Goal: Information Seeking & Learning: Learn about a topic

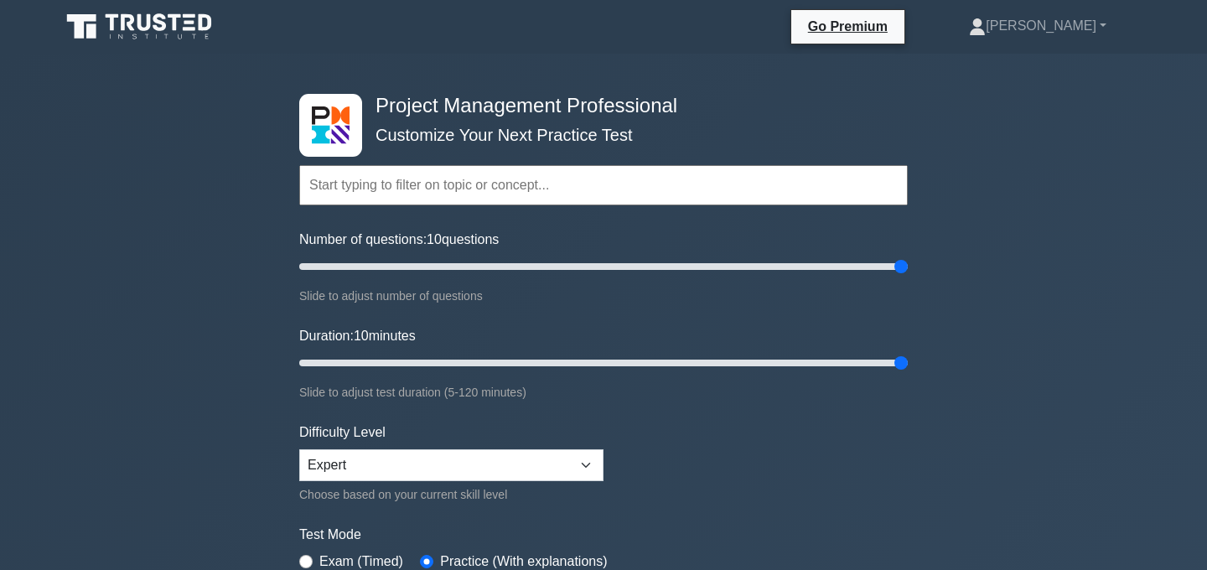
select select "expert"
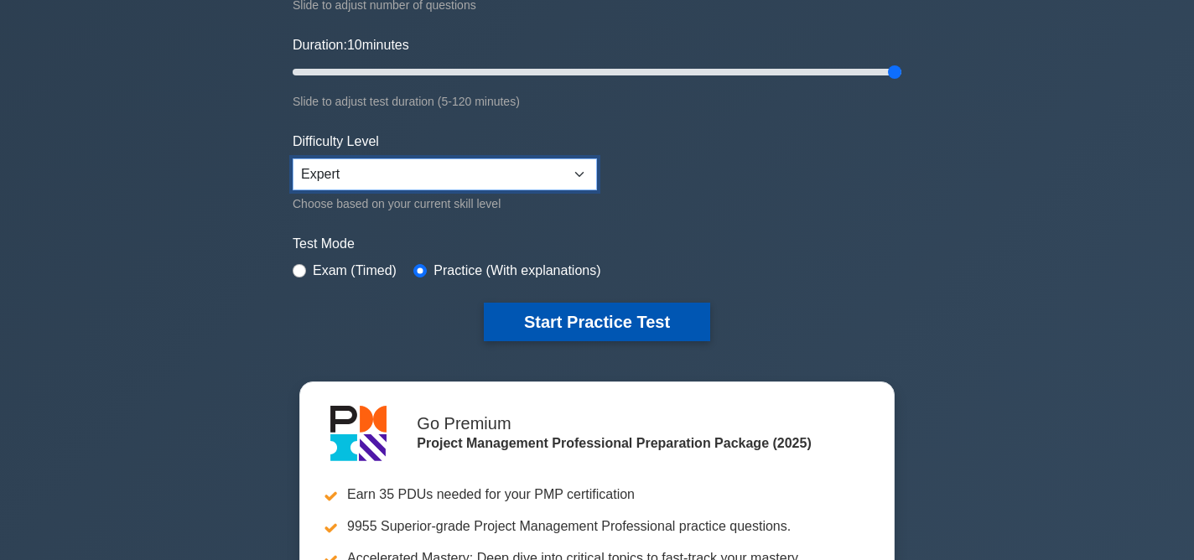
scroll to position [292, 0]
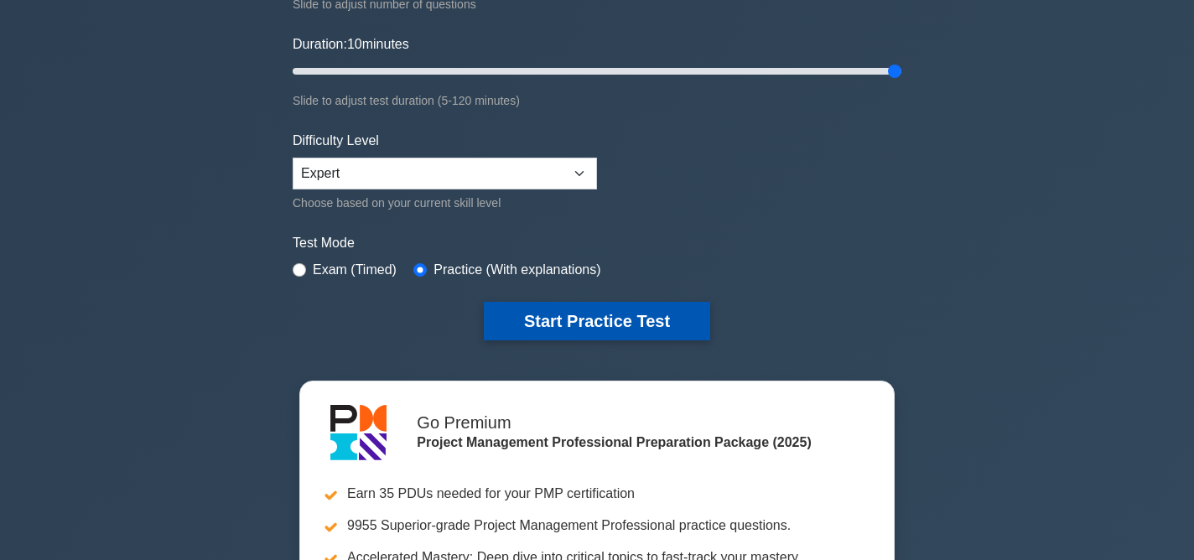
click at [589, 325] on button "Start Practice Test" at bounding box center [597, 321] width 226 height 39
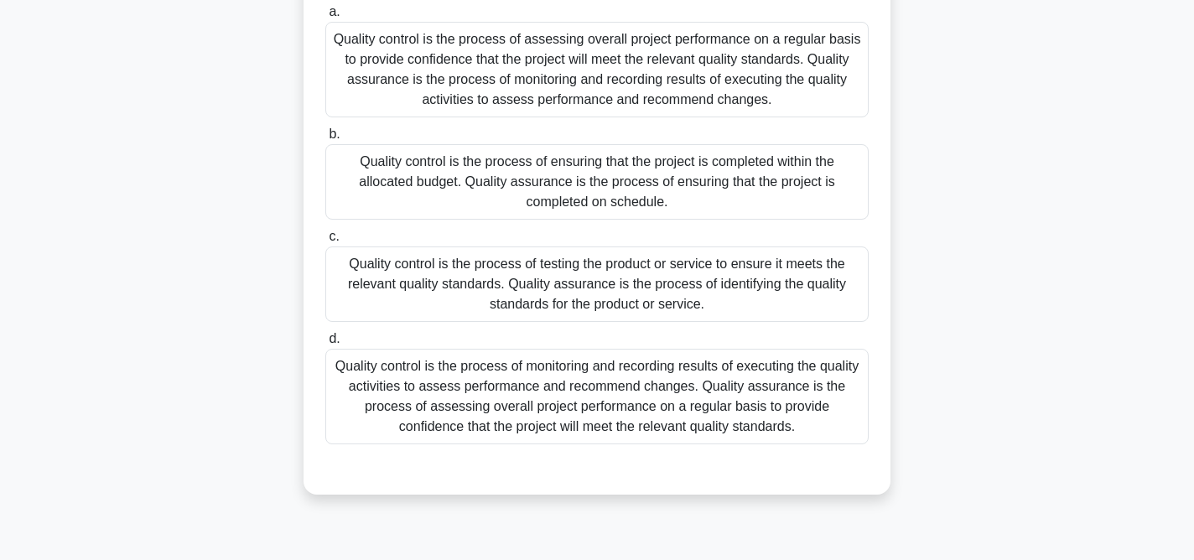
scroll to position [176, 0]
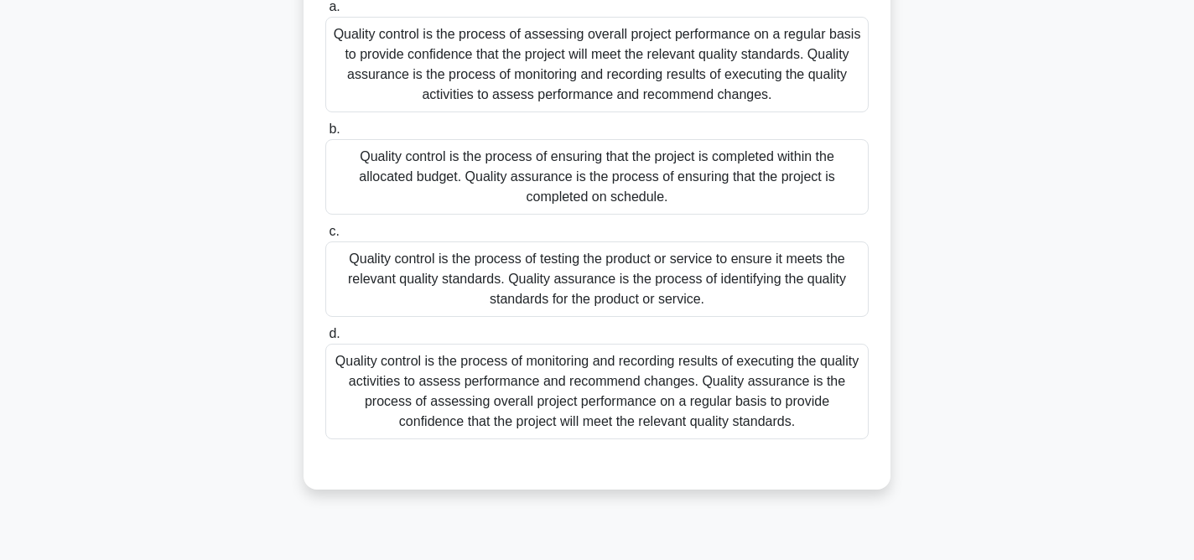
click at [618, 404] on div "Quality control is the process of monitoring and recording results of executing…" at bounding box center [596, 392] width 543 height 96
click at [325, 340] on input "d. Quality control is the process of monitoring and recording results of execut…" at bounding box center [325, 334] width 0 height 11
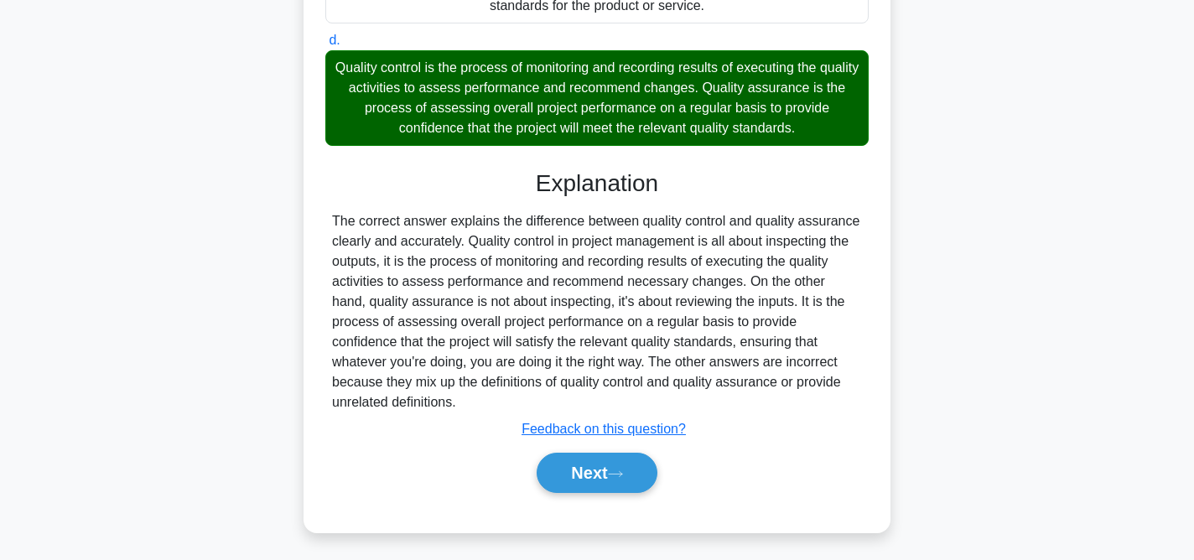
scroll to position [474, 0]
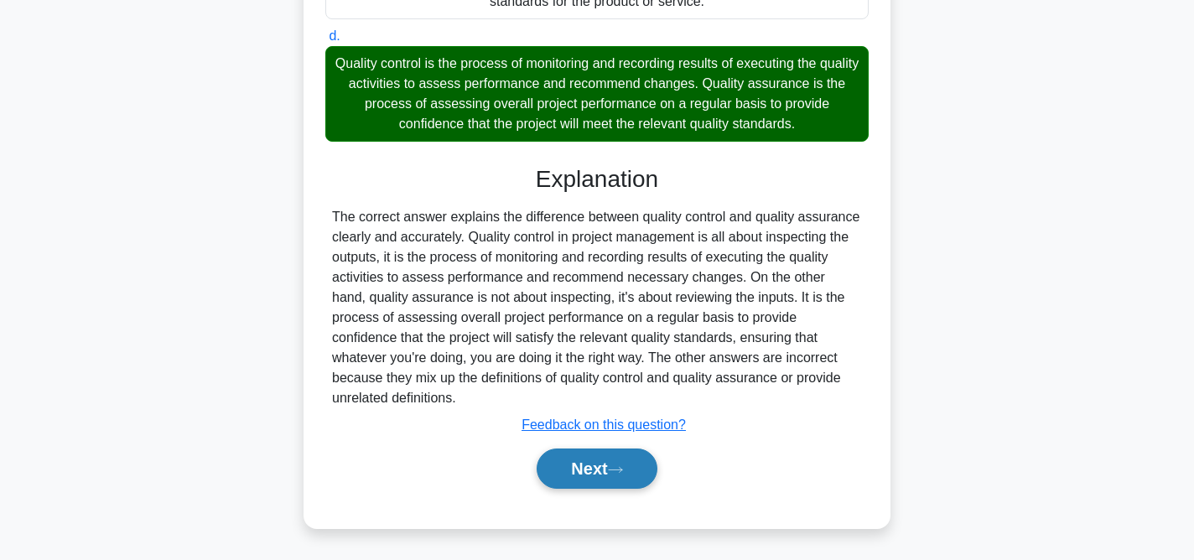
click at [611, 473] on button "Next" at bounding box center [597, 469] width 120 height 40
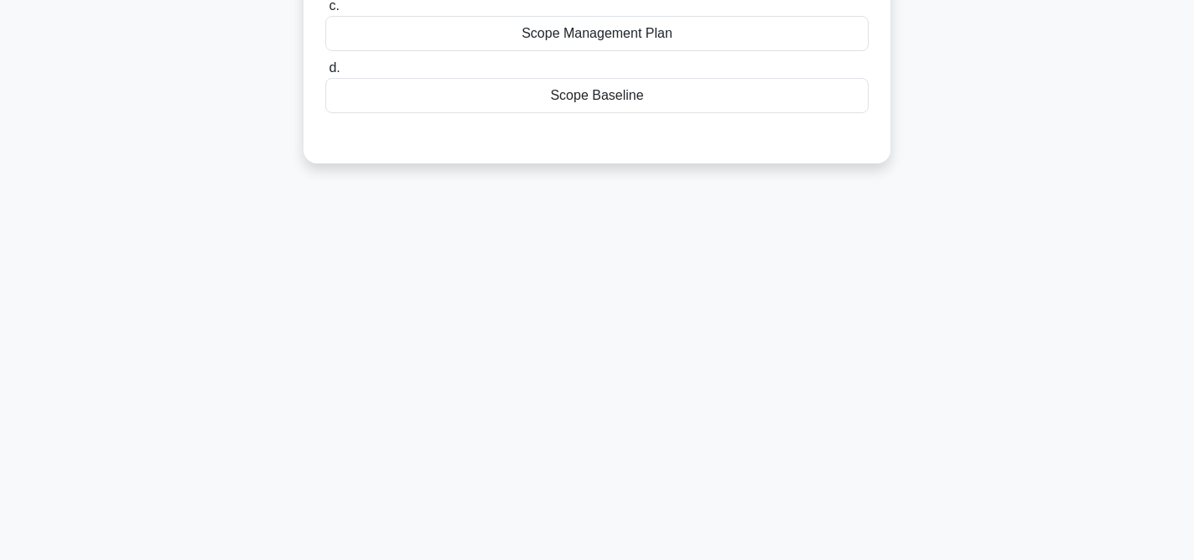
scroll to position [0, 0]
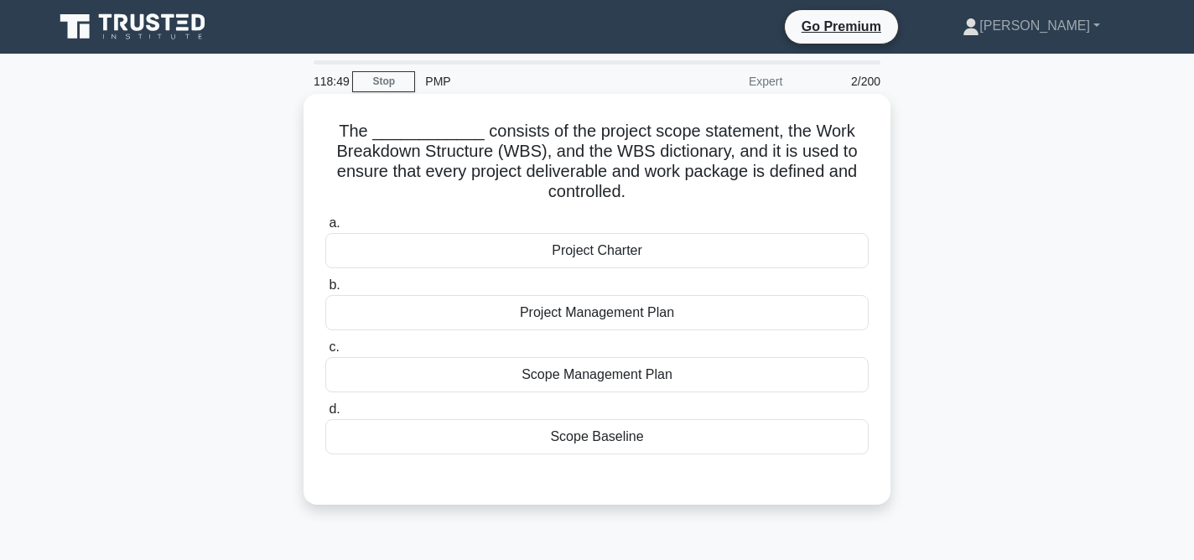
click at [627, 378] on div "Scope Management Plan" at bounding box center [596, 374] width 543 height 35
click at [325, 353] on input "c. Scope Management Plan" at bounding box center [325, 347] width 0 height 11
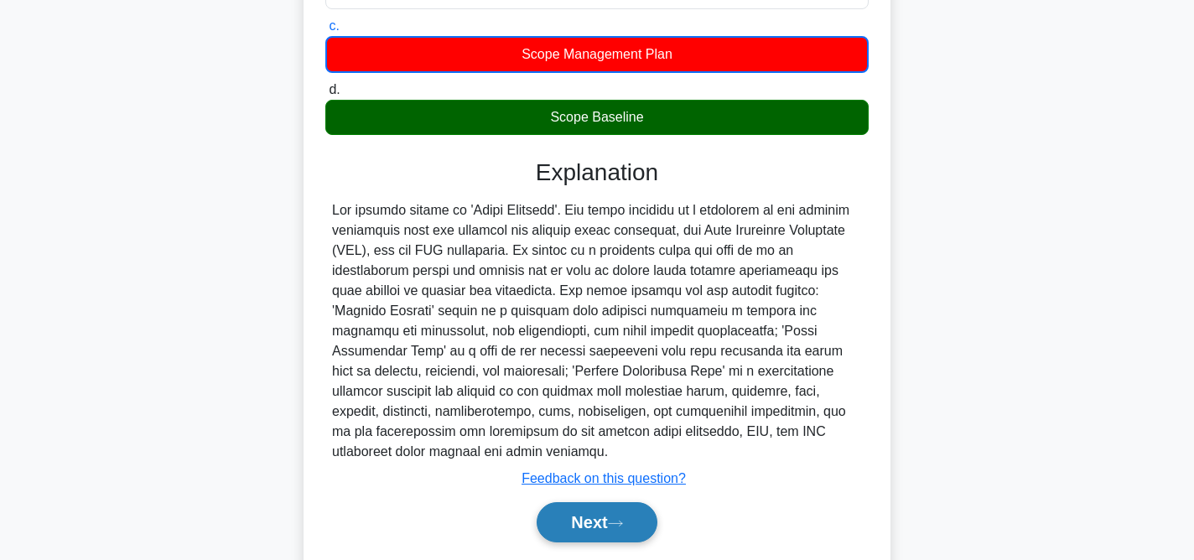
scroll to position [331, 0]
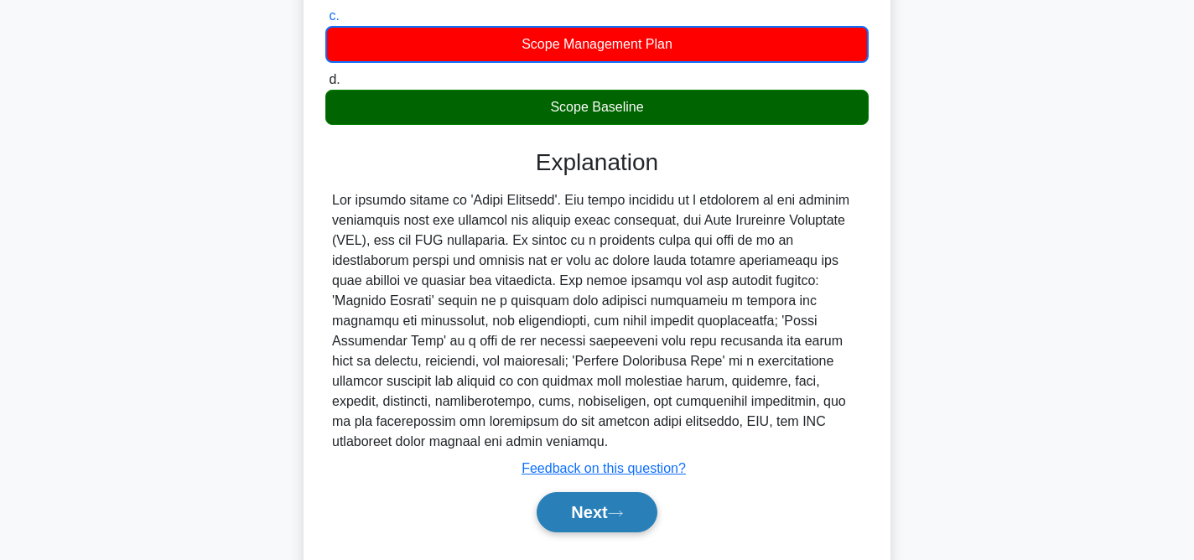
click at [583, 519] on button "Next" at bounding box center [597, 512] width 120 height 40
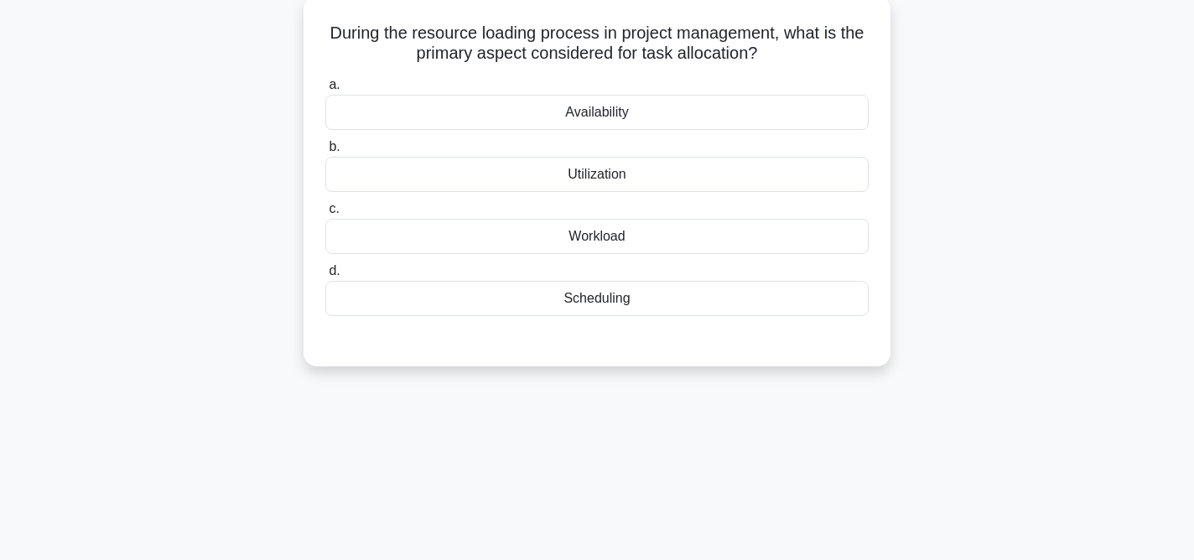
scroll to position [0, 0]
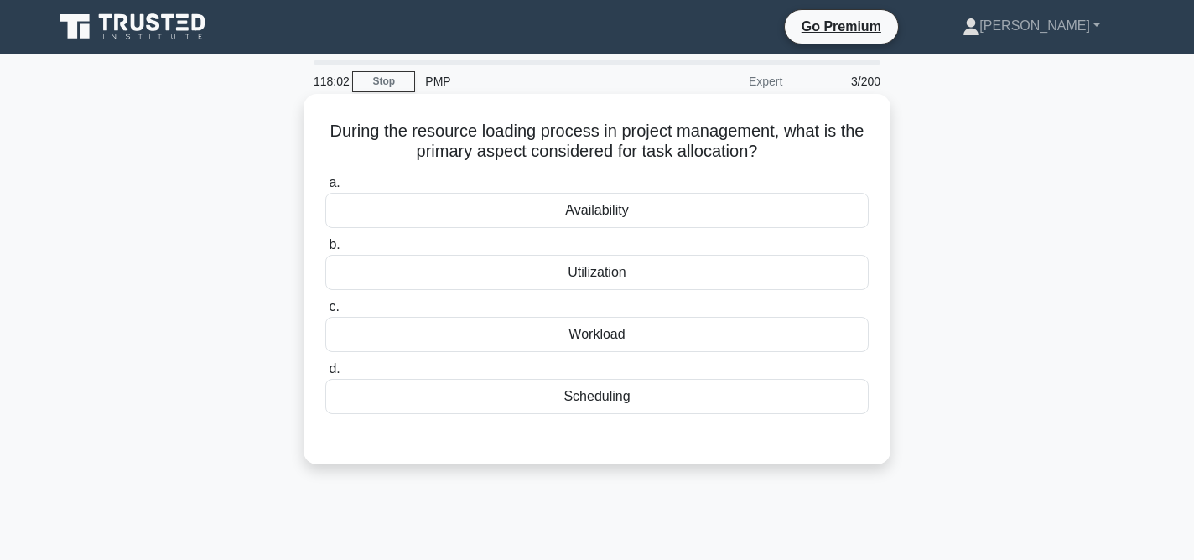
click at [640, 208] on div "Availability" at bounding box center [596, 210] width 543 height 35
click at [325, 189] on input "a. Availability" at bounding box center [325, 183] width 0 height 11
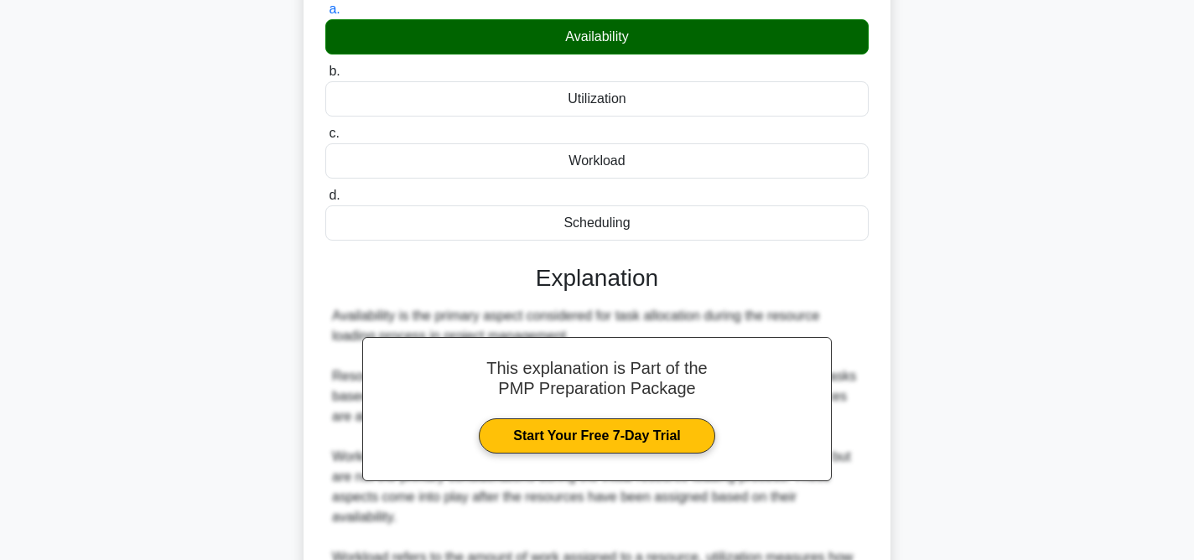
scroll to position [393, 0]
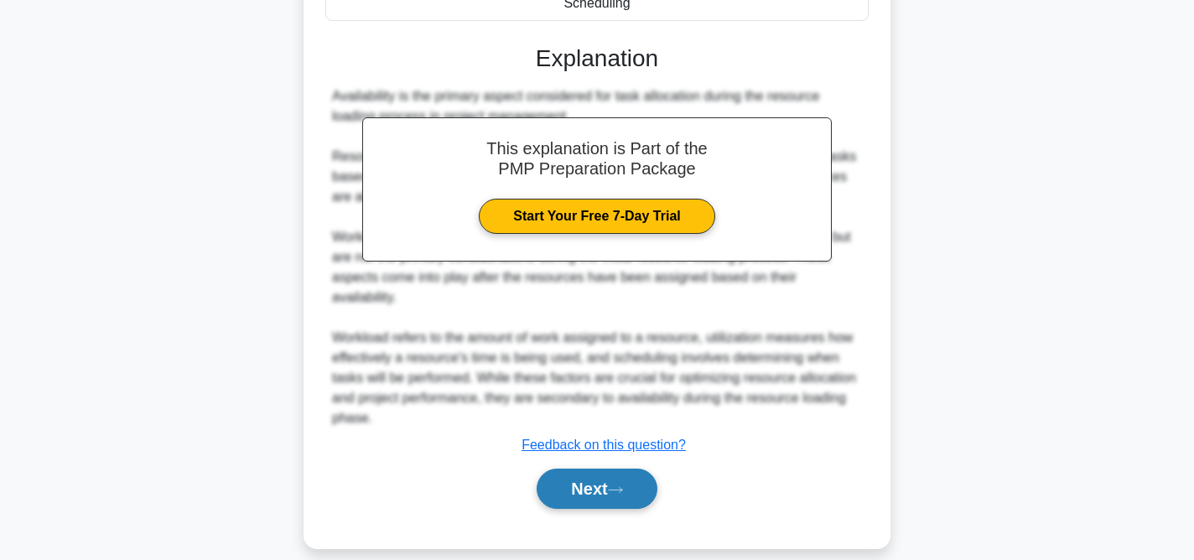
click at [615, 485] on icon at bounding box center [615, 489] width 15 height 9
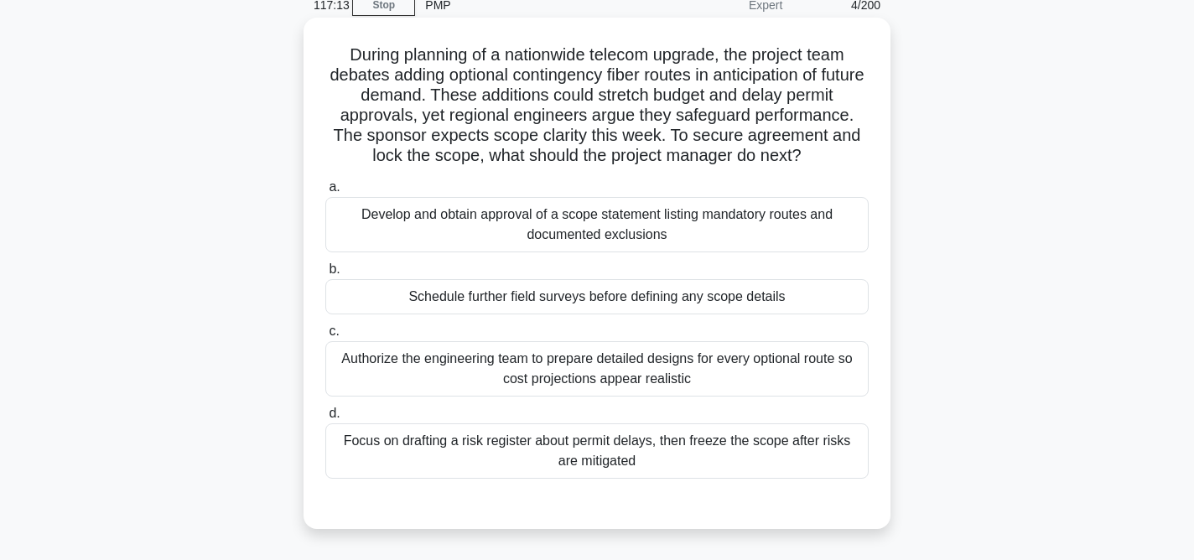
scroll to position [78, 0]
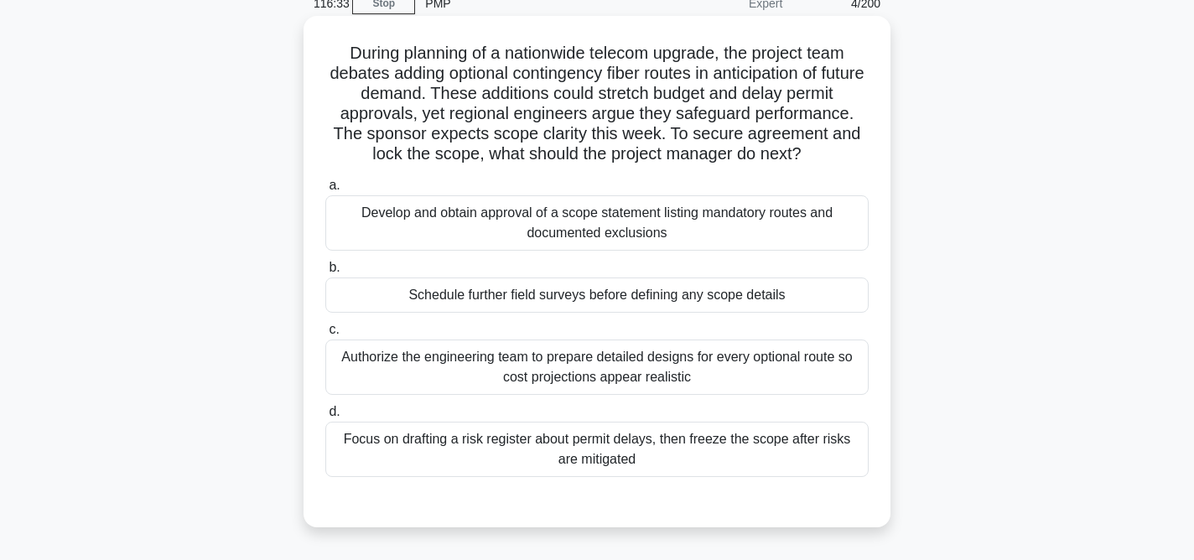
click at [681, 224] on div "Develop and obtain approval of a scope statement listing mandatory routes and d…" at bounding box center [596, 222] width 543 height 55
click at [325, 191] on input "a. Develop and obtain approval of a scope statement listing mandatory routes an…" at bounding box center [325, 185] width 0 height 11
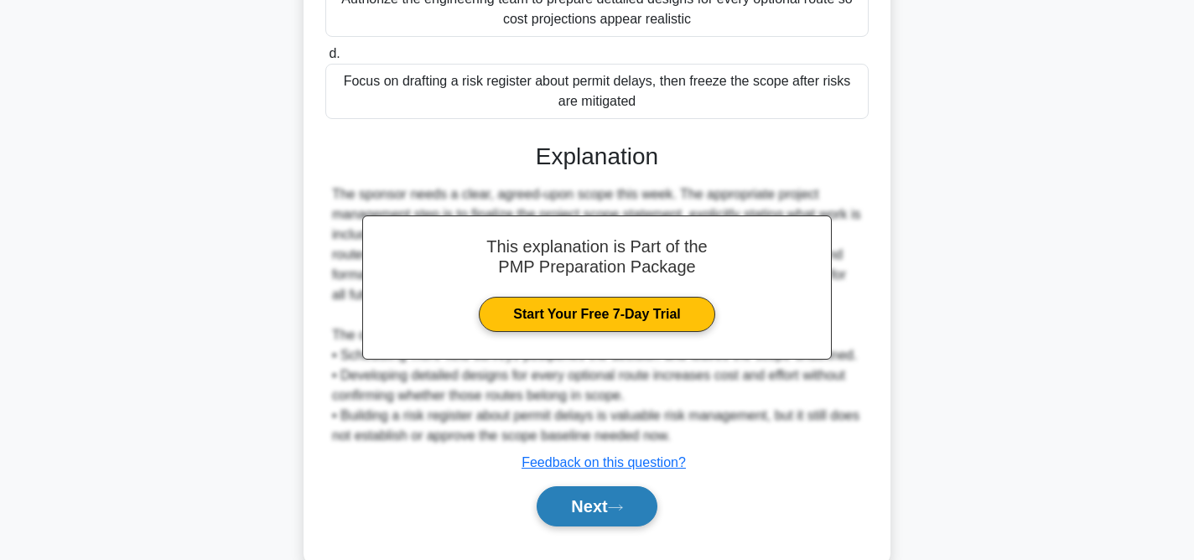
click at [631, 507] on button "Next" at bounding box center [597, 506] width 120 height 40
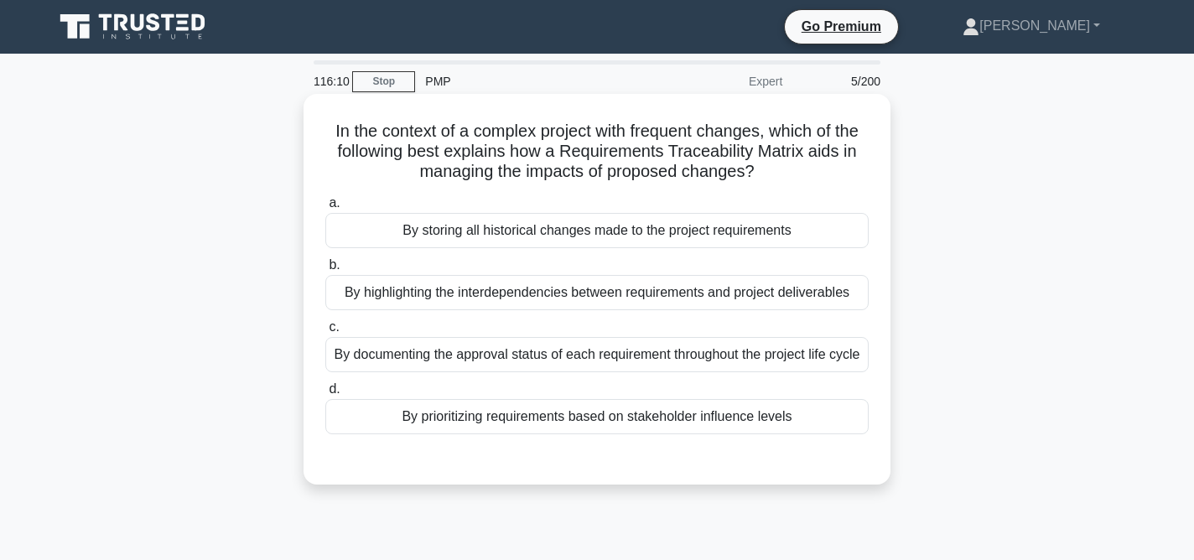
scroll to position [6, 0]
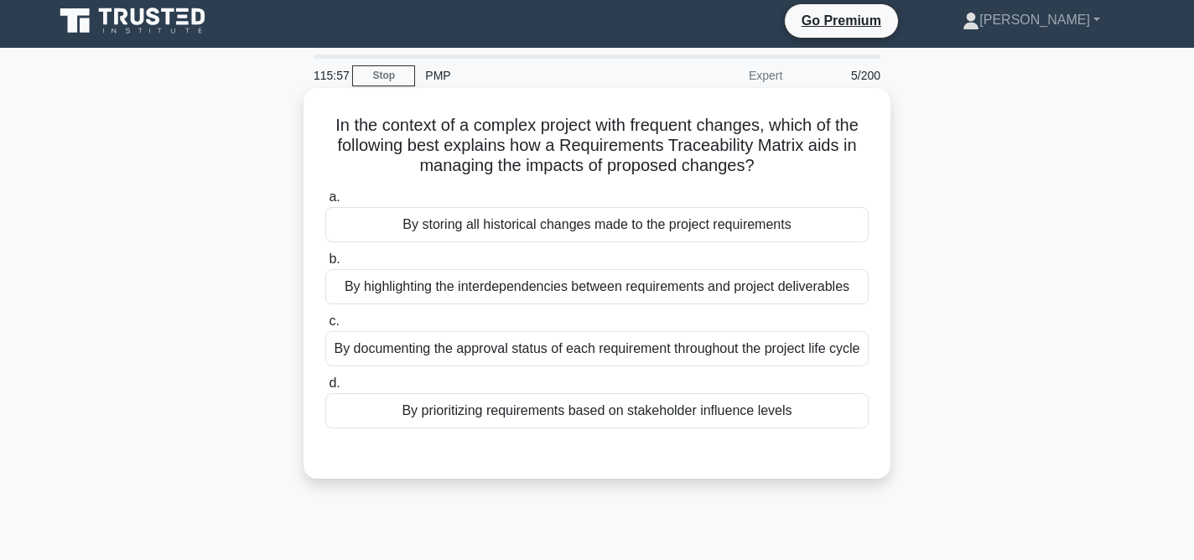
click at [716, 363] on div "By documenting the approval status of each requirement throughout the project l…" at bounding box center [596, 348] width 543 height 35
click at [325, 327] on input "c. By documenting the approval status of each requirement throughout the projec…" at bounding box center [325, 321] width 0 height 11
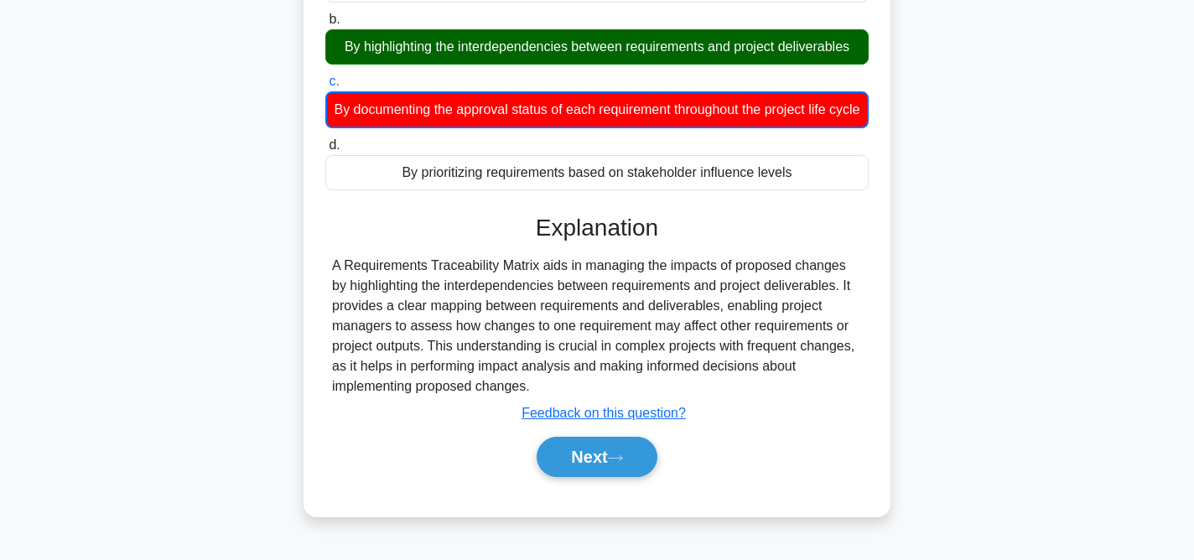
scroll to position [246, 0]
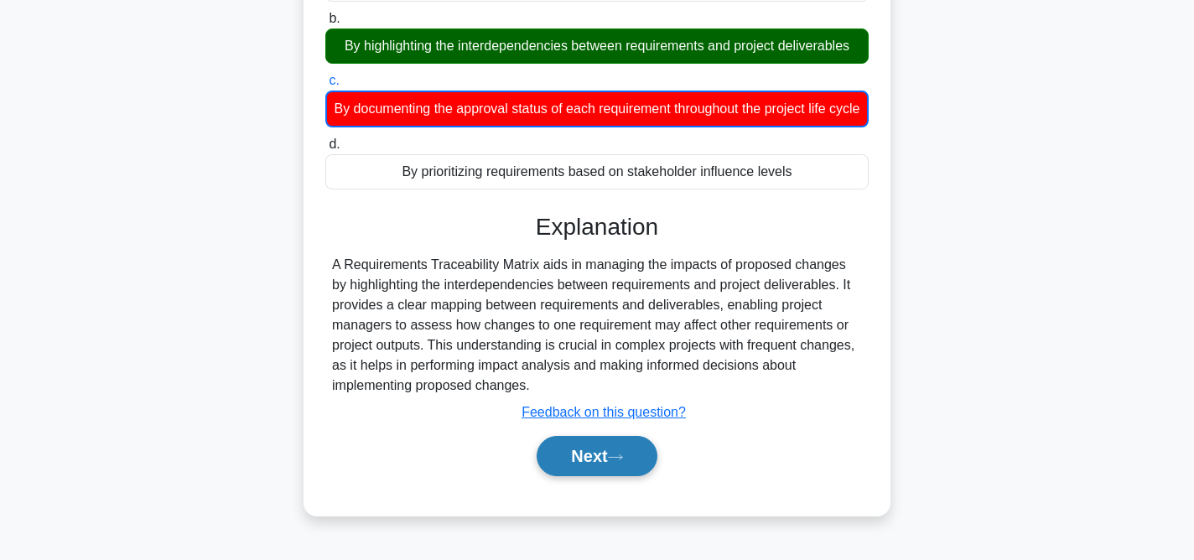
click at [622, 459] on icon at bounding box center [615, 456] width 13 height 5
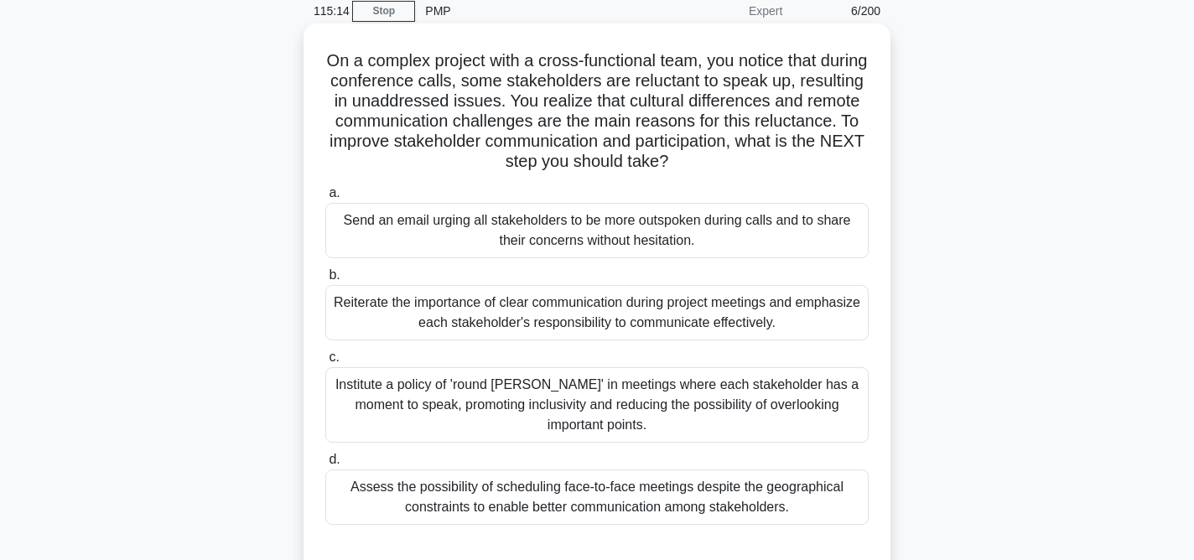
scroll to position [75, 0]
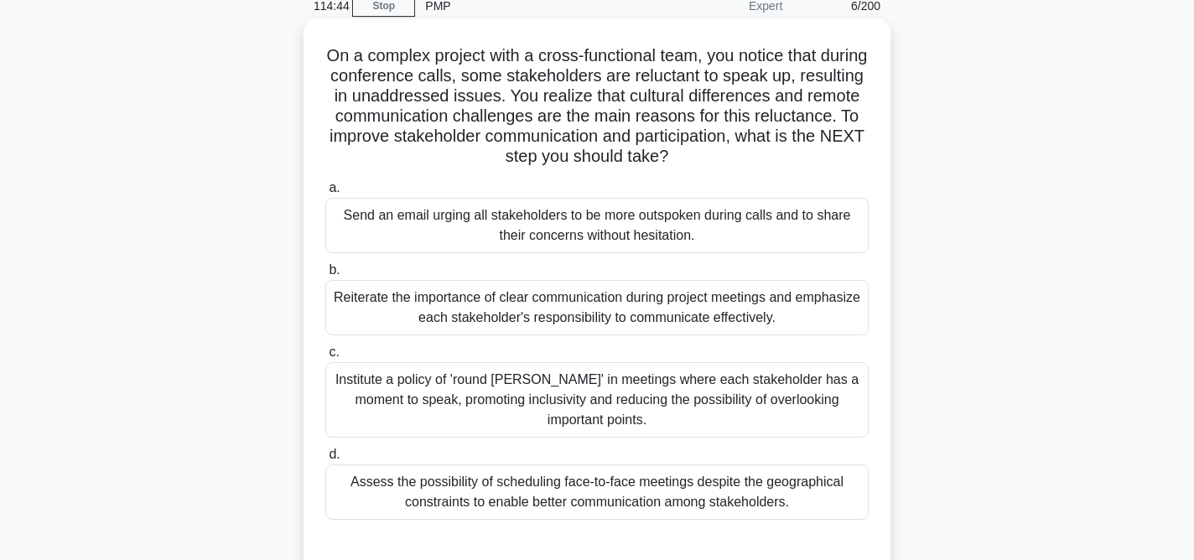
click at [757, 391] on div "Institute a policy of 'round robin' in meetings where each stakeholder has a mo…" at bounding box center [596, 399] width 543 height 75
click at [325, 358] on input "c. Institute a policy of 'round robin' in meetings where each stakeholder has a…" at bounding box center [325, 352] width 0 height 11
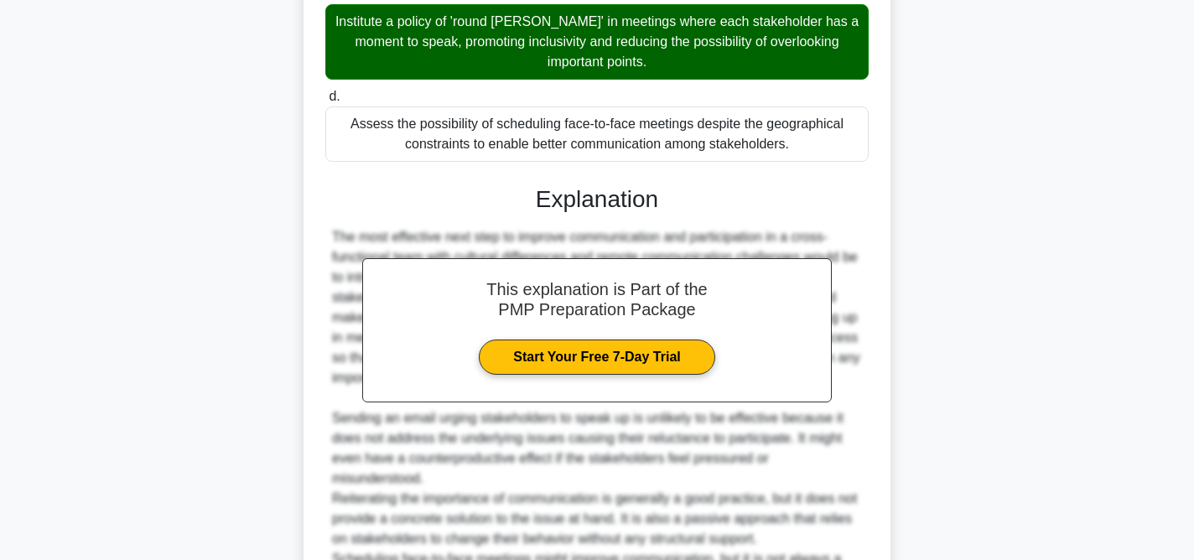
scroll to position [614, 0]
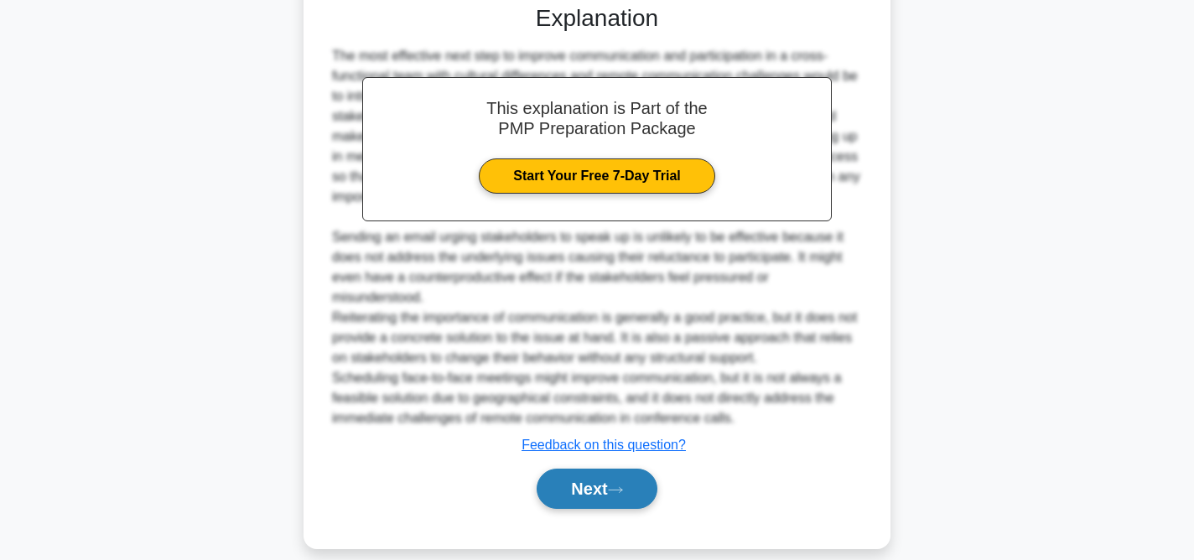
click at [623, 485] on icon at bounding box center [615, 489] width 15 height 9
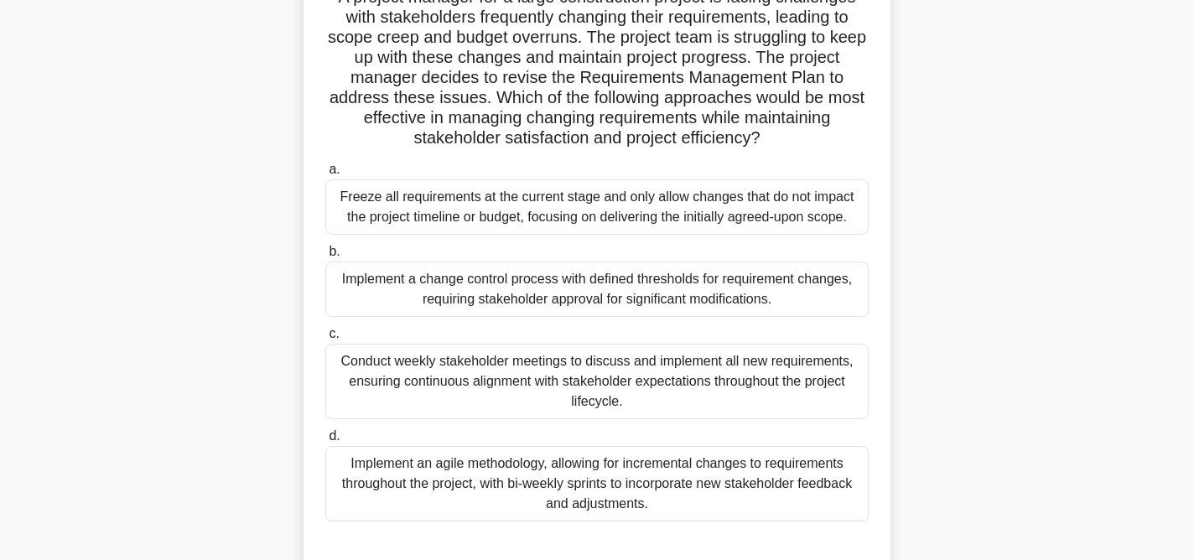
scroll to position [172, 0]
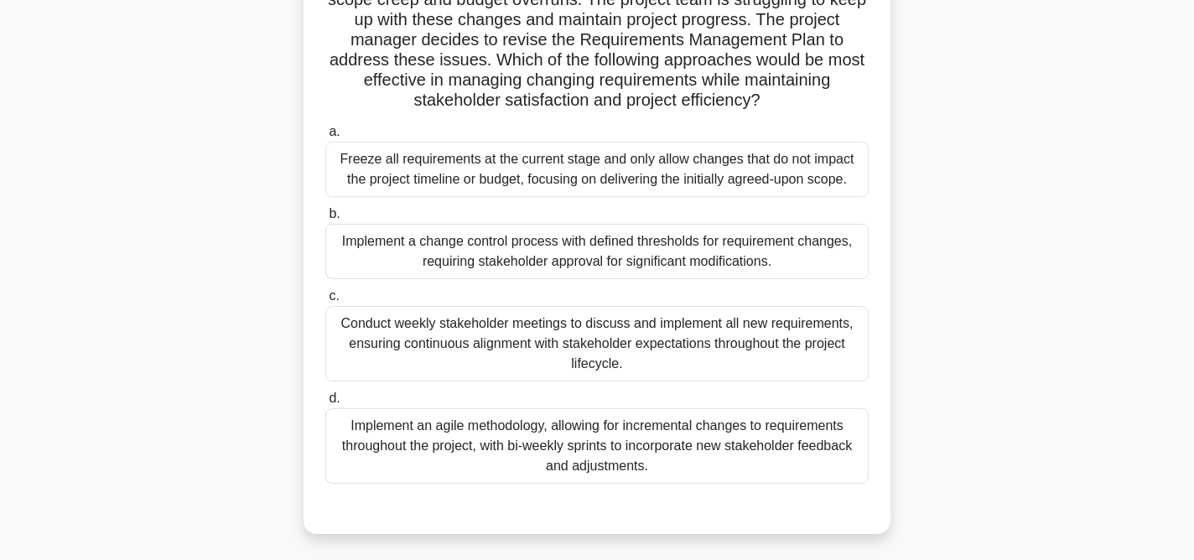
click at [764, 257] on div "Implement a change control process with defined thresholds for requirement chan…" at bounding box center [596, 251] width 543 height 55
click at [325, 220] on input "b. Implement a change control process with defined thresholds for requirement c…" at bounding box center [325, 214] width 0 height 11
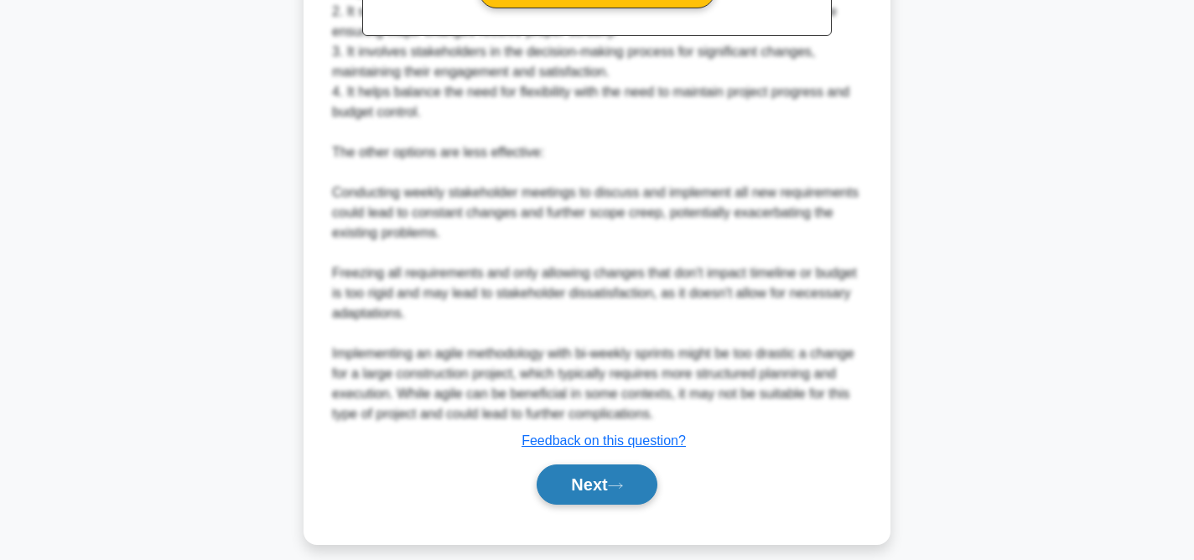
click at [621, 485] on icon at bounding box center [615, 485] width 15 height 9
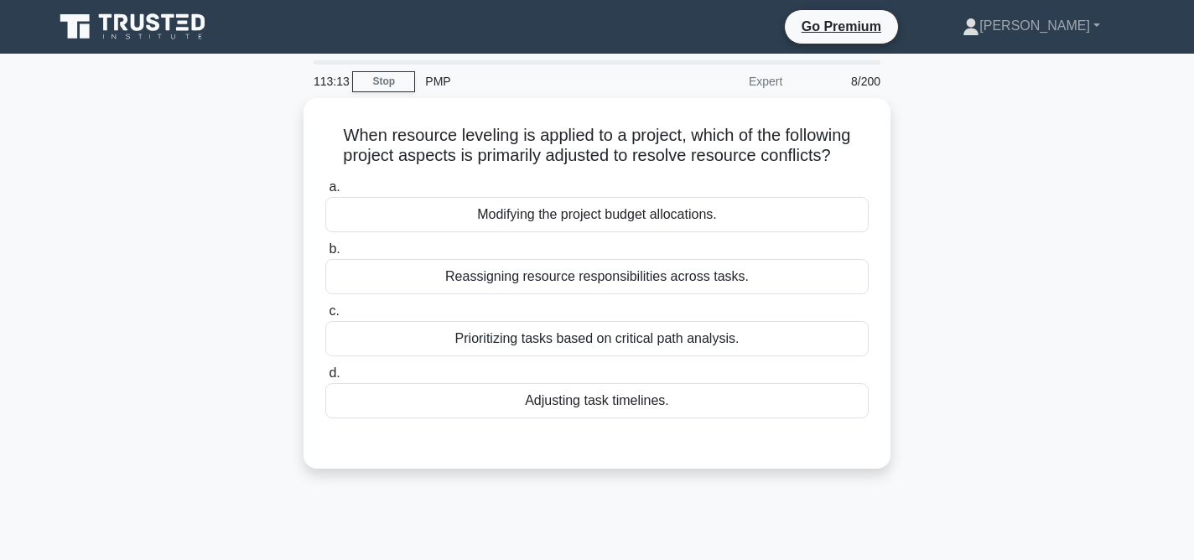
scroll to position [14, 0]
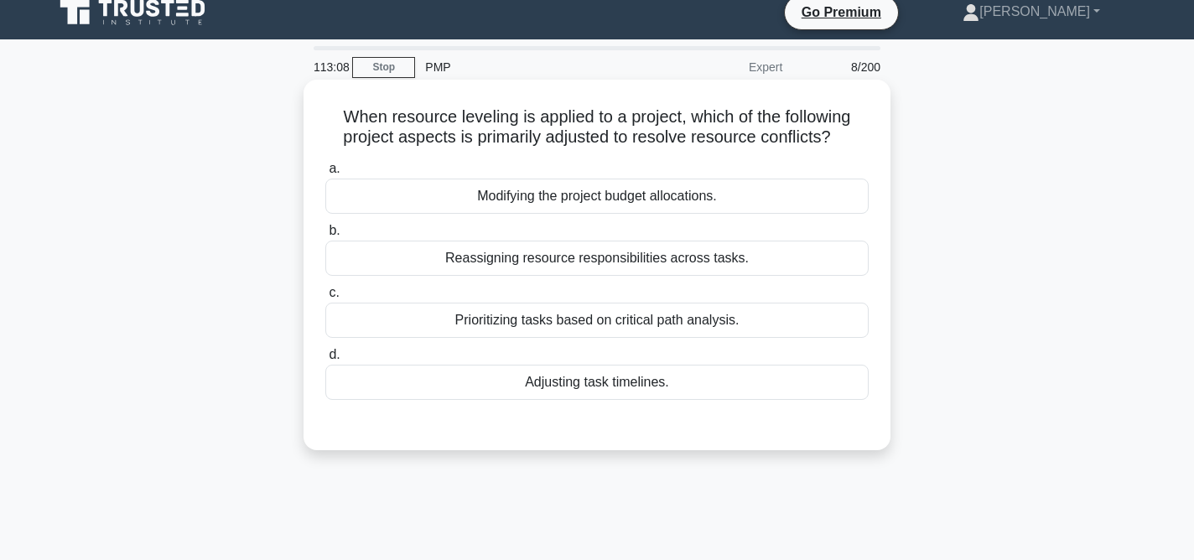
click at [733, 258] on div "Reassigning resource responsibilities across tasks." at bounding box center [596, 258] width 543 height 35
click at [325, 236] on input "b. Reassigning resource responsibilities across tasks." at bounding box center [325, 231] width 0 height 11
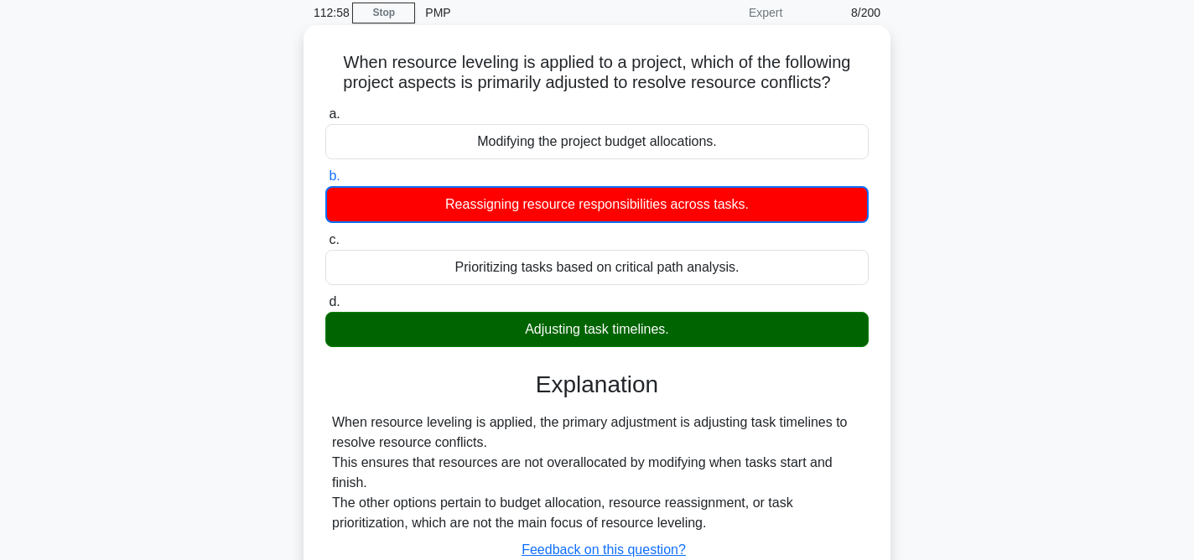
scroll to position [136, 0]
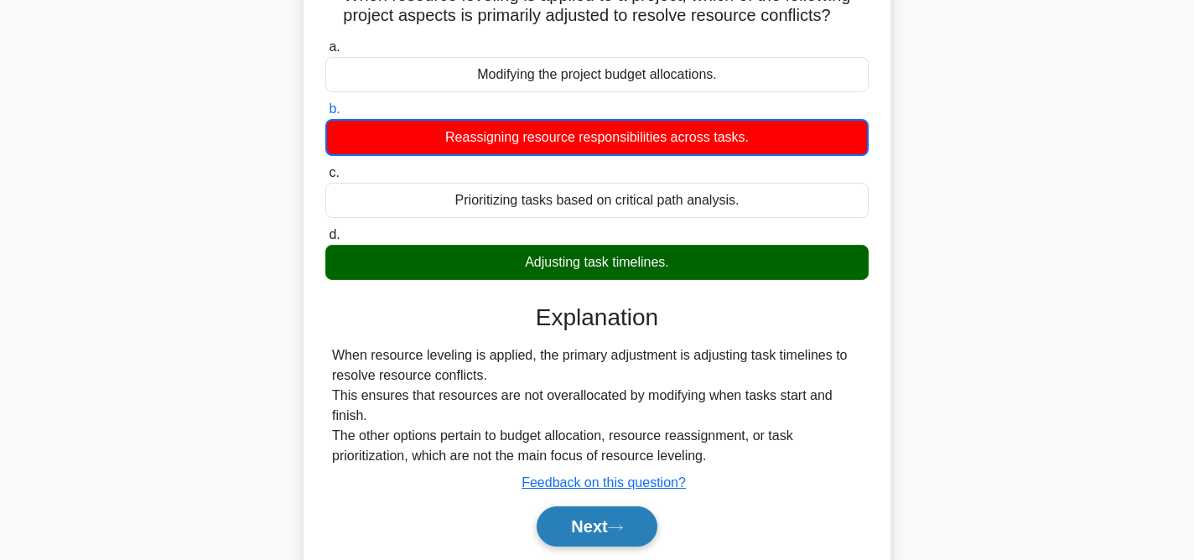
click at [612, 531] on button "Next" at bounding box center [597, 526] width 120 height 40
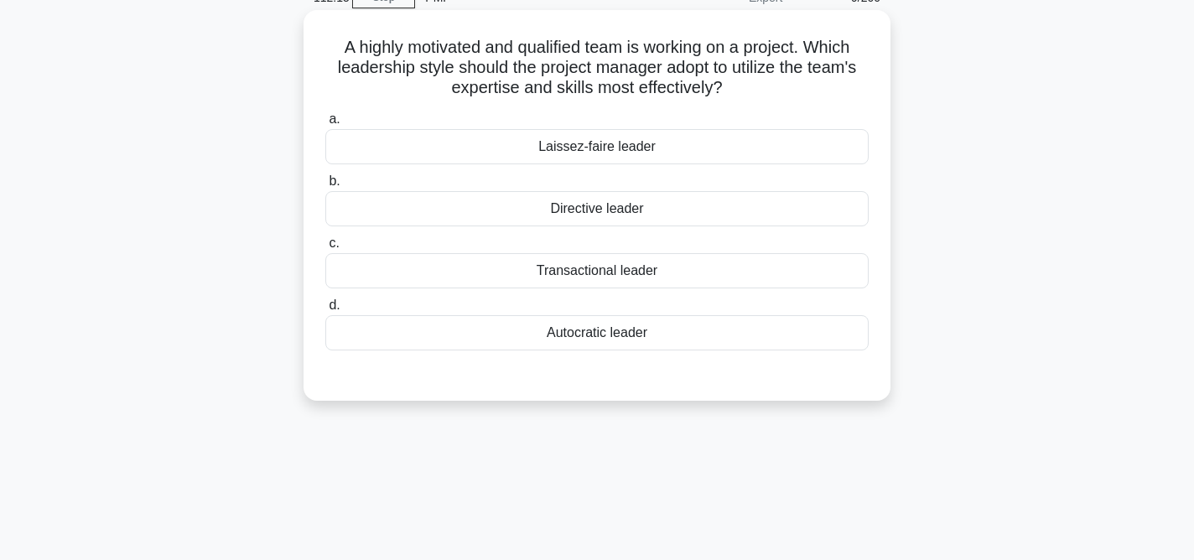
scroll to position [0, 0]
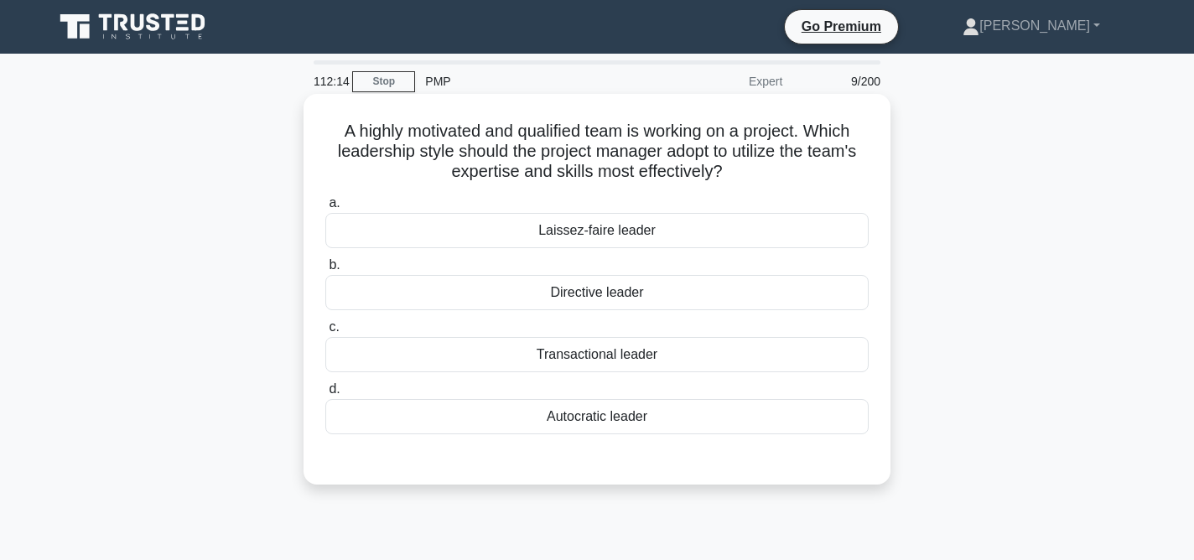
click at [666, 354] on div "Transactional leader" at bounding box center [596, 354] width 543 height 35
click at [325, 333] on input "c. Transactional leader" at bounding box center [325, 327] width 0 height 11
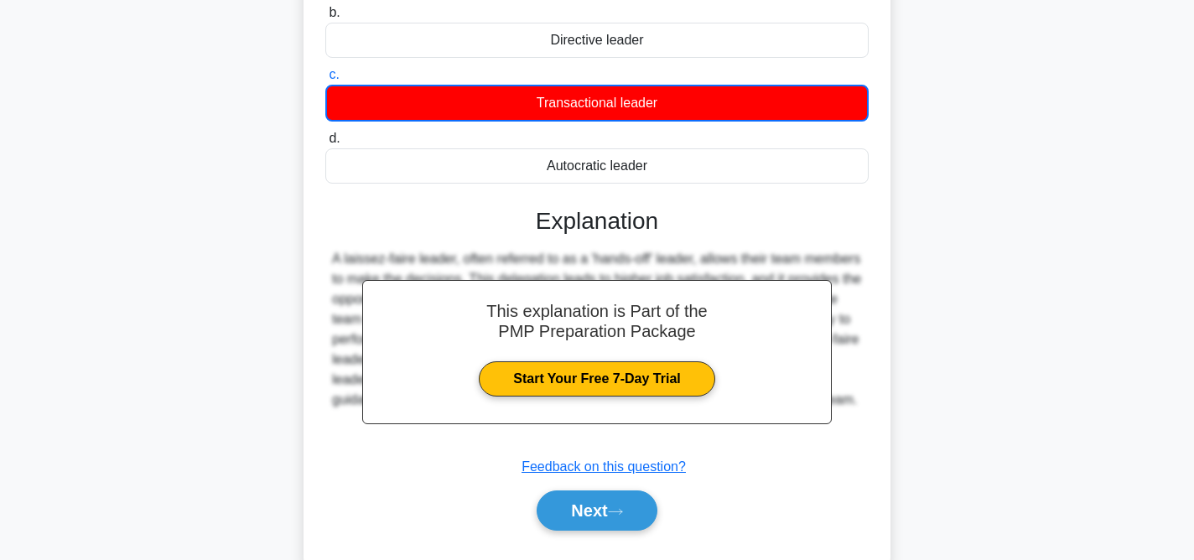
scroll to position [251, 0]
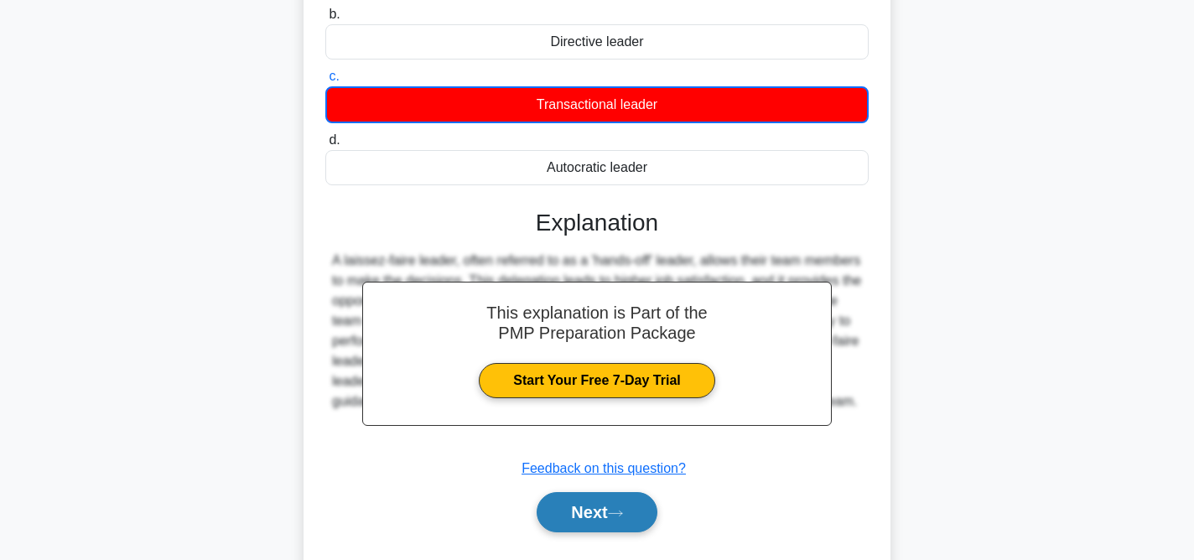
click at [620, 510] on icon at bounding box center [615, 513] width 15 height 9
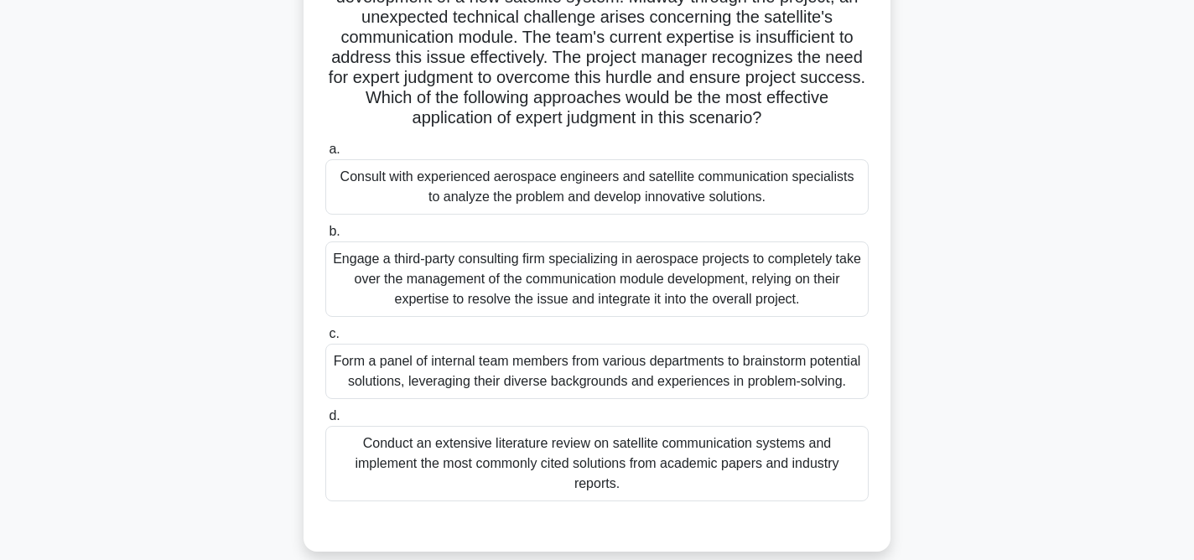
scroll to position [157, 0]
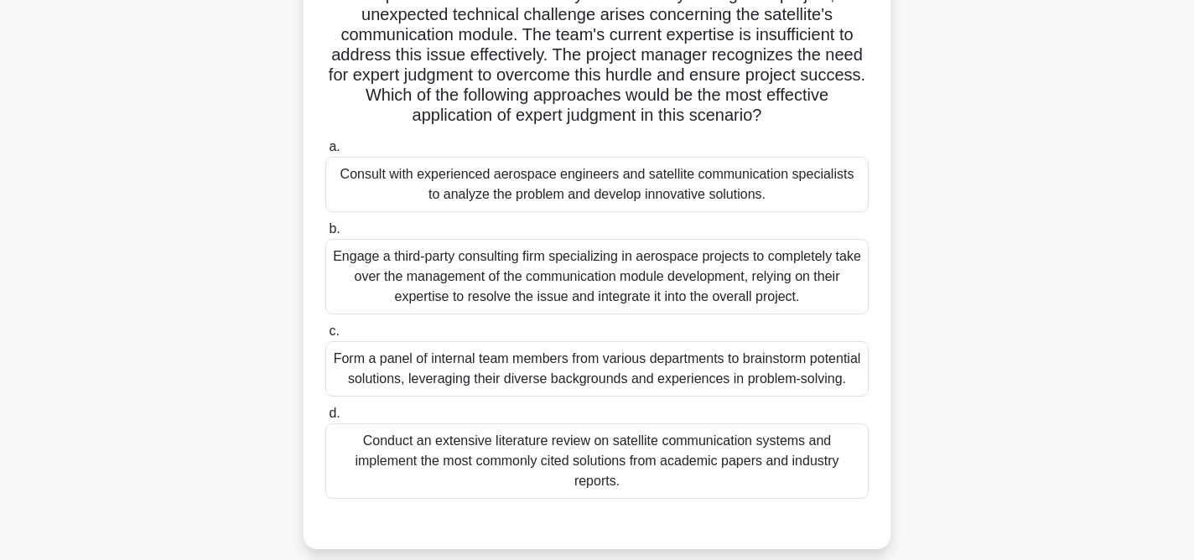
click at [630, 178] on div "Consult with experienced aerospace engineers and satellite communication specia…" at bounding box center [596, 184] width 543 height 55
click at [325, 153] on input "a. Consult with experienced aerospace engineers and satellite communication spe…" at bounding box center [325, 147] width 0 height 11
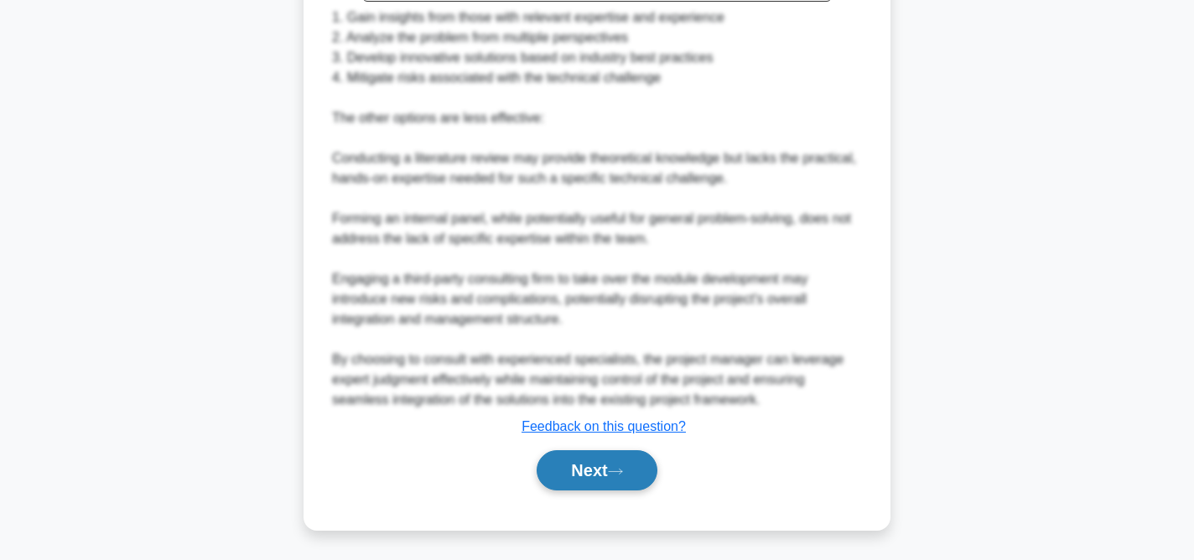
scroll to position [916, 0]
click at [604, 477] on button "Next" at bounding box center [597, 469] width 120 height 40
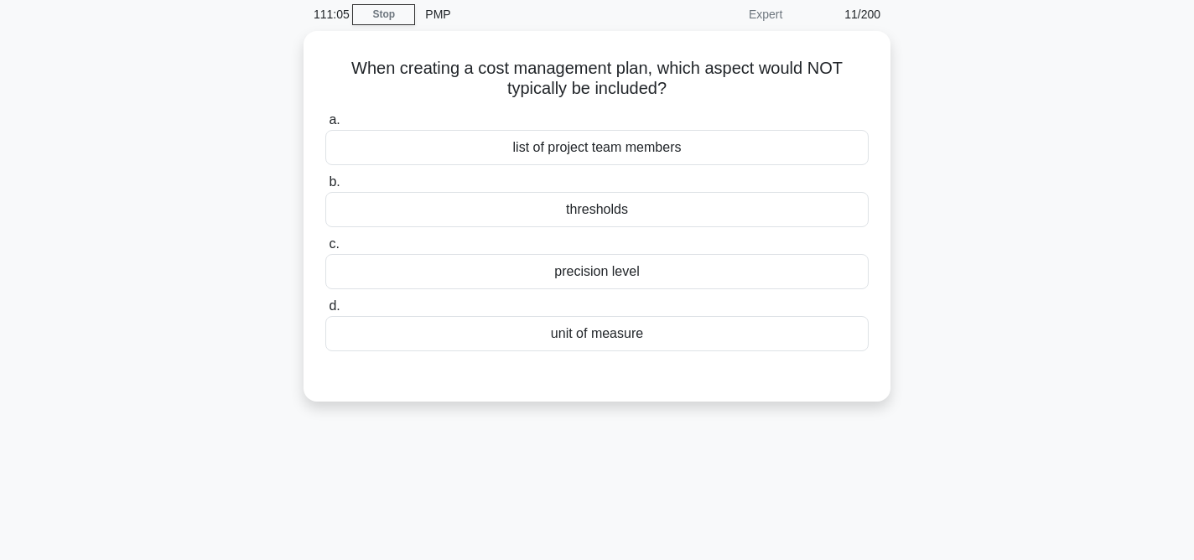
scroll to position [0, 0]
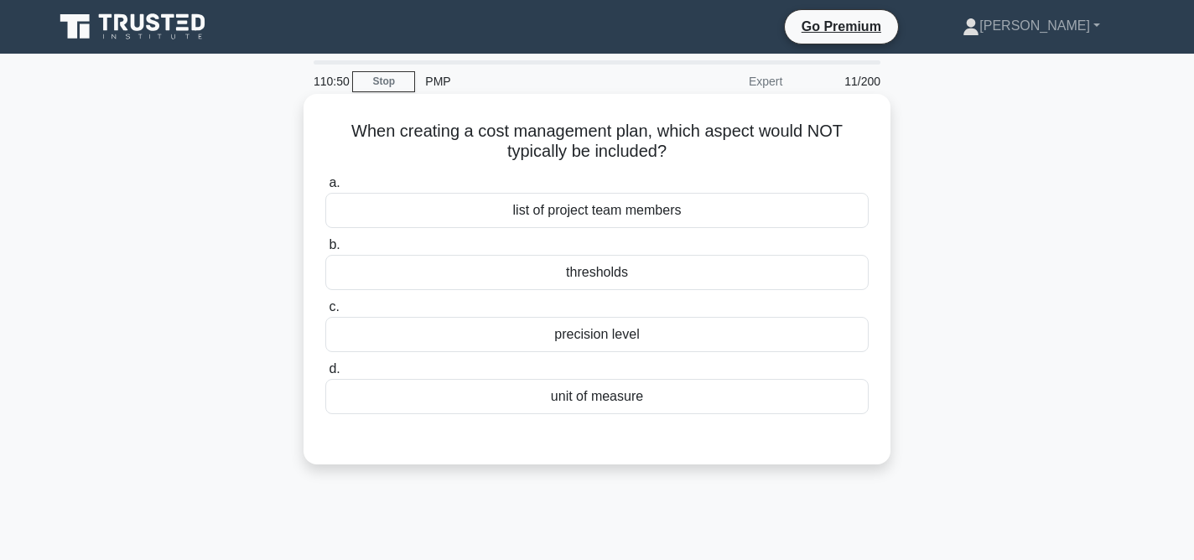
click at [633, 339] on div "precision level" at bounding box center [596, 334] width 543 height 35
click at [325, 313] on input "c. precision level" at bounding box center [325, 307] width 0 height 11
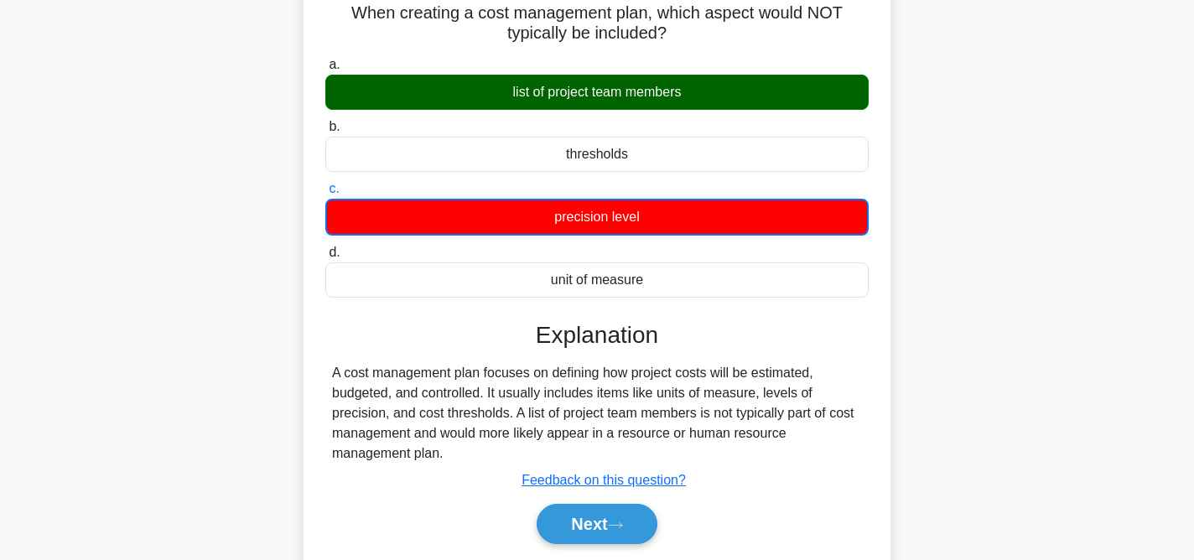
scroll to position [209, 0]
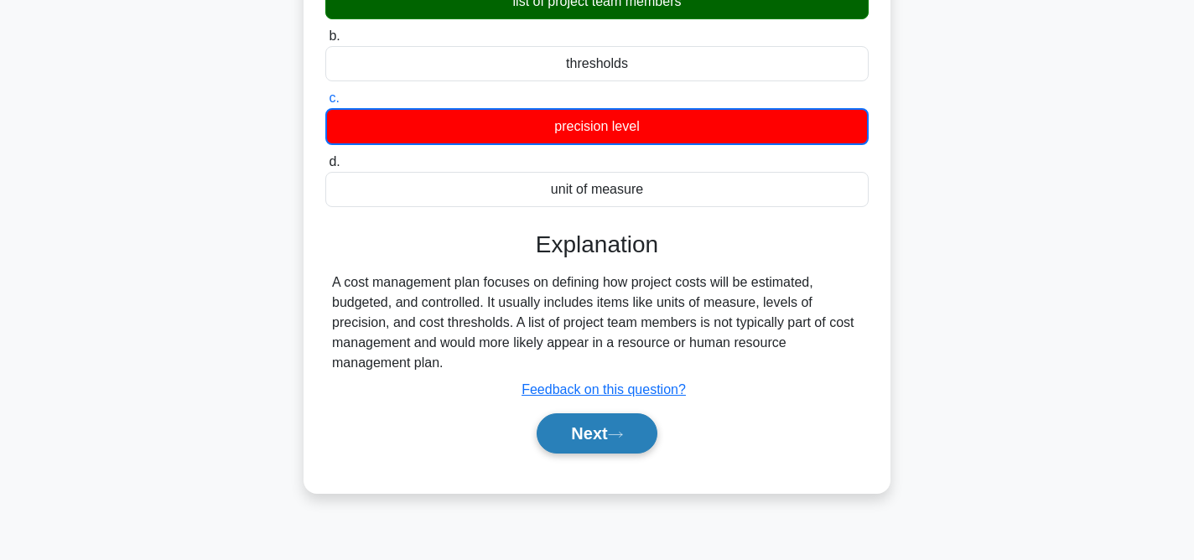
click at [612, 438] on button "Next" at bounding box center [597, 433] width 120 height 40
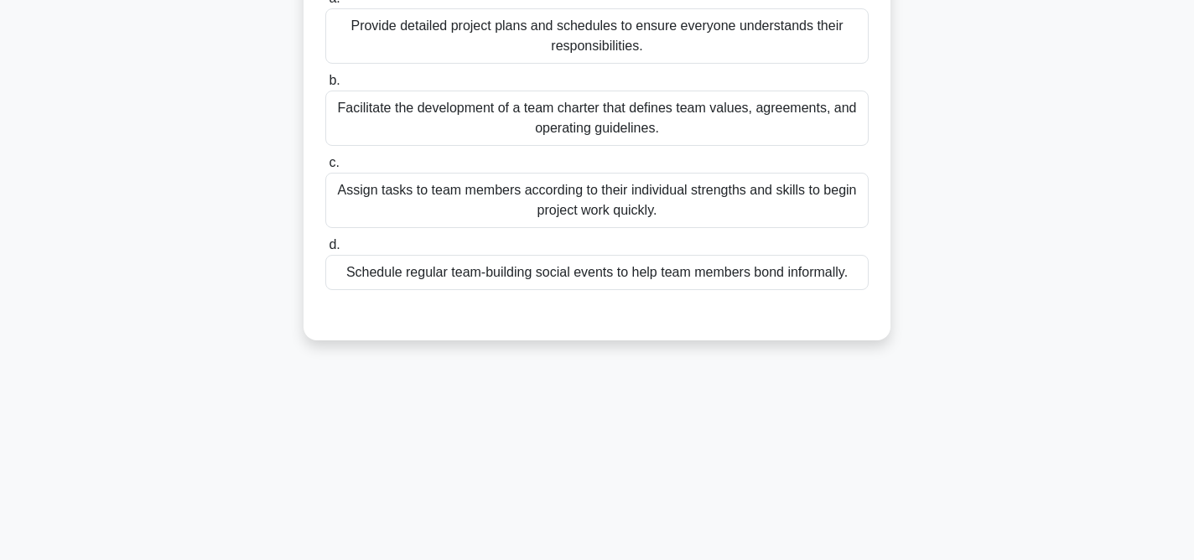
scroll to position [0, 0]
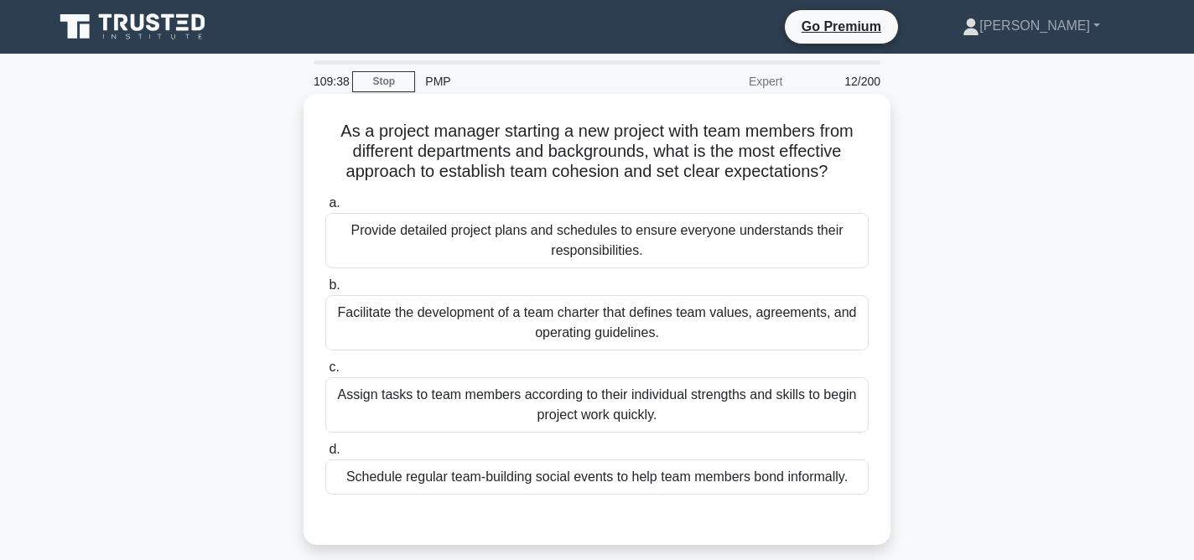
click at [680, 331] on div "Facilitate the development of a team charter that defines team values, agreemen…" at bounding box center [596, 322] width 543 height 55
click at [325, 291] on input "b. Facilitate the development of a team charter that defines team values, agree…" at bounding box center [325, 285] width 0 height 11
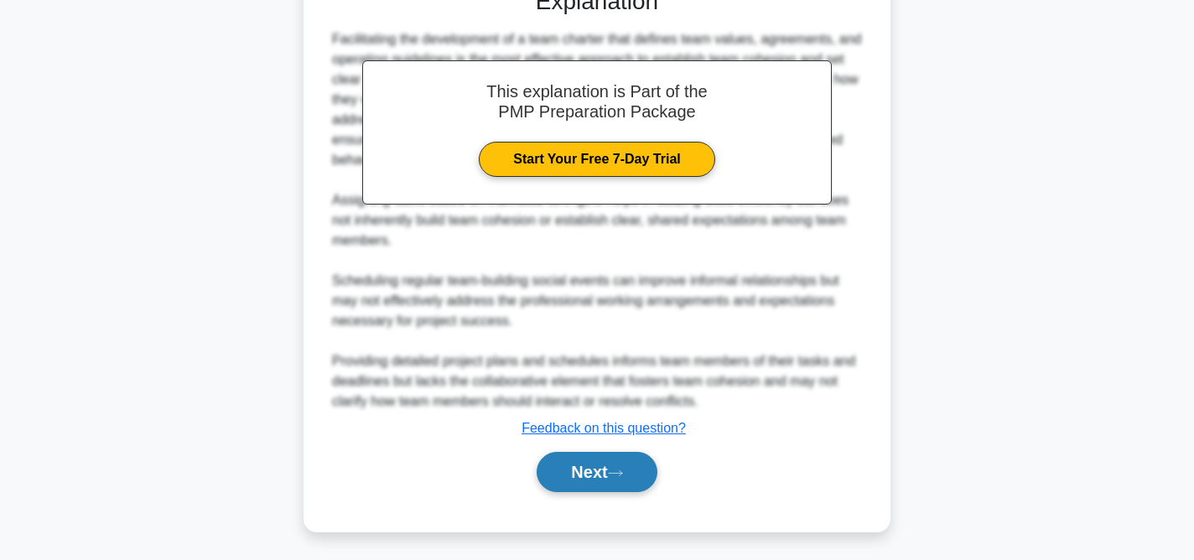
scroll to position [534, 0]
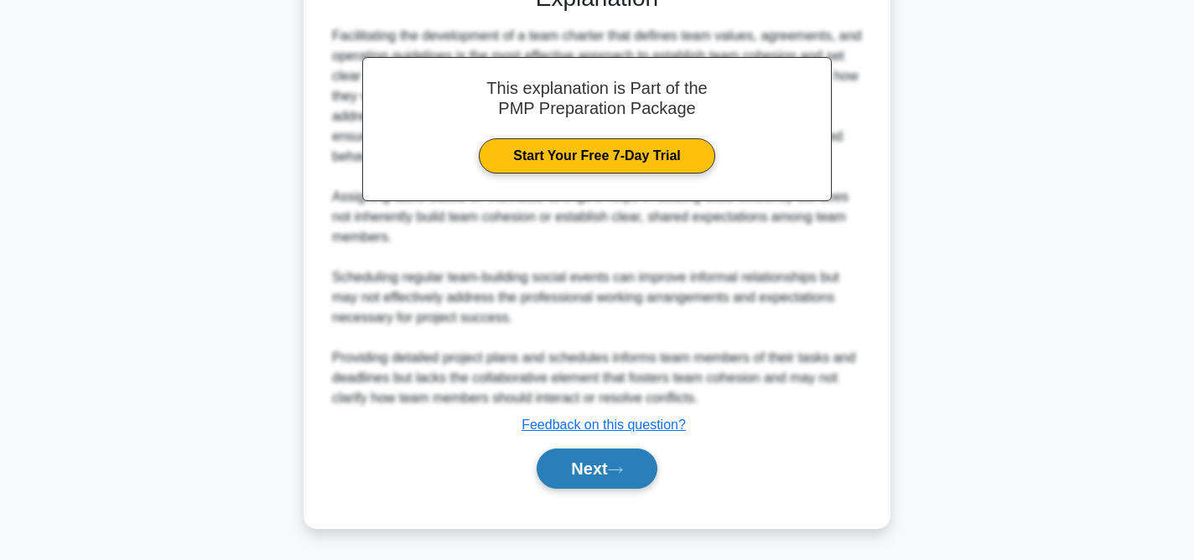
click at [605, 474] on button "Next" at bounding box center [597, 469] width 120 height 40
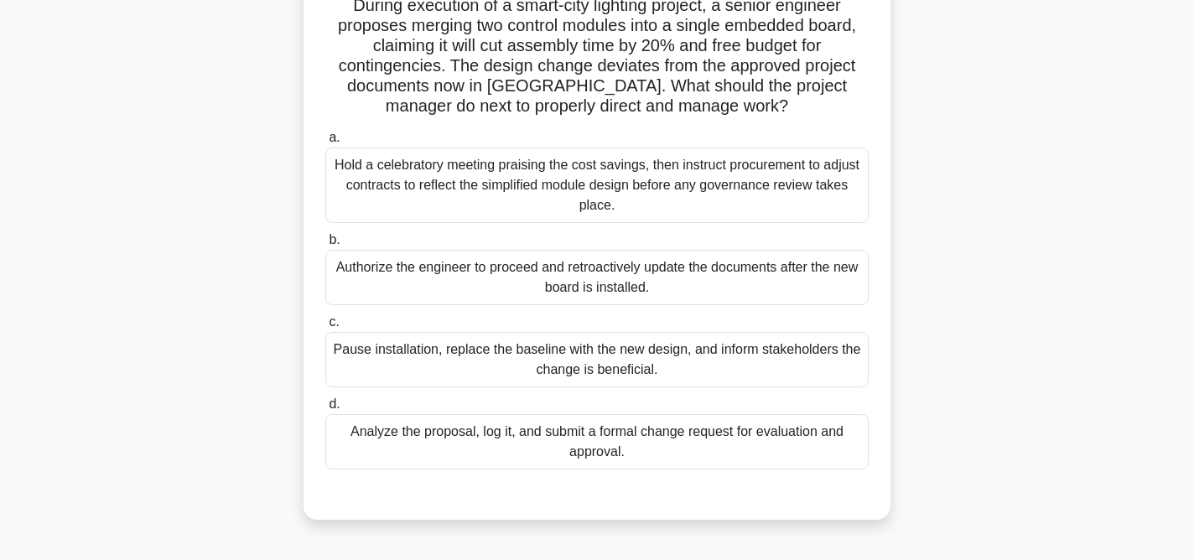
scroll to position [132, 0]
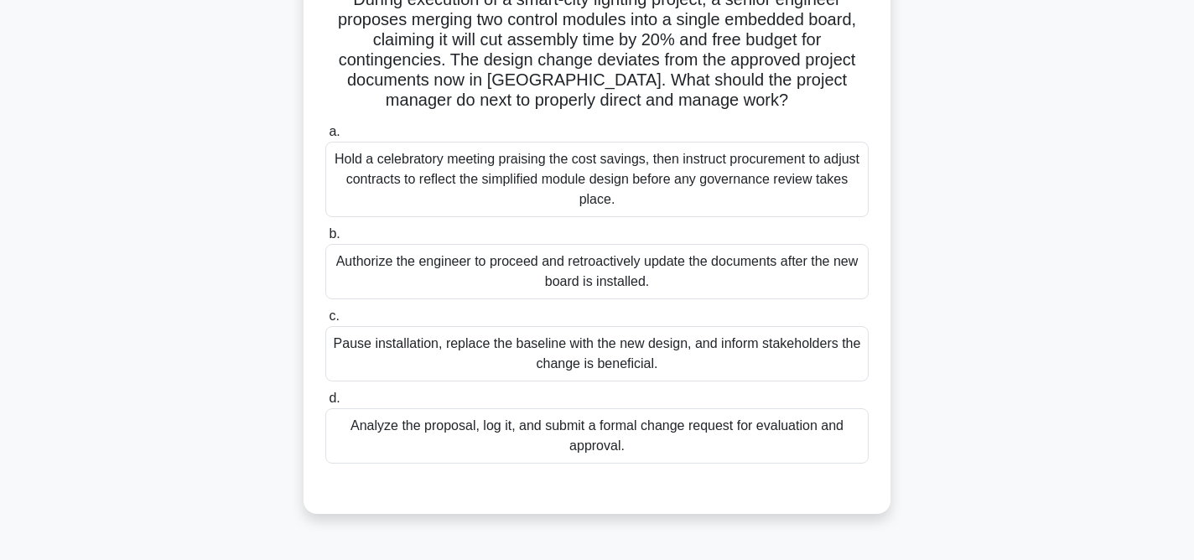
click at [682, 442] on div "Analyze the proposal, log it, and submit a formal change request for evaluation…" at bounding box center [596, 435] width 543 height 55
click at [325, 404] on input "d. Analyze the proposal, log it, and submit a formal change request for evaluat…" at bounding box center [325, 398] width 0 height 11
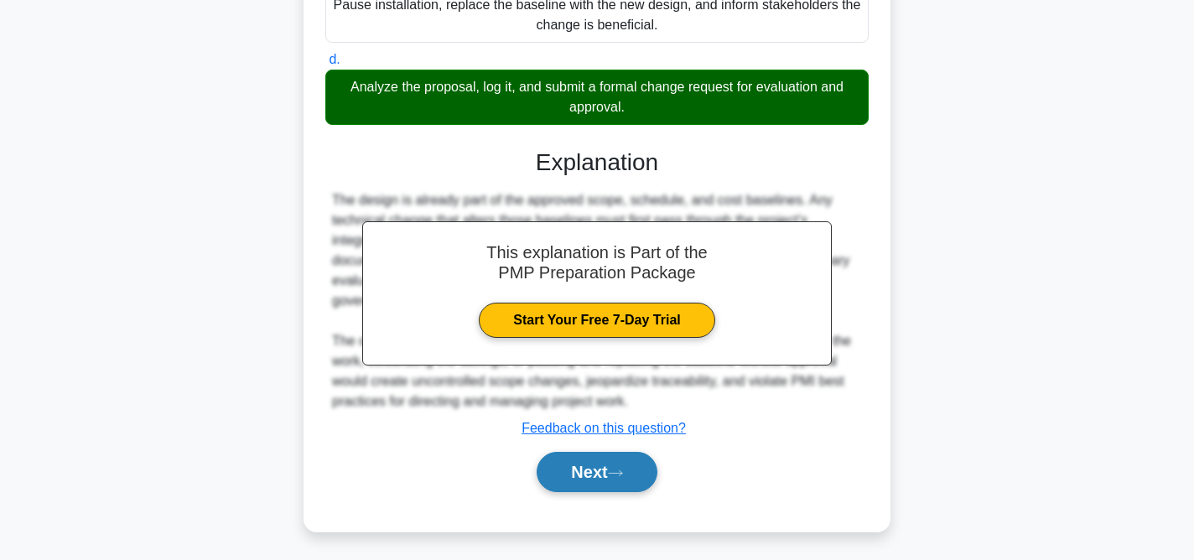
click at [629, 463] on button "Next" at bounding box center [597, 472] width 120 height 40
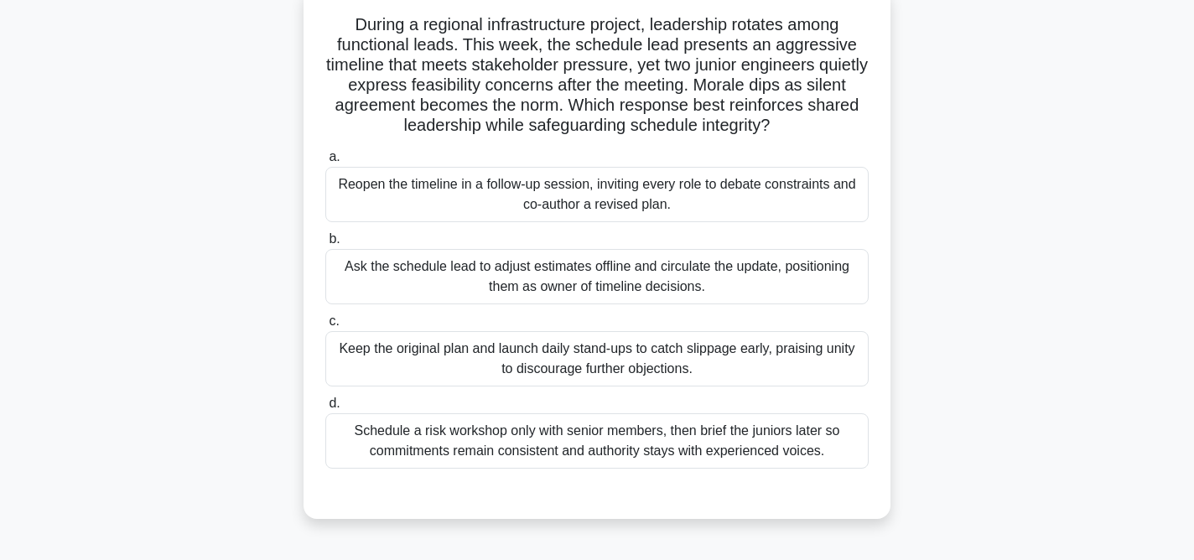
scroll to position [83, 0]
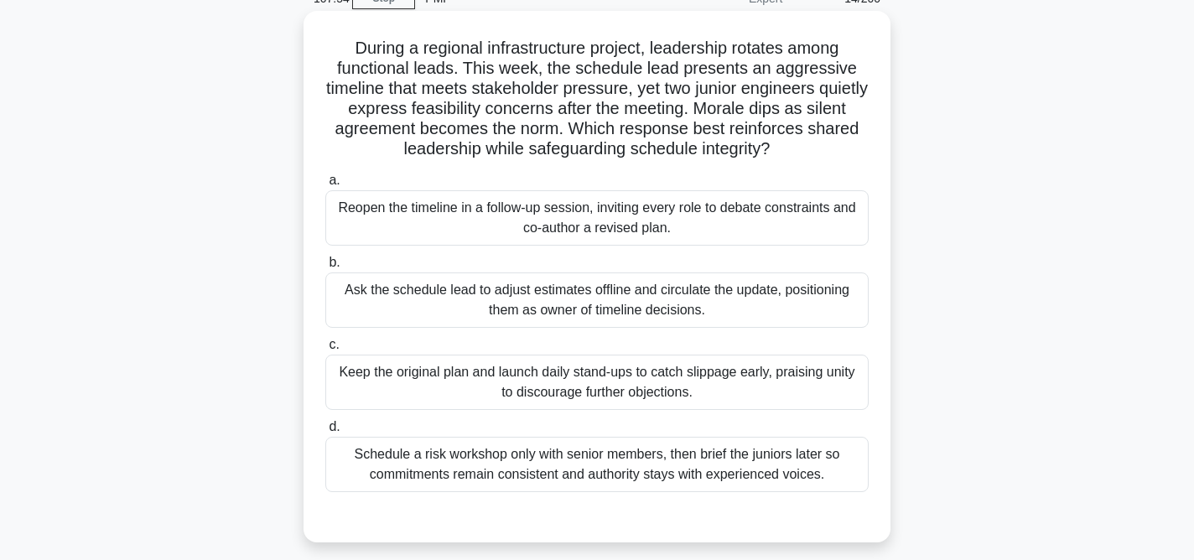
click at [708, 210] on div "Reopen the timeline in a follow-up session, inviting every role to debate const…" at bounding box center [596, 217] width 543 height 55
click at [325, 186] on input "a. Reopen the timeline in a follow-up session, inviting every role to debate co…" at bounding box center [325, 180] width 0 height 11
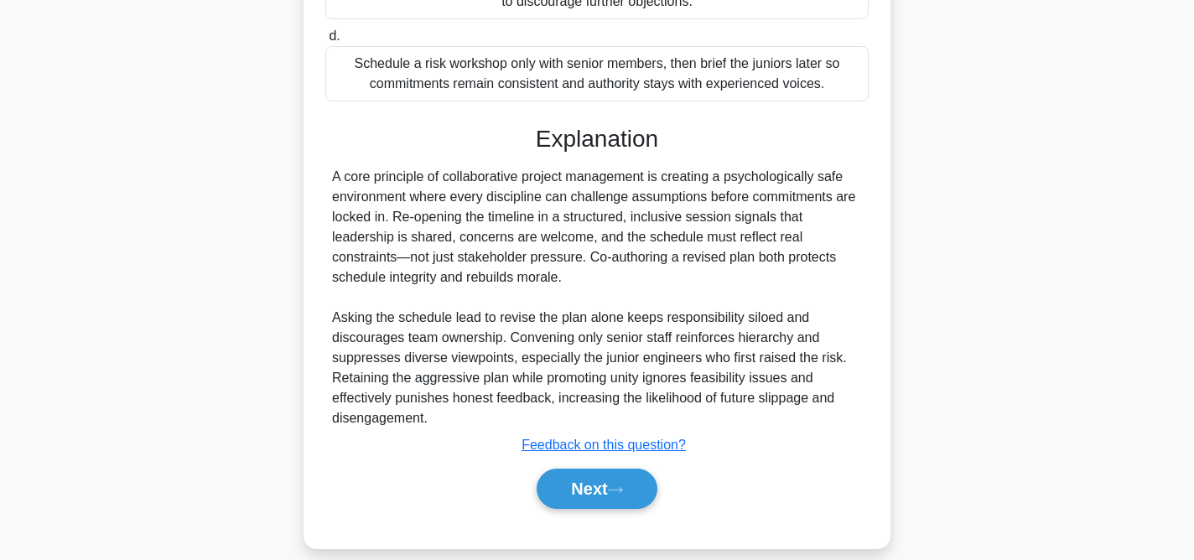
scroll to position [494, 0]
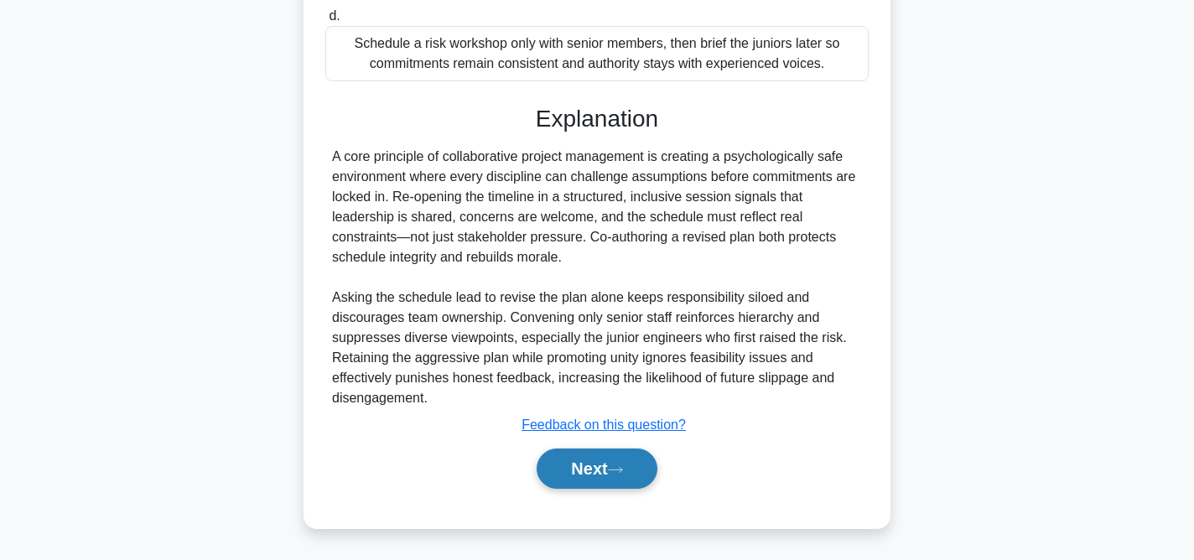
click at [620, 471] on icon at bounding box center [615, 469] width 15 height 9
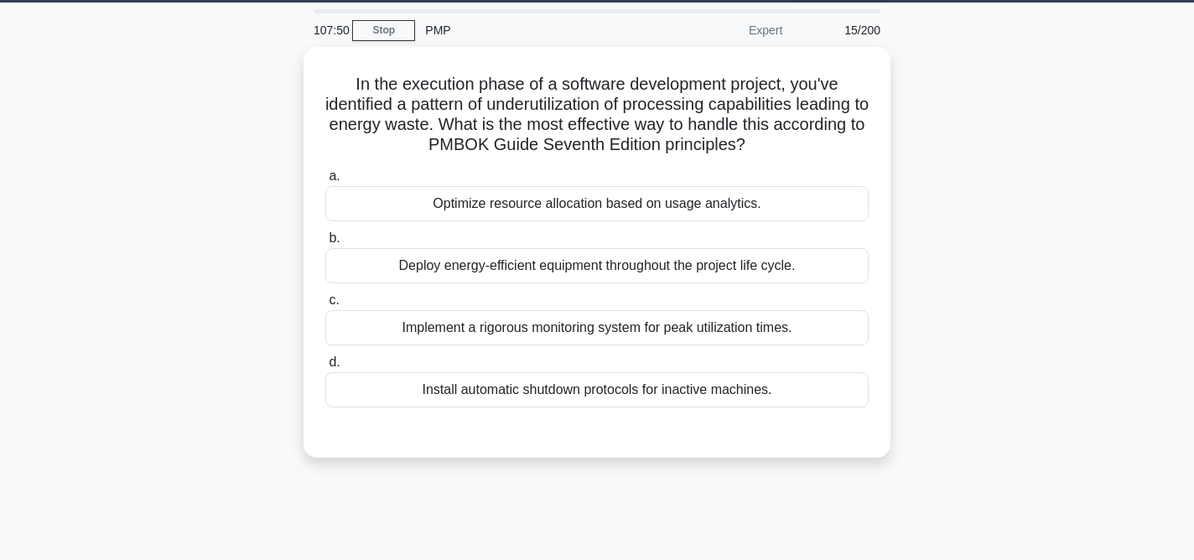
scroll to position [0, 0]
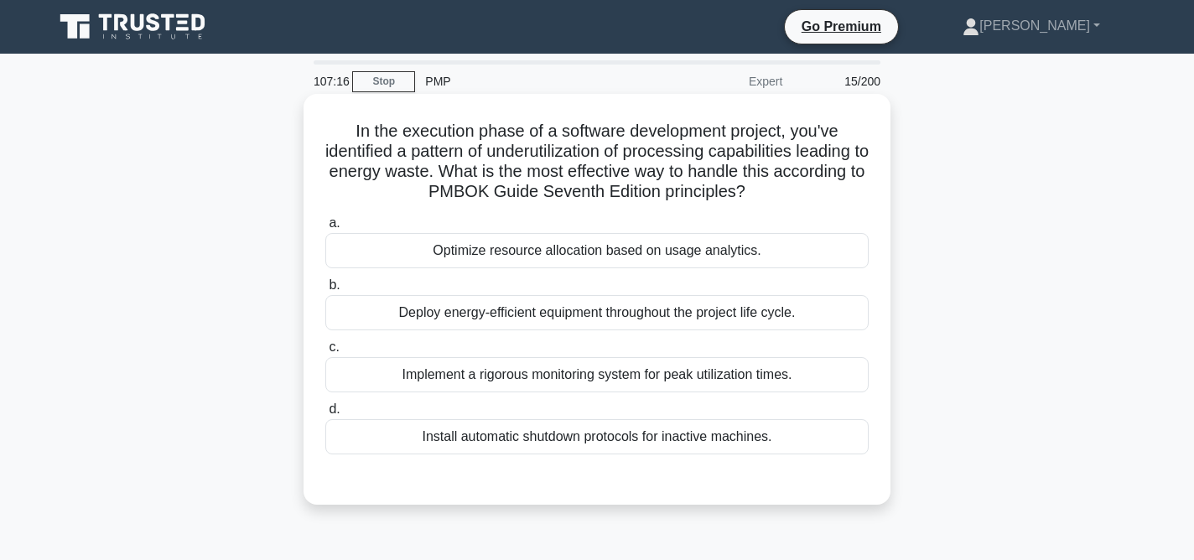
click at [783, 246] on div "Optimize resource allocation based on usage analytics." at bounding box center [596, 250] width 543 height 35
click at [325, 229] on input "a. Optimize resource allocation based on usage analytics." at bounding box center [325, 223] width 0 height 11
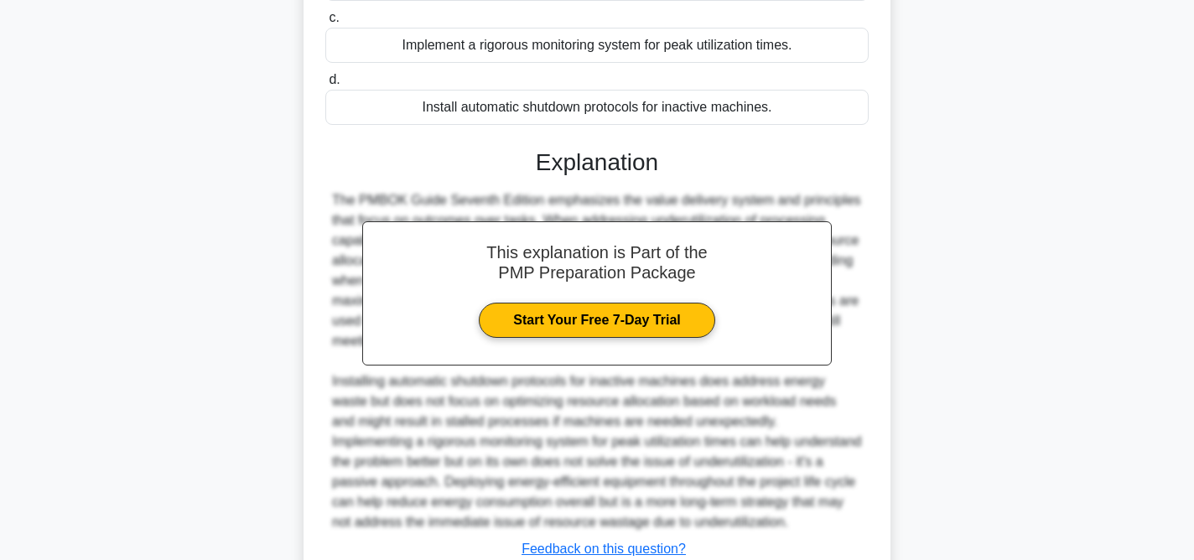
scroll to position [454, 0]
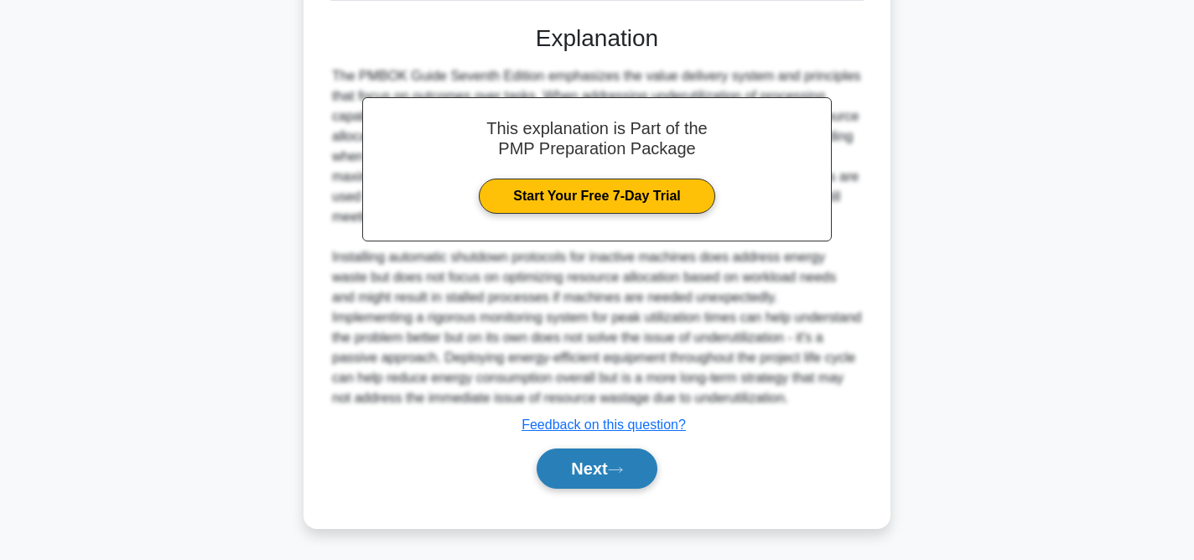
click at [611, 476] on button "Next" at bounding box center [597, 469] width 120 height 40
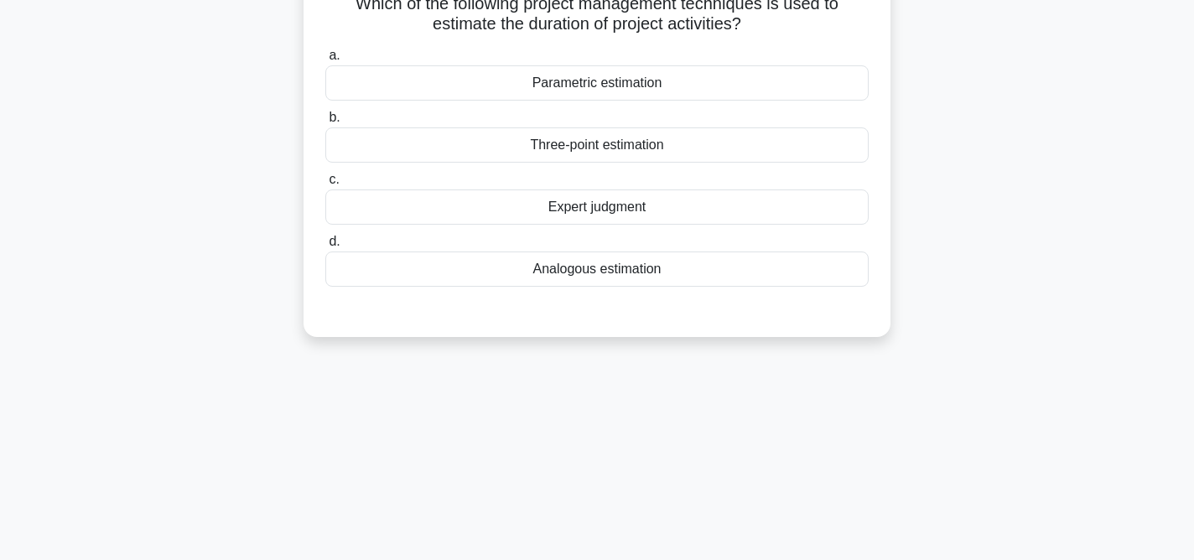
scroll to position [0, 0]
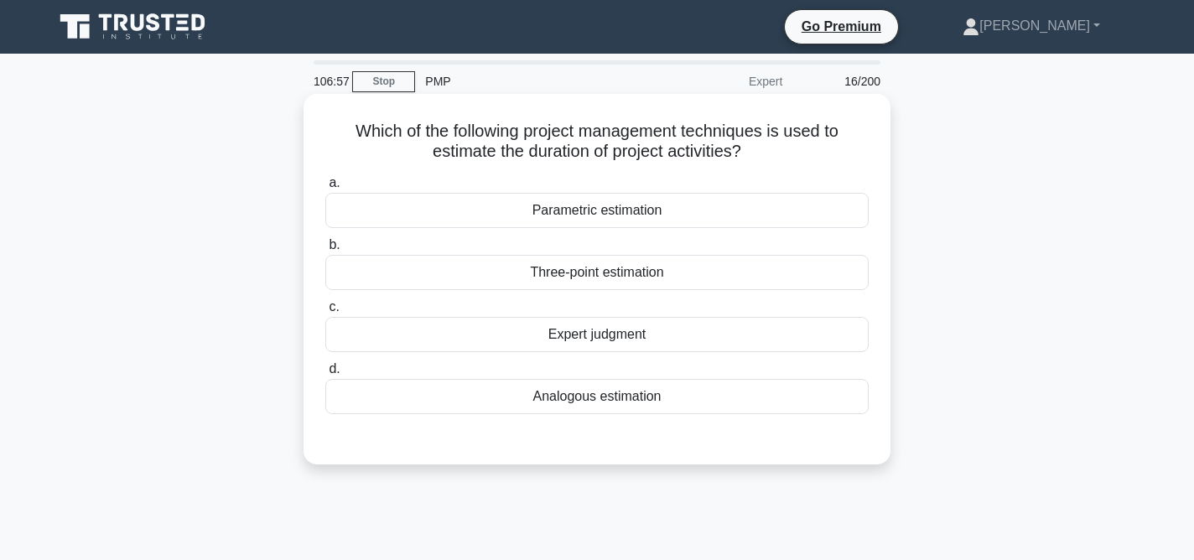
click at [677, 277] on div "Three-point estimation" at bounding box center [596, 272] width 543 height 35
click at [325, 251] on input "b. Three-point estimation" at bounding box center [325, 245] width 0 height 11
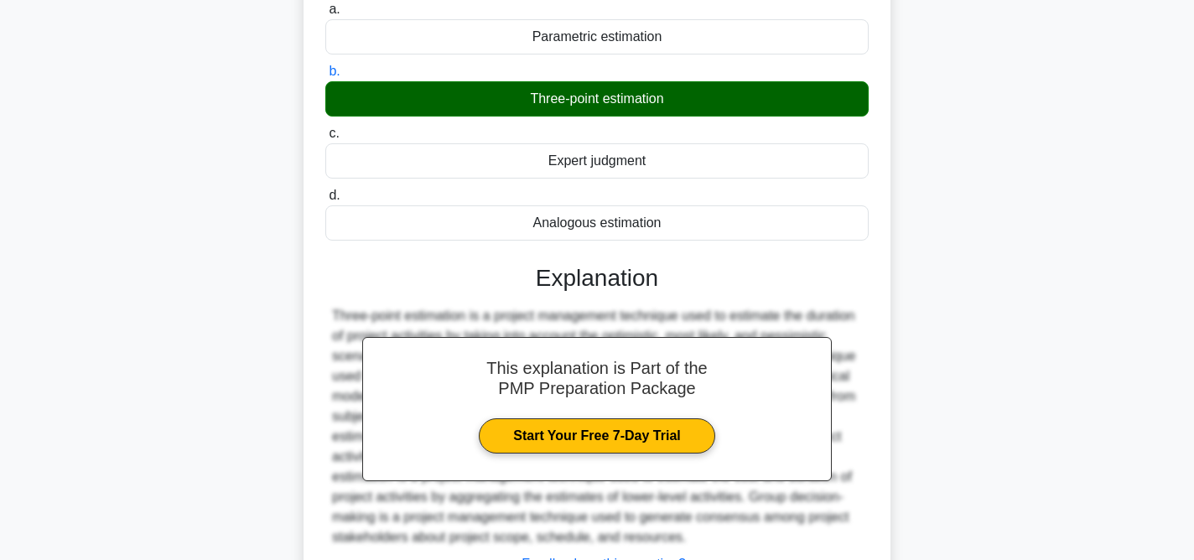
scroll to position [345, 0]
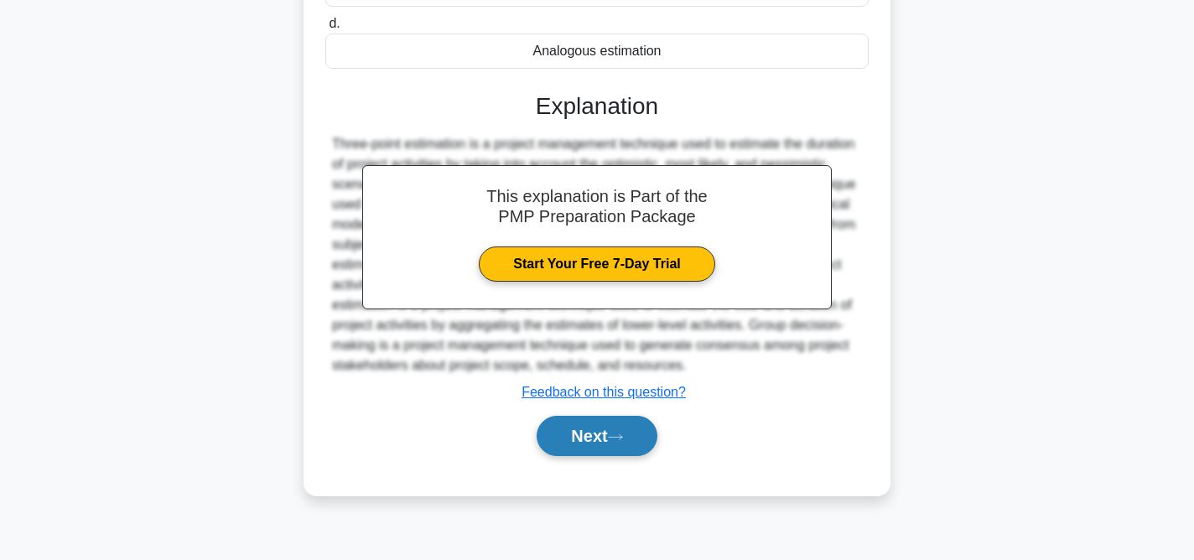
click at [616, 442] on button "Next" at bounding box center [597, 436] width 120 height 40
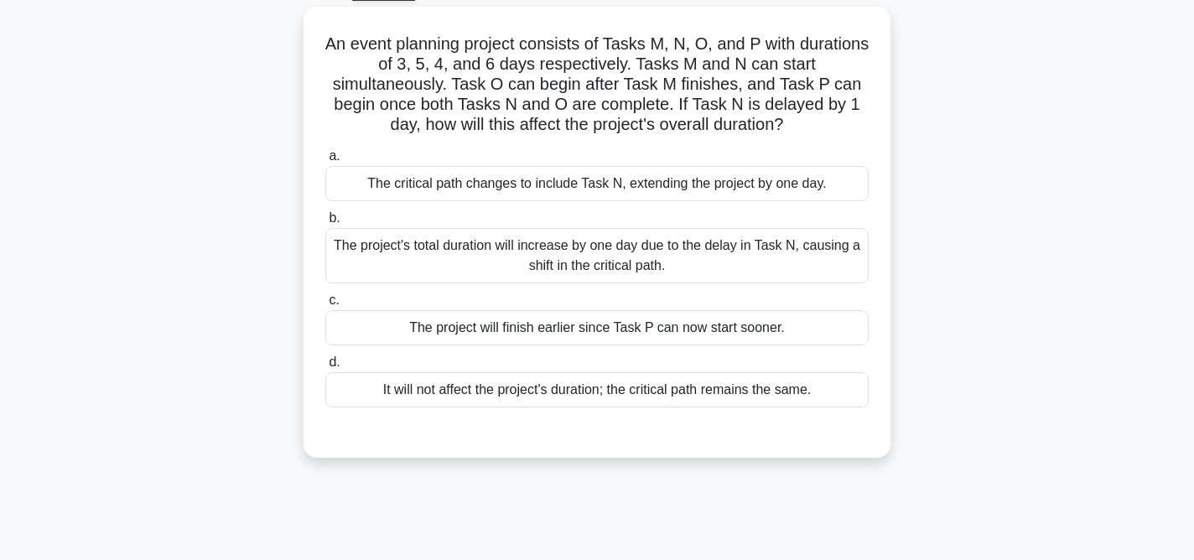
scroll to position [93, 0]
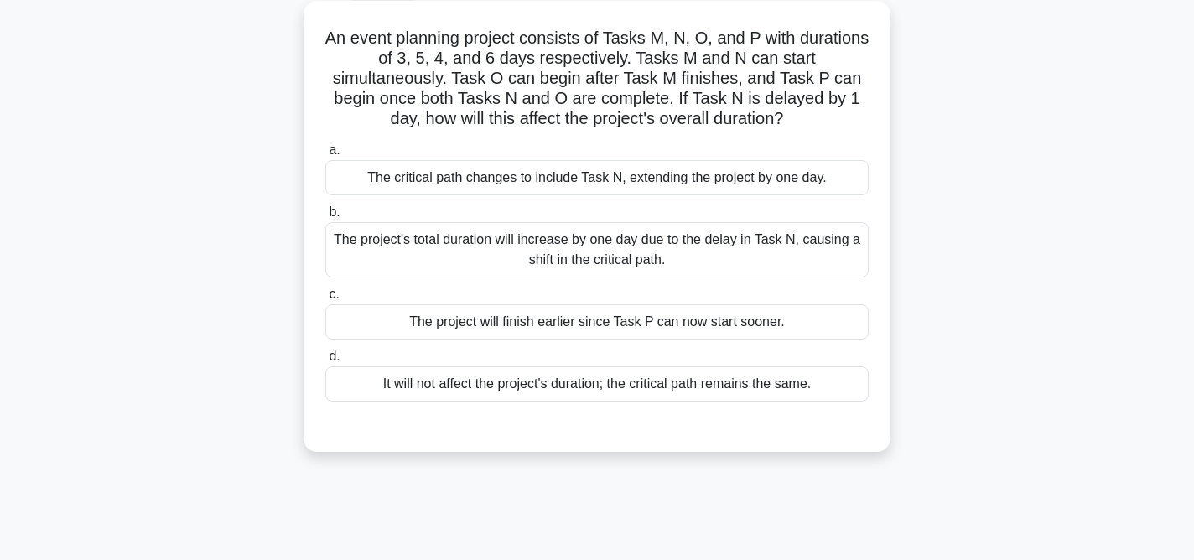
click at [626, 252] on div "The project's total duration will increase by one day due to the delay in Task …" at bounding box center [596, 249] width 543 height 55
click at [325, 218] on input "b. The project's total duration will increase by one day due to the delay in Ta…" at bounding box center [325, 212] width 0 height 11
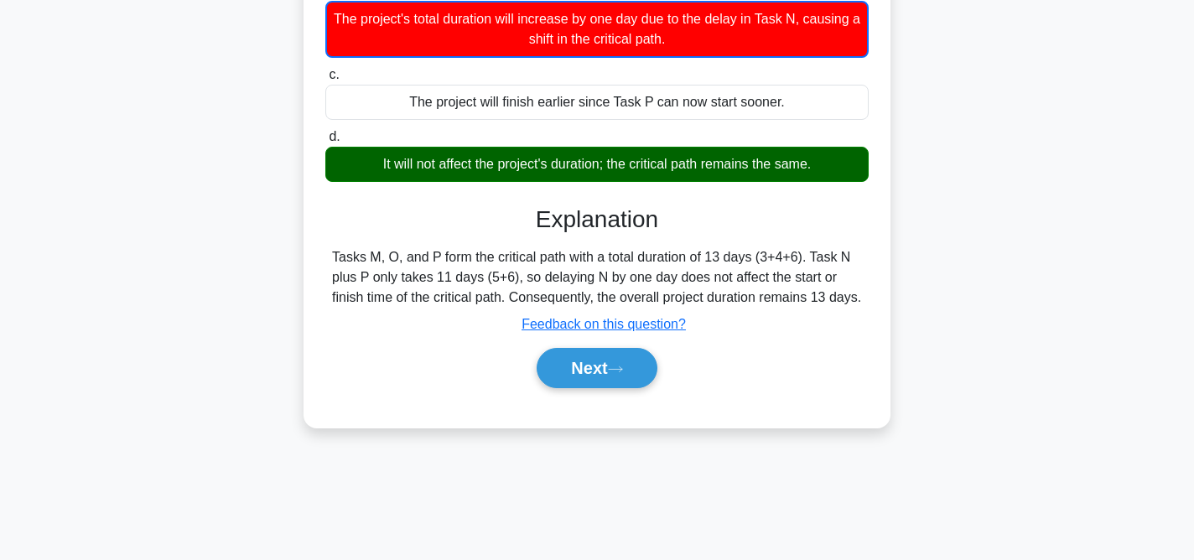
scroll to position [345, 0]
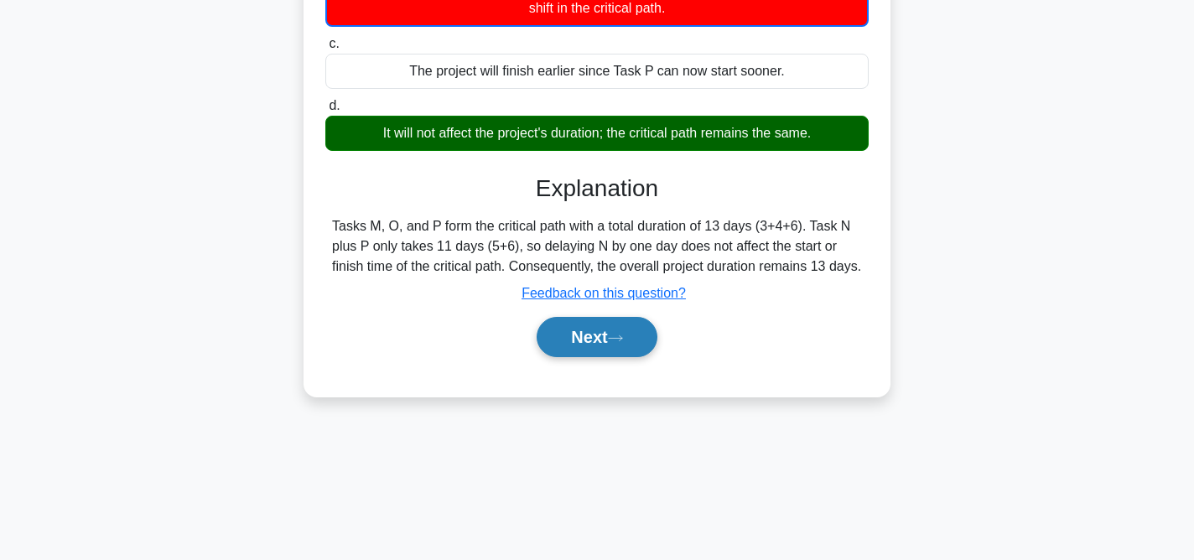
click at [593, 349] on button "Next" at bounding box center [597, 337] width 120 height 40
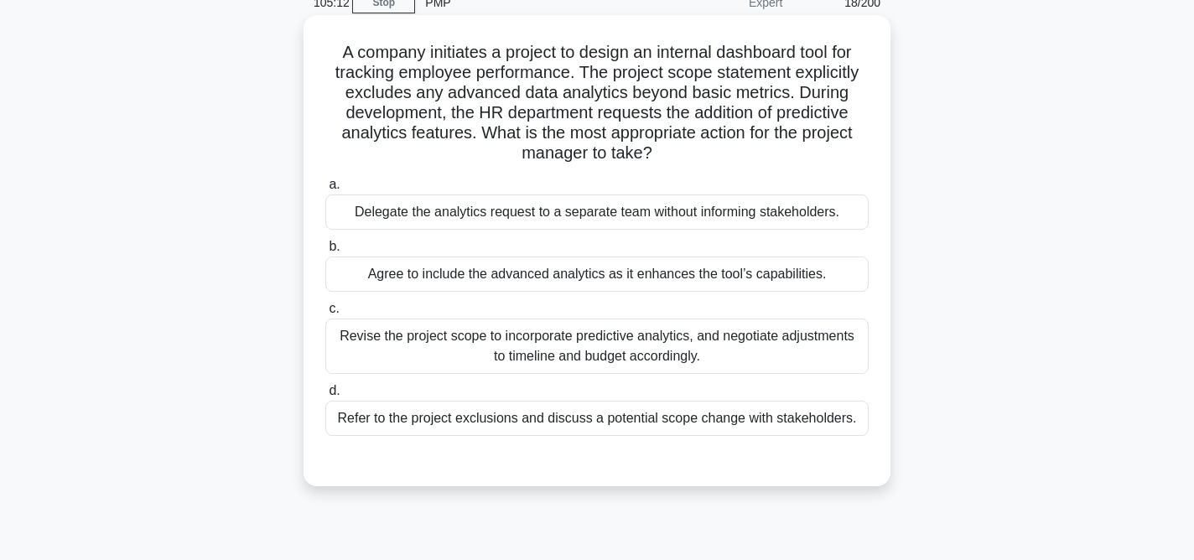
scroll to position [85, 0]
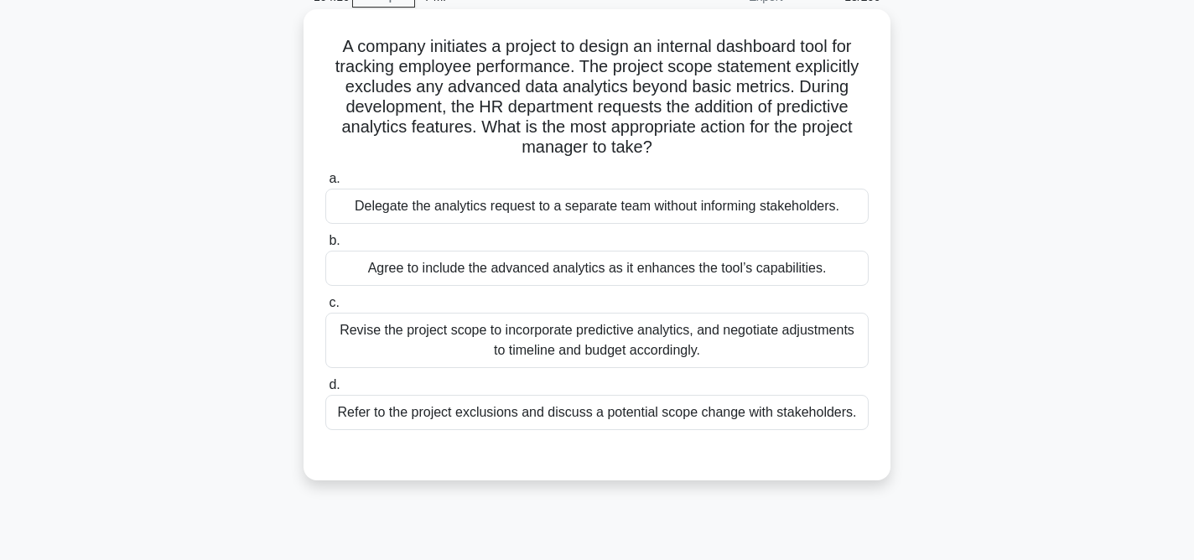
click at [644, 345] on div "Revise the project scope to incorporate predictive analytics, and negotiate adj…" at bounding box center [596, 340] width 543 height 55
click at [325, 309] on input "c. Revise the project scope to incorporate predictive analytics, and negotiate …" at bounding box center [325, 303] width 0 height 11
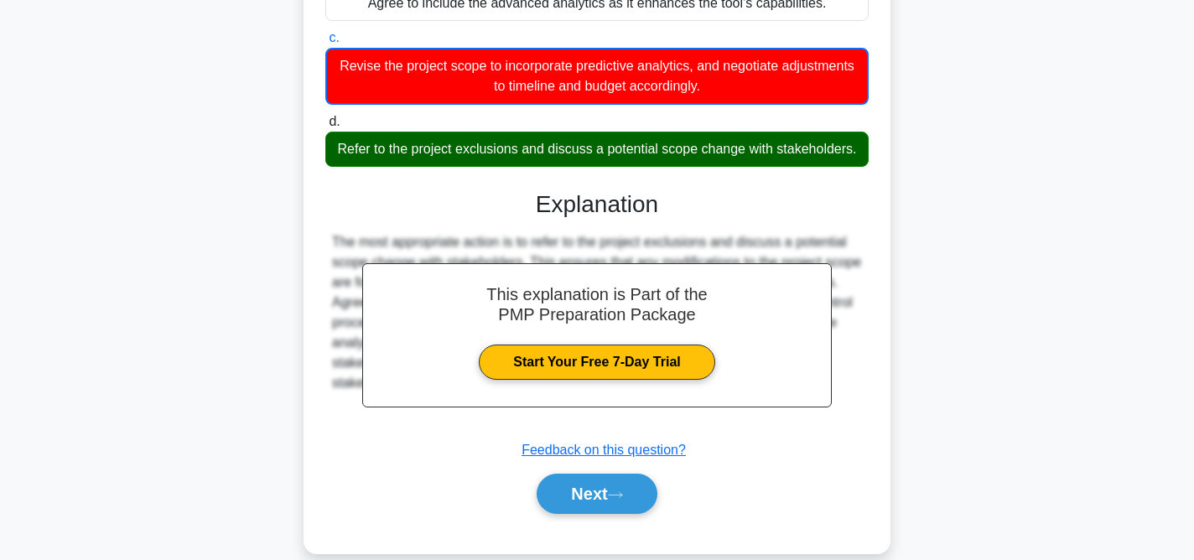
scroll to position [375, 0]
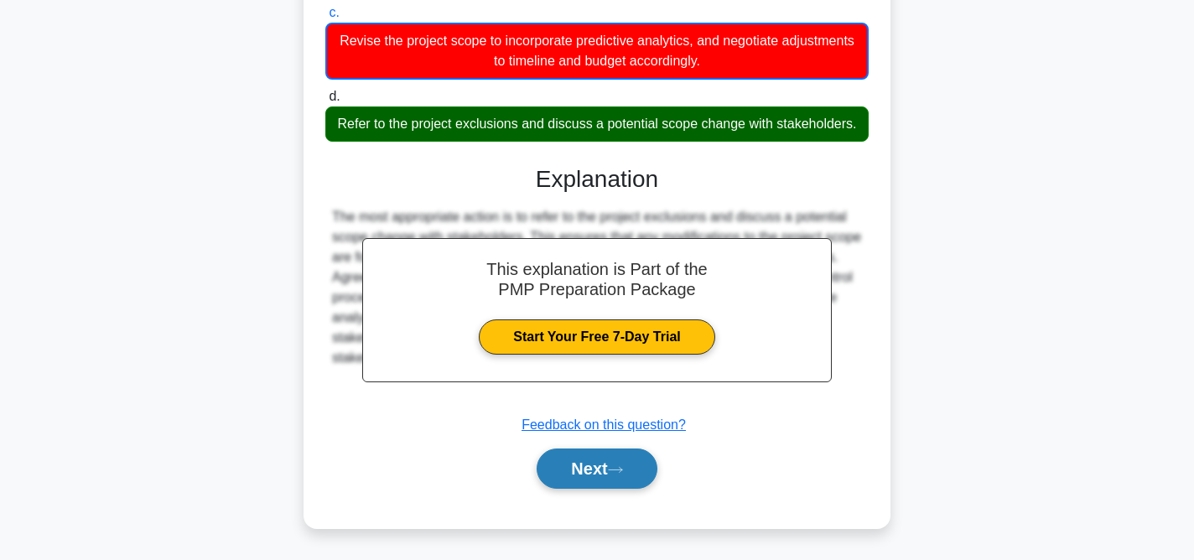
click at [622, 474] on button "Next" at bounding box center [597, 469] width 120 height 40
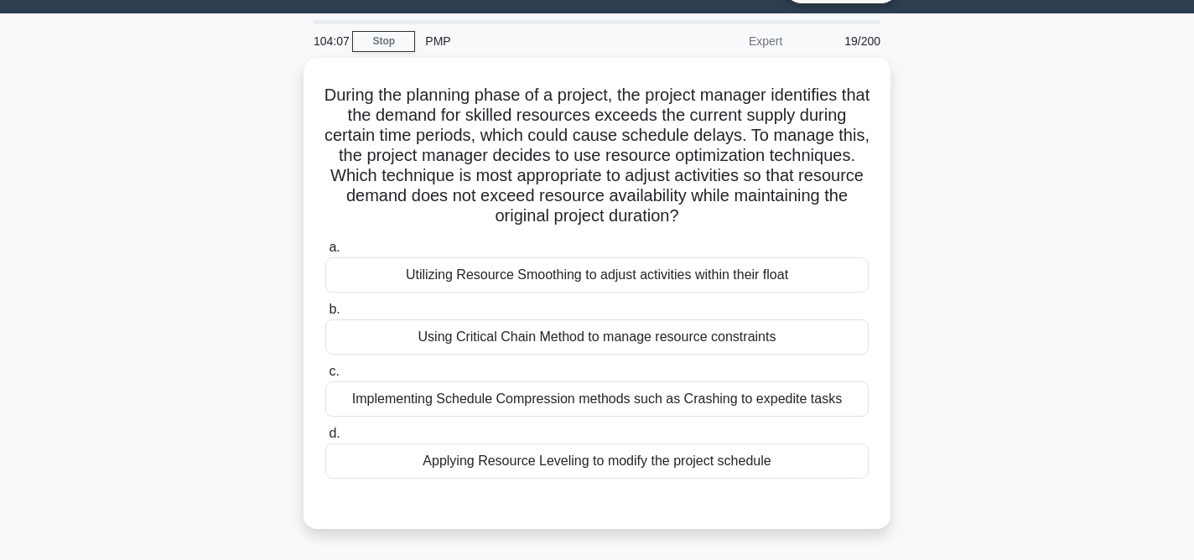
scroll to position [65, 0]
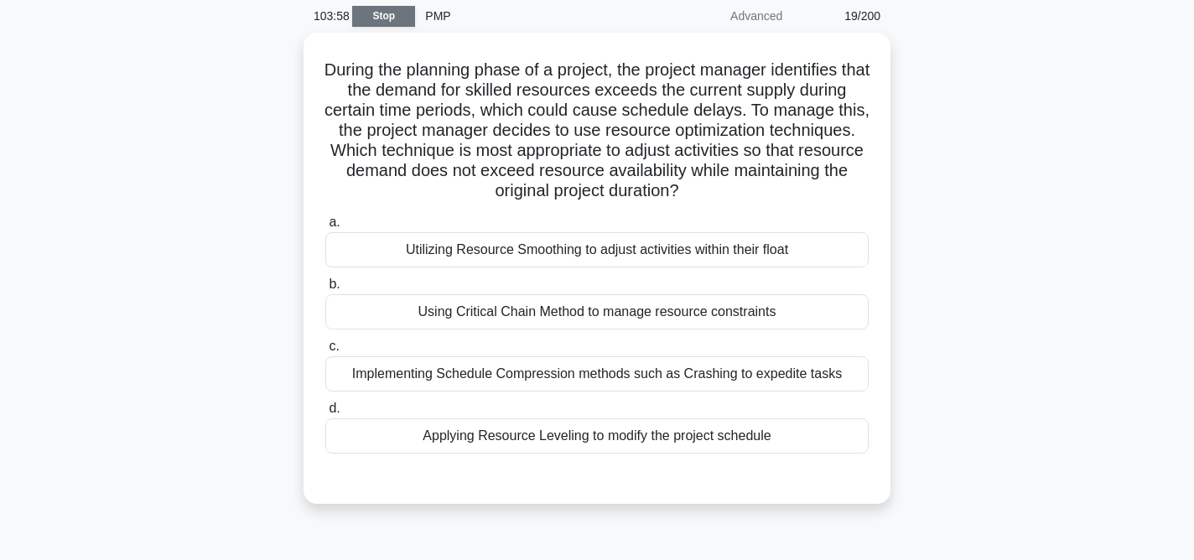
click at [407, 18] on link "Stop" at bounding box center [383, 16] width 63 height 21
click at [373, 16] on link "Stop" at bounding box center [383, 16] width 63 height 21
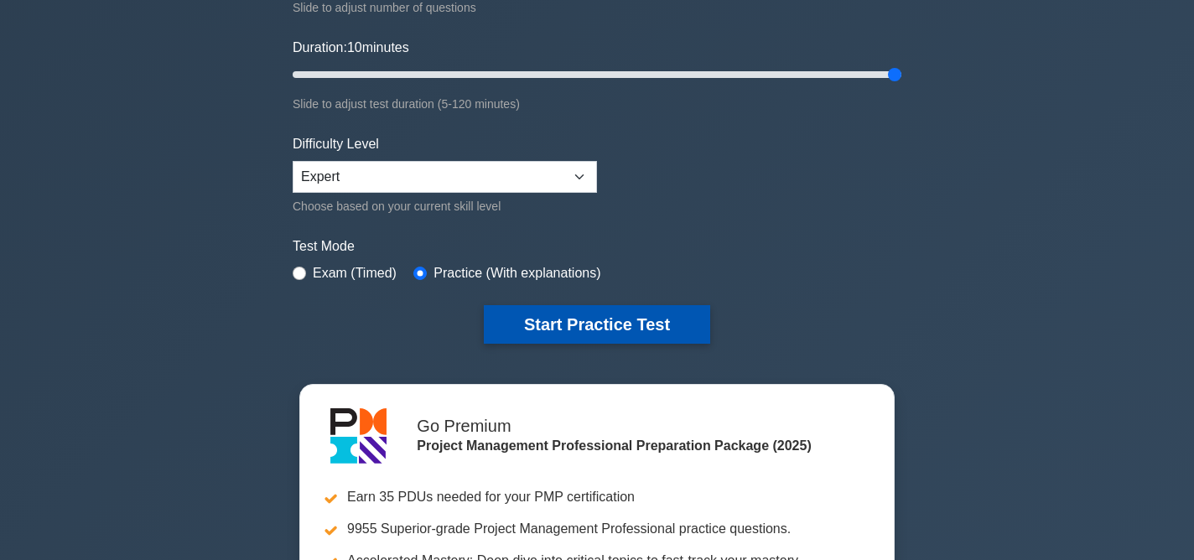
click at [600, 321] on button "Start Practice Test" at bounding box center [597, 324] width 226 height 39
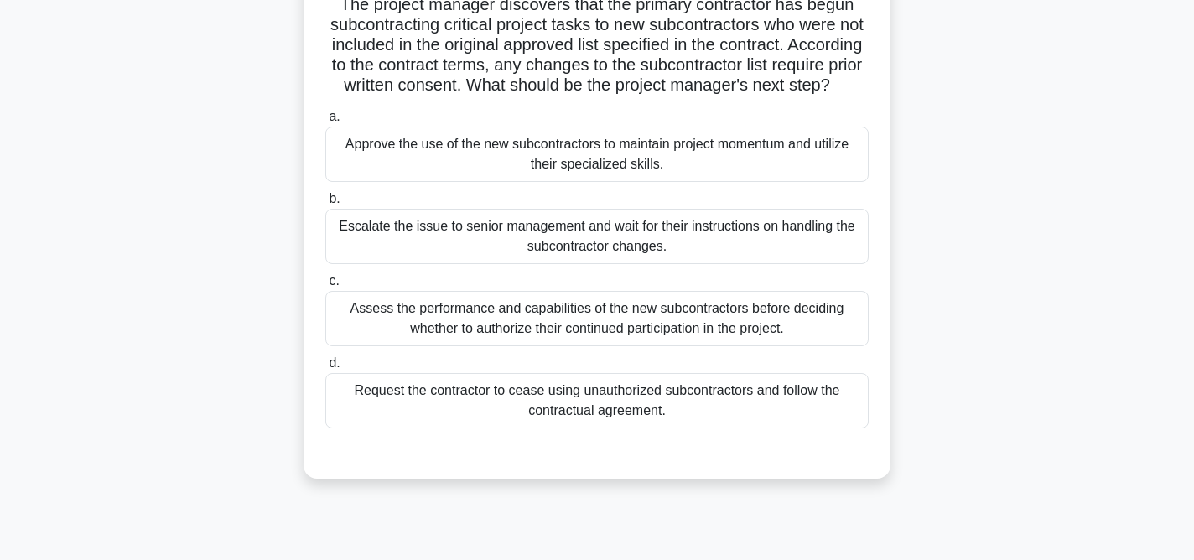
scroll to position [130, 0]
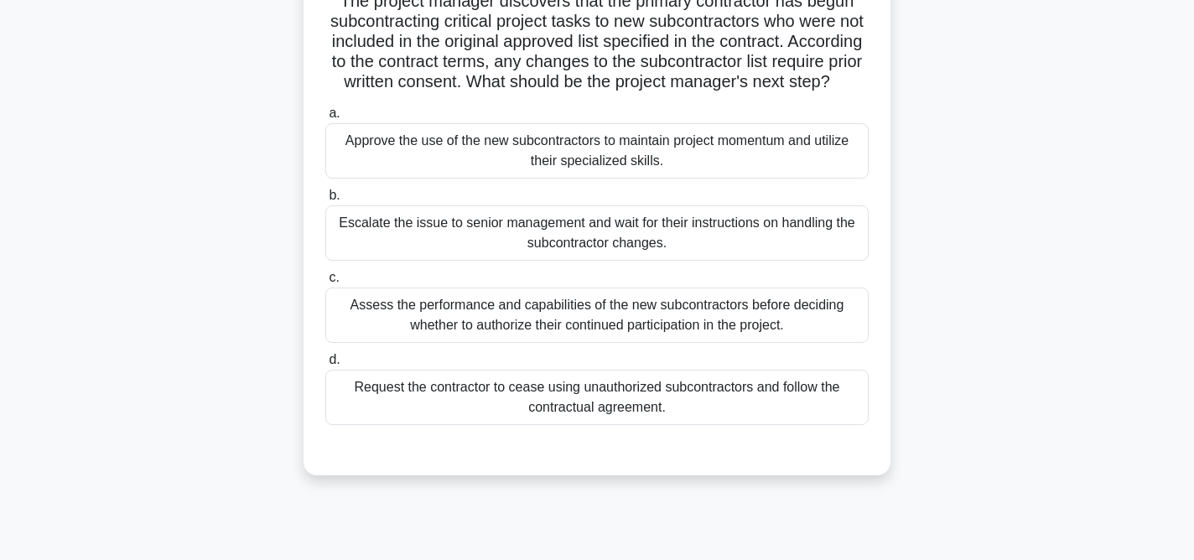
click at [719, 234] on div "Escalate the issue to senior management and wait for their instructions on hand…" at bounding box center [596, 232] width 543 height 55
click at [325, 201] on input "b. Escalate the issue to senior management and wait for their instructions on h…" at bounding box center [325, 195] width 0 height 11
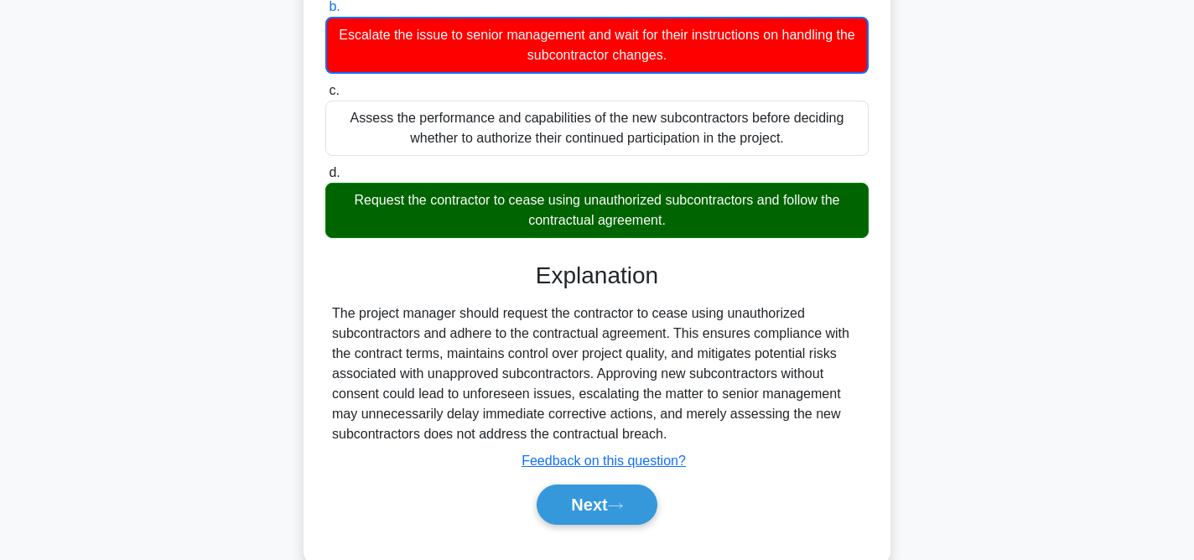
scroll to position [355, 0]
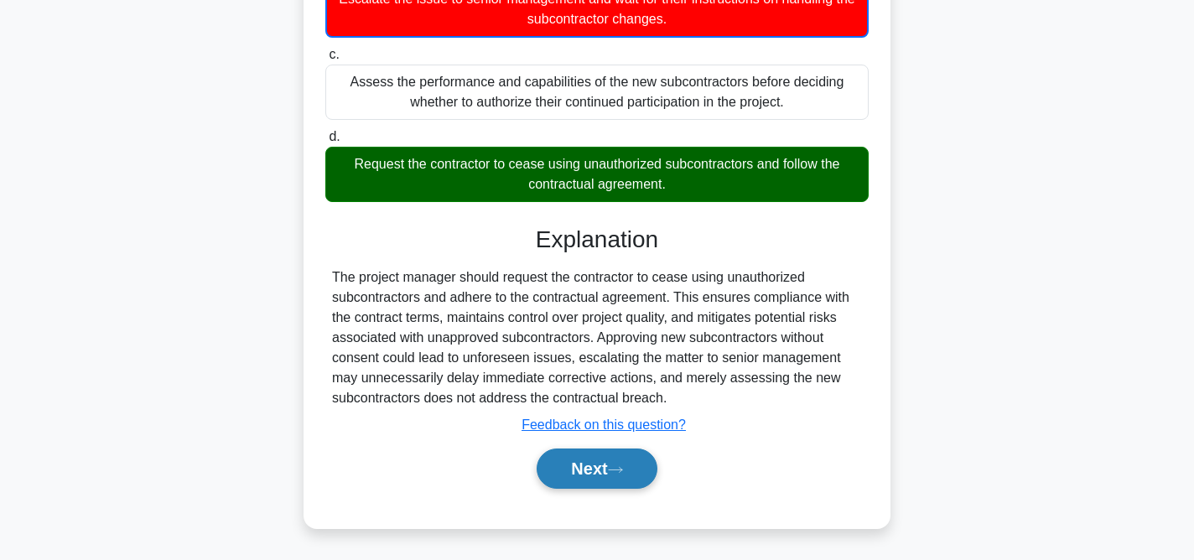
click at [601, 478] on button "Next" at bounding box center [597, 469] width 120 height 40
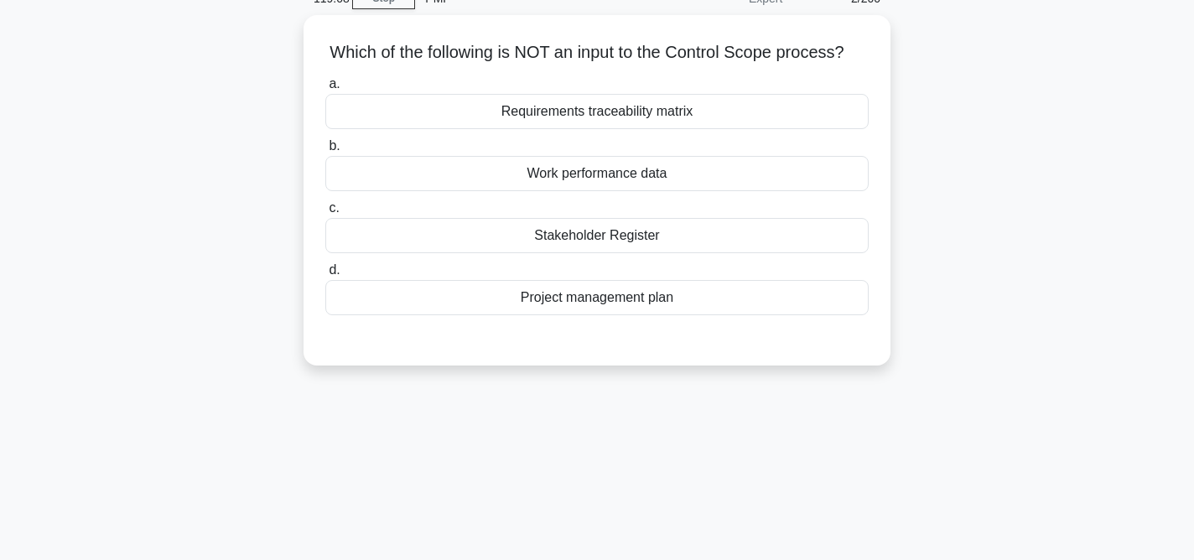
scroll to position [0, 0]
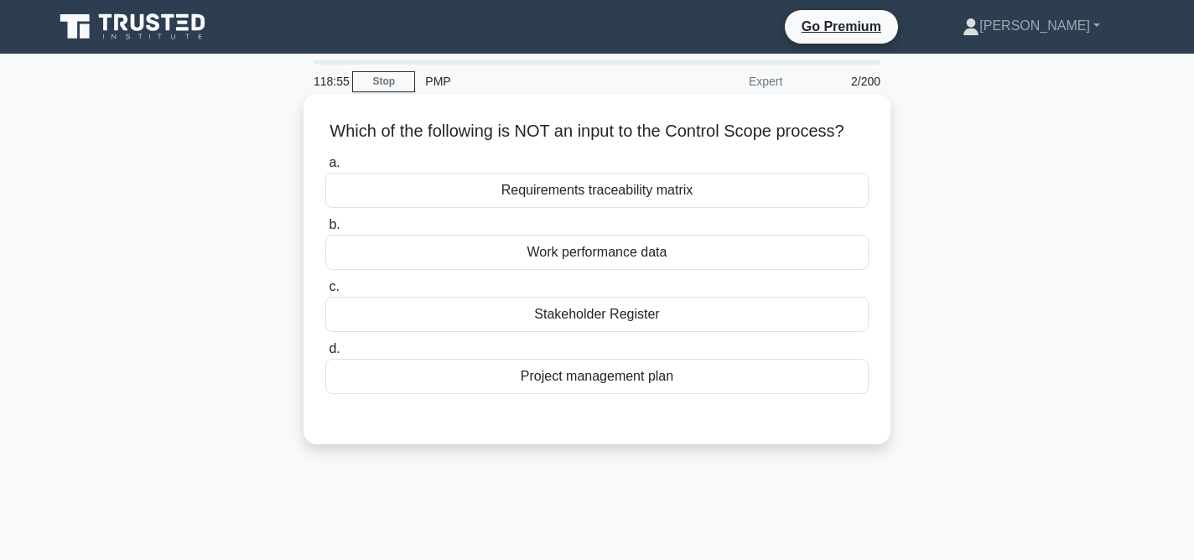
click at [615, 255] on div "Work performance data" at bounding box center [596, 252] width 543 height 35
click at [325, 231] on input "b. Work performance data" at bounding box center [325, 225] width 0 height 11
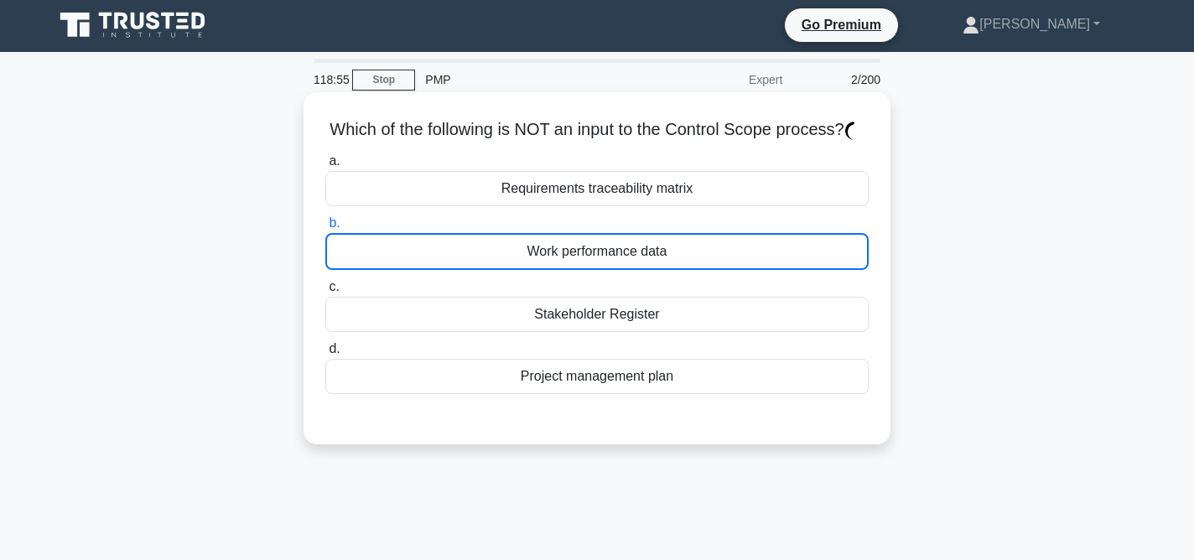
scroll to position [3, 0]
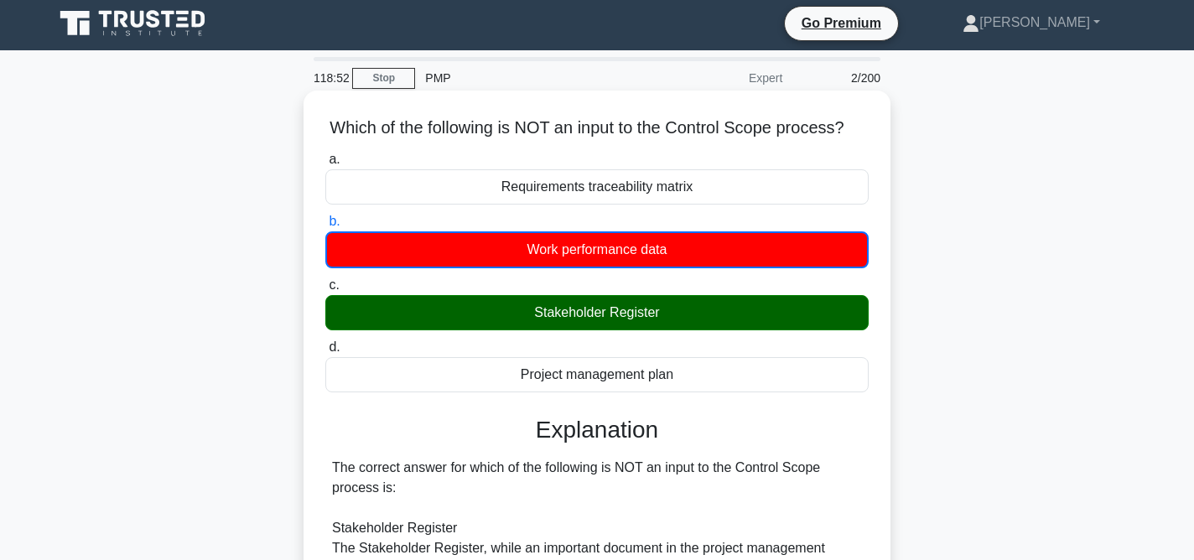
click at [636, 304] on div "Stakeholder Register" at bounding box center [596, 312] width 543 height 35
click at [325, 291] on input "c. Stakeholder Register" at bounding box center [325, 285] width 0 height 11
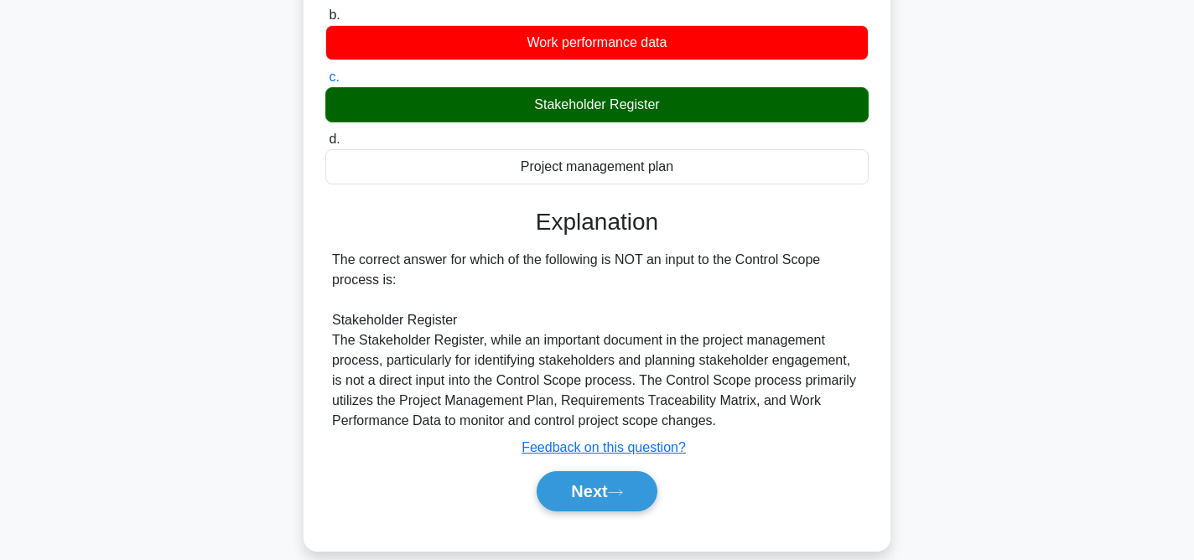
scroll to position [211, 0]
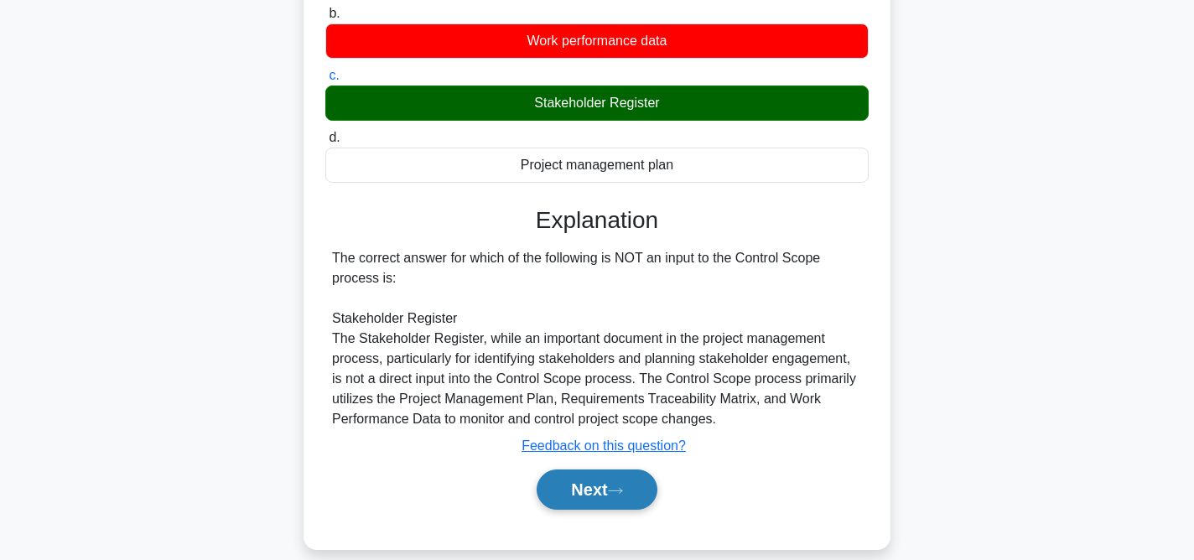
click at [610, 491] on button "Next" at bounding box center [597, 489] width 120 height 40
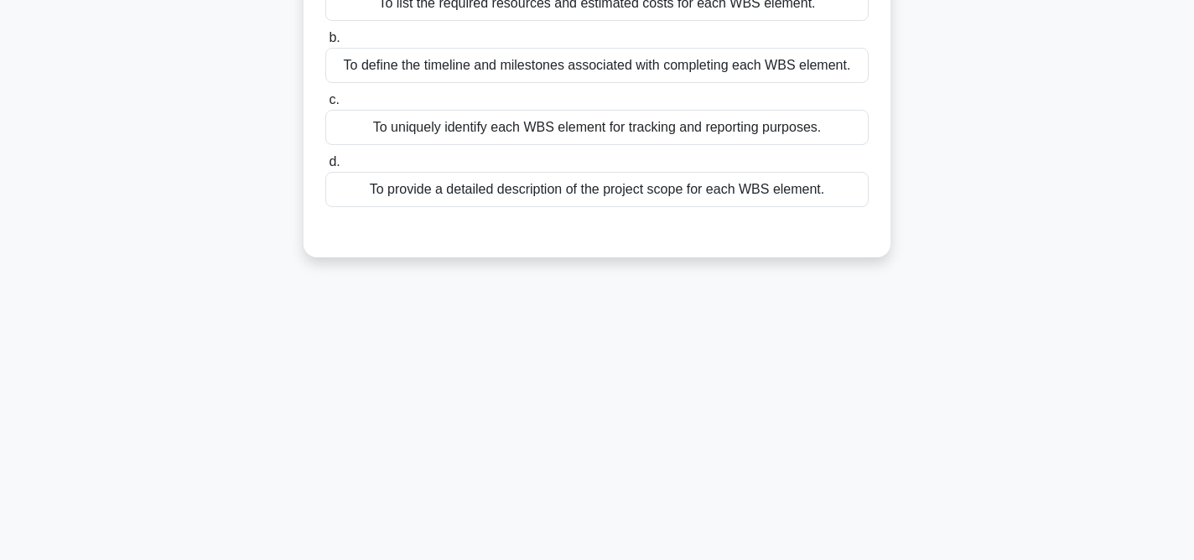
scroll to position [0, 0]
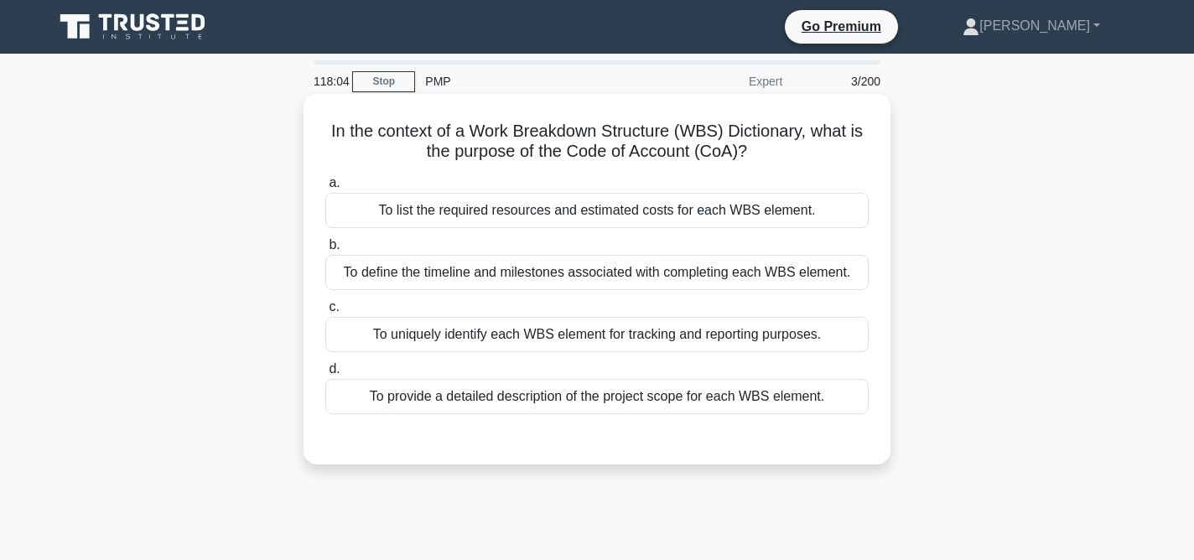
click at [770, 334] on div "To uniquely identify each WBS element for tracking and reporting purposes." at bounding box center [596, 334] width 543 height 35
click at [325, 313] on input "c. To uniquely identify each WBS element for tracking and reporting purposes." at bounding box center [325, 307] width 0 height 11
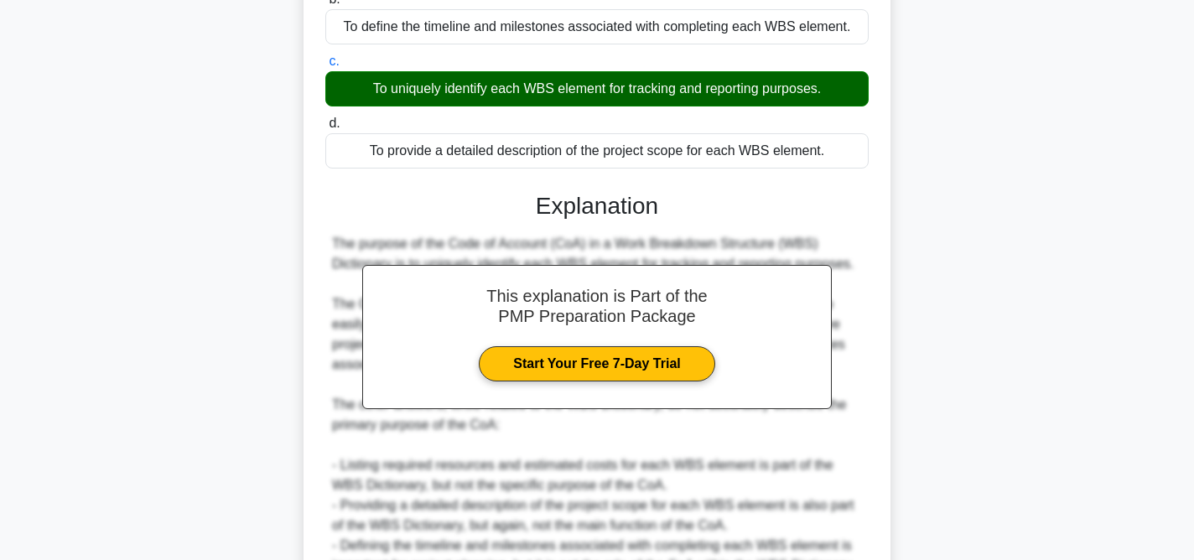
scroll to position [433, 0]
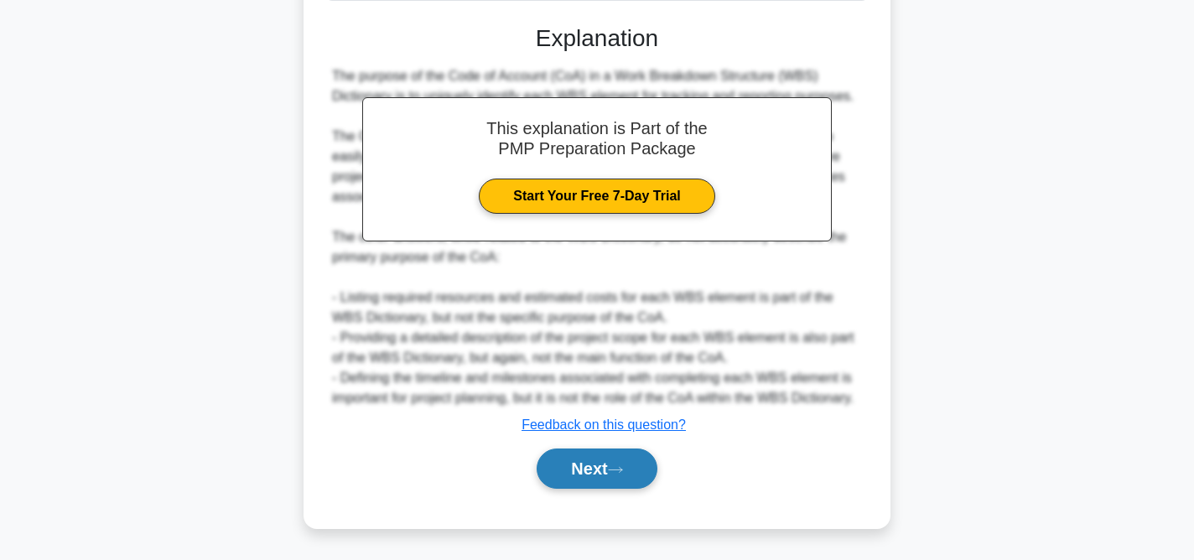
click at [609, 480] on button "Next" at bounding box center [597, 469] width 120 height 40
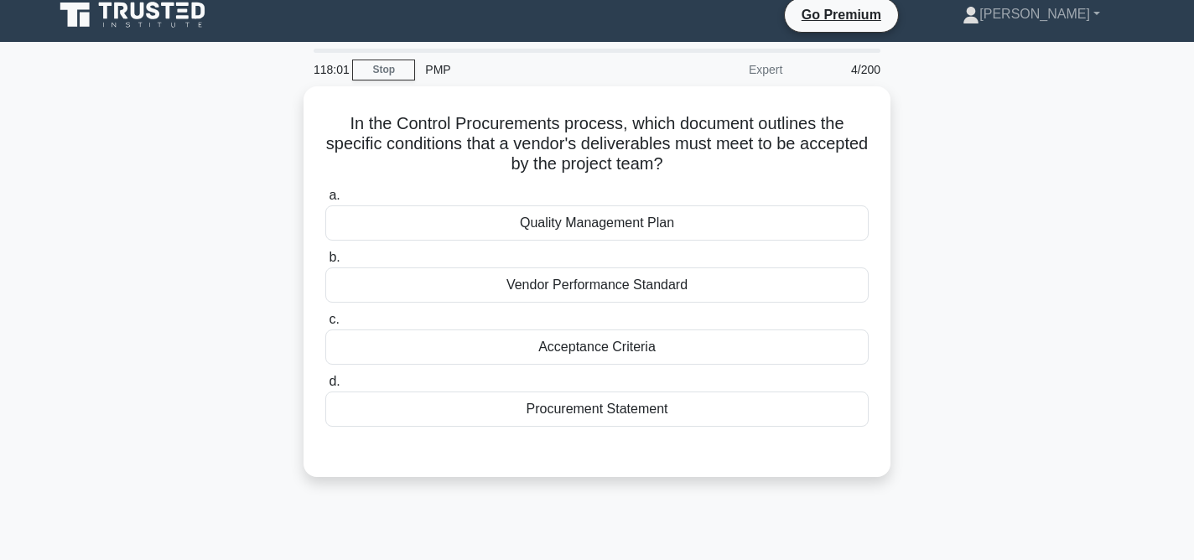
scroll to position [0, 0]
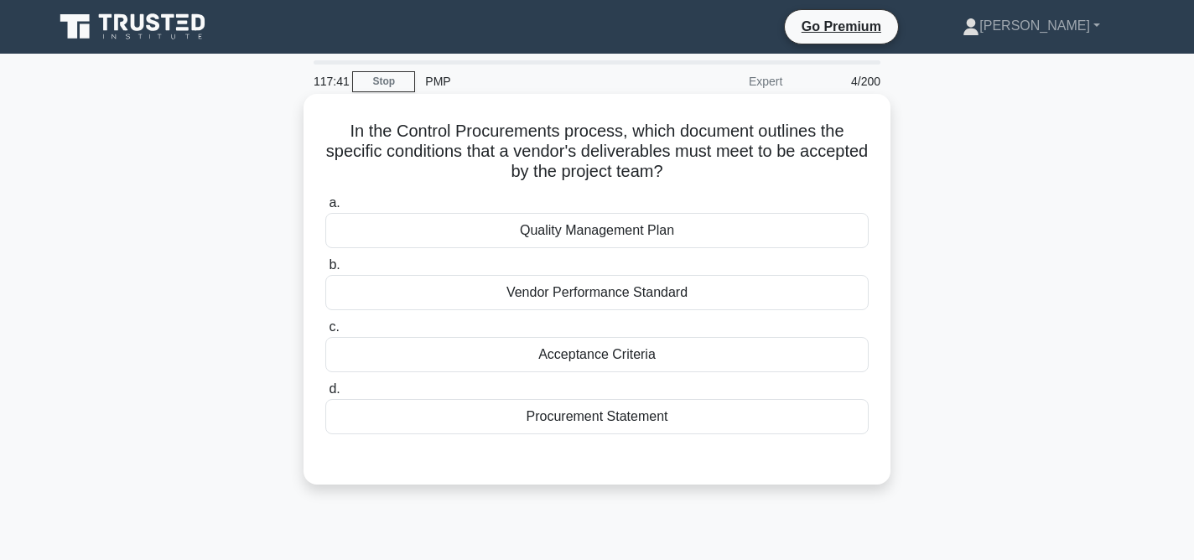
click at [657, 352] on div "Acceptance Criteria" at bounding box center [596, 354] width 543 height 35
click at [325, 333] on input "c. Acceptance Criteria" at bounding box center [325, 327] width 0 height 11
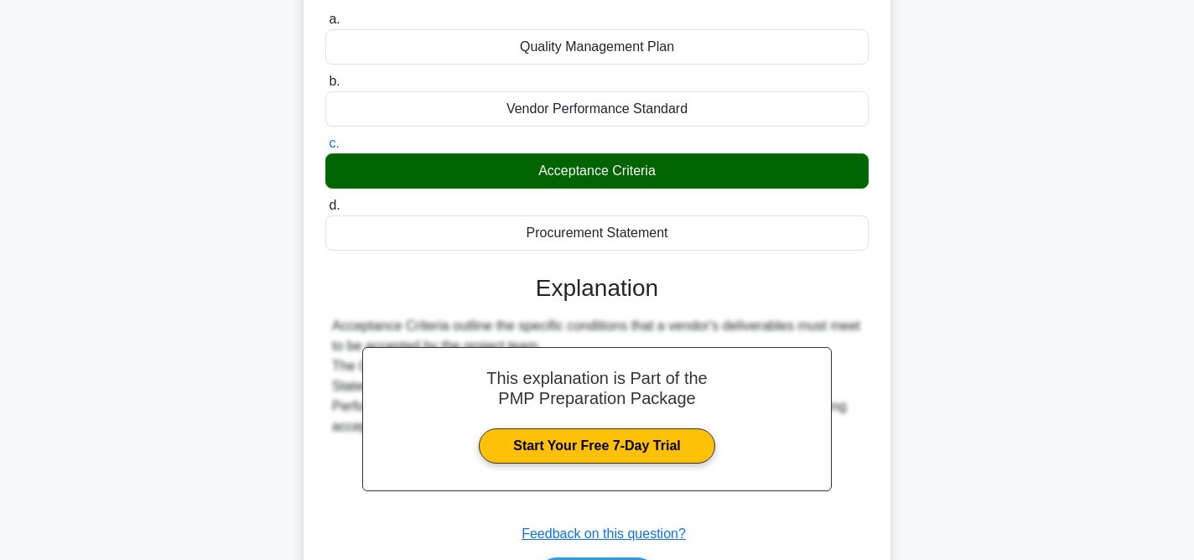
scroll to position [345, 0]
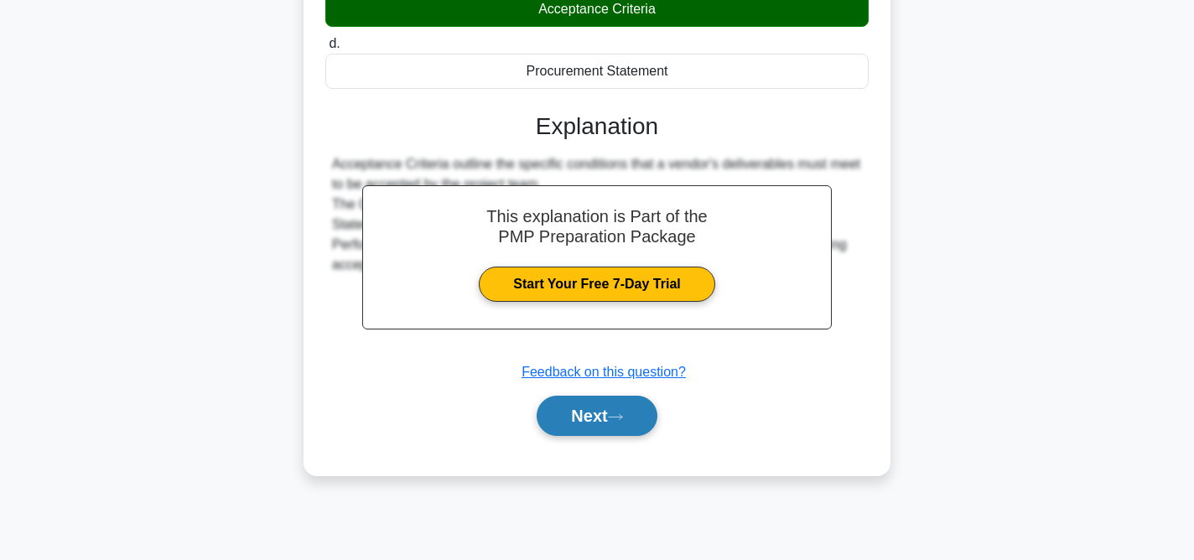
click at [606, 423] on button "Next" at bounding box center [597, 416] width 120 height 40
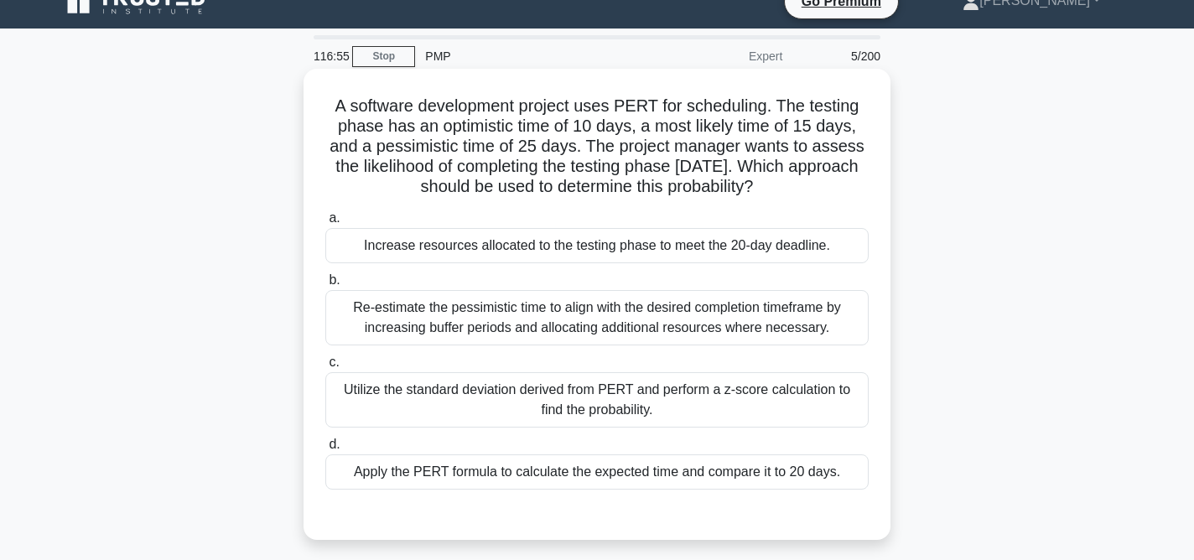
scroll to position [27, 0]
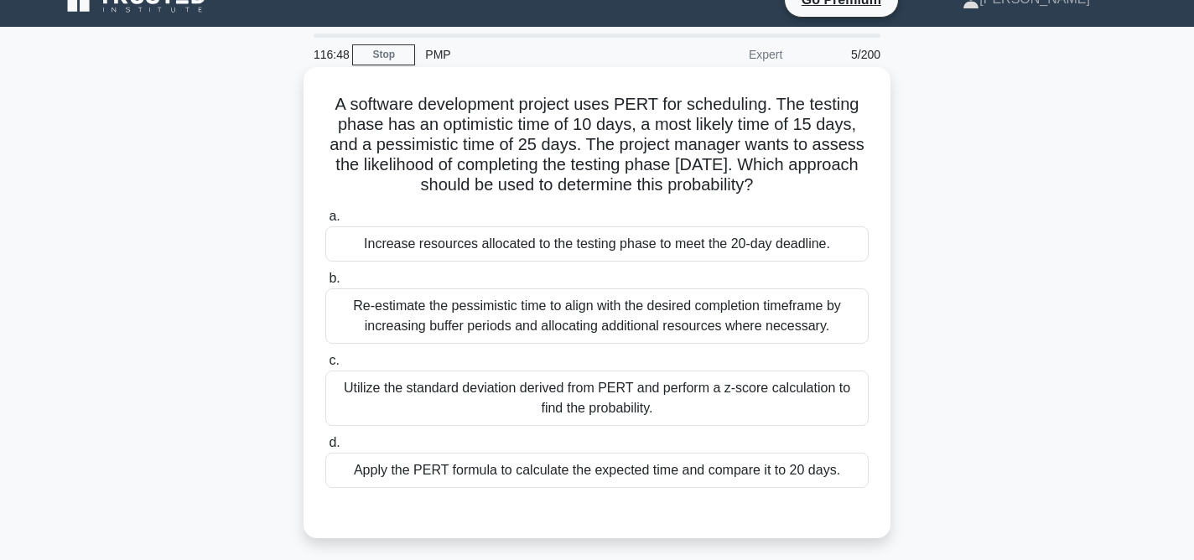
click at [689, 407] on div "Utilize the standard deviation derived from PERT and perform a z-score calculat…" at bounding box center [596, 398] width 543 height 55
click at [325, 366] on input "c. Utilize the standard deviation derived from PERT and perform a z-score calcu…" at bounding box center [325, 360] width 0 height 11
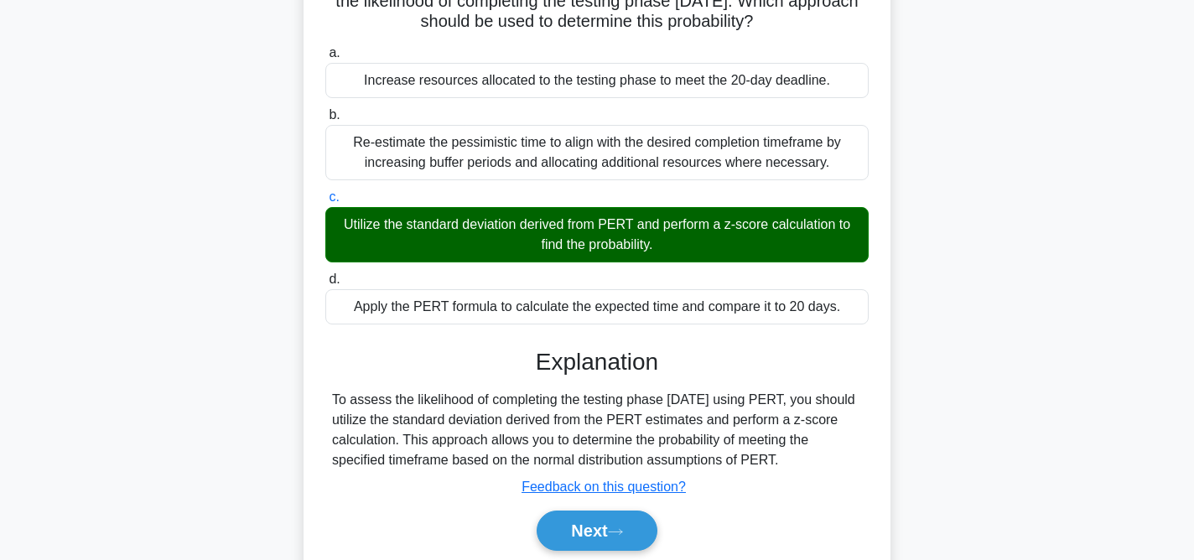
scroll to position [345, 0]
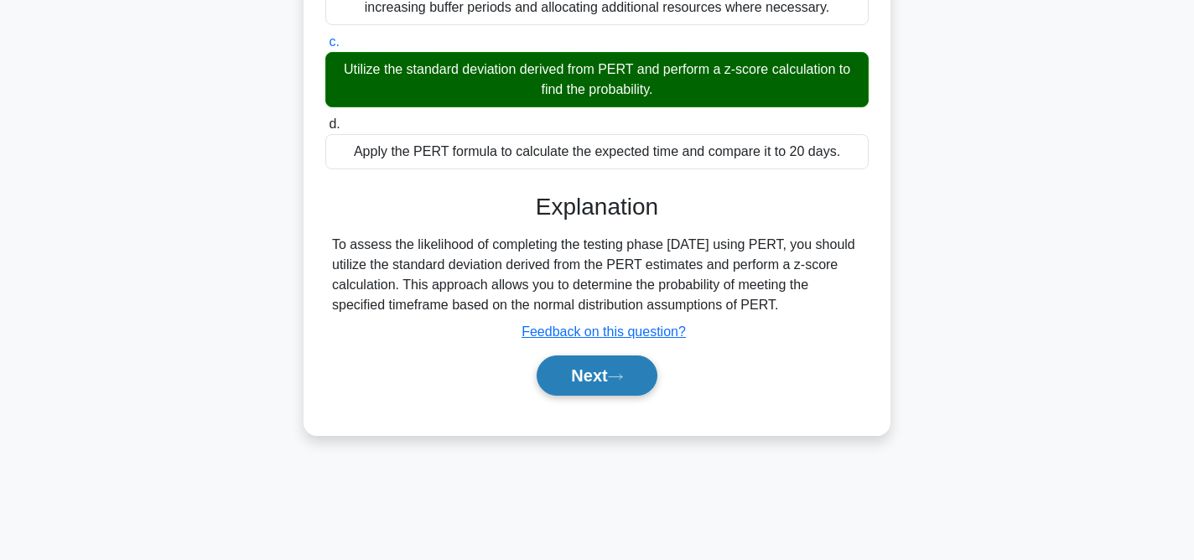
click at [611, 376] on button "Next" at bounding box center [597, 375] width 120 height 40
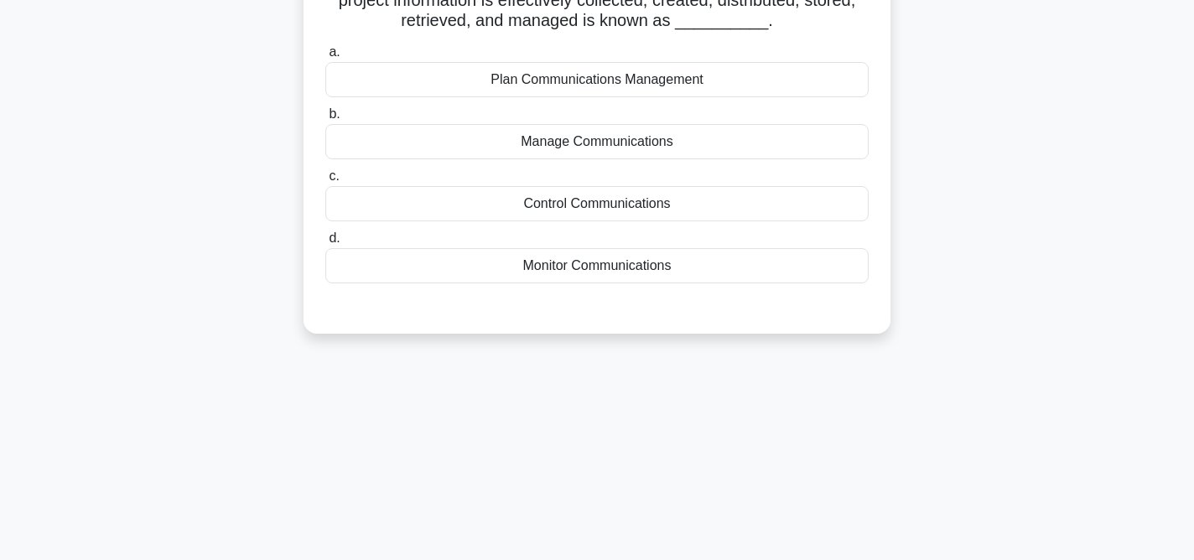
scroll to position [0, 0]
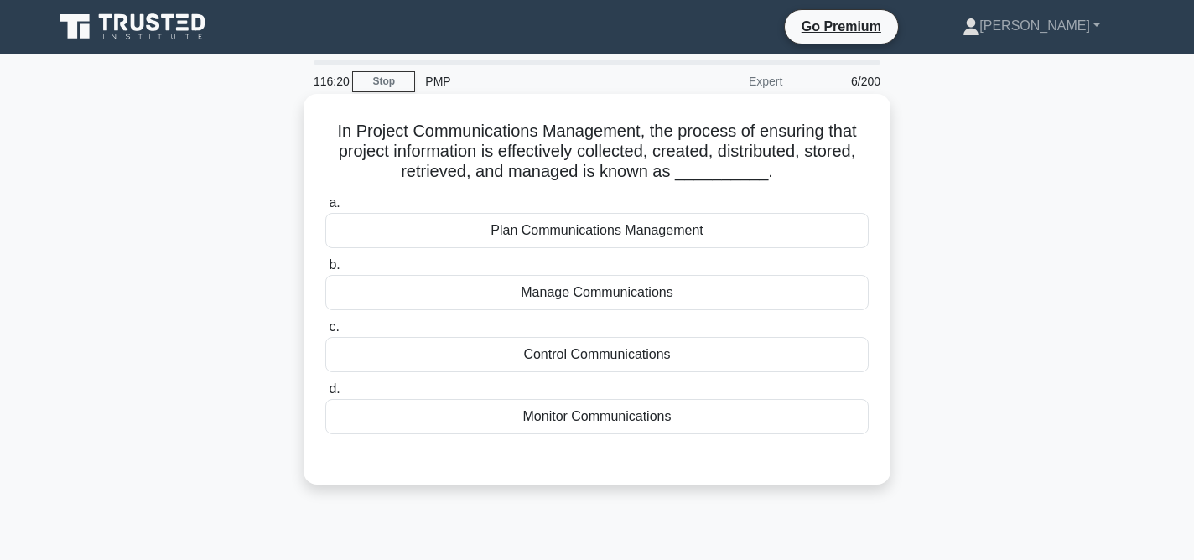
click at [628, 231] on div "Plan Communications Management" at bounding box center [596, 230] width 543 height 35
click at [325, 209] on input "a. Plan Communications Management" at bounding box center [325, 203] width 0 height 11
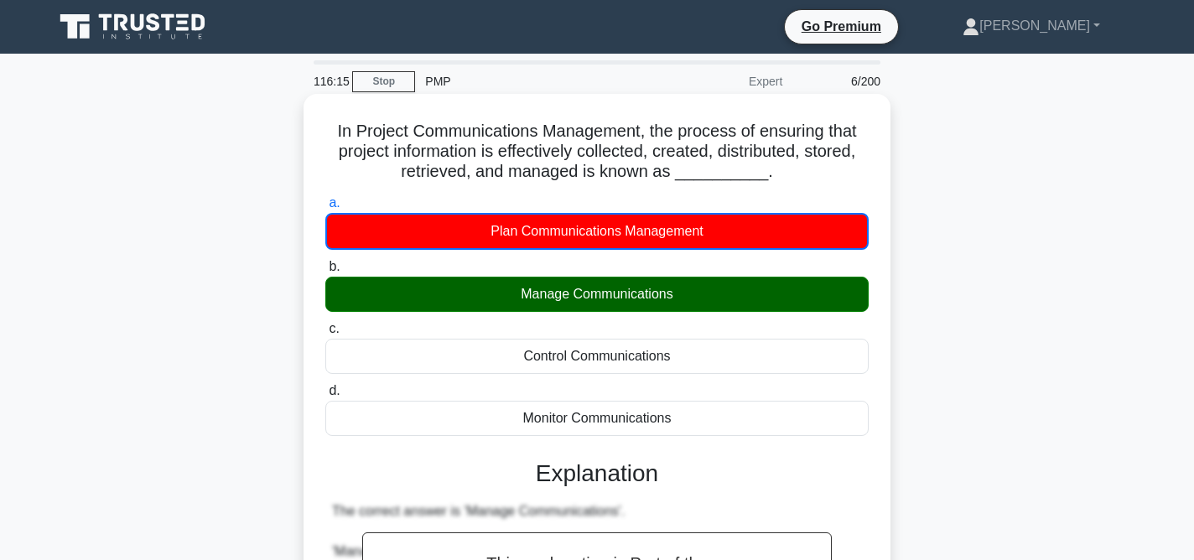
click at [631, 230] on div "Plan Communications Management" at bounding box center [596, 231] width 543 height 37
click at [325, 209] on input "a. Plan Communications Management" at bounding box center [325, 203] width 0 height 11
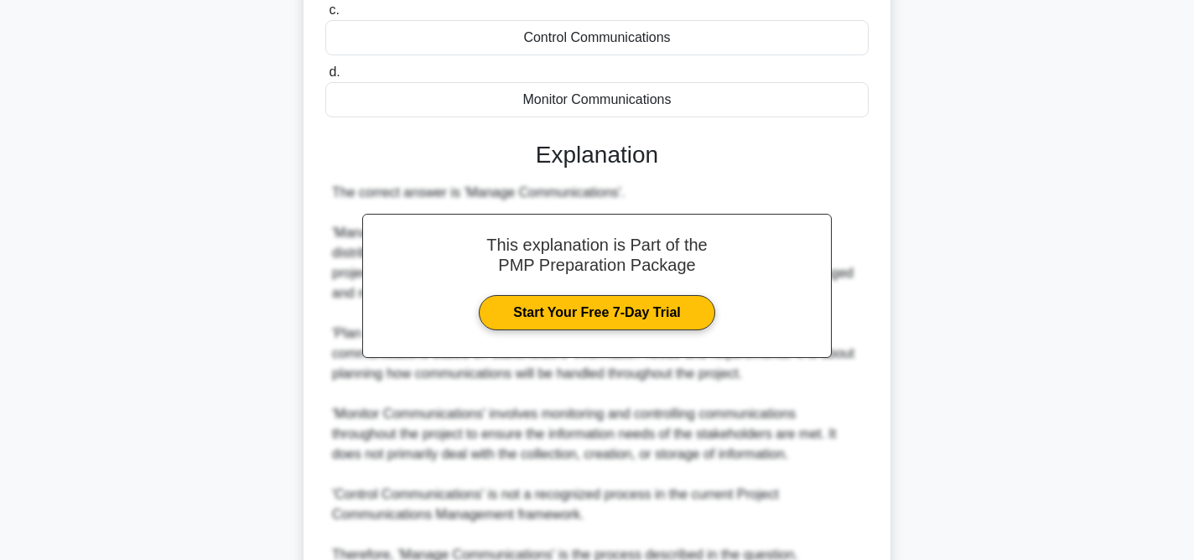
scroll to position [475, 0]
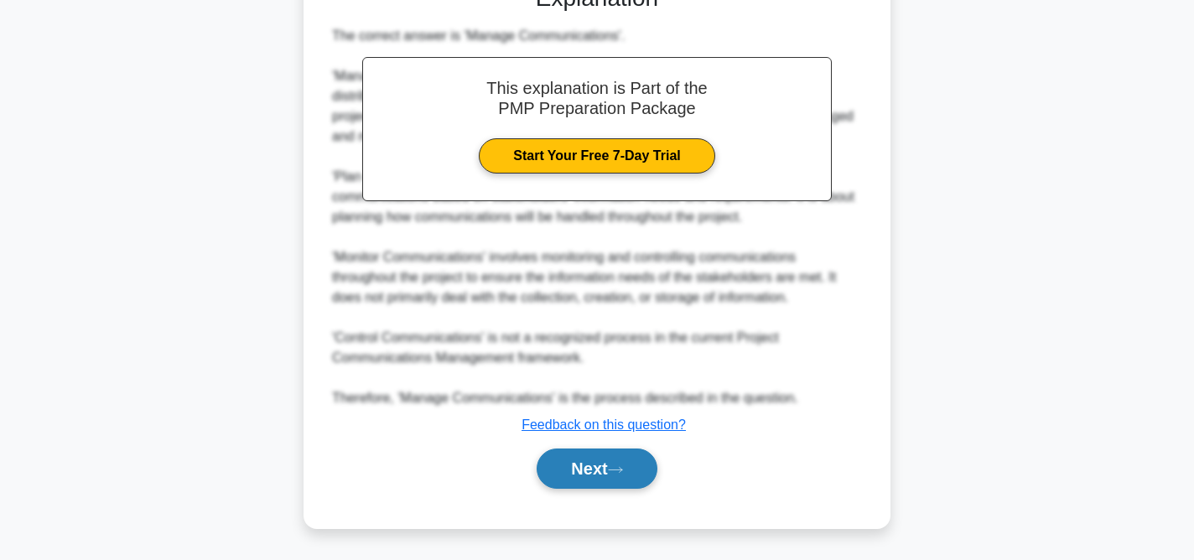
click at [635, 460] on button "Next" at bounding box center [597, 469] width 120 height 40
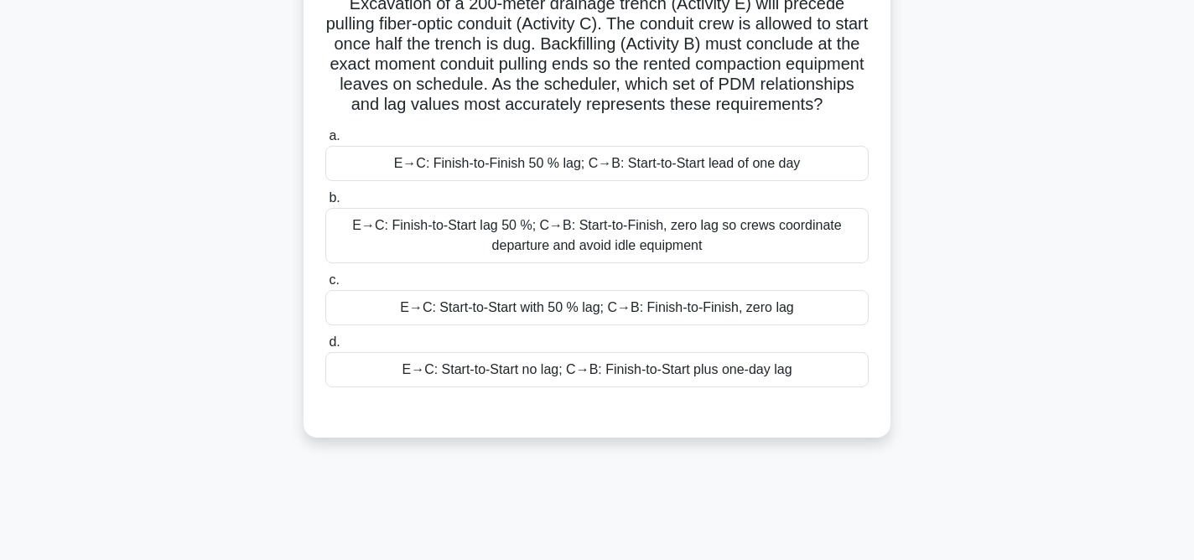
scroll to position [0, 0]
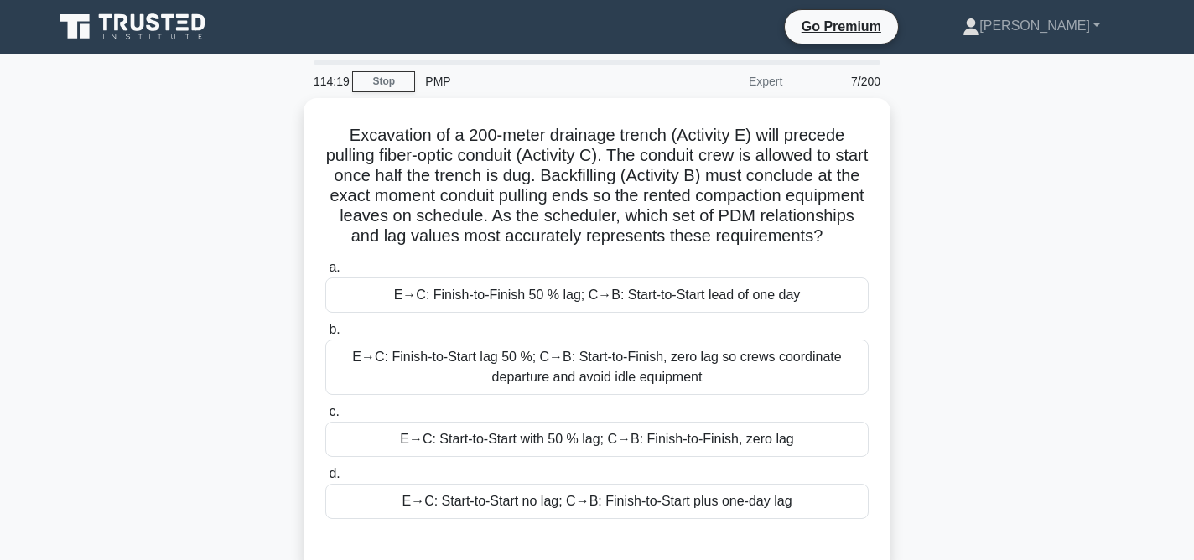
click at [635, 457] on div "E→C: Start-to-Start with 50 % lag; C→B: Finish-to-Finish, zero lag" at bounding box center [596, 439] width 543 height 35
click at [325, 417] on input "c. E→C: Start-to-Start with 50 % lag; C→B: Finish-to-Finish, zero lag" at bounding box center [325, 412] width 0 height 11
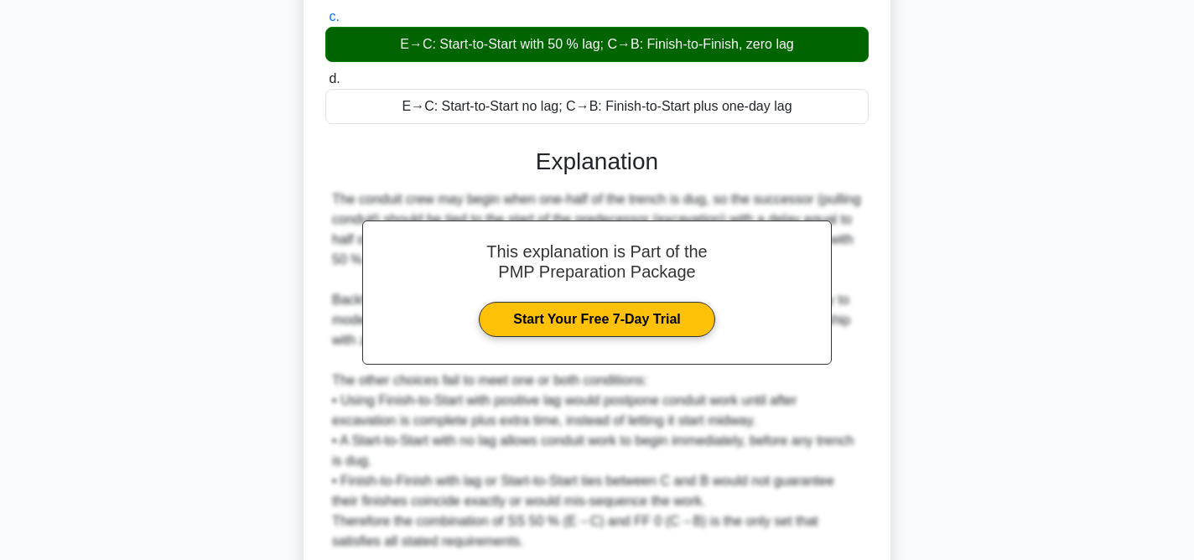
scroll to position [554, 0]
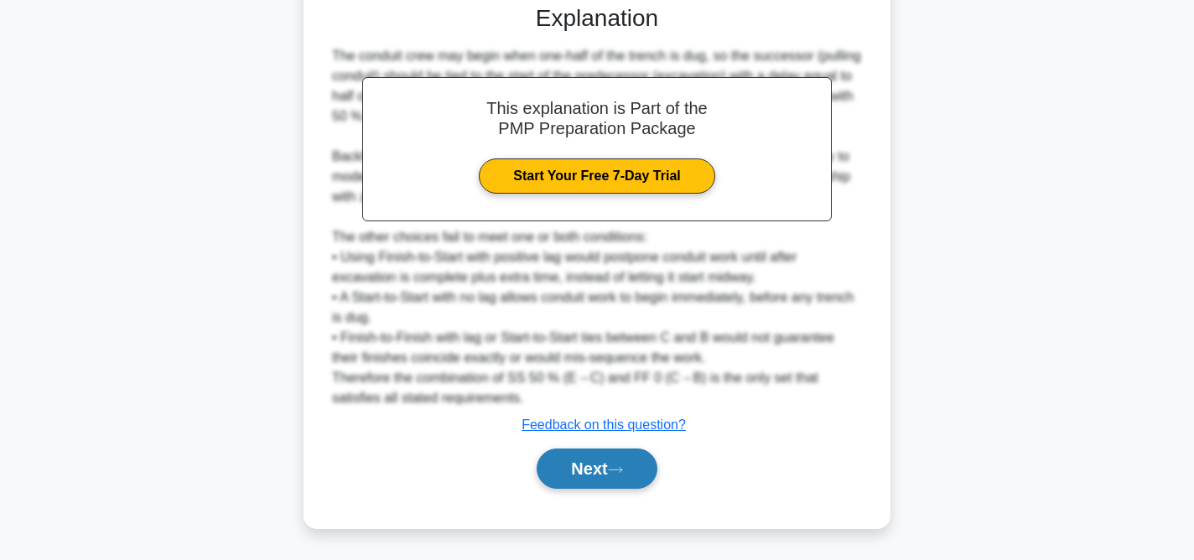
click at [617, 466] on icon at bounding box center [615, 469] width 15 height 9
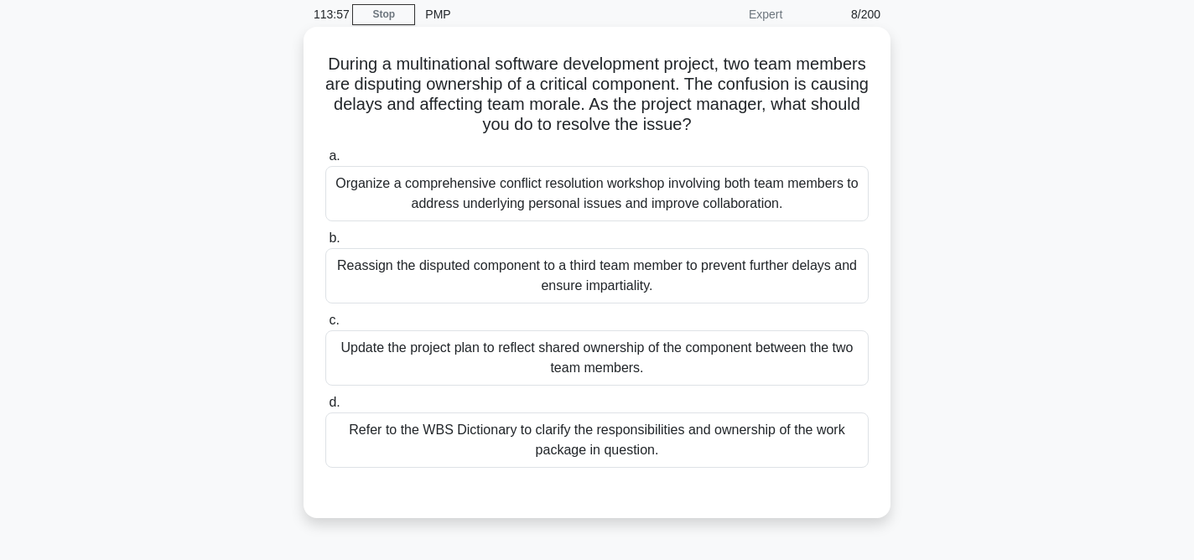
scroll to position [65, 0]
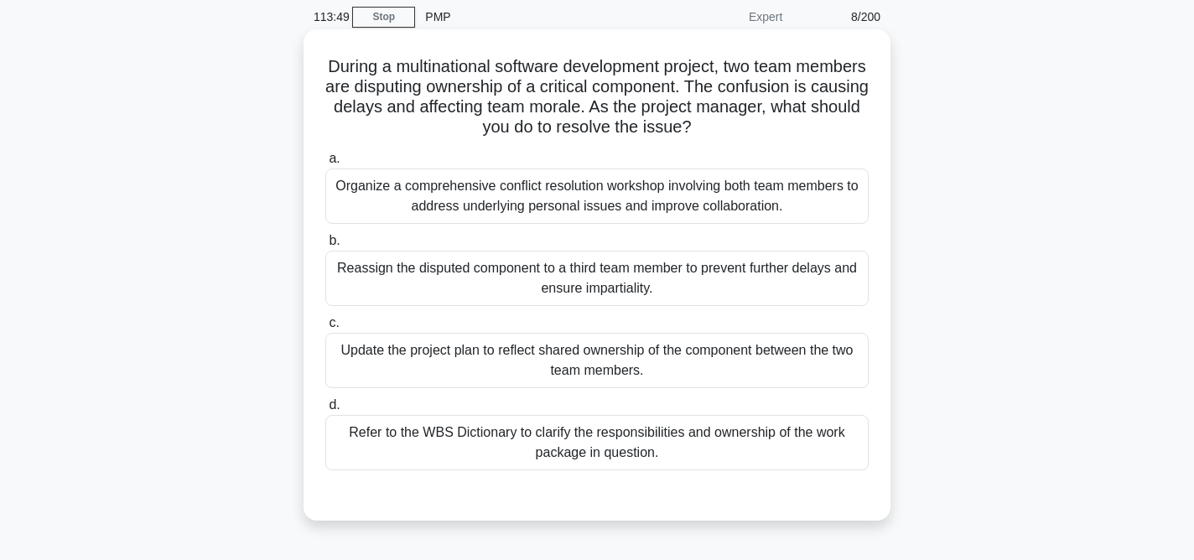
click at [792, 200] on div "Organize a comprehensive conflict resolution workshop involving both team membe…" at bounding box center [596, 196] width 543 height 55
click at [325, 164] on input "a. Organize a comprehensive conflict resolution workshop involving both team me…" at bounding box center [325, 158] width 0 height 11
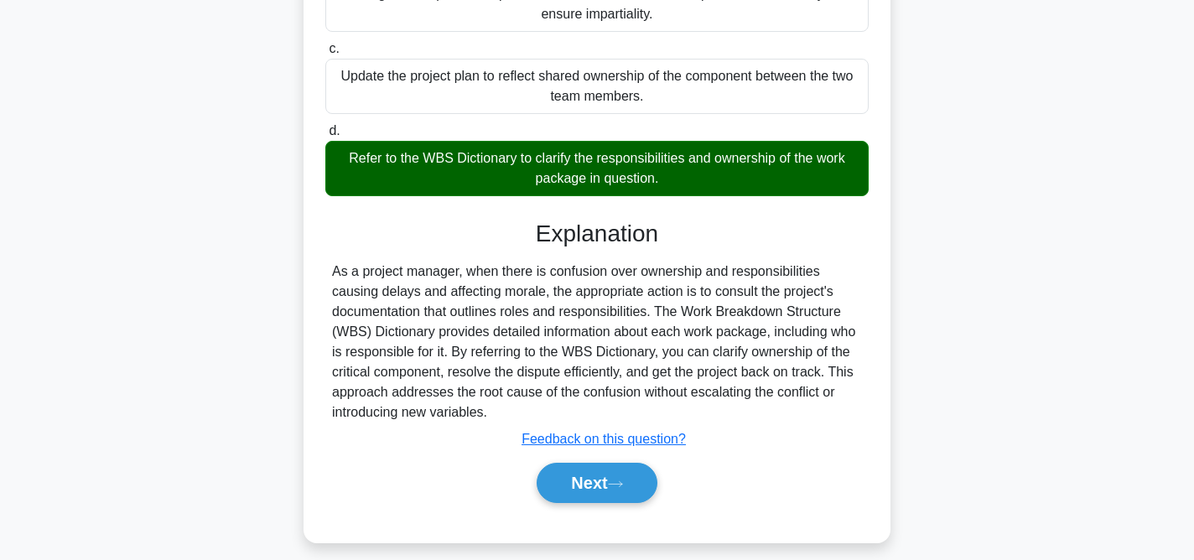
scroll to position [355, 0]
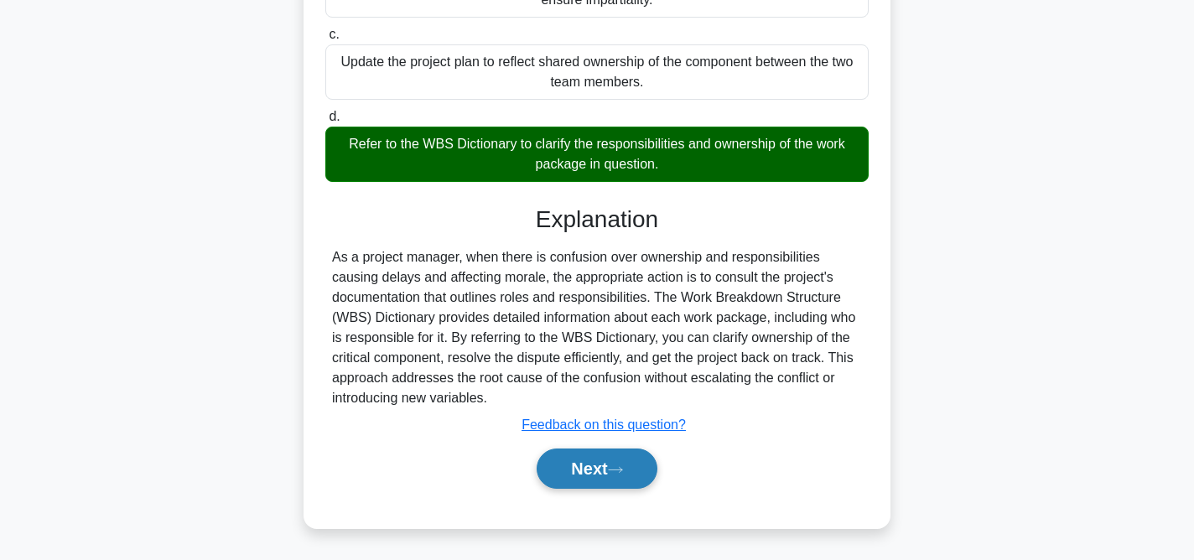
click at [623, 464] on button "Next" at bounding box center [597, 469] width 120 height 40
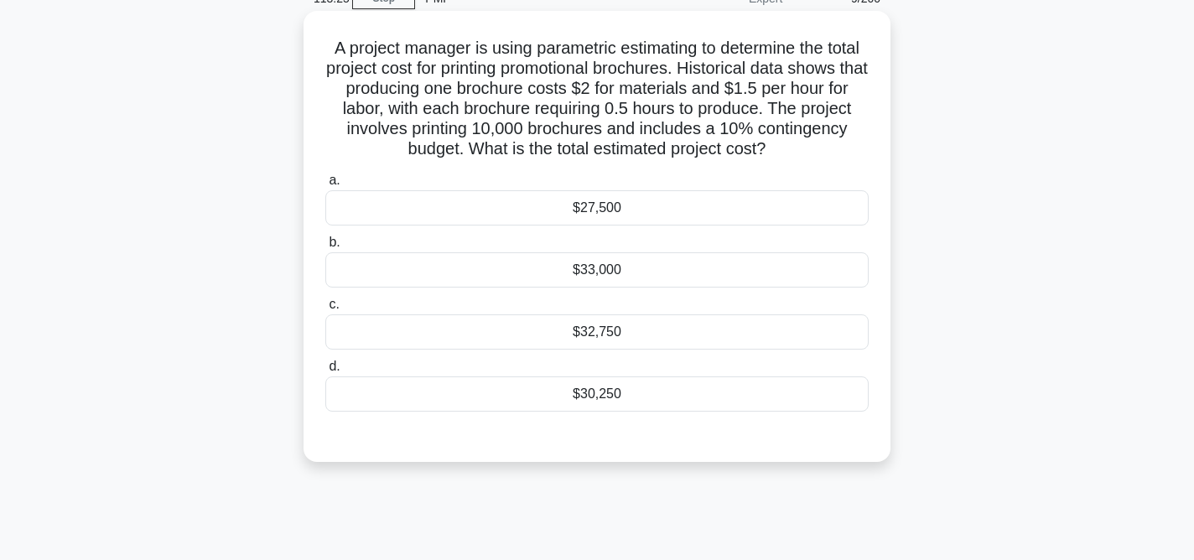
scroll to position [84, 0]
click at [627, 204] on div "$27,500" at bounding box center [596, 206] width 543 height 35
click at [325, 185] on input "a. $27,500" at bounding box center [325, 179] width 0 height 11
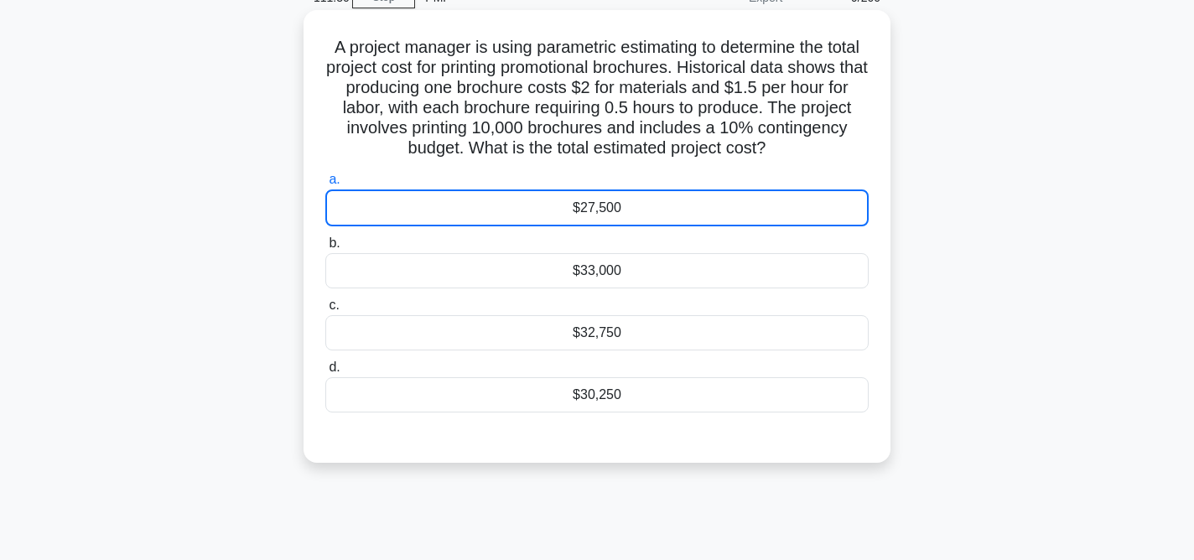
click at [627, 204] on div "$27,500" at bounding box center [596, 207] width 543 height 37
click at [325, 185] on input "a. $27,500" at bounding box center [325, 179] width 0 height 11
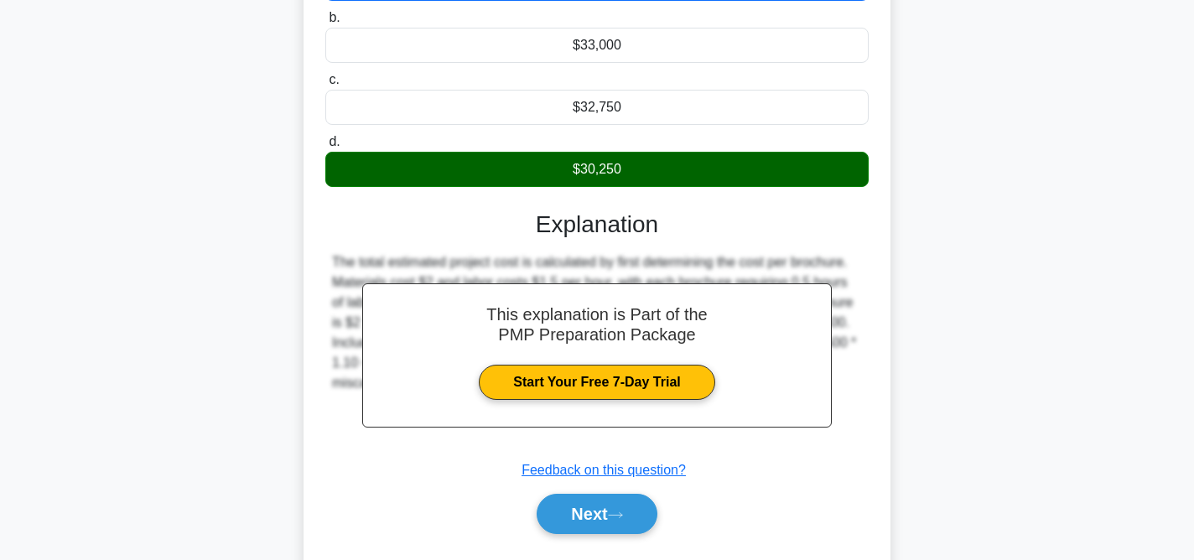
scroll to position [355, 0]
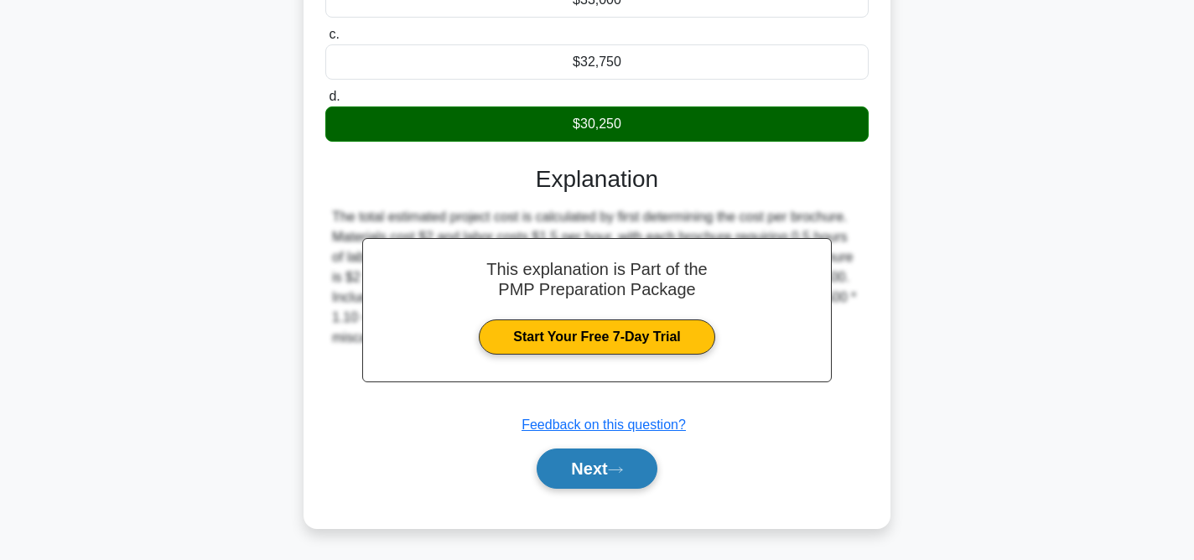
click at [635, 472] on button "Next" at bounding box center [597, 469] width 120 height 40
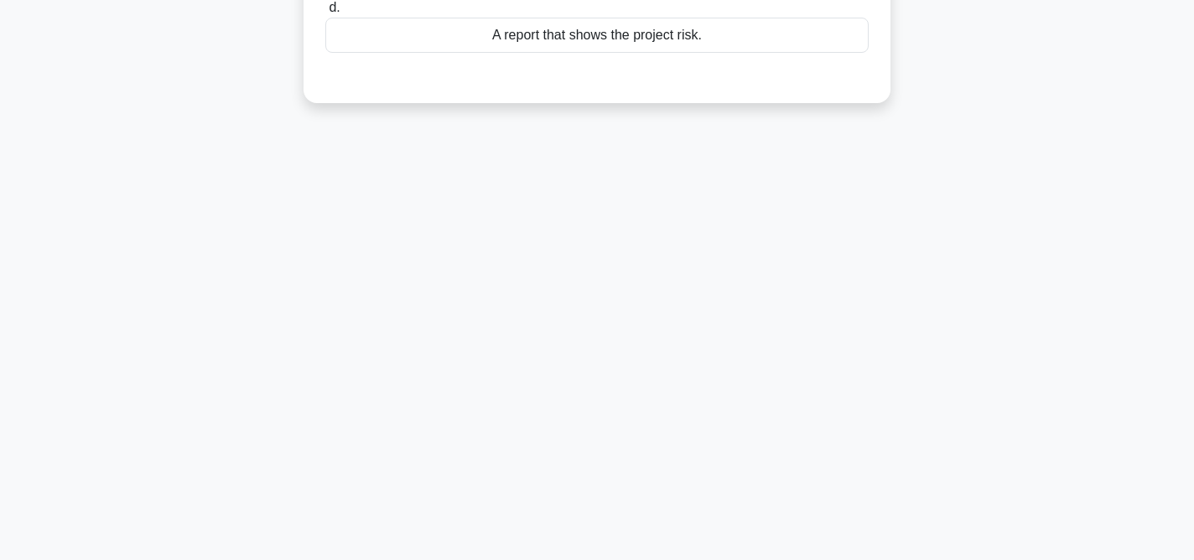
scroll to position [0, 0]
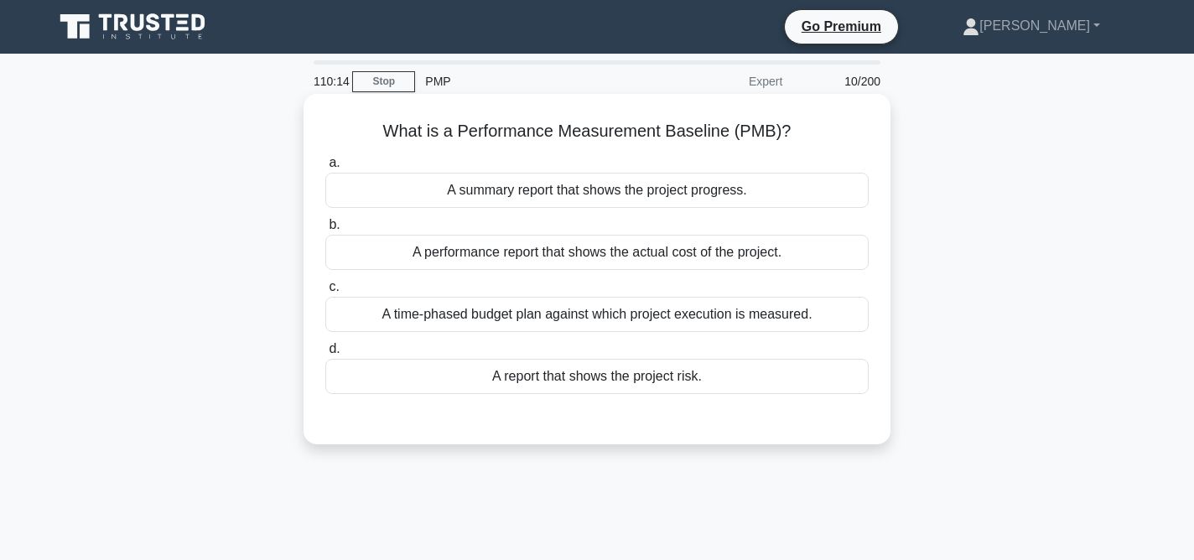
click at [724, 309] on div "A time-phased budget plan against which project execution is measured." at bounding box center [596, 314] width 543 height 35
click at [325, 293] on input "c. A time-phased budget plan against which project execution is measured." at bounding box center [325, 287] width 0 height 11
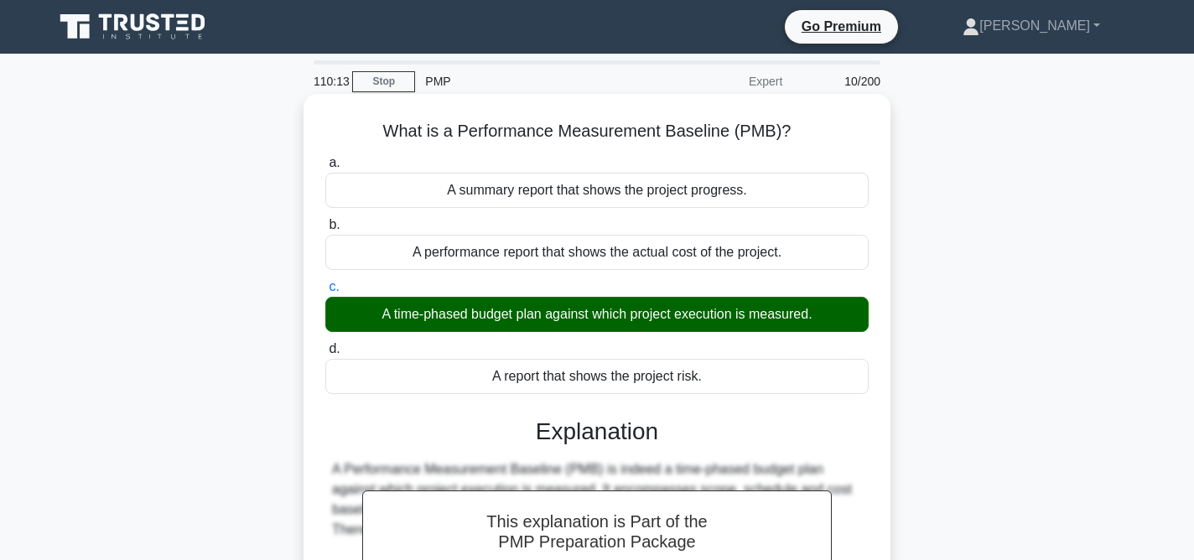
scroll to position [373, 0]
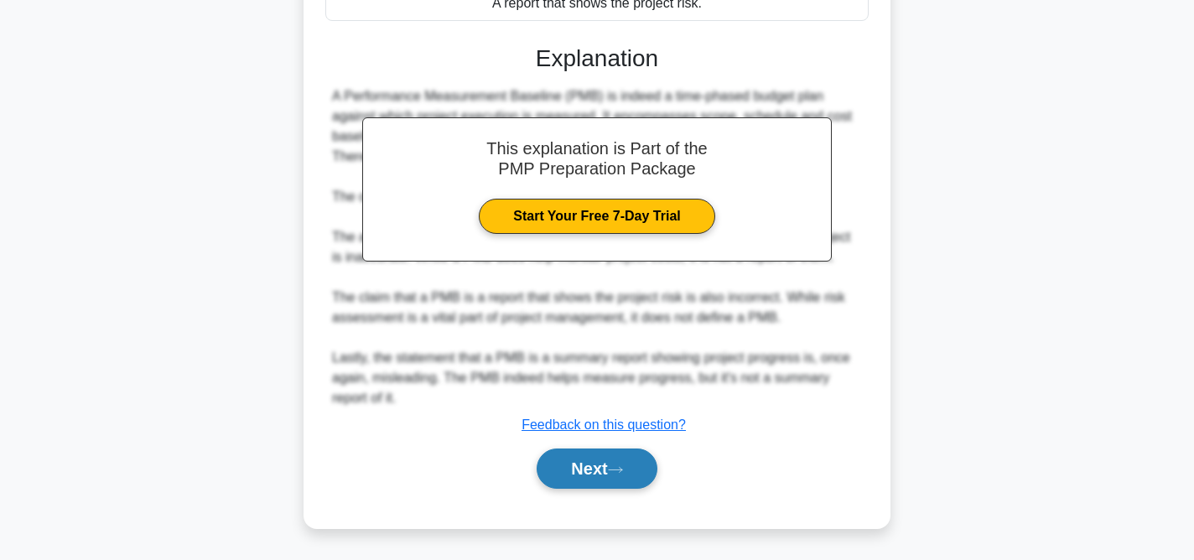
click at [637, 466] on button "Next" at bounding box center [597, 469] width 120 height 40
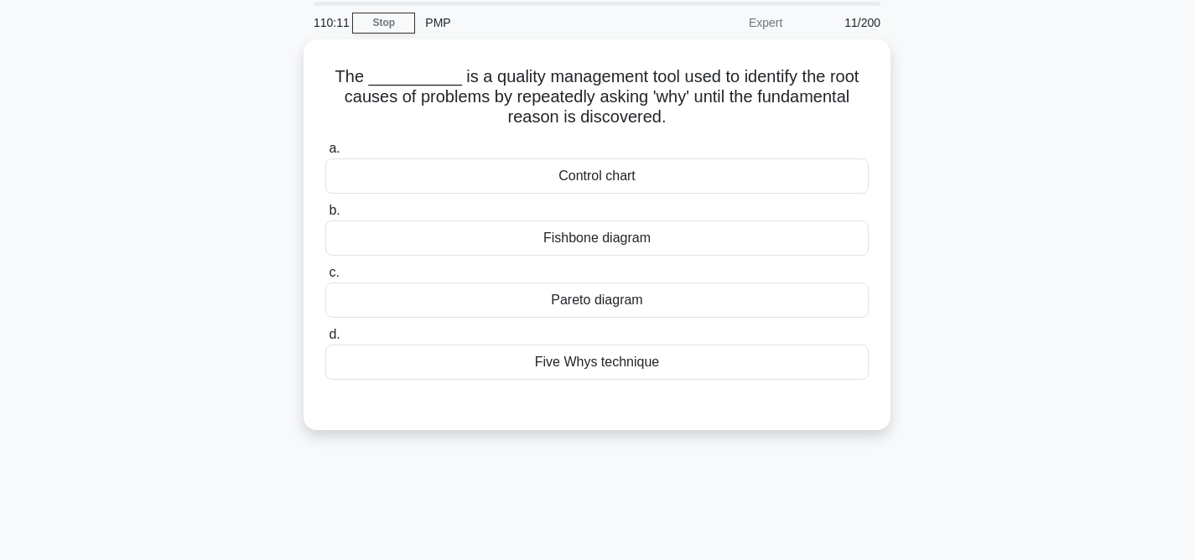
scroll to position [0, 0]
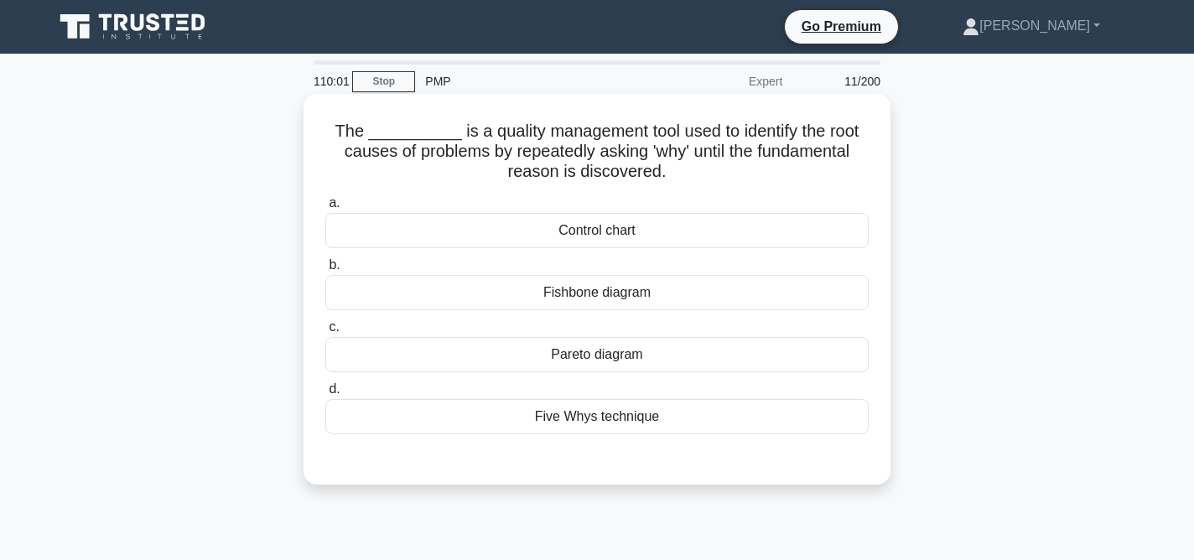
click at [644, 423] on div "Five Whys technique" at bounding box center [596, 416] width 543 height 35
click at [325, 395] on input "d. Five Whys technique" at bounding box center [325, 389] width 0 height 11
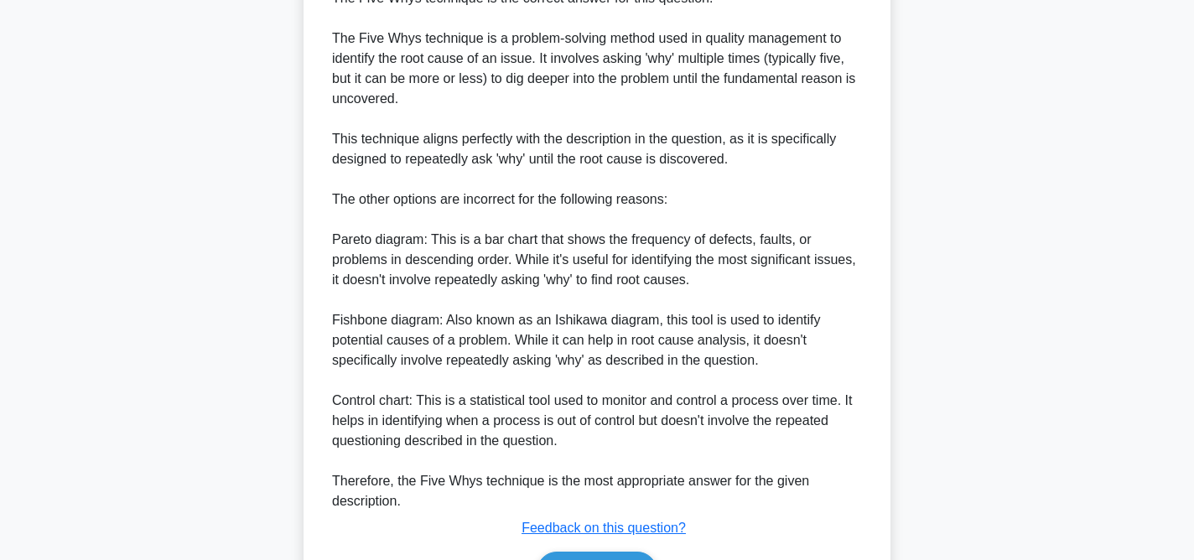
scroll to position [614, 0]
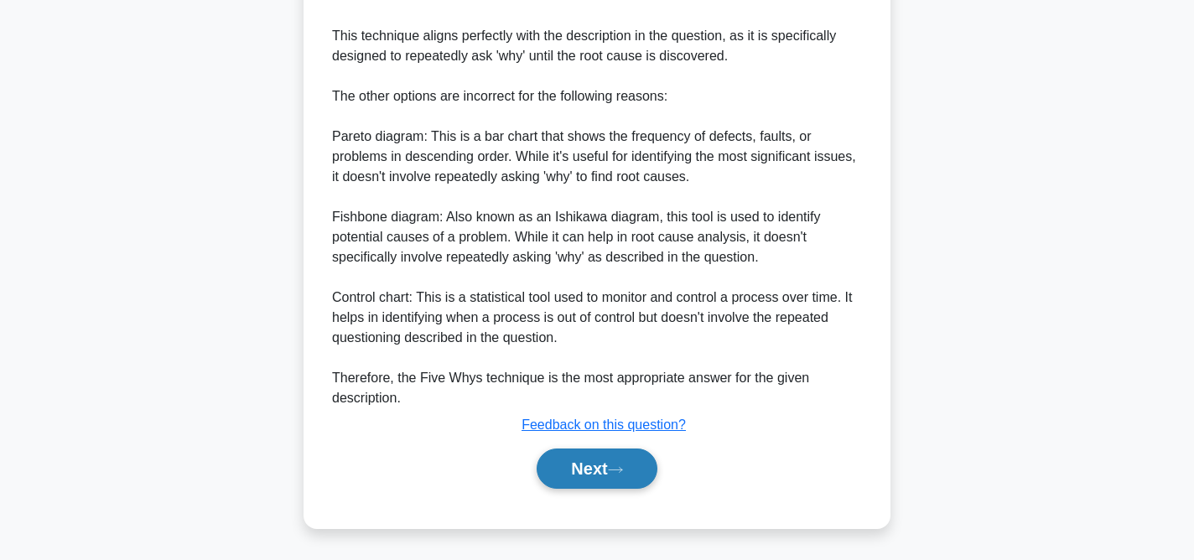
click at [632, 457] on button "Next" at bounding box center [597, 469] width 120 height 40
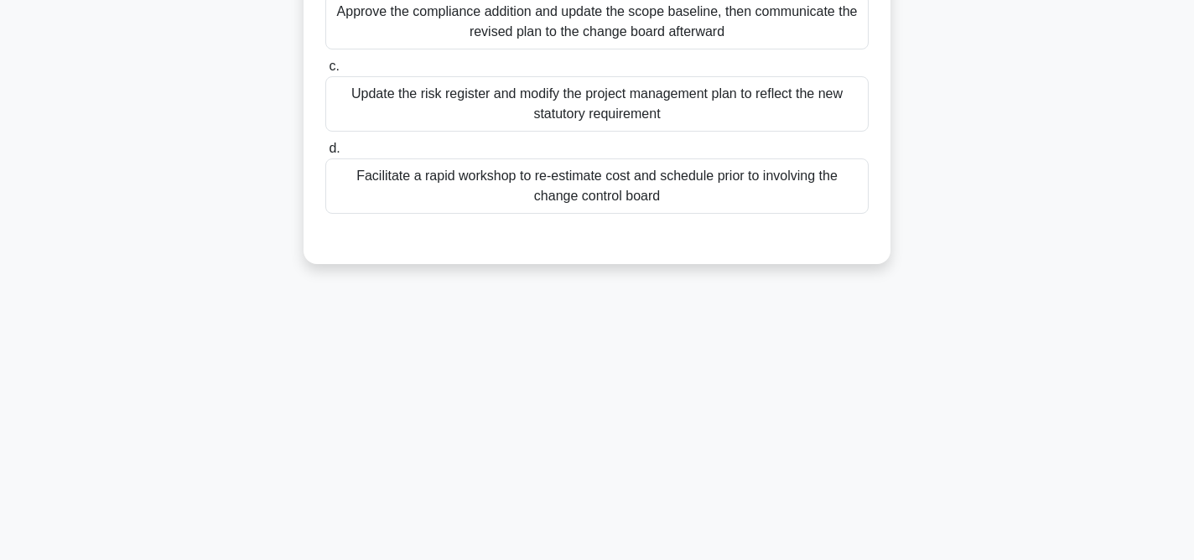
scroll to position [0, 0]
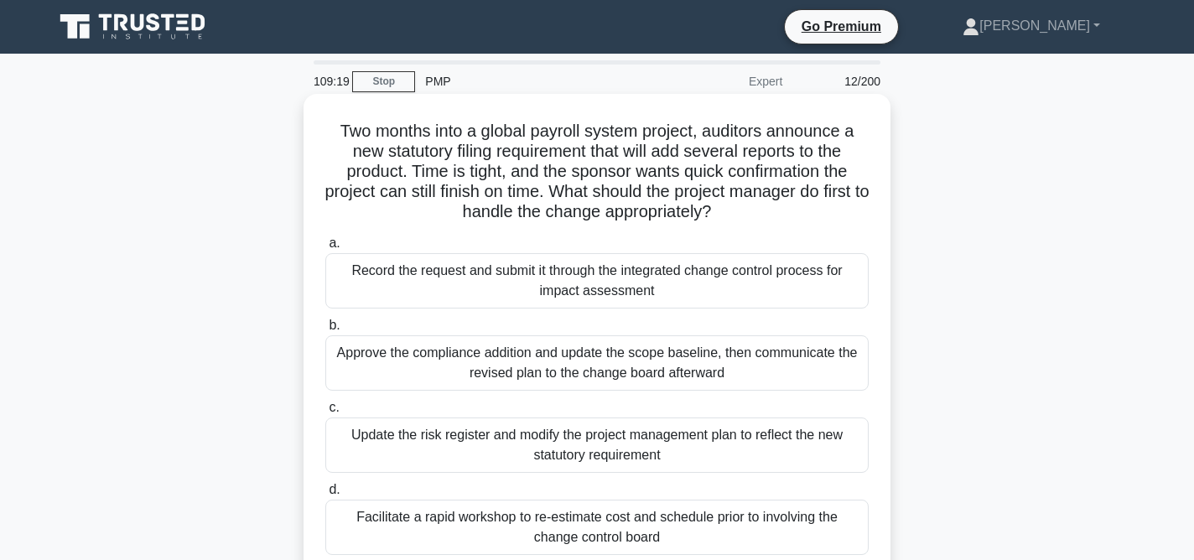
click at [734, 289] on div "Record the request and submit it through the integrated change control process …" at bounding box center [596, 280] width 543 height 55
click at [325, 249] on input "a. Record the request and submit it through the integrated change control proce…" at bounding box center [325, 243] width 0 height 11
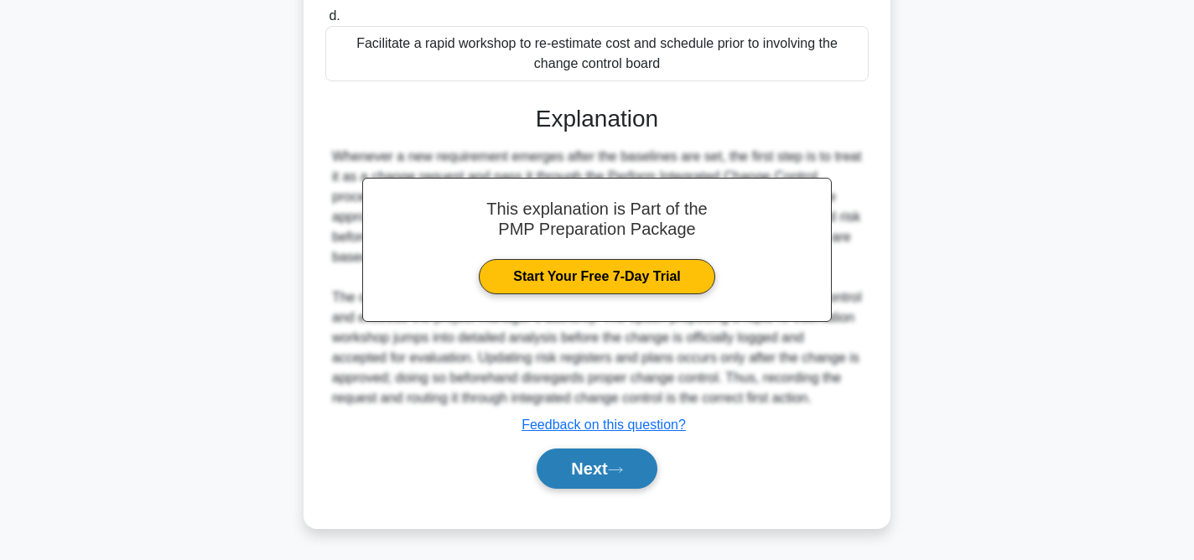
click at [623, 473] on icon at bounding box center [615, 469] width 15 height 9
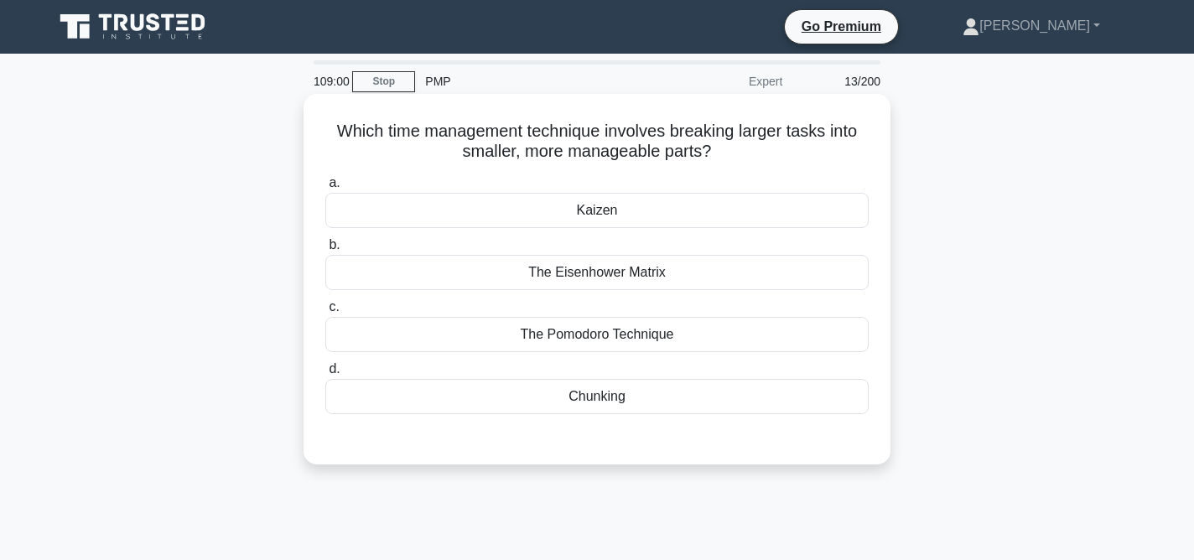
click at [648, 200] on div "Kaizen" at bounding box center [596, 210] width 543 height 35
click at [325, 189] on input "a. [GEOGRAPHIC_DATA]" at bounding box center [325, 183] width 0 height 11
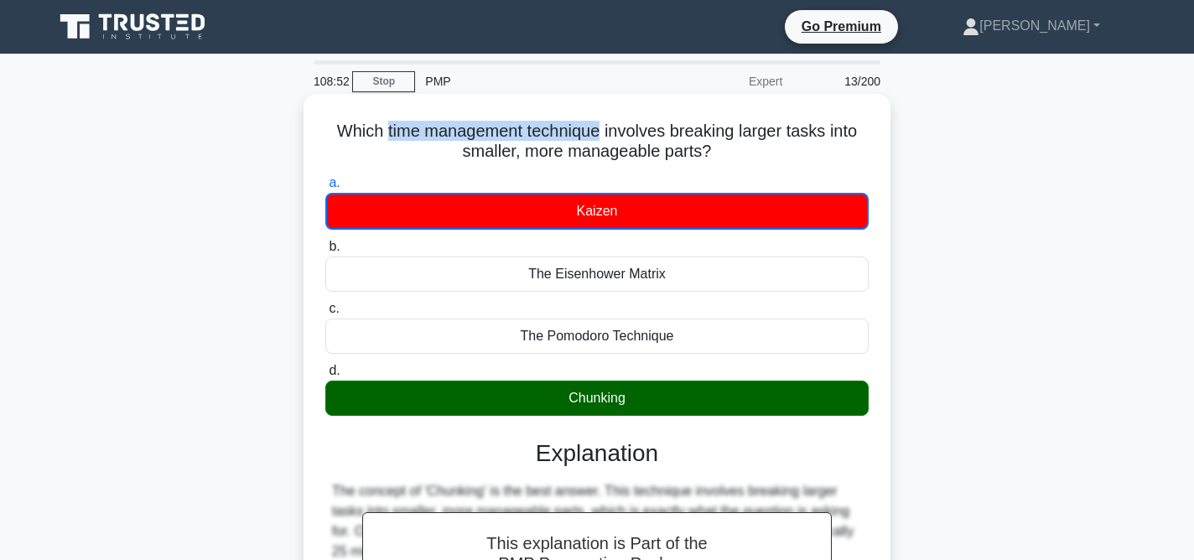
drag, startPoint x: 387, startPoint y: 129, endPoint x: 599, endPoint y: 132, distance: 211.3
click at [599, 132] on h5 "Which time management technique involves breaking larger tasks into smaller, mo…" at bounding box center [597, 142] width 547 height 42
copy h5 "time management technique"
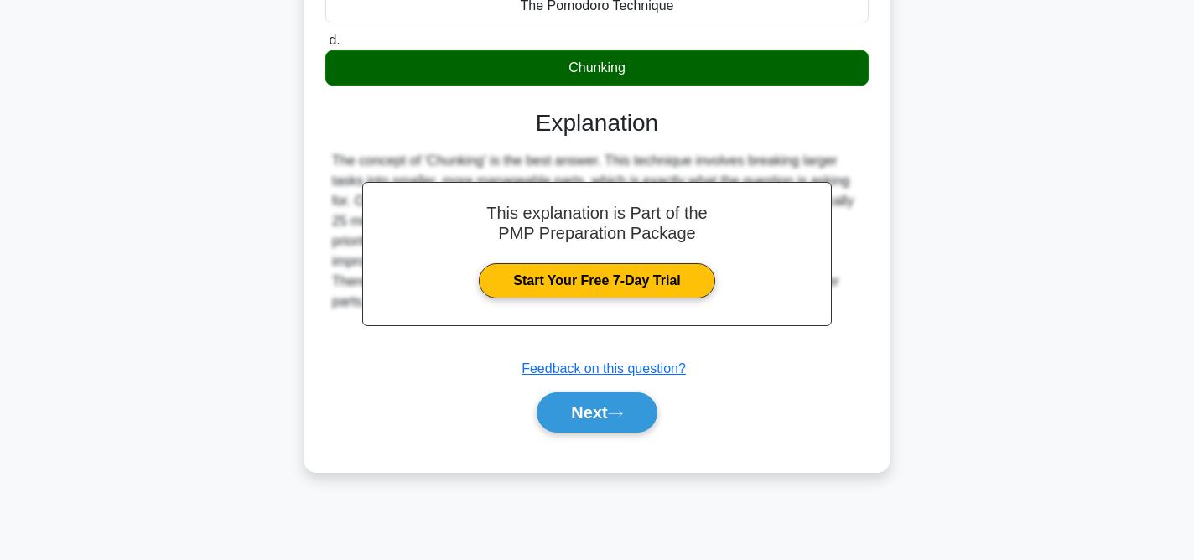
scroll to position [345, 0]
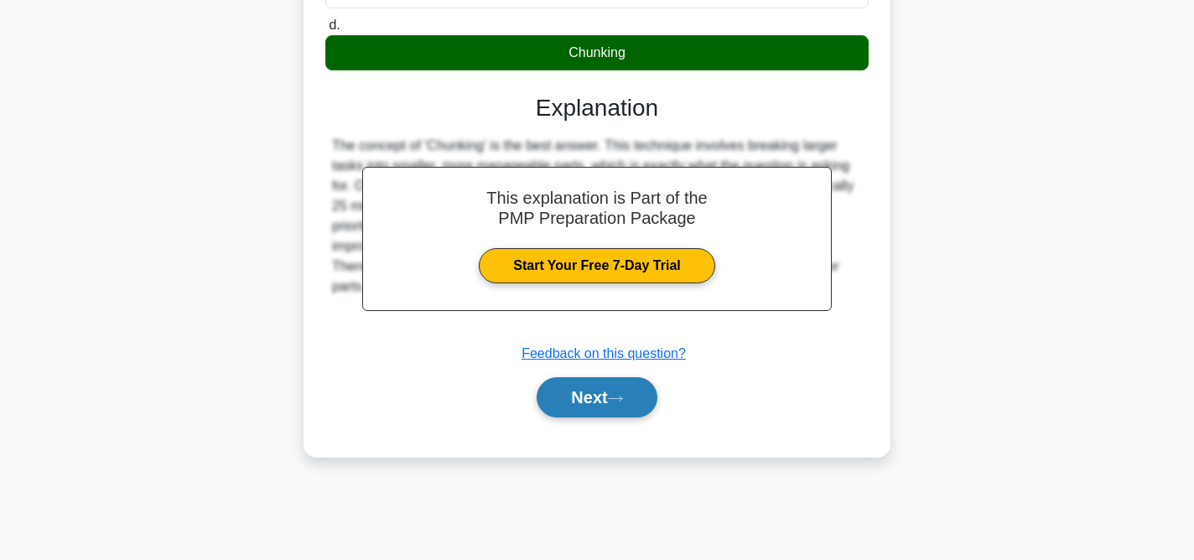
click at [632, 403] on button "Next" at bounding box center [597, 397] width 120 height 40
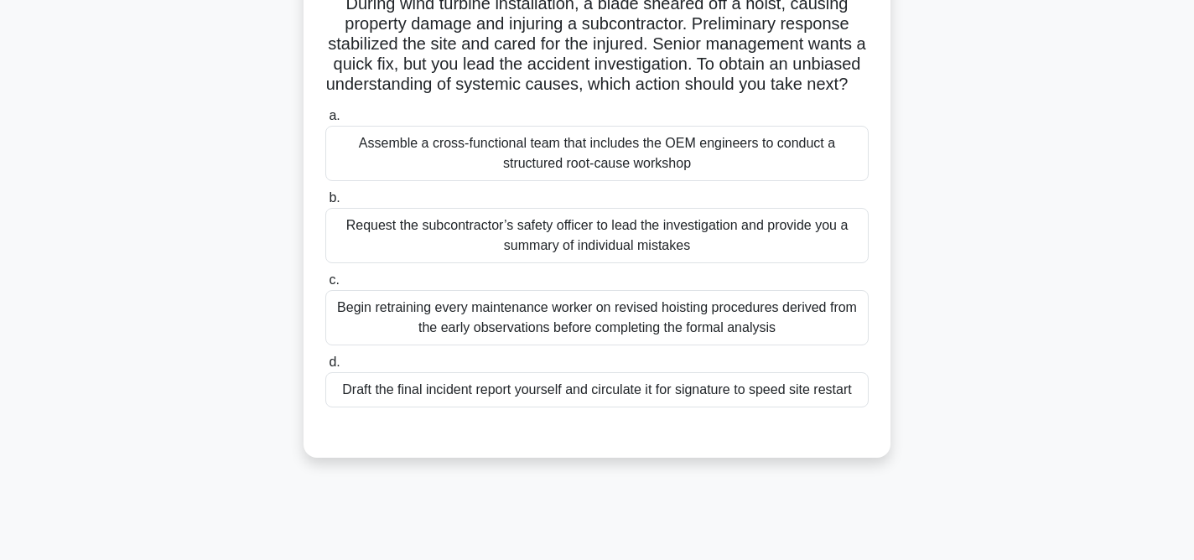
scroll to position [129, 0]
click at [670, 156] on div "Assemble a cross-functional team that includes the OEM engineers to conduct a s…" at bounding box center [596, 151] width 543 height 55
click at [325, 120] on input "a. Assemble a cross-functional team that includes the OEM engineers to conduct …" at bounding box center [325, 114] width 0 height 11
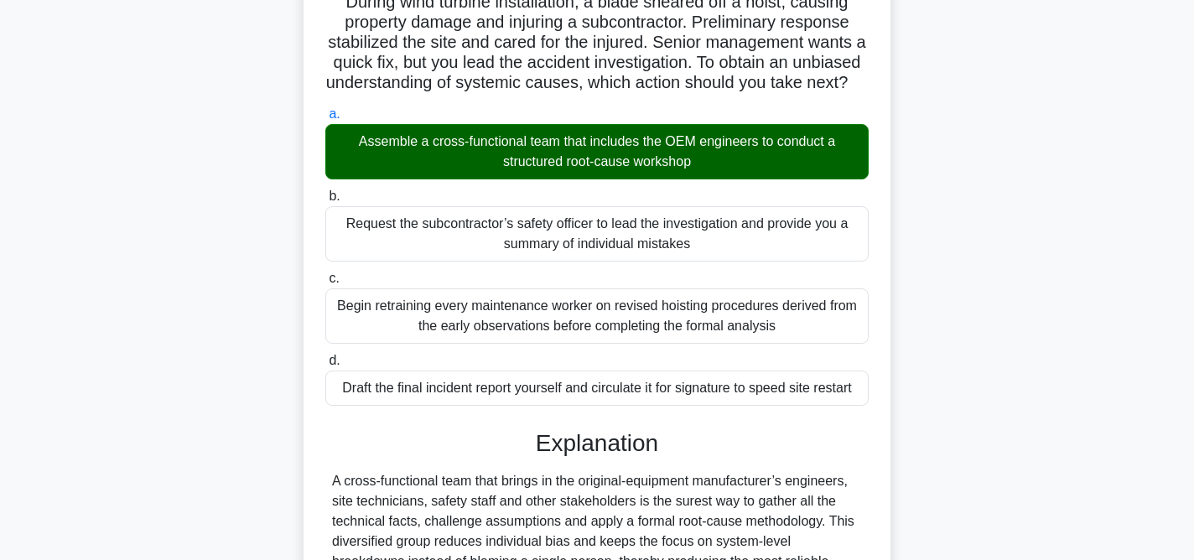
scroll to position [433, 0]
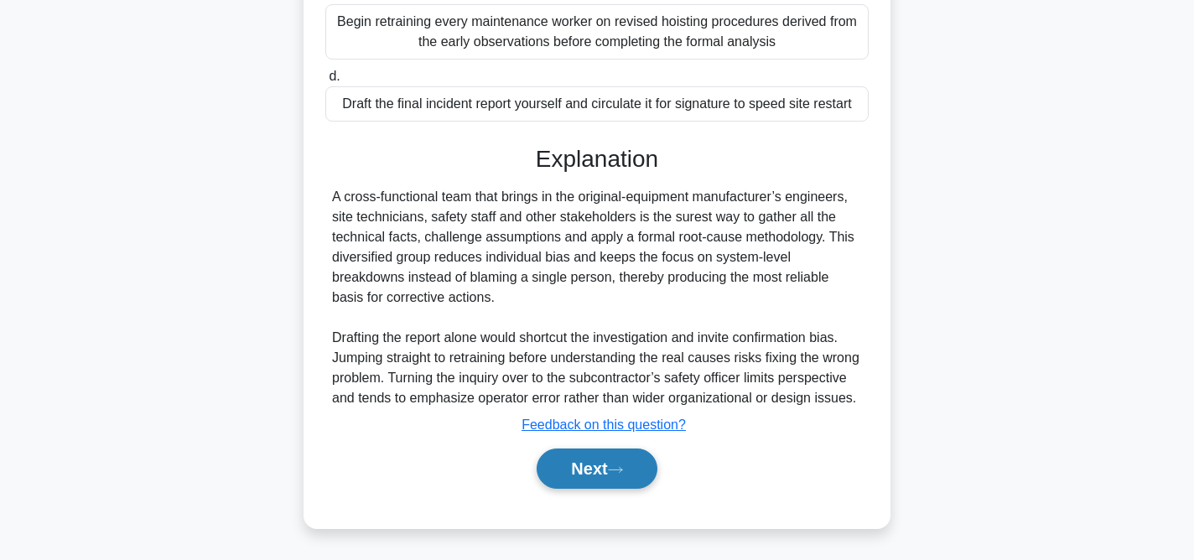
click at [622, 476] on button "Next" at bounding box center [597, 469] width 120 height 40
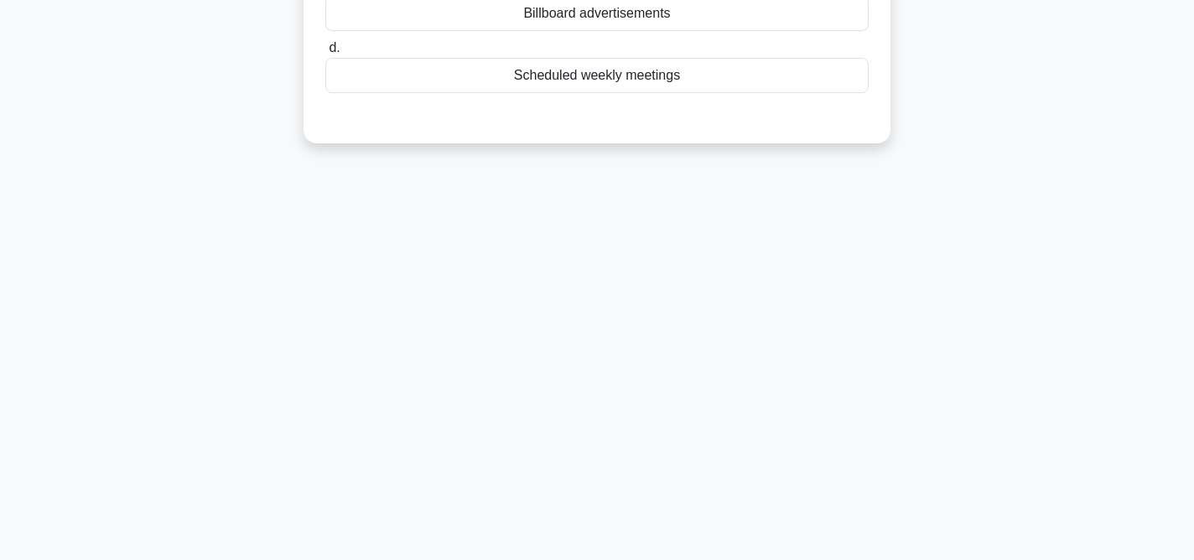
scroll to position [0, 0]
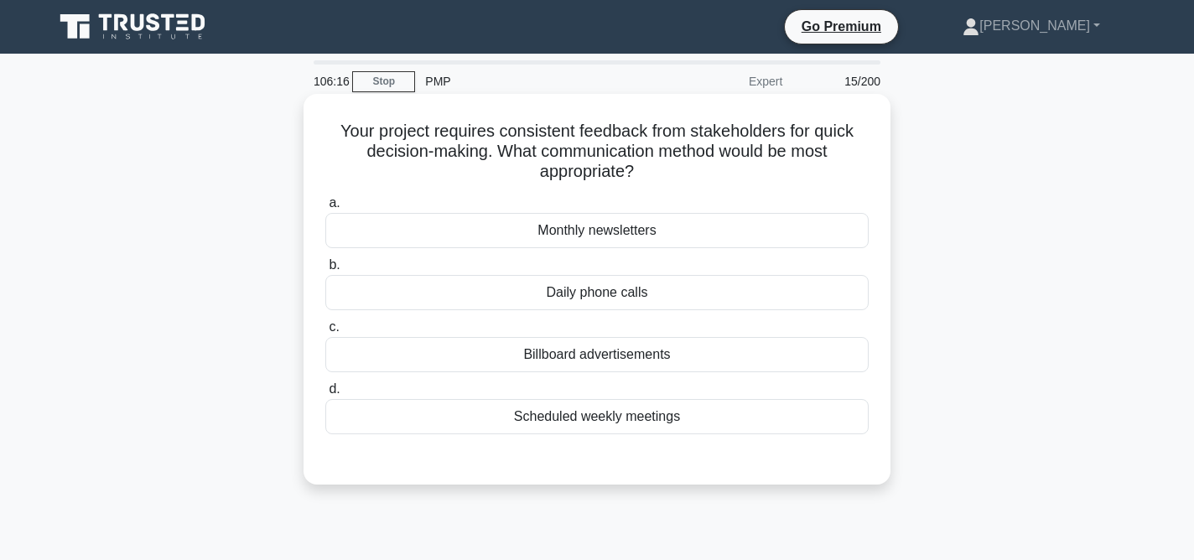
click at [602, 421] on div "Scheduled weekly meetings" at bounding box center [596, 416] width 543 height 35
click at [325, 395] on input "d. Scheduled weekly meetings" at bounding box center [325, 389] width 0 height 11
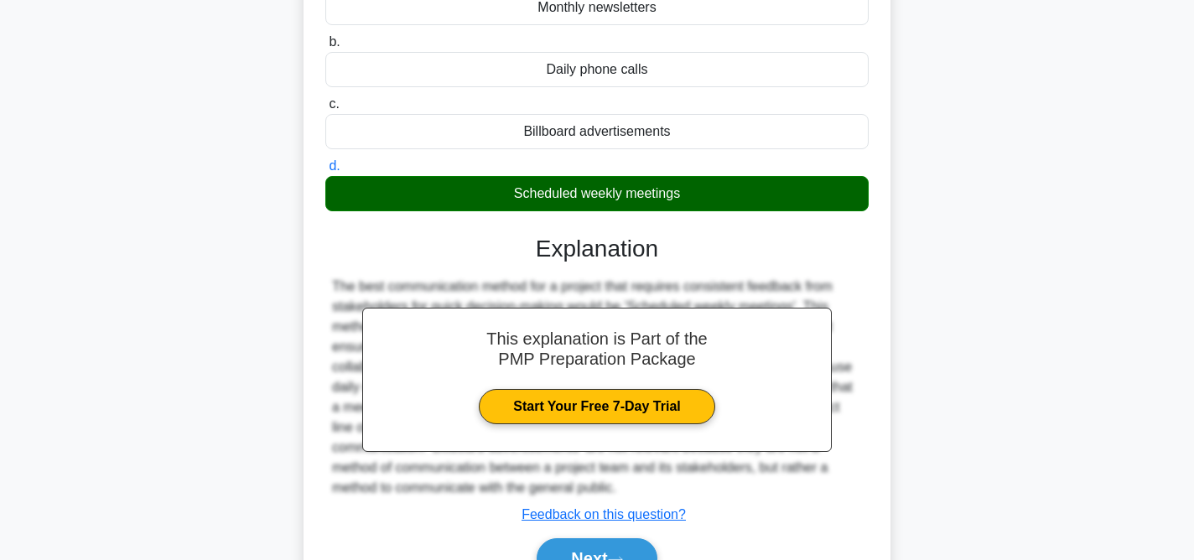
scroll to position [345, 0]
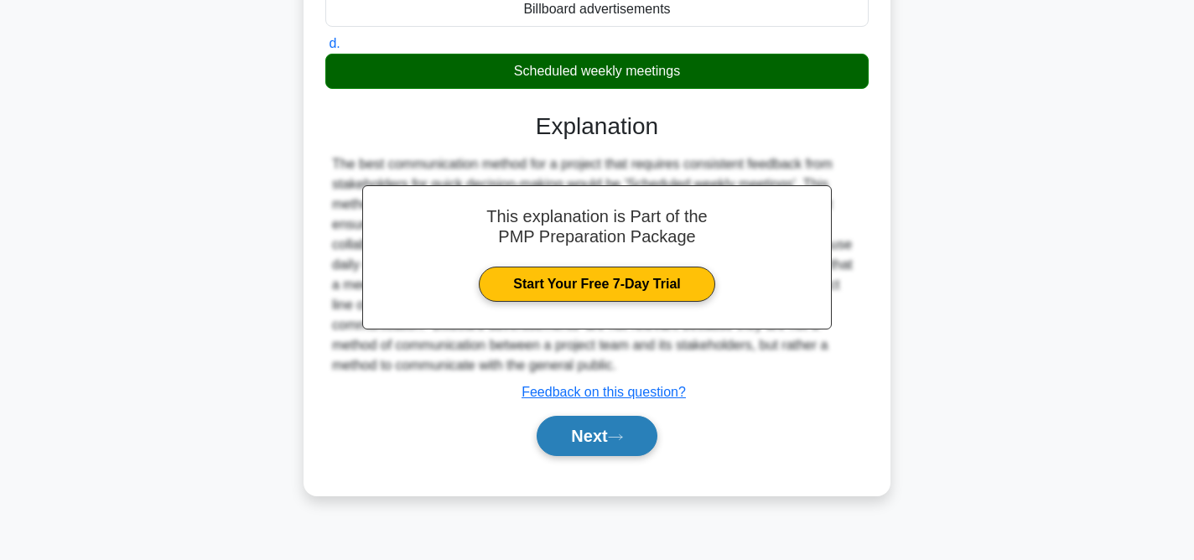
click at [614, 445] on button "Next" at bounding box center [597, 436] width 120 height 40
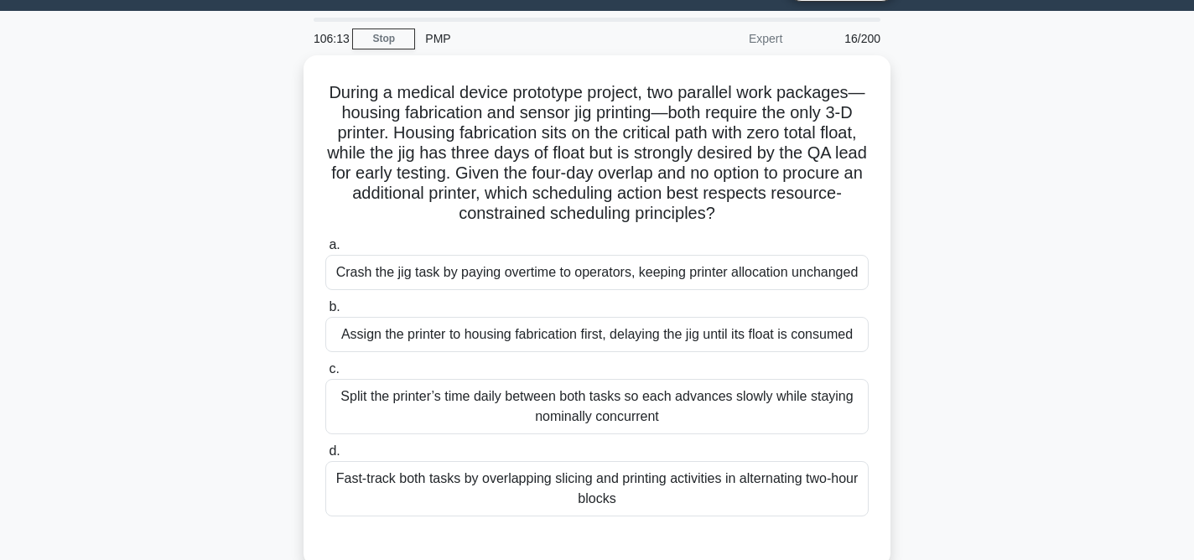
scroll to position [0, 0]
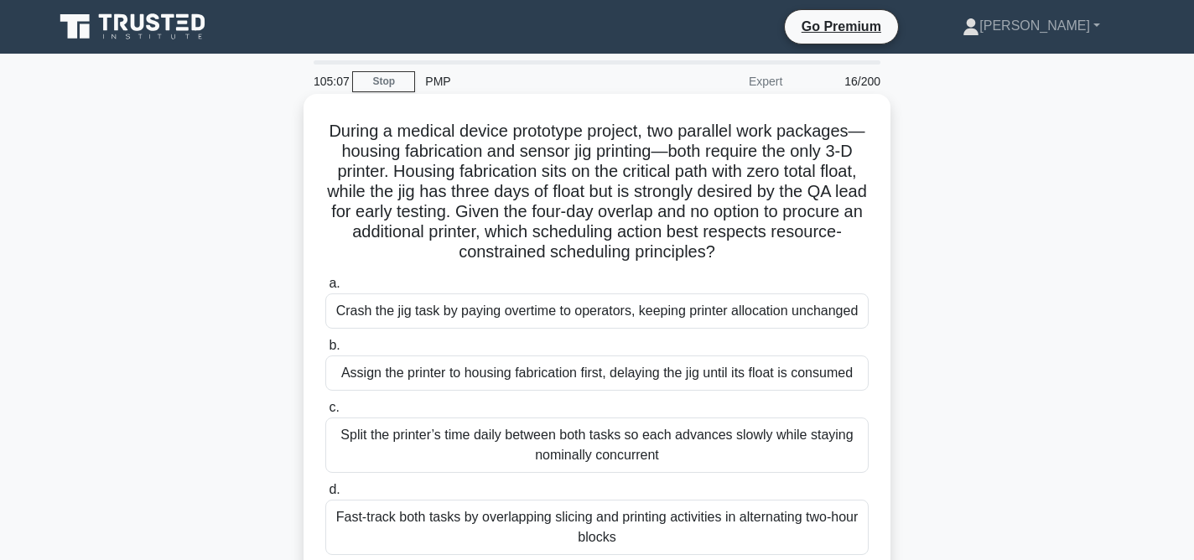
click at [645, 376] on div "Assign the printer to housing fabrication first, delaying the jig until its flo…" at bounding box center [596, 372] width 543 height 35
click at [325, 351] on input "b. Assign the printer to housing fabrication first, delaying the jig until its …" at bounding box center [325, 345] width 0 height 11
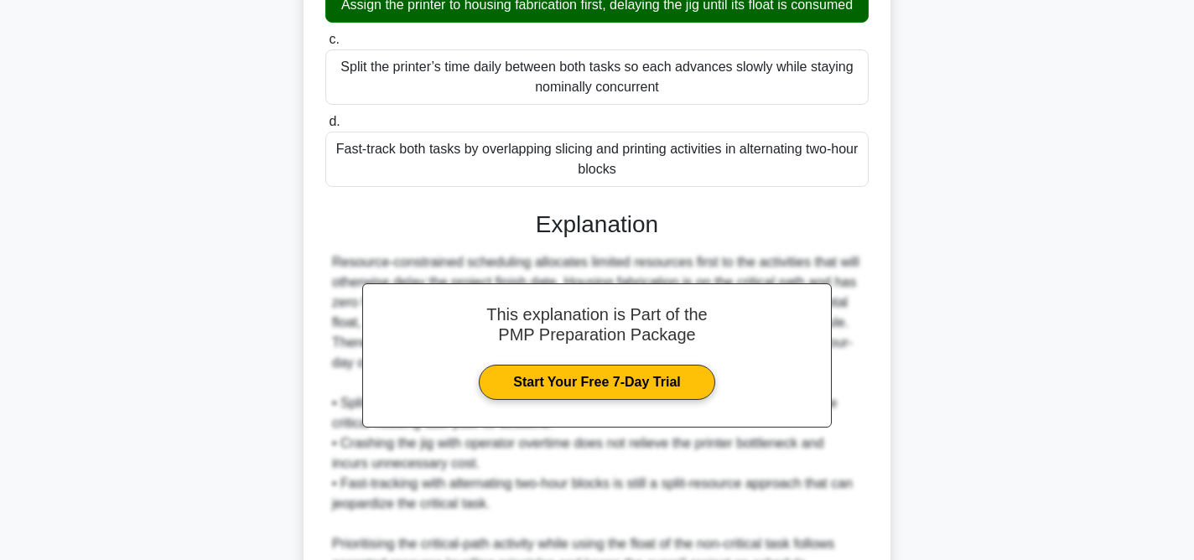
scroll to position [534, 0]
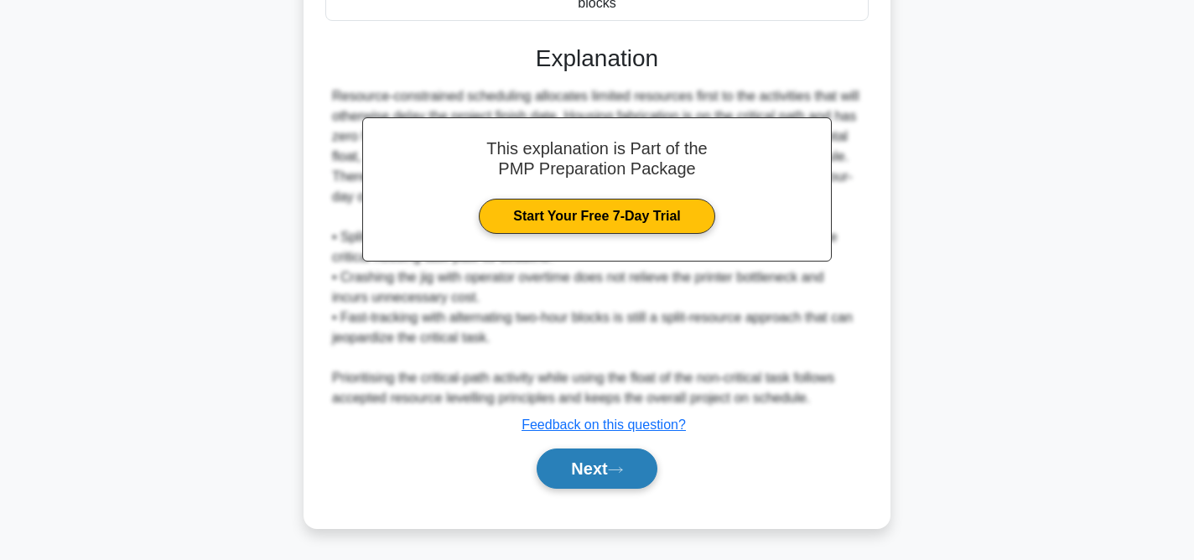
click at [625, 460] on button "Next" at bounding box center [597, 469] width 120 height 40
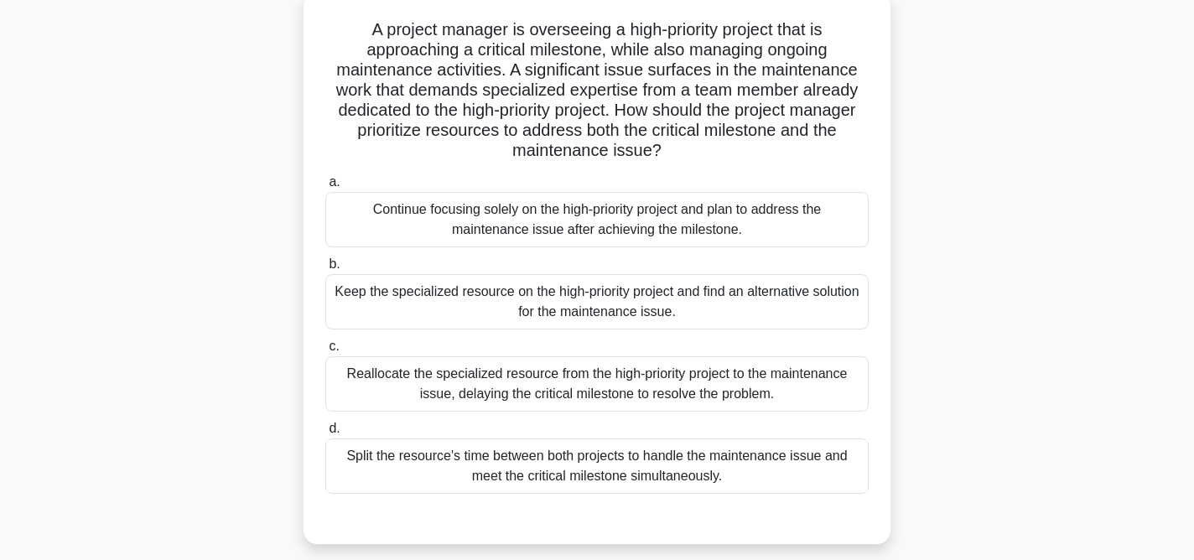
scroll to position [112, 0]
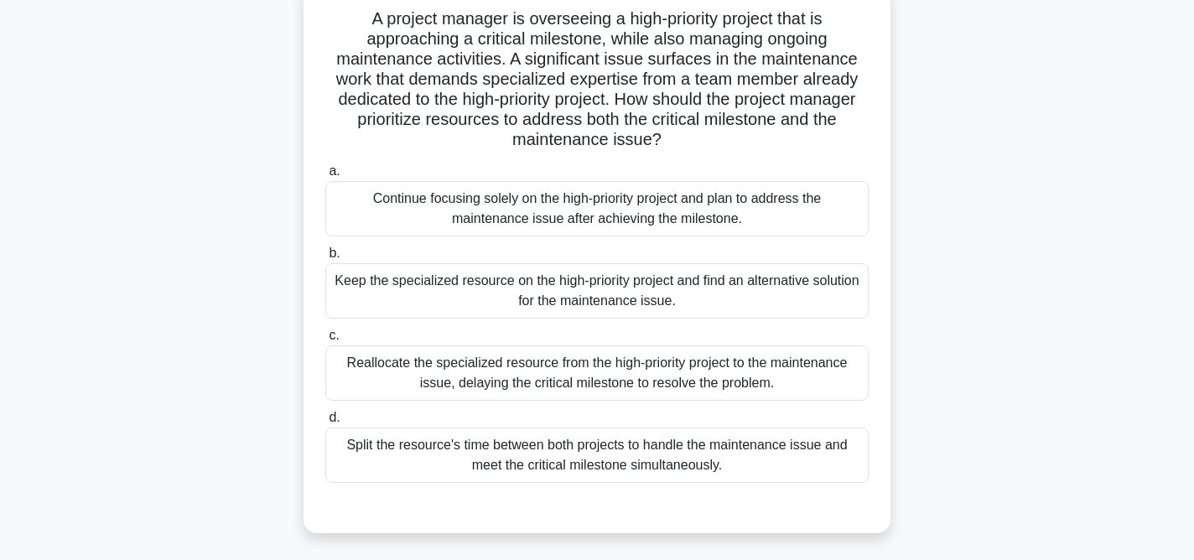
click at [692, 216] on div "Continue focusing solely on the high-priority project and plan to address the m…" at bounding box center [596, 208] width 543 height 55
click at [325, 177] on input "a. Continue focusing solely on the high-priority project and plan to address th…" at bounding box center [325, 171] width 0 height 11
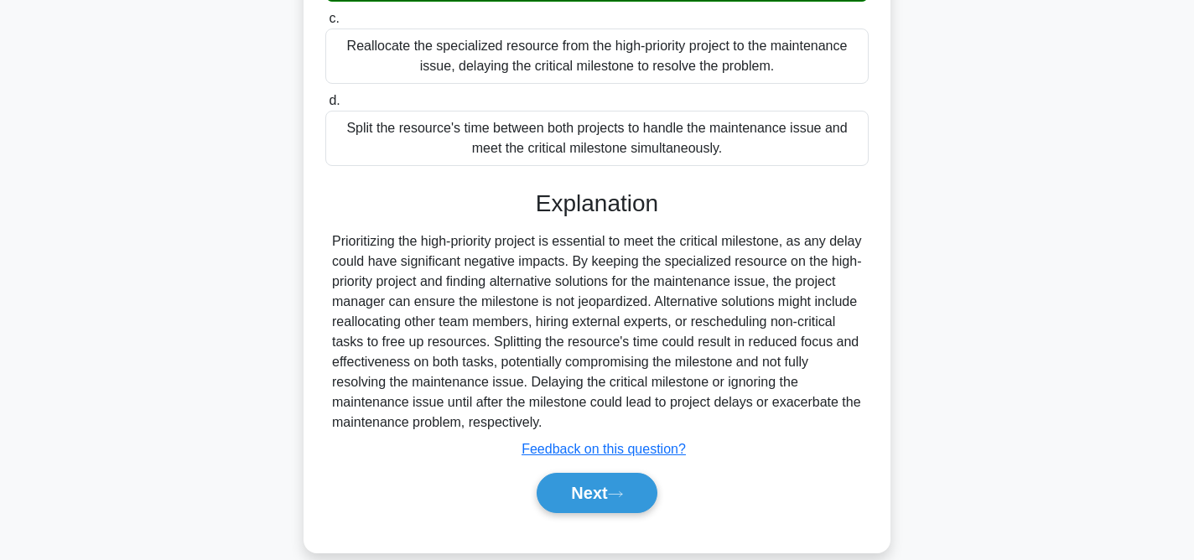
scroll to position [455, 0]
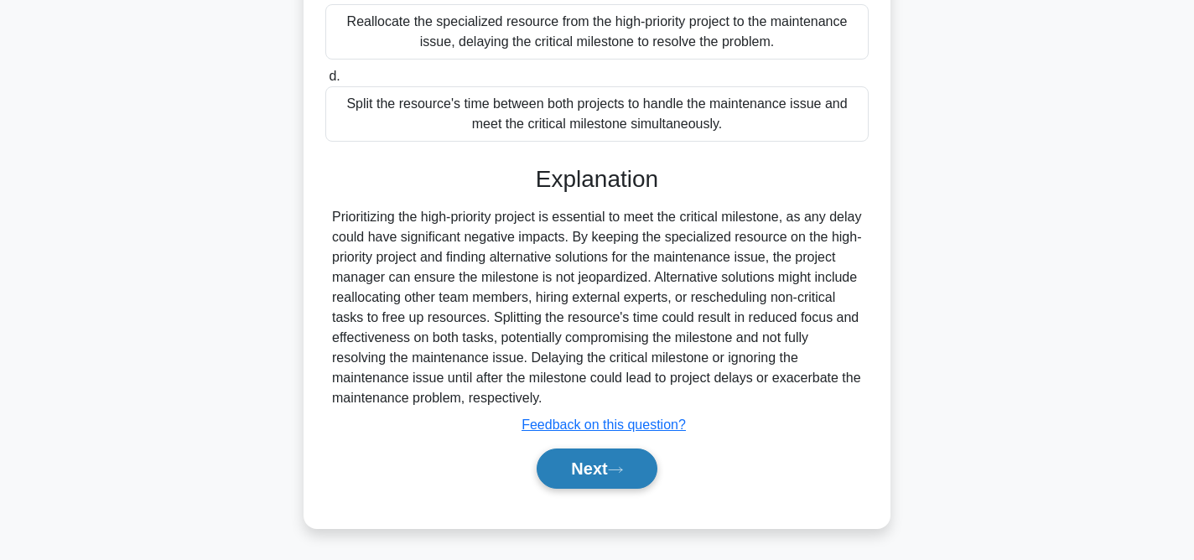
click at [625, 480] on button "Next" at bounding box center [597, 469] width 120 height 40
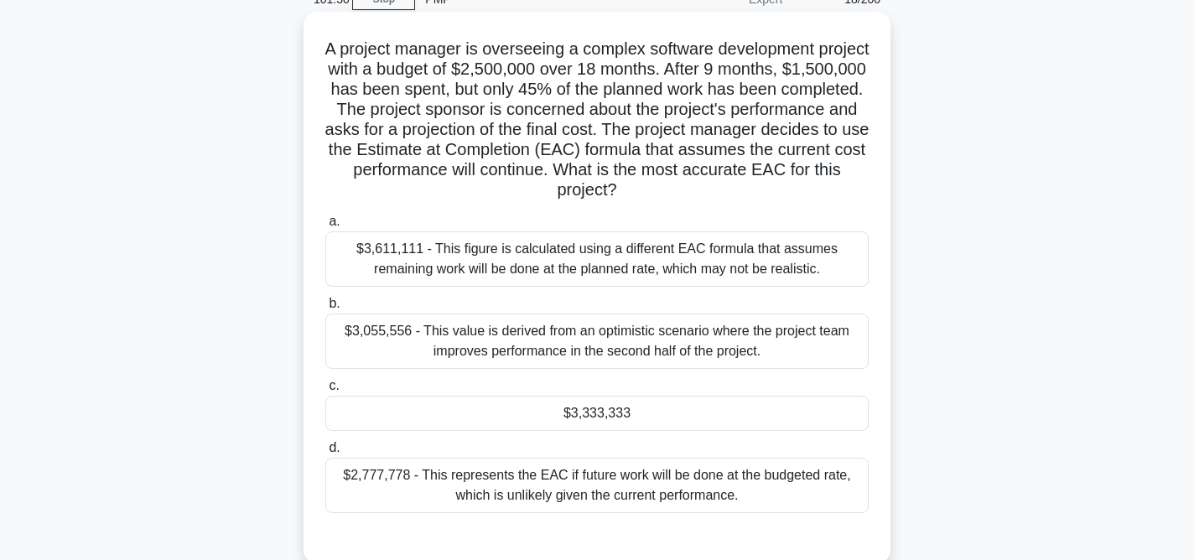
scroll to position [81, 0]
click at [733, 420] on div "$3,333,333" at bounding box center [596, 414] width 543 height 35
click at [325, 392] on input "c. $3,333,333" at bounding box center [325, 386] width 0 height 11
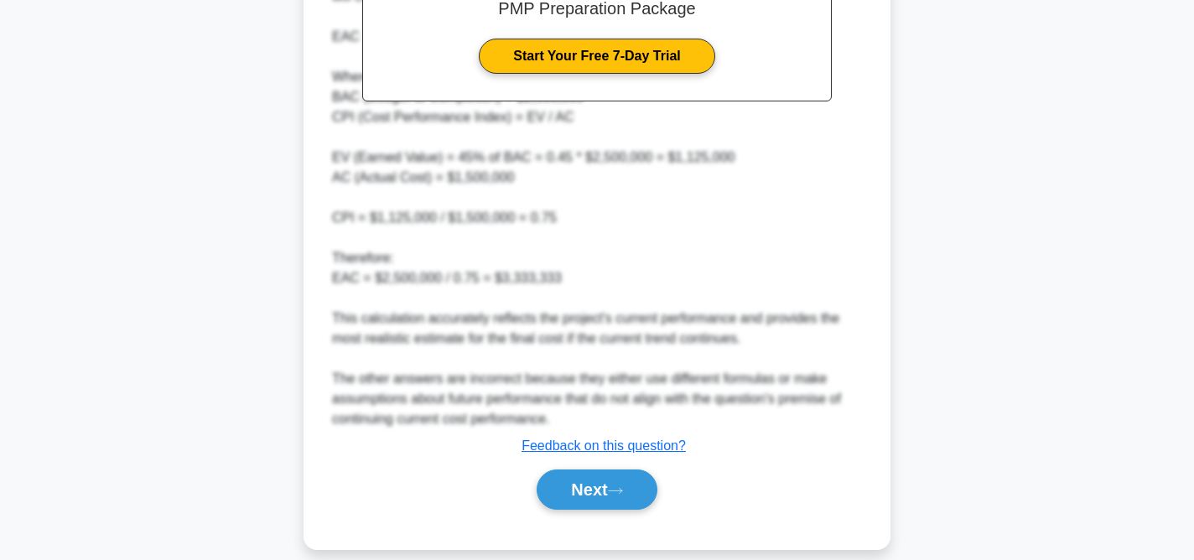
scroll to position [755, 0]
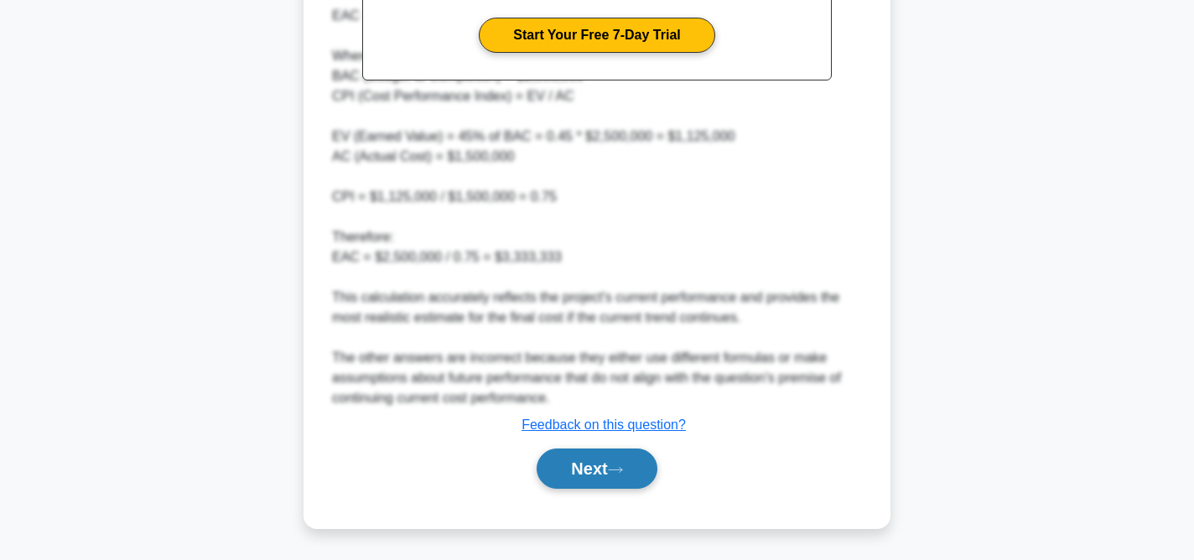
click at [627, 475] on button "Next" at bounding box center [597, 469] width 120 height 40
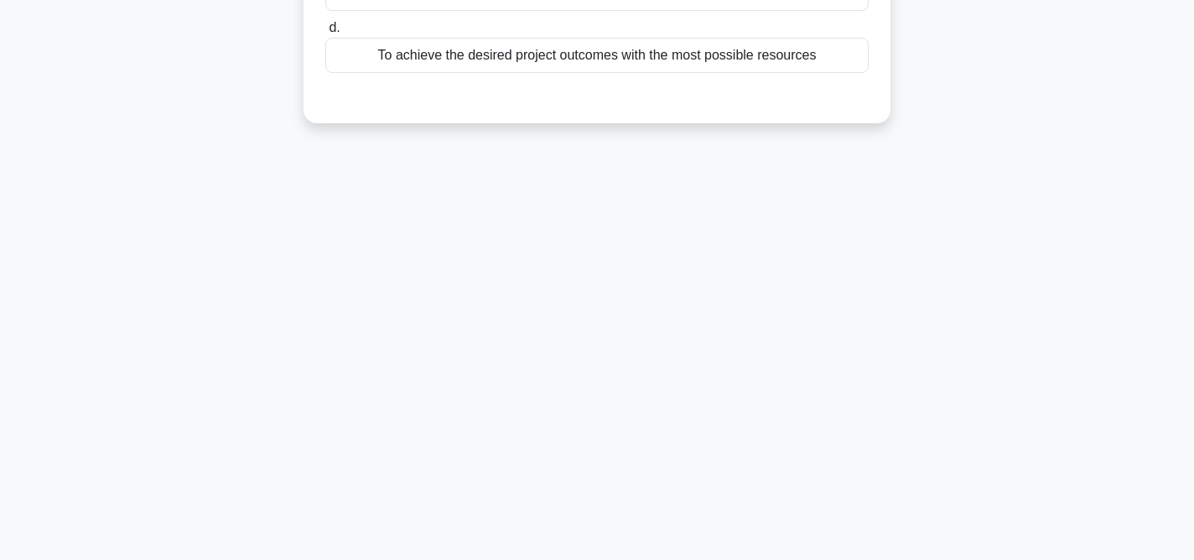
scroll to position [0, 0]
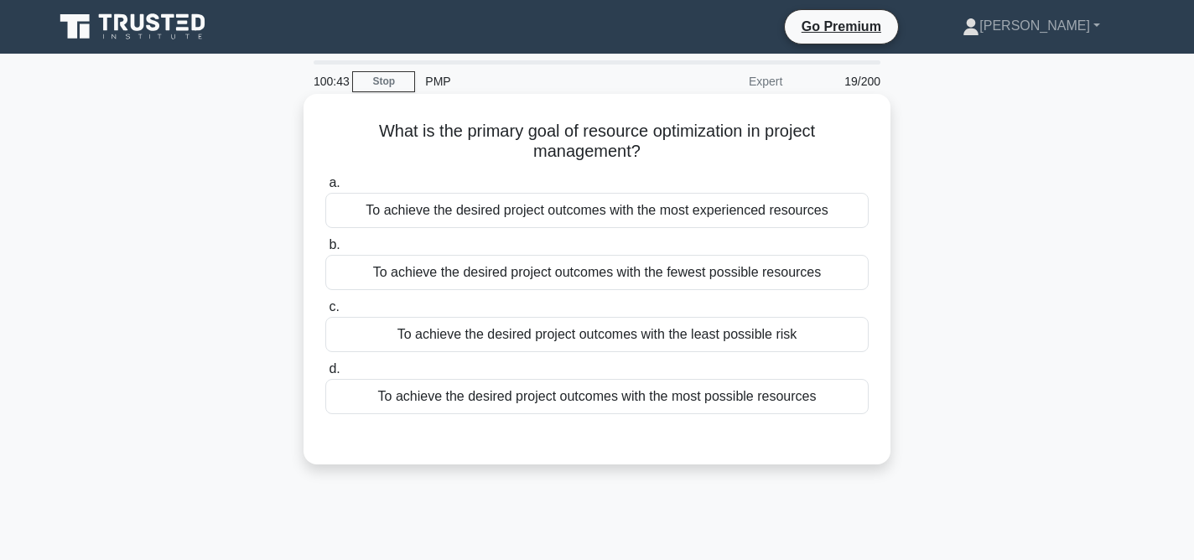
click at [801, 275] on div "To achieve the desired project outcomes with the fewest possible resources" at bounding box center [596, 272] width 543 height 35
click at [325, 251] on input "b. To achieve the desired project outcomes with the fewest possible resources" at bounding box center [325, 245] width 0 height 11
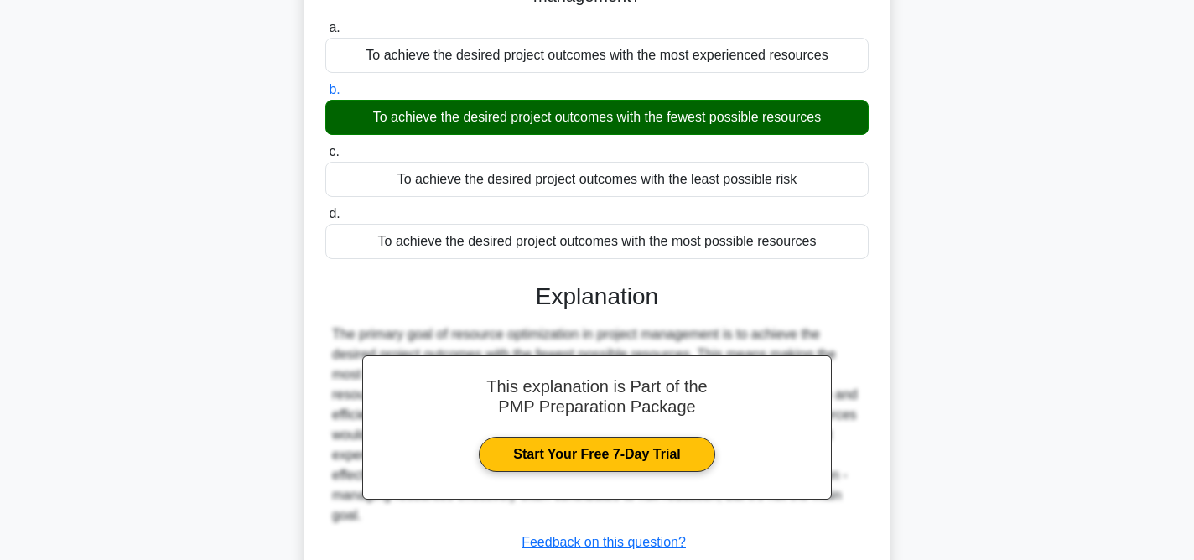
scroll to position [345, 0]
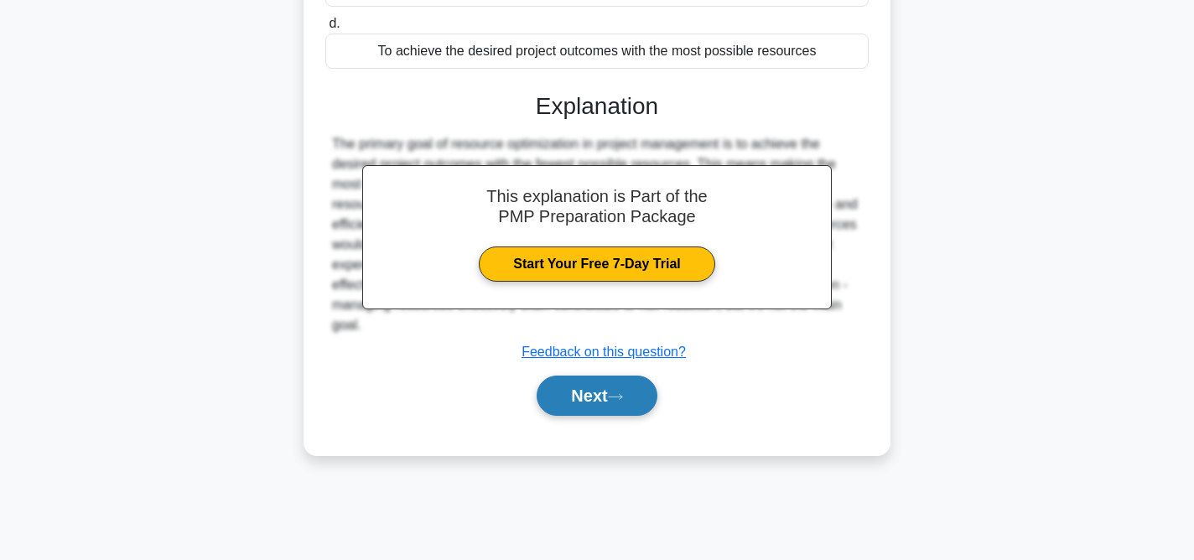
click at [637, 402] on button "Next" at bounding box center [597, 396] width 120 height 40
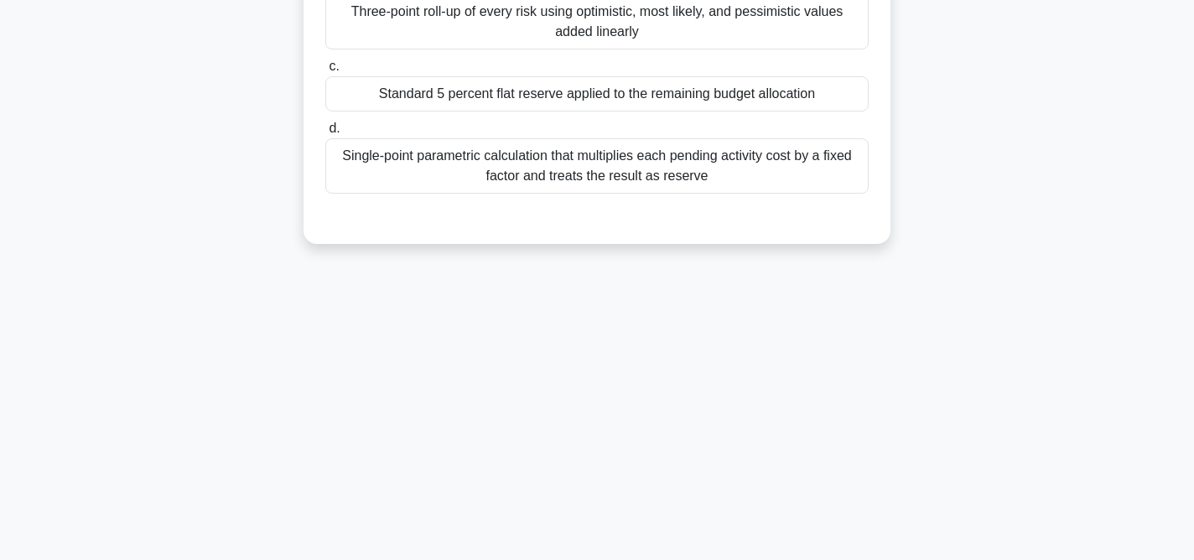
scroll to position [0, 0]
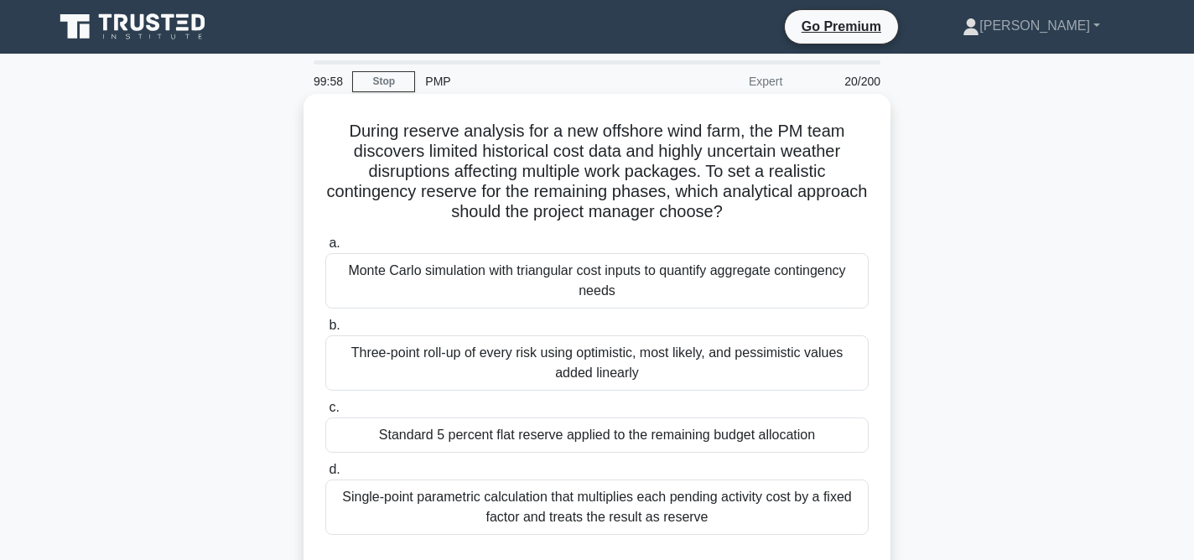
click at [661, 365] on div "Three-point roll-up of every risk using optimistic, most likely, and pessimisti…" at bounding box center [596, 362] width 543 height 55
click at [325, 331] on input "b. Three-point roll-up of every risk using optimistic, most likely, and pessimi…" at bounding box center [325, 325] width 0 height 11
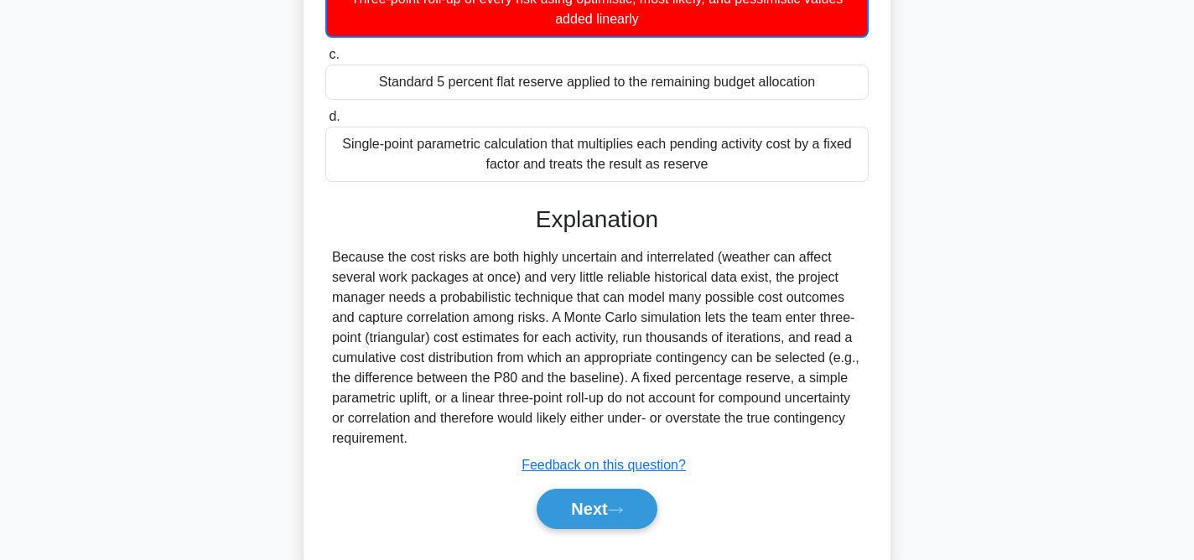
scroll to position [395, 0]
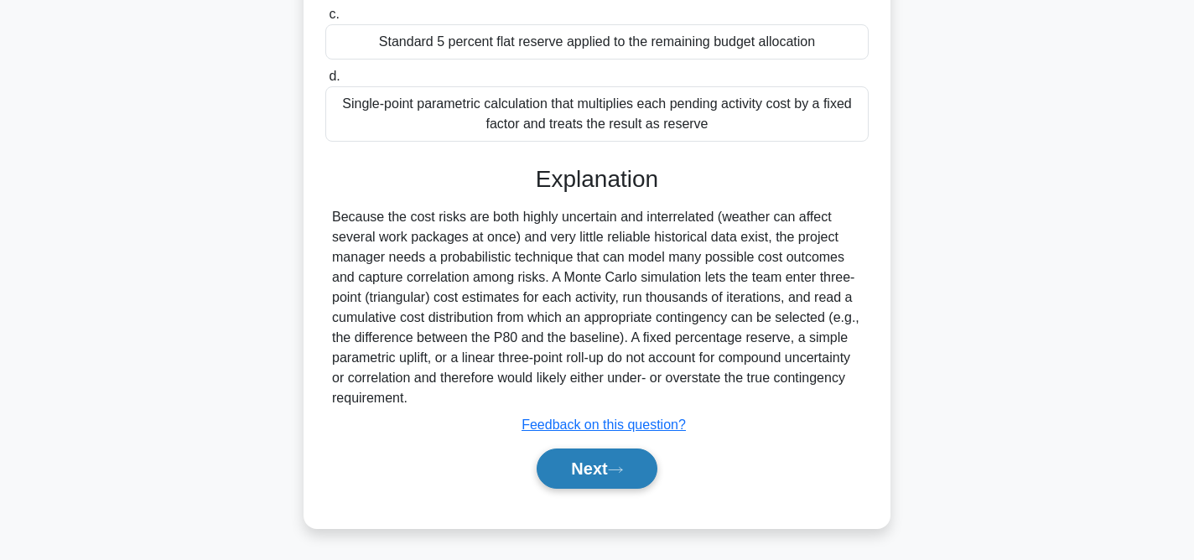
click at [603, 474] on button "Next" at bounding box center [597, 469] width 120 height 40
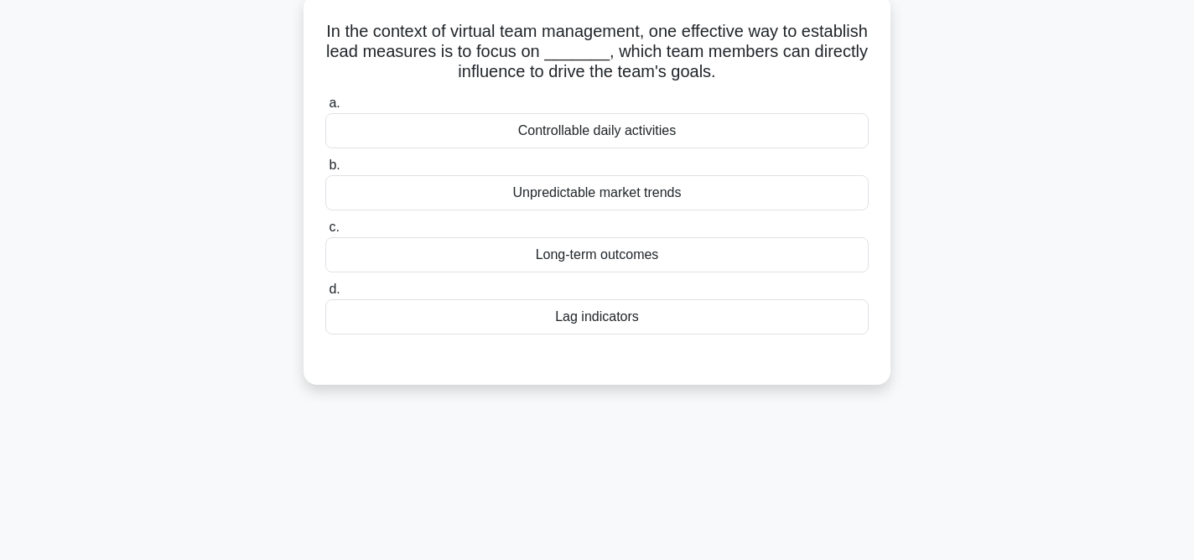
scroll to position [0, 0]
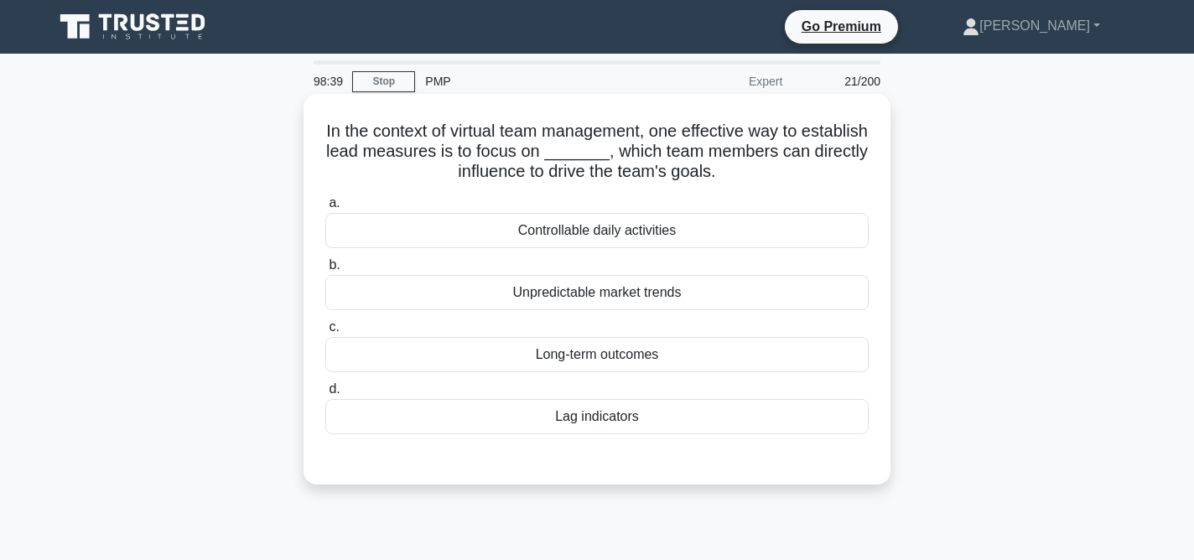
click at [677, 232] on div "Controllable daily activities" at bounding box center [596, 230] width 543 height 35
click at [325, 209] on input "a. Controllable daily activities" at bounding box center [325, 203] width 0 height 11
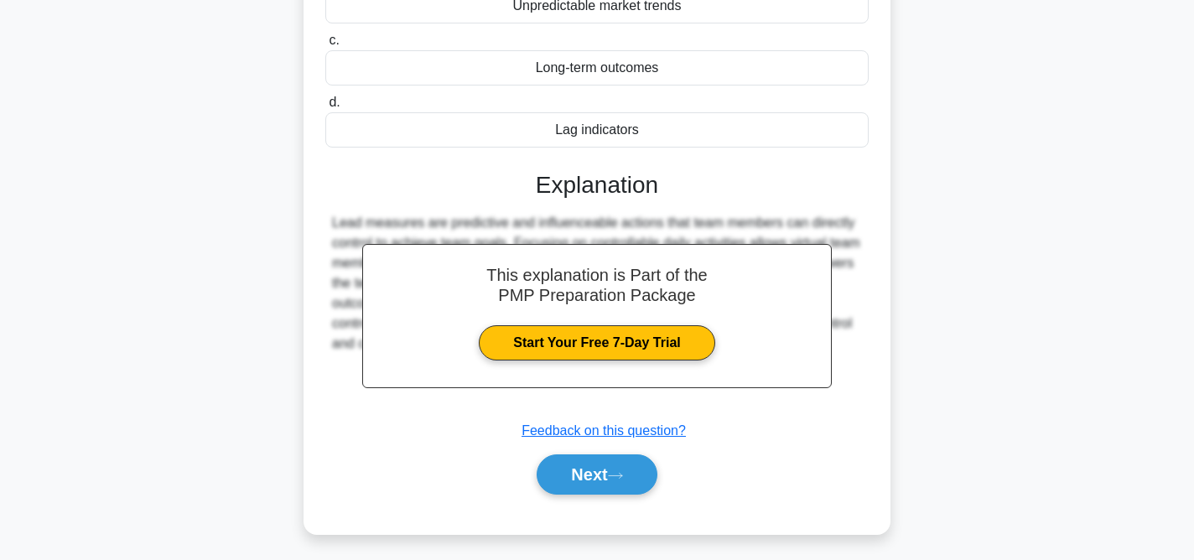
scroll to position [345, 0]
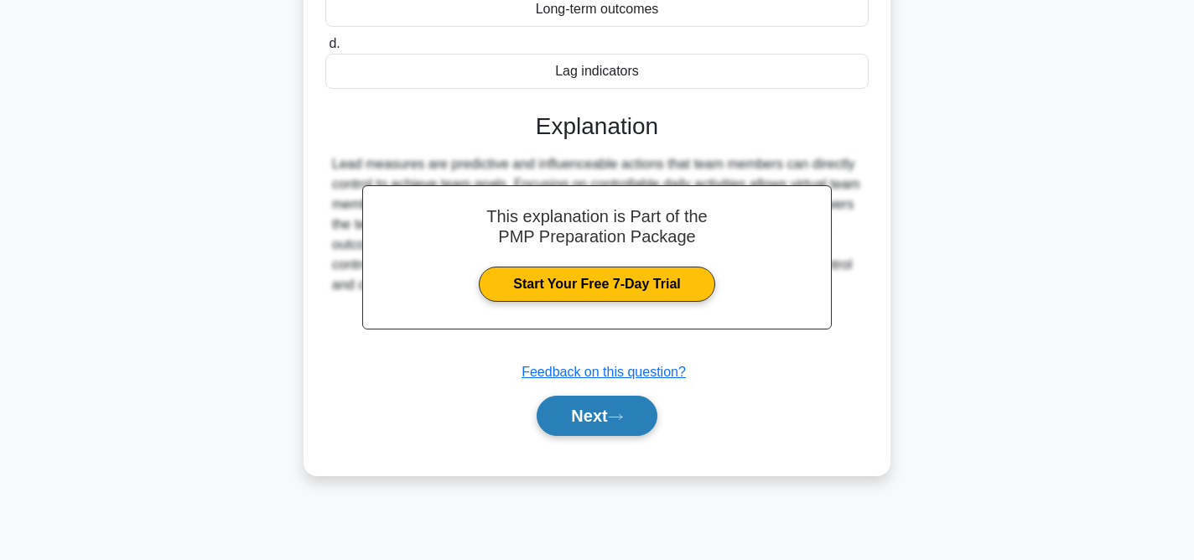
click at [604, 412] on button "Next" at bounding box center [597, 416] width 120 height 40
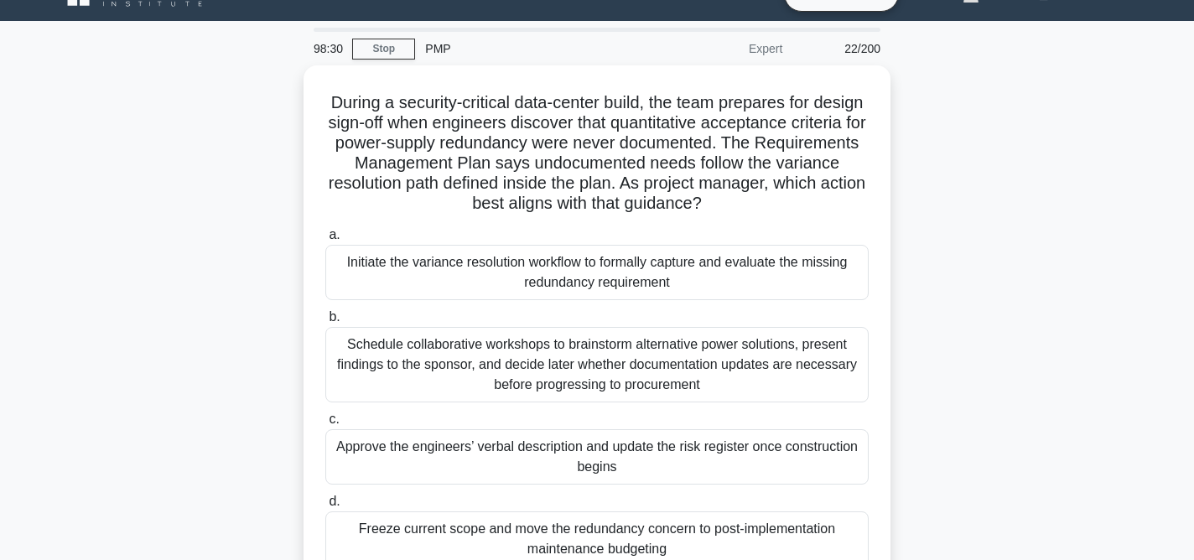
scroll to position [54, 0]
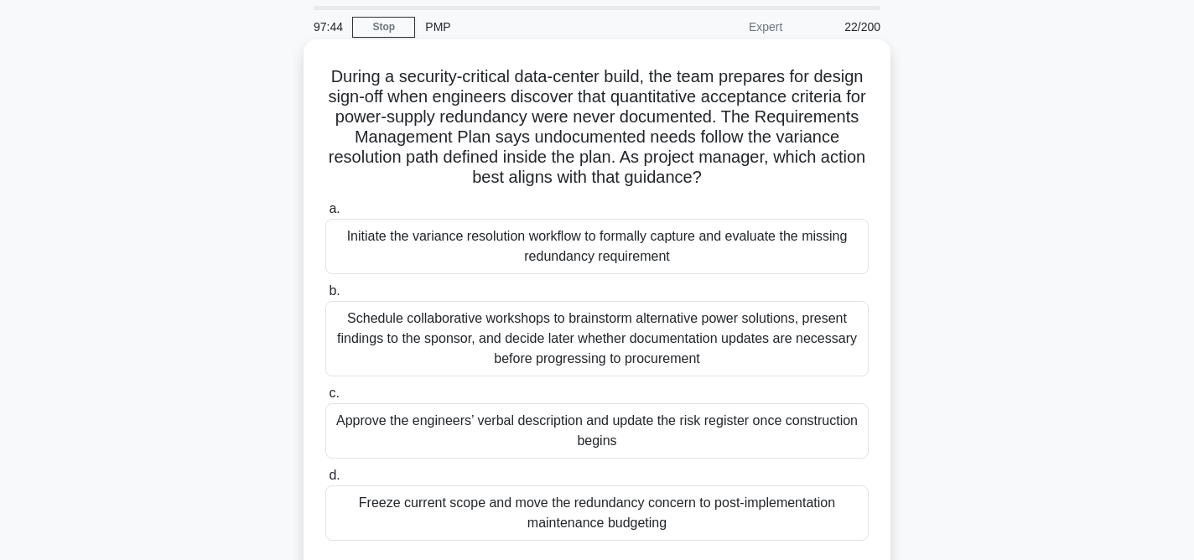
click at [709, 247] on div "Initiate the variance resolution workflow to formally capture and evaluate the …" at bounding box center [596, 246] width 543 height 55
click at [325, 215] on input "a. Initiate the variance resolution workflow to formally capture and evaluate t…" at bounding box center [325, 209] width 0 height 11
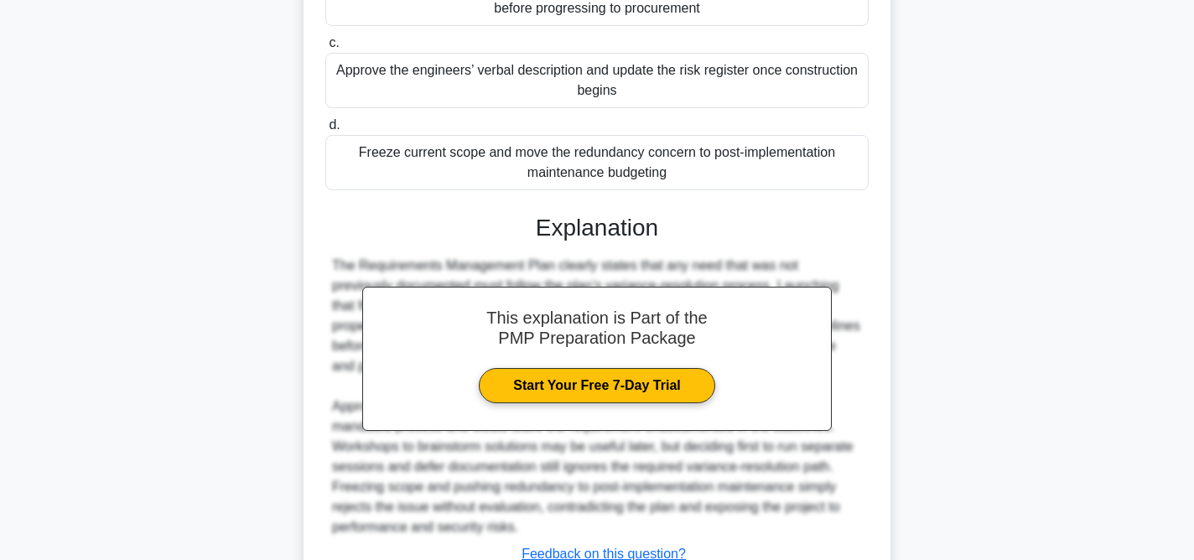
scroll to position [534, 0]
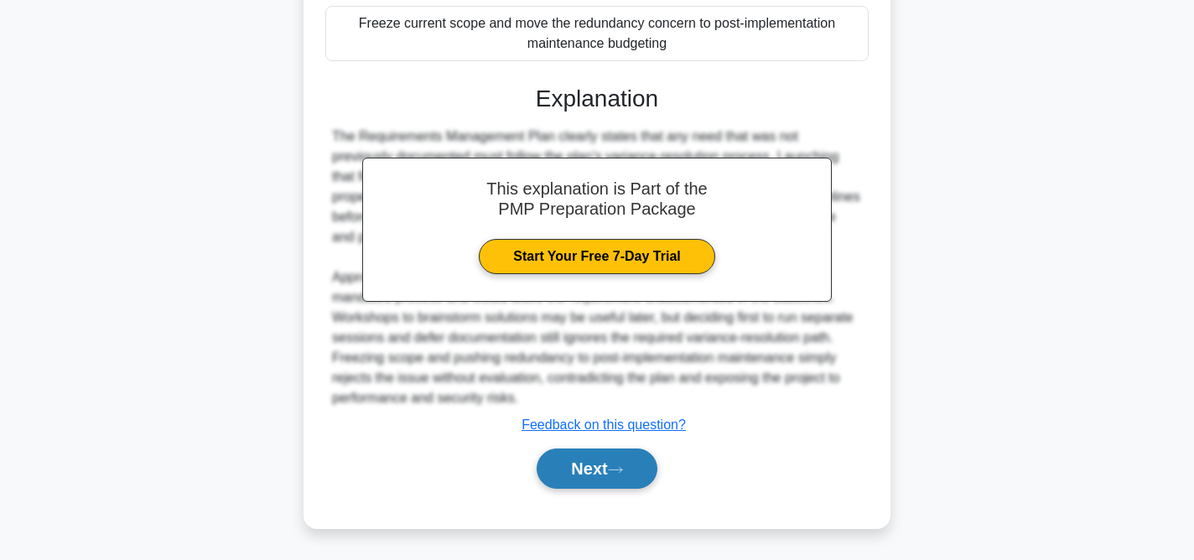
click at [629, 463] on button "Next" at bounding box center [597, 469] width 120 height 40
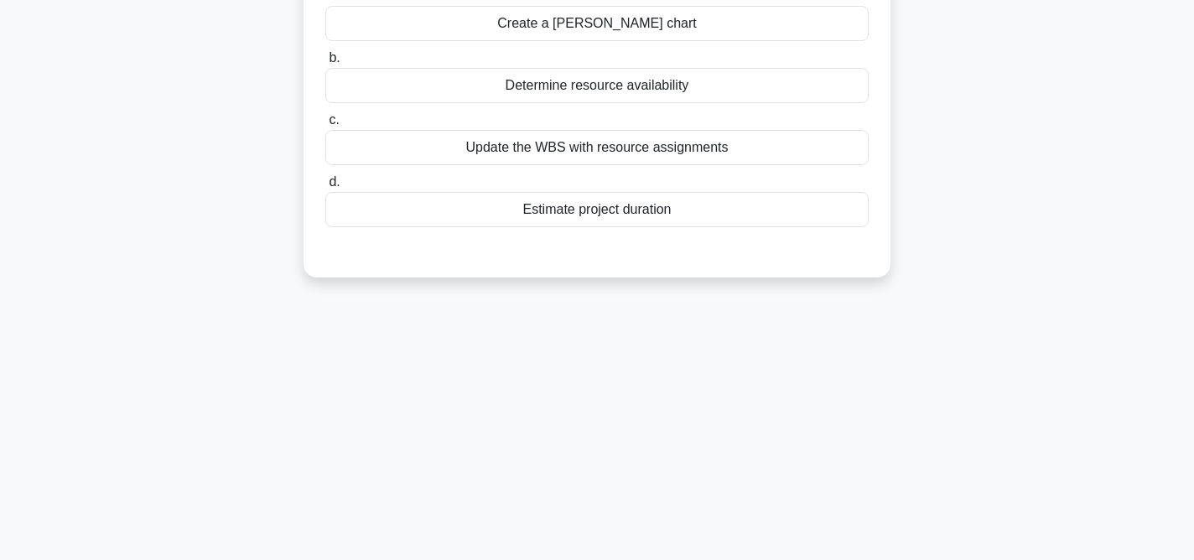
scroll to position [0, 0]
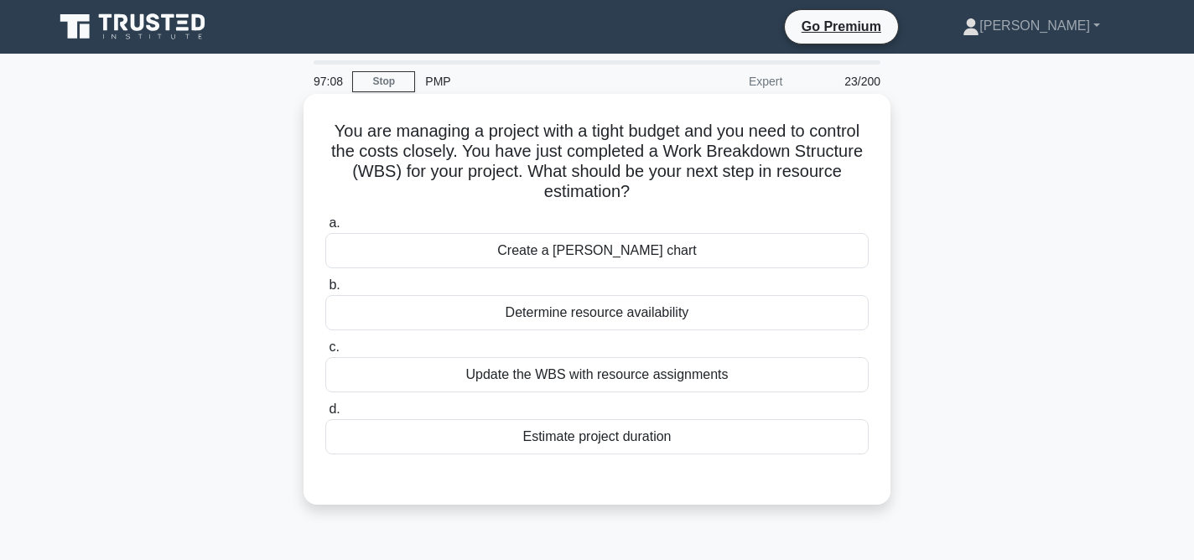
click at [644, 312] on div "Determine resource availability" at bounding box center [596, 312] width 543 height 35
click at [325, 291] on input "b. Determine resource availability" at bounding box center [325, 285] width 0 height 11
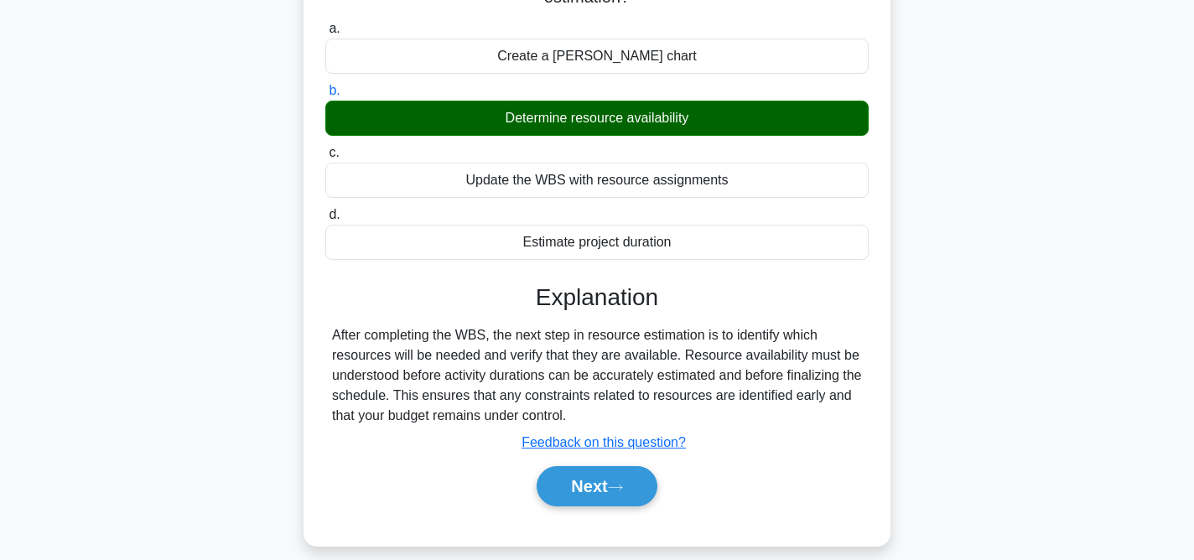
scroll to position [345, 0]
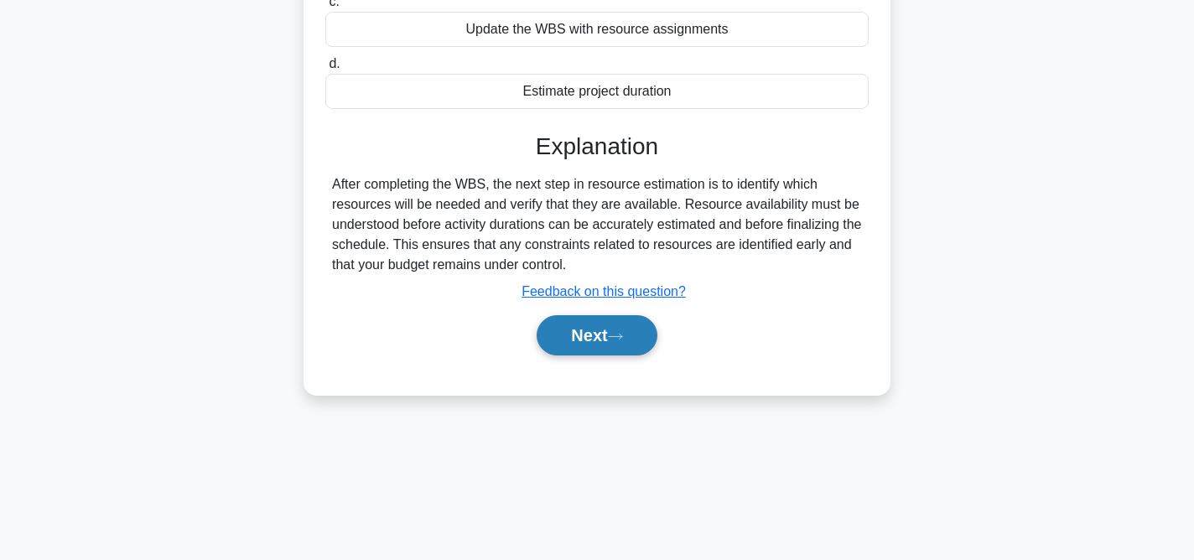
click at [636, 325] on button "Next" at bounding box center [597, 335] width 120 height 40
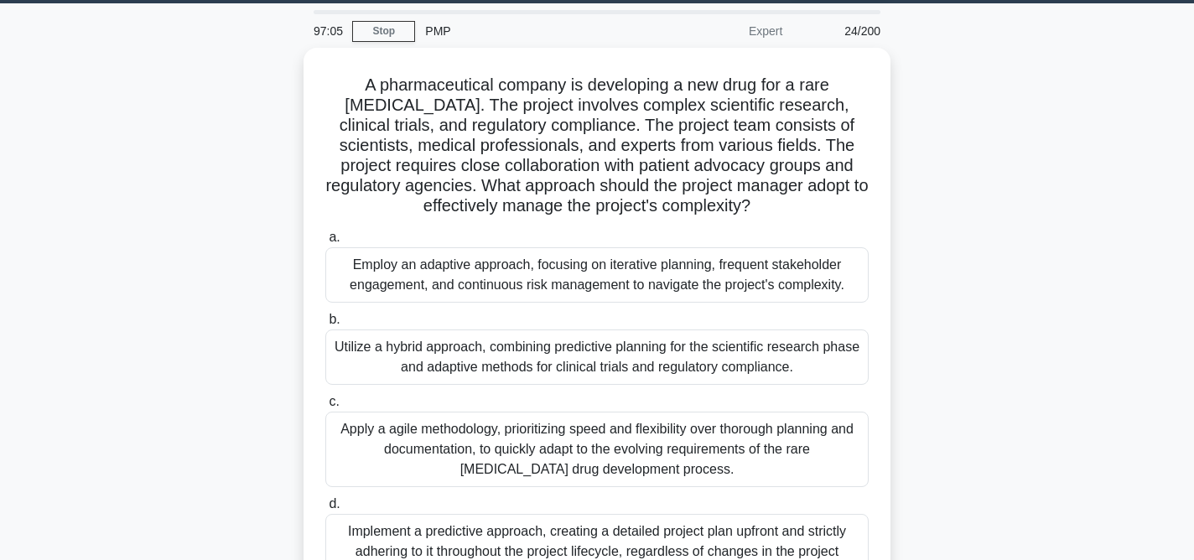
scroll to position [65, 0]
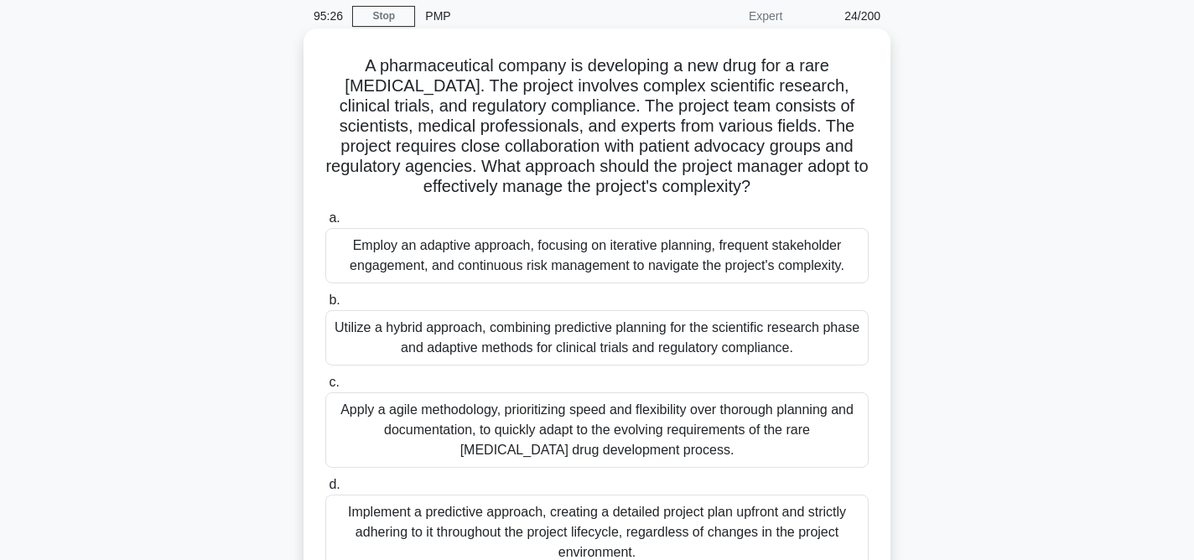
click at [786, 259] on div "Employ an adaptive approach, focusing on iterative planning, frequent stakehold…" at bounding box center [596, 255] width 543 height 55
click at [325, 224] on input "a. Employ an adaptive approach, focusing on iterative planning, frequent stakeh…" at bounding box center [325, 218] width 0 height 11
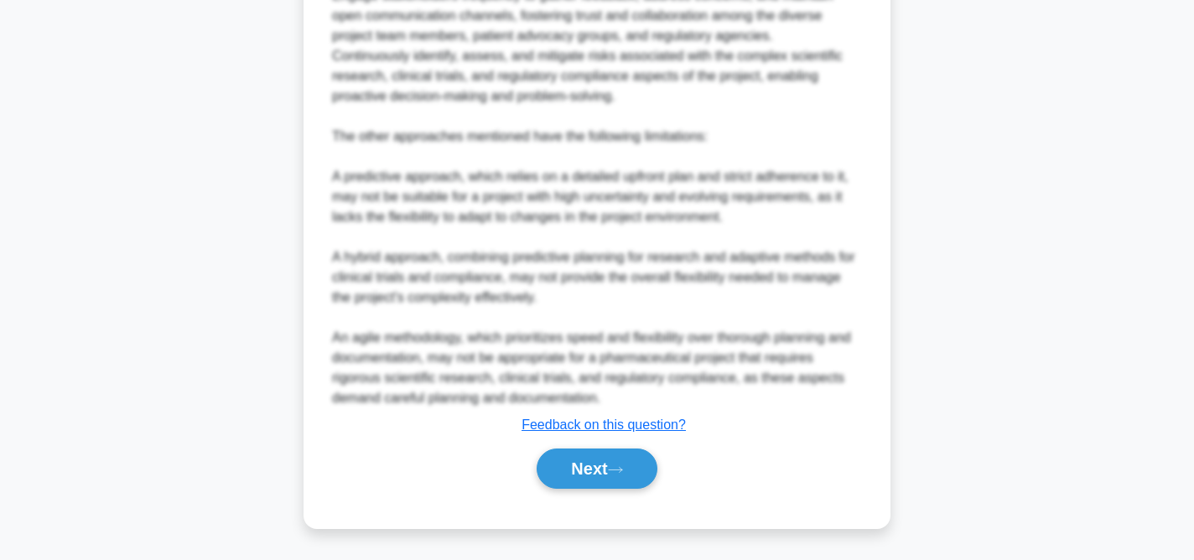
scroll to position [916, 0]
click at [620, 474] on button "Next" at bounding box center [597, 469] width 120 height 40
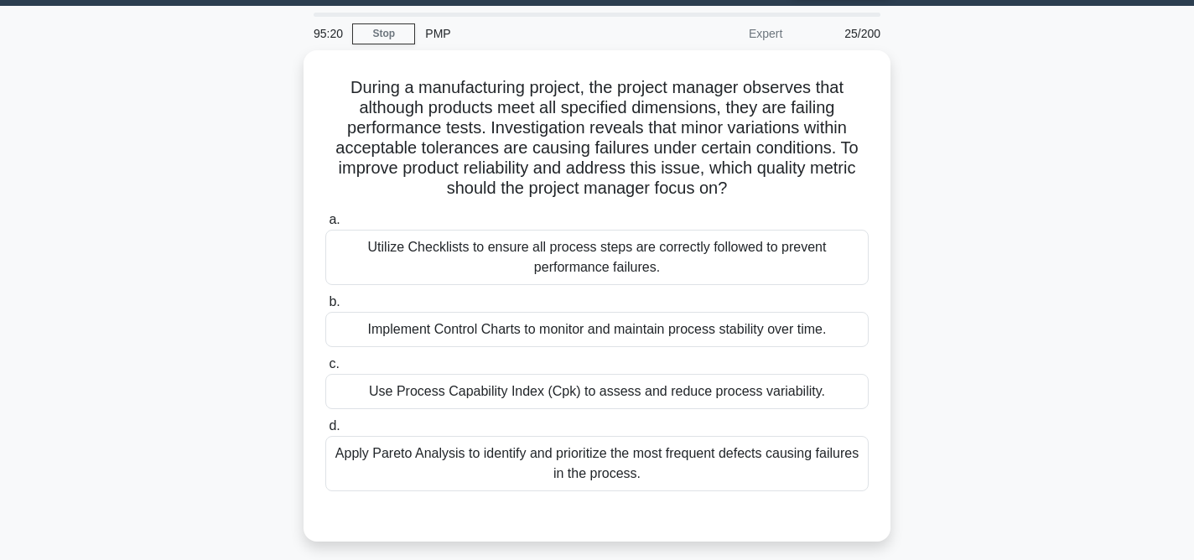
scroll to position [52, 0]
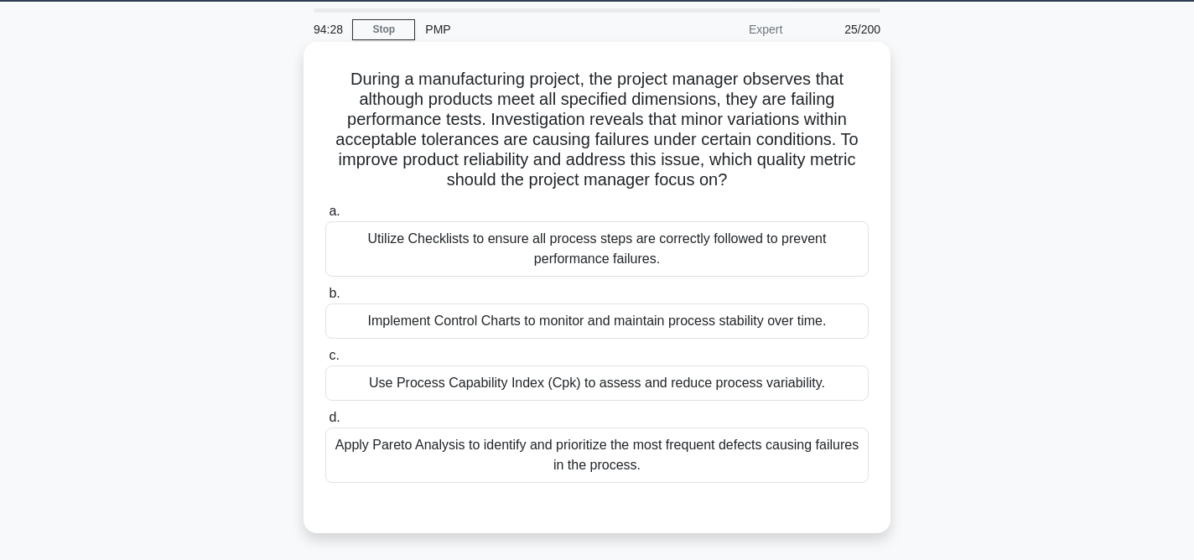
click at [633, 459] on div "Apply Pareto Analysis to identify and prioritize the most frequent defects caus…" at bounding box center [596, 455] width 543 height 55
click at [325, 423] on input "d. Apply Pareto Analysis to identify and prioritize the most frequent defects c…" at bounding box center [325, 417] width 0 height 11
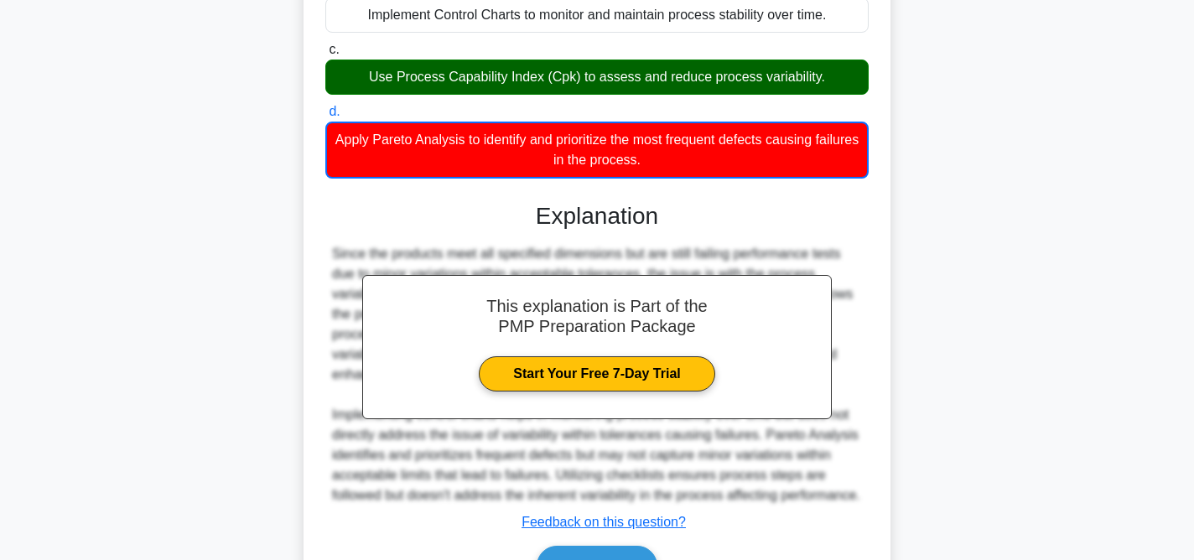
scroll to position [475, 0]
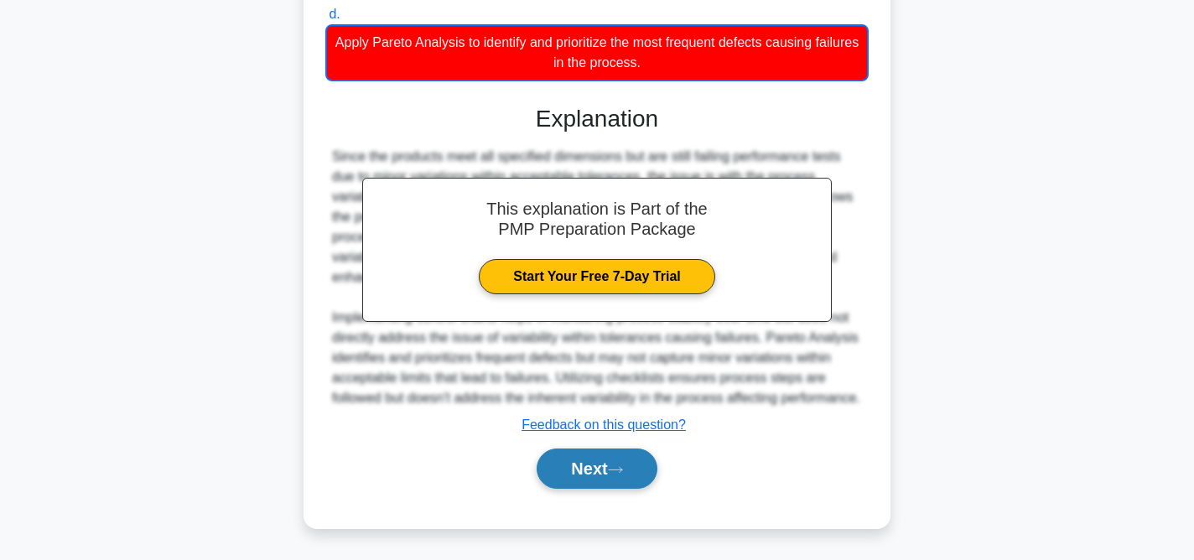
click at [625, 459] on button "Next" at bounding box center [597, 469] width 120 height 40
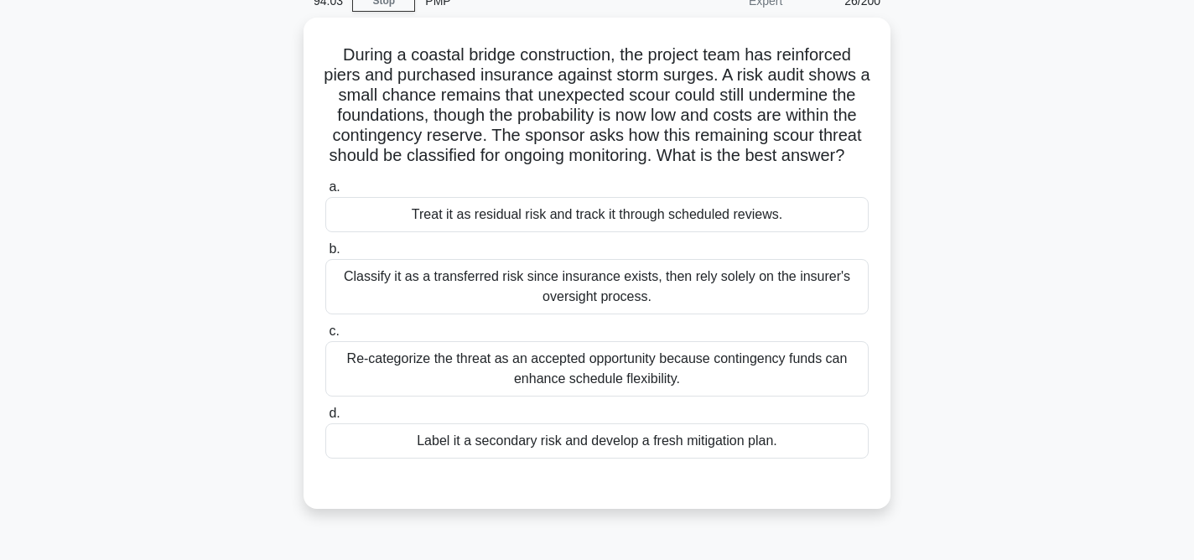
scroll to position [82, 0]
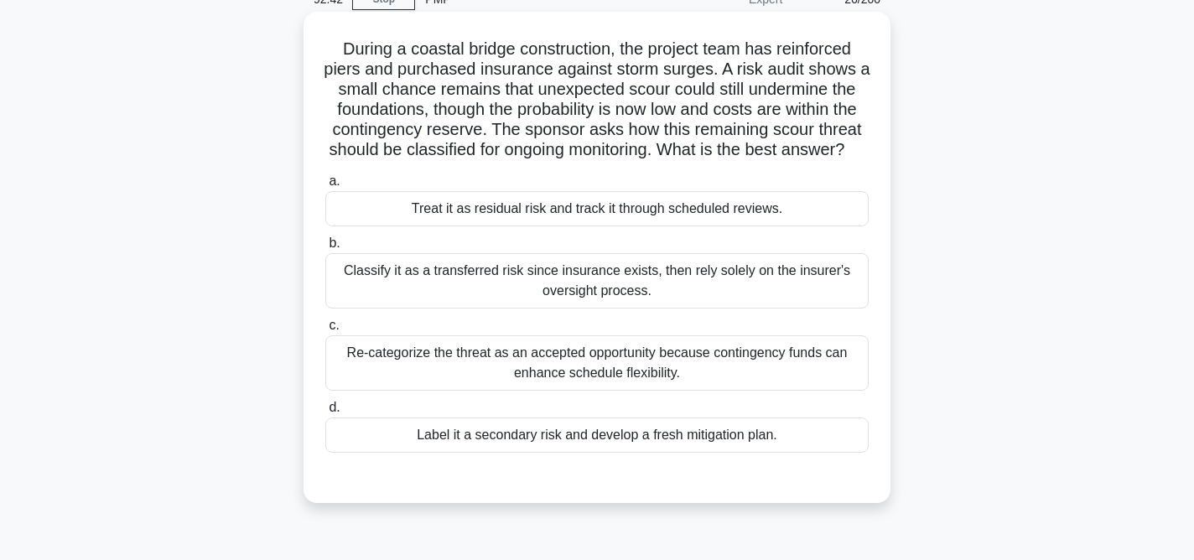
click at [672, 209] on div "Treat it as residual risk and track it through scheduled reviews." at bounding box center [596, 208] width 543 height 35
click at [325, 187] on input "a. Treat it as residual risk and track it through scheduled reviews." at bounding box center [325, 181] width 0 height 11
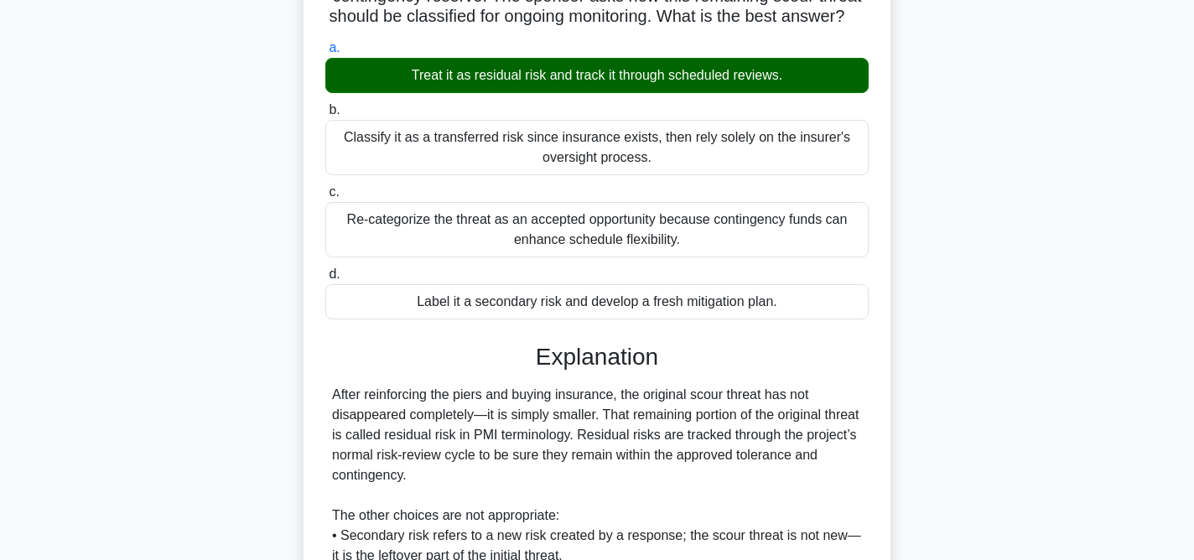
scroll to position [454, 0]
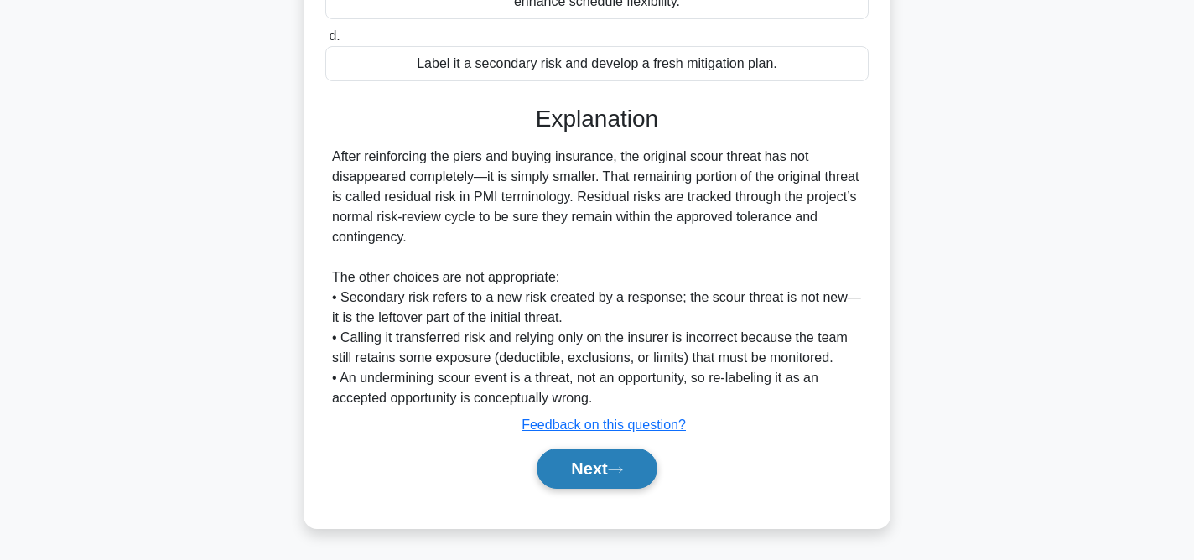
click at [612, 469] on button "Next" at bounding box center [597, 469] width 120 height 40
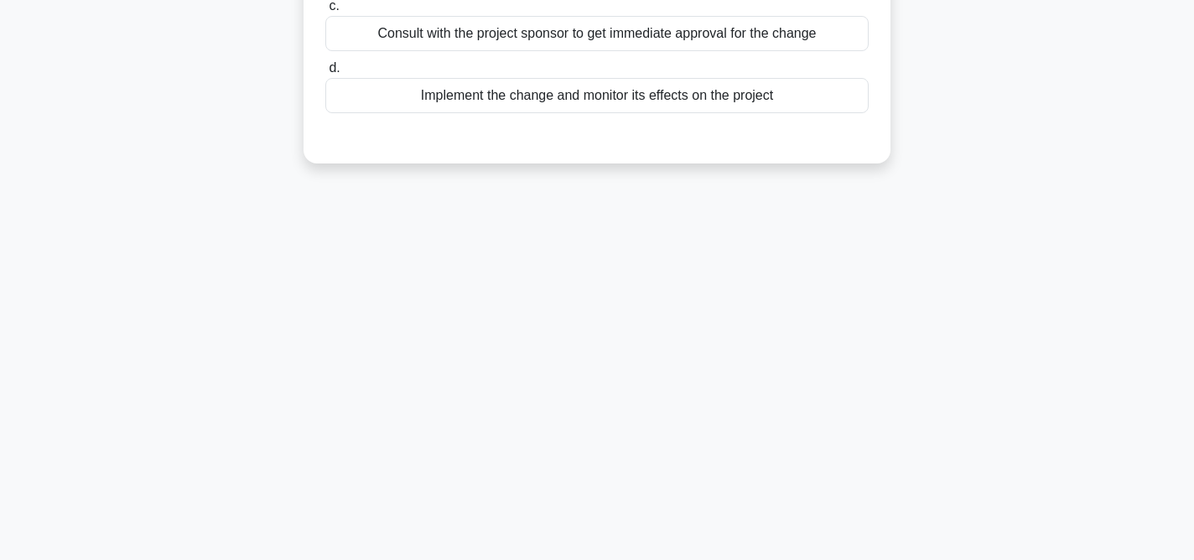
scroll to position [0, 0]
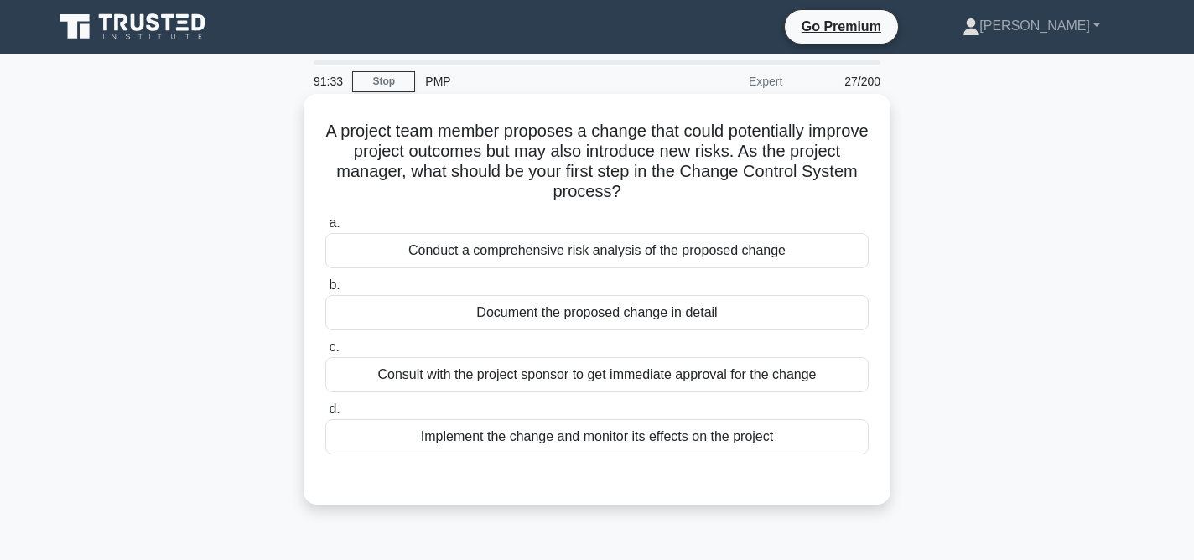
click at [700, 251] on div "Conduct a comprehensive risk analysis of the proposed change" at bounding box center [596, 250] width 543 height 35
click at [325, 229] on input "a. Conduct a comprehensive risk analysis of the proposed change" at bounding box center [325, 223] width 0 height 11
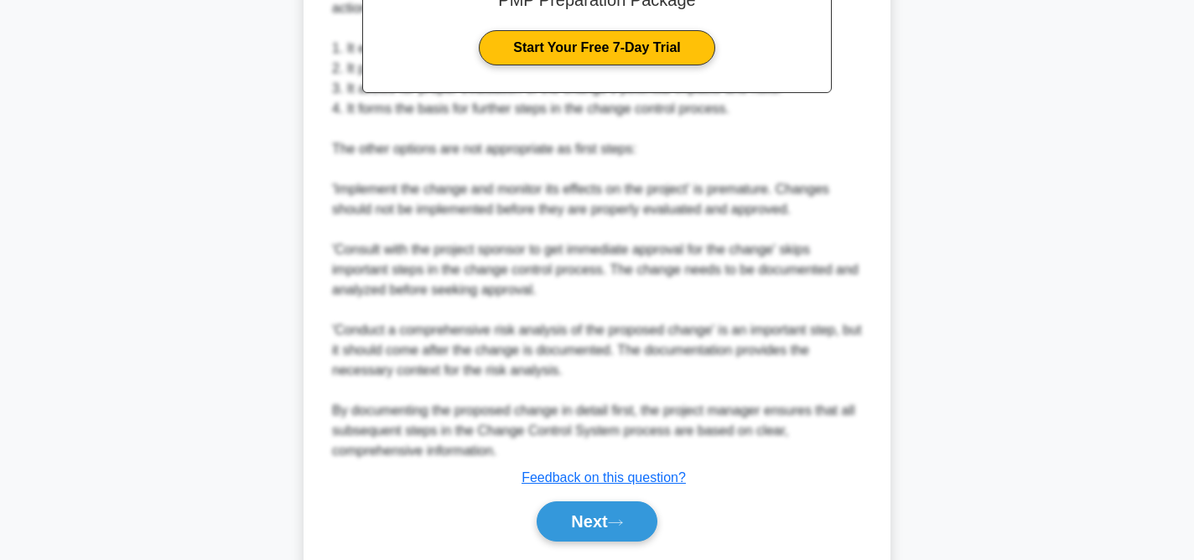
scroll to position [656, 0]
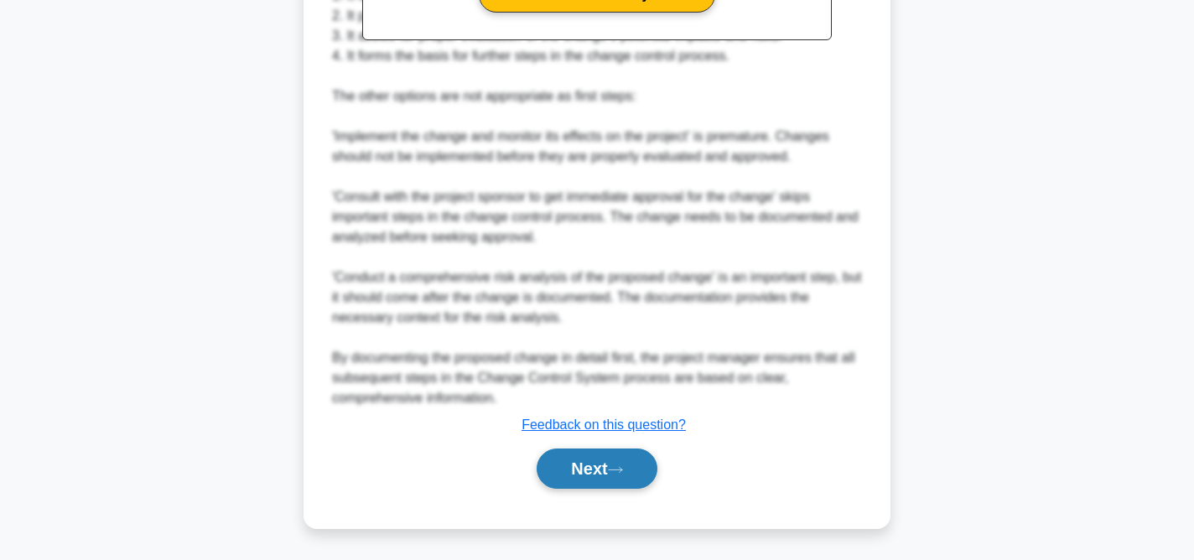
click at [614, 464] on button "Next" at bounding box center [597, 469] width 120 height 40
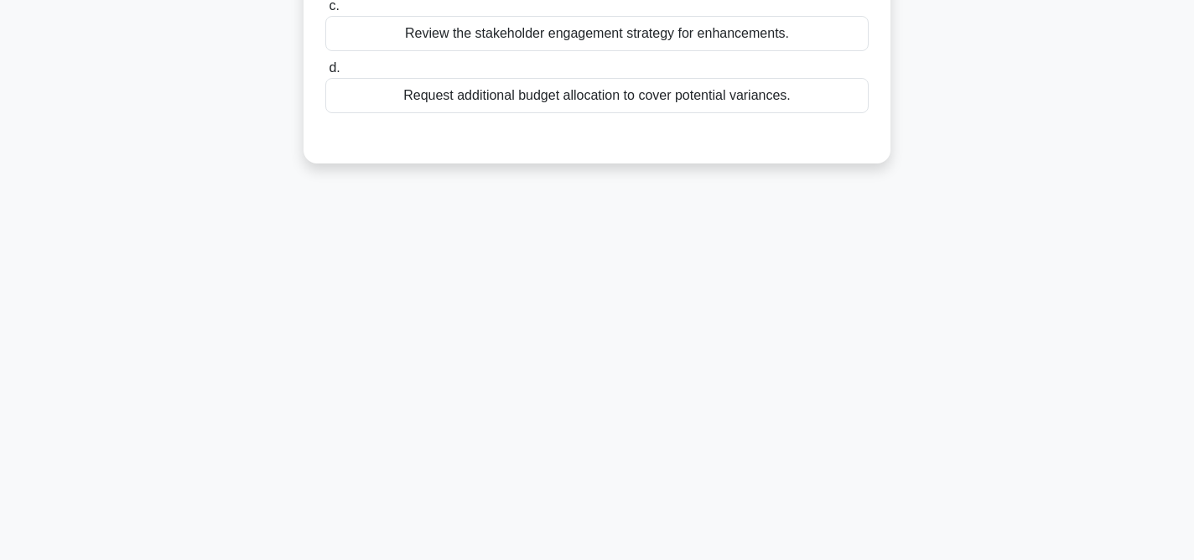
scroll to position [0, 0]
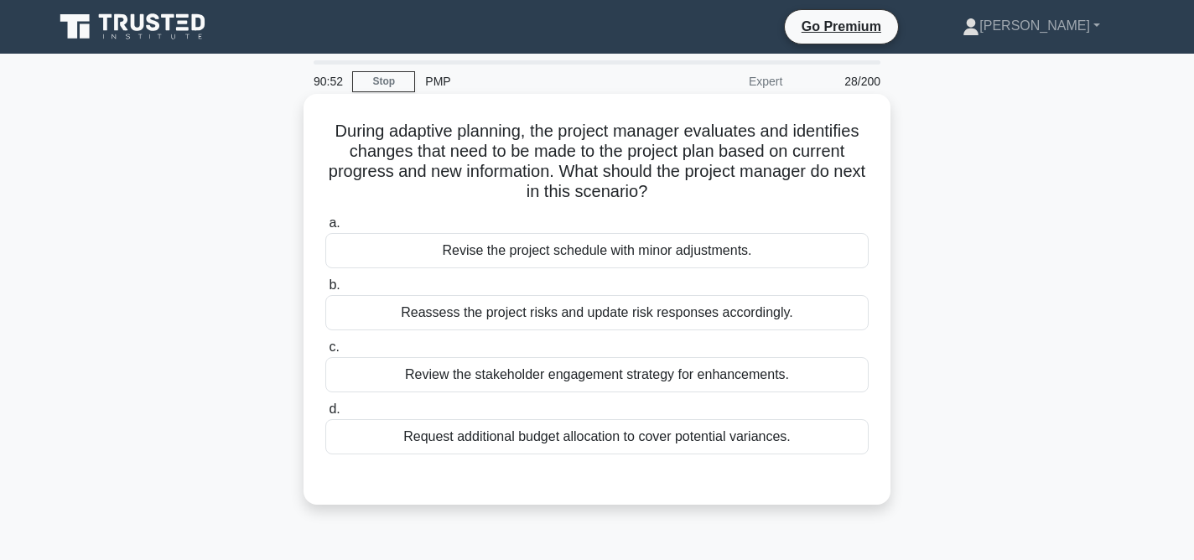
click at [735, 377] on div "Review the stakeholder engagement strategy for enhancements." at bounding box center [596, 374] width 543 height 35
click at [325, 353] on input "c. Review the stakeholder engagement strategy for enhancements." at bounding box center [325, 347] width 0 height 11
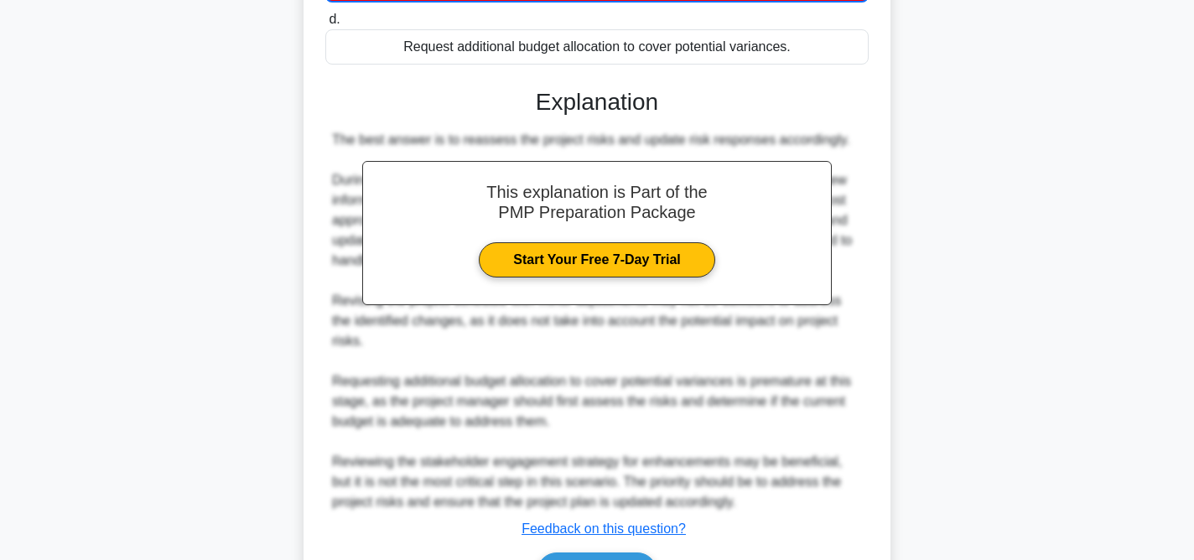
scroll to position [495, 0]
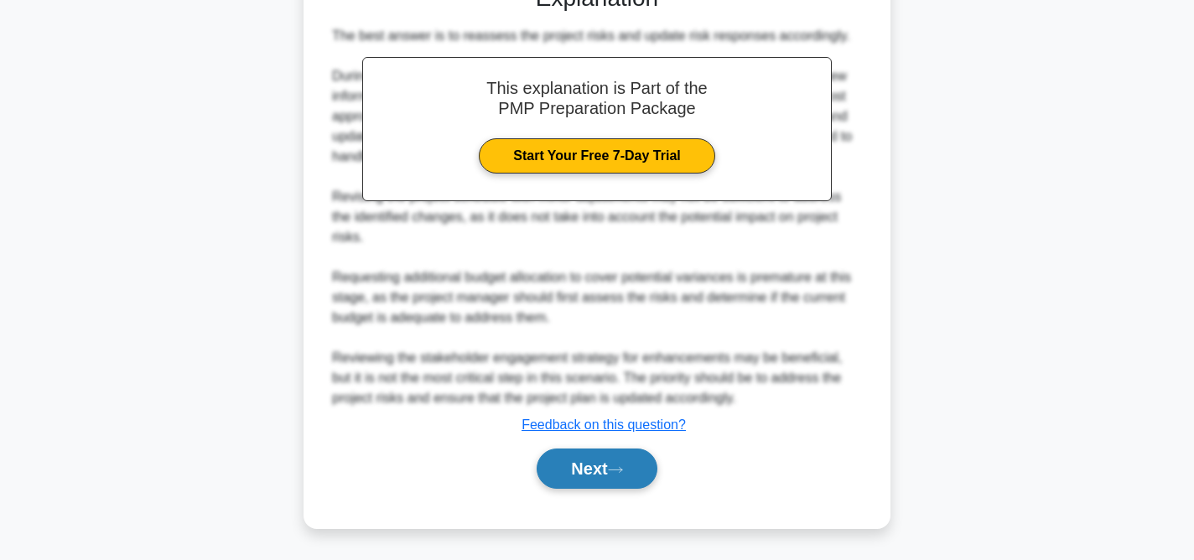
click at [624, 455] on button "Next" at bounding box center [597, 469] width 120 height 40
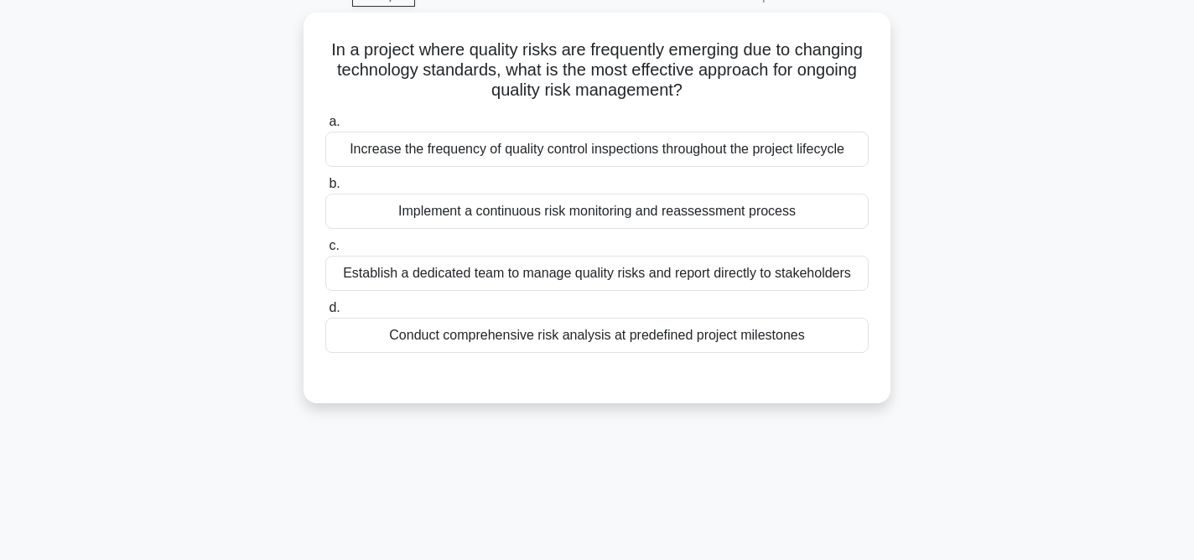
scroll to position [0, 0]
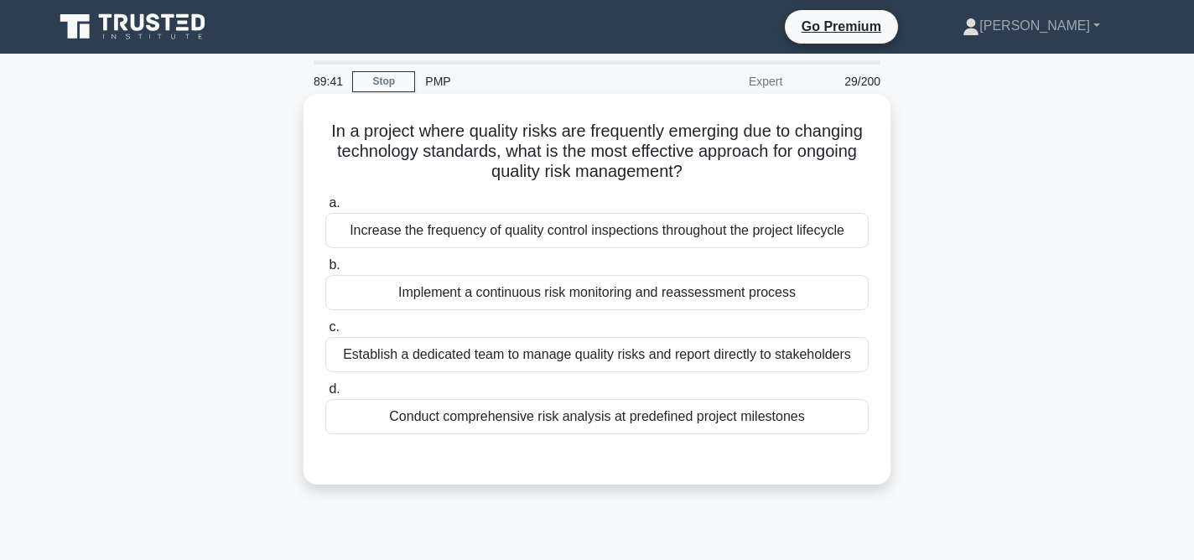
click at [687, 235] on div "Increase the frequency of quality control inspections throughout the project li…" at bounding box center [596, 230] width 543 height 35
click at [325, 209] on input "a. Increase the frequency of quality control inspections throughout the project…" at bounding box center [325, 203] width 0 height 11
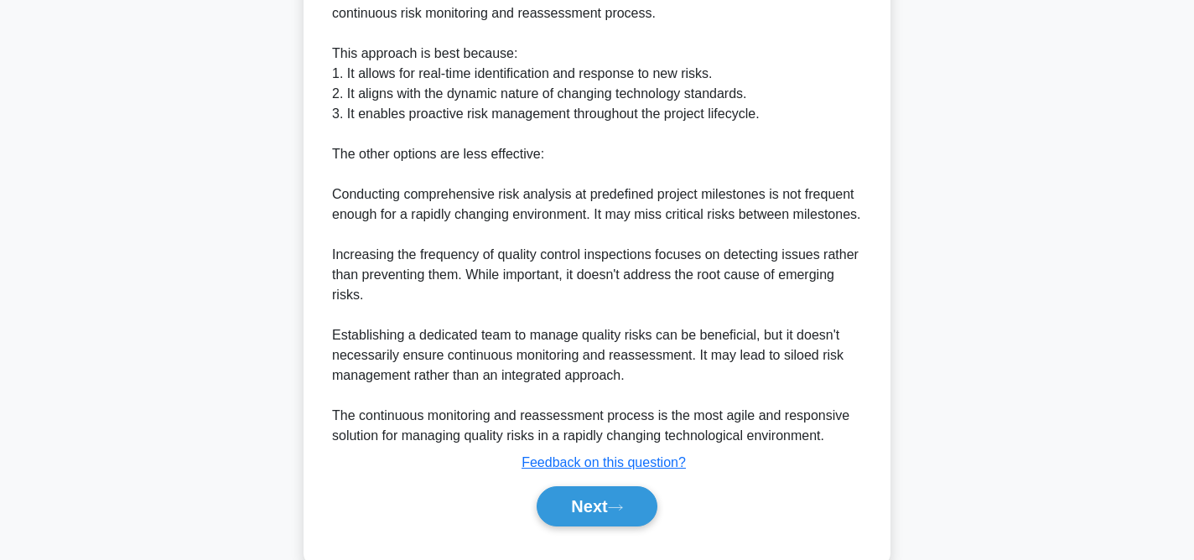
scroll to position [540, 0]
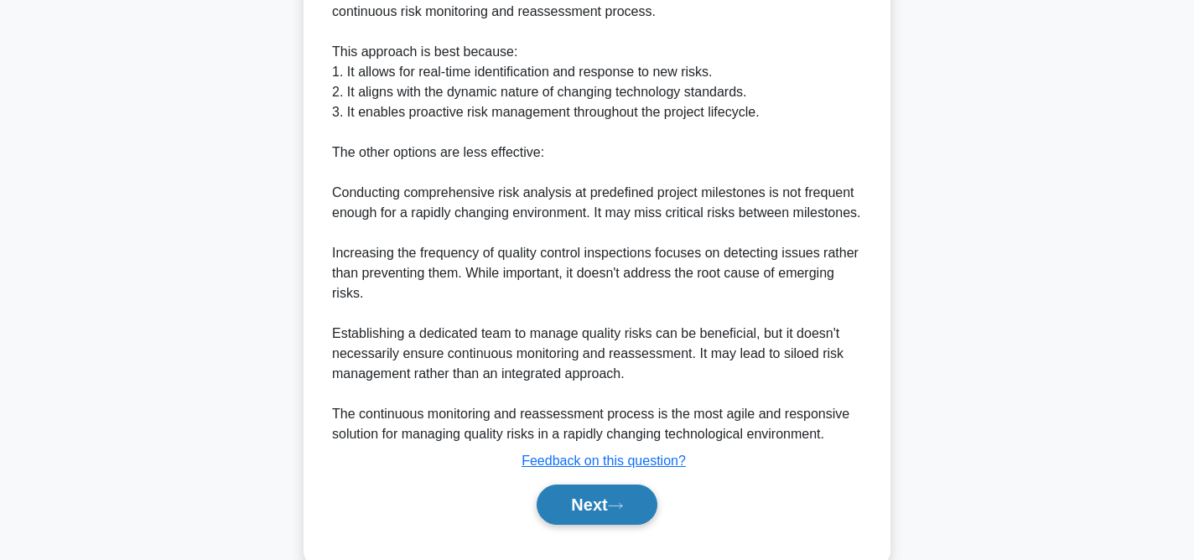
click at [618, 511] on icon at bounding box center [615, 505] width 15 height 9
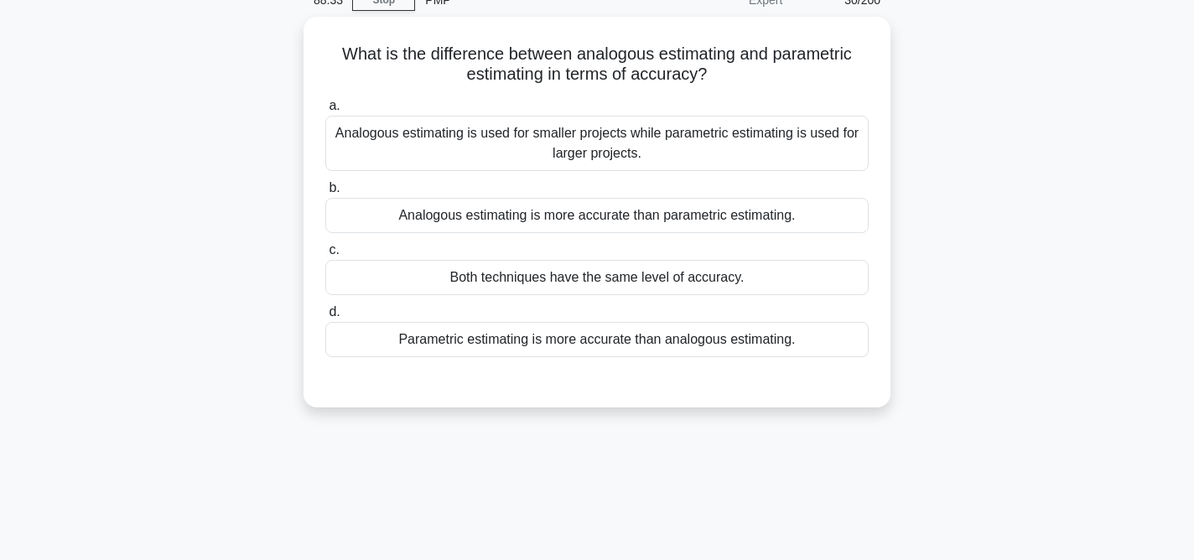
scroll to position [0, 0]
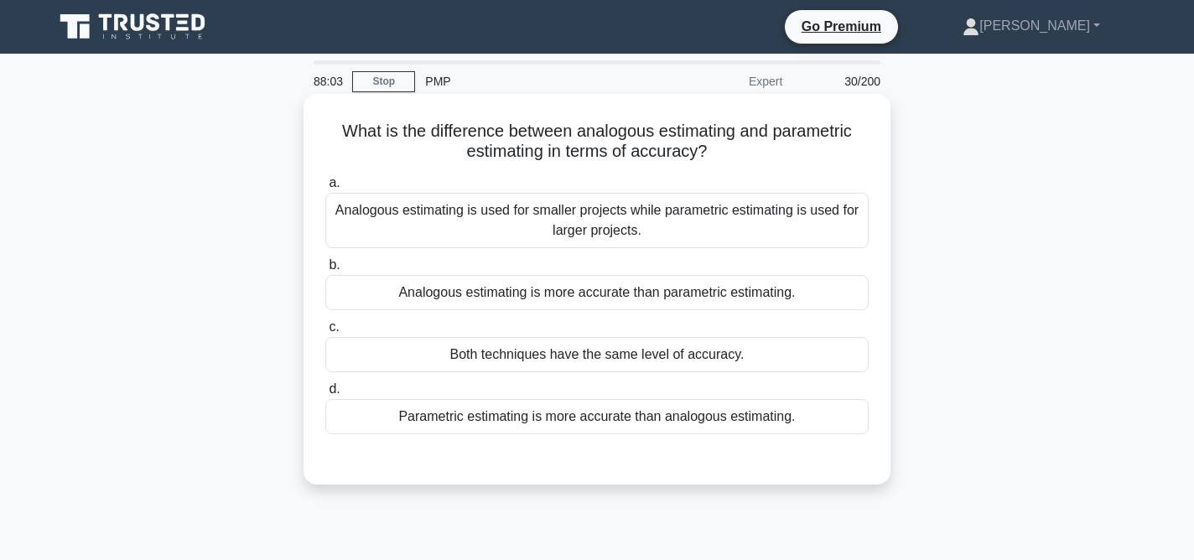
click at [695, 220] on div "Analogous estimating is used for smaller projects while parametric estimating i…" at bounding box center [596, 220] width 543 height 55
click at [325, 189] on input "a. Analogous estimating is used for smaller projects while parametric estimatin…" at bounding box center [325, 183] width 0 height 11
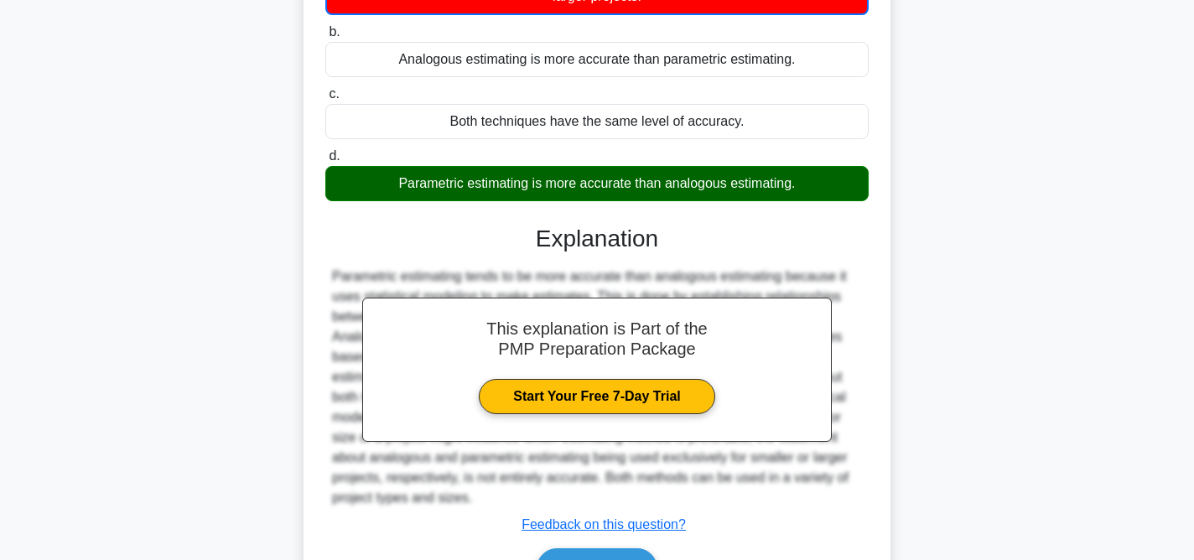
scroll to position [345, 0]
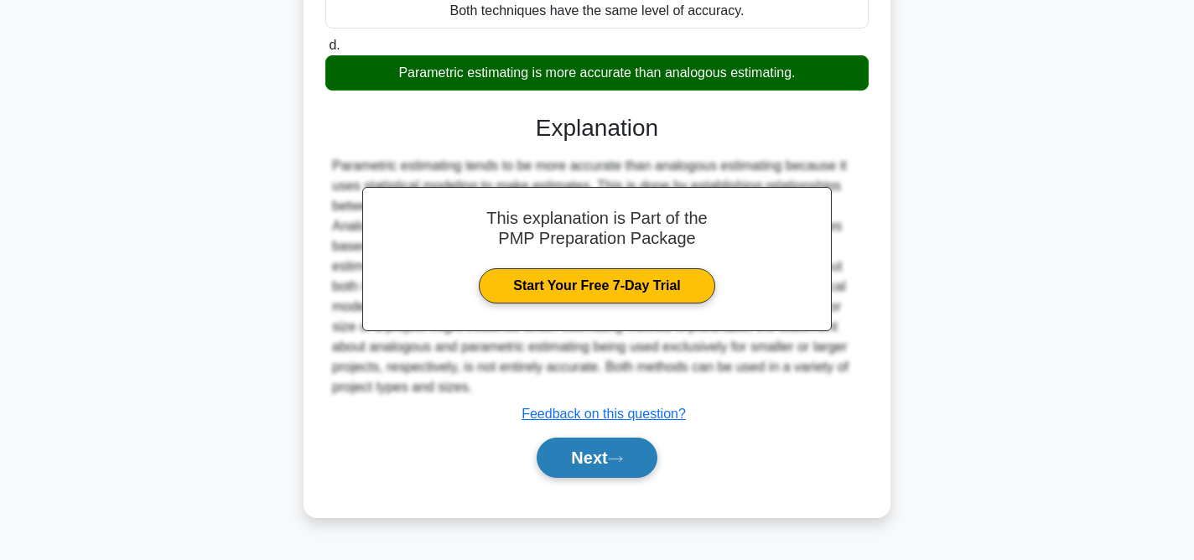
click at [637, 467] on button "Next" at bounding box center [597, 458] width 120 height 40
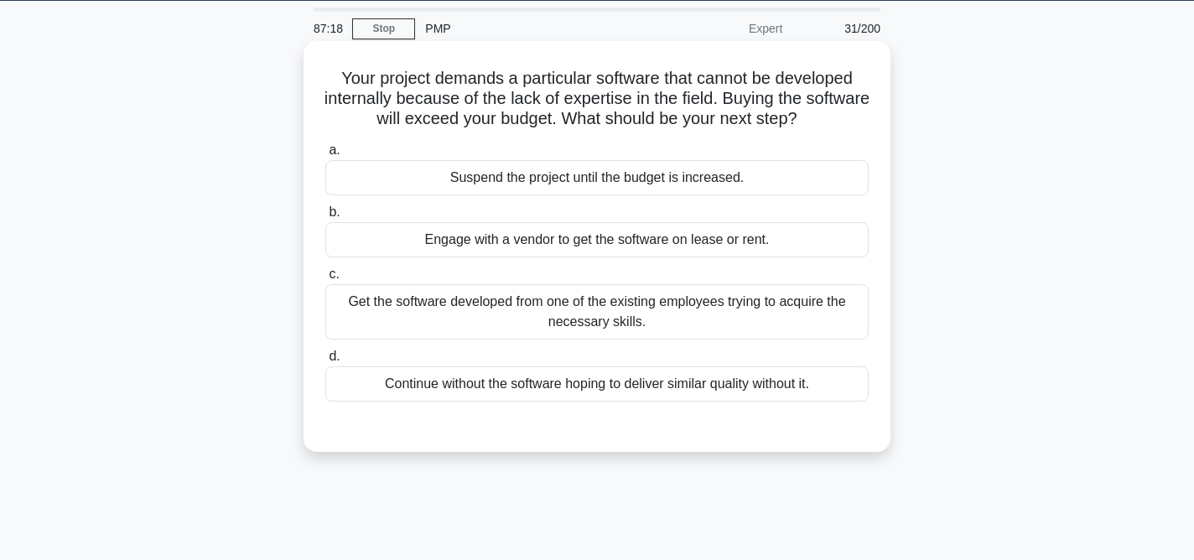
scroll to position [55, 0]
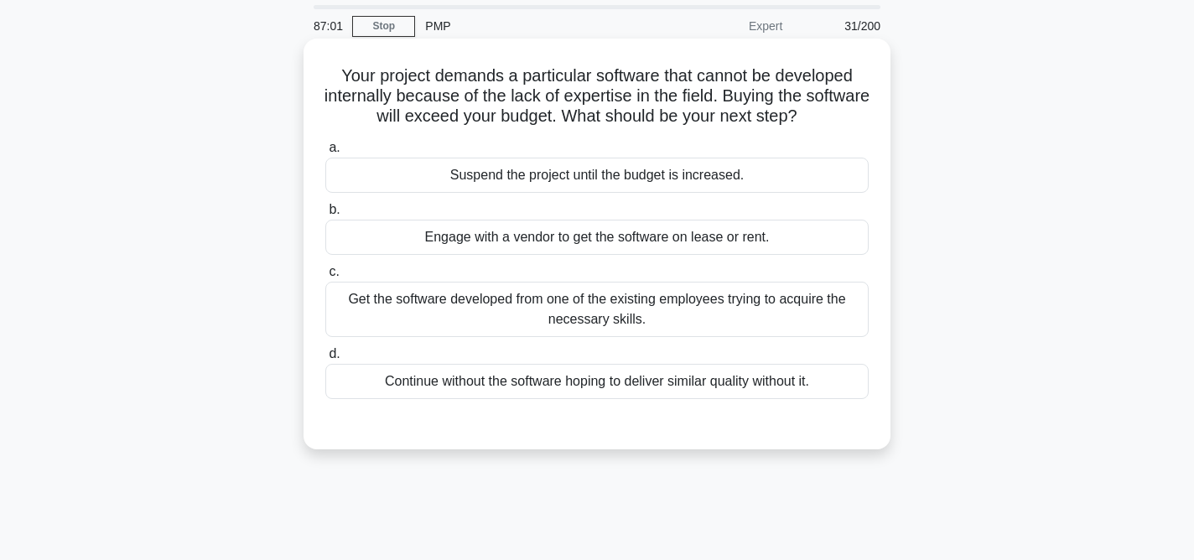
click at [734, 314] on div "Get the software developed from one of the existing employees trying to acquire…" at bounding box center [596, 309] width 543 height 55
click at [325, 277] on input "c. Get the software developed from one of the existing employees trying to acqu…" at bounding box center [325, 272] width 0 height 11
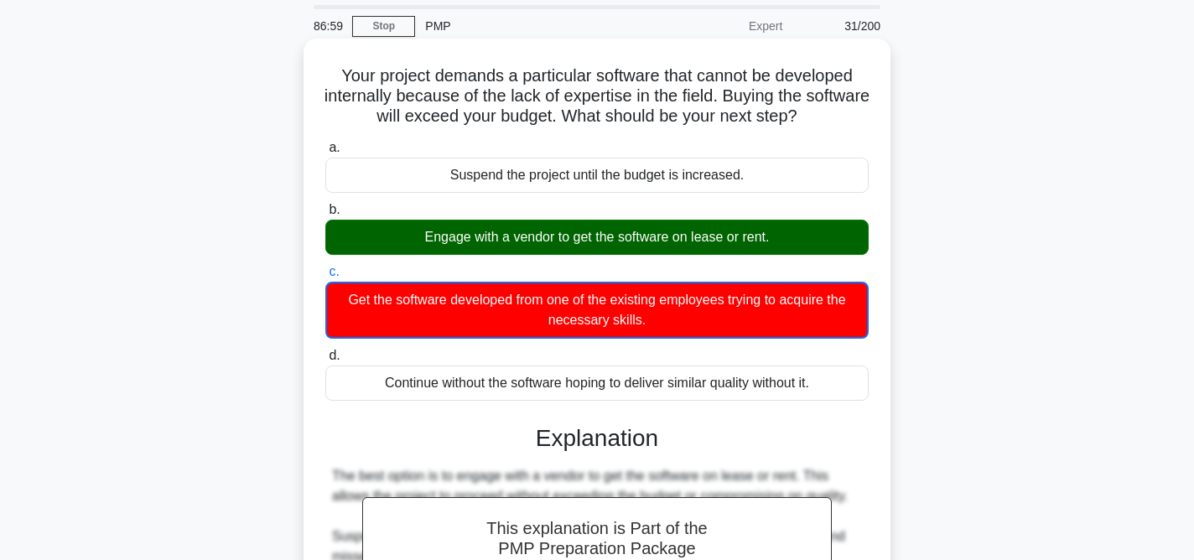
click at [744, 247] on div "Engage with a vendor to get the software on lease or rent." at bounding box center [596, 237] width 543 height 35
click at [325, 215] on input "b. Engage with a vendor to get the software on lease or rent." at bounding box center [325, 210] width 0 height 11
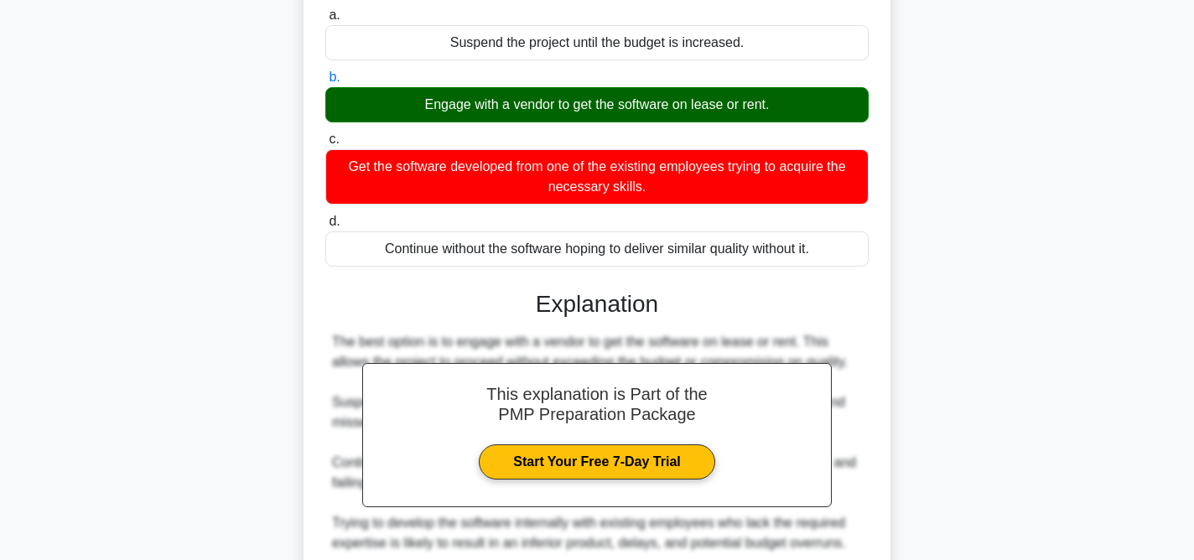
scroll to position [345, 0]
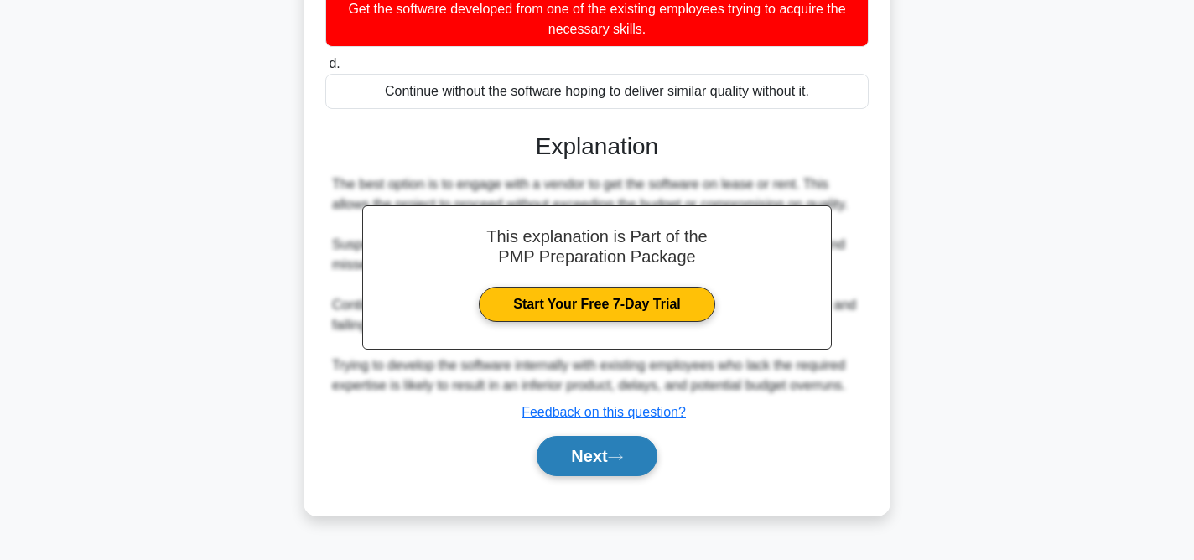
click at [604, 467] on button "Next" at bounding box center [597, 456] width 120 height 40
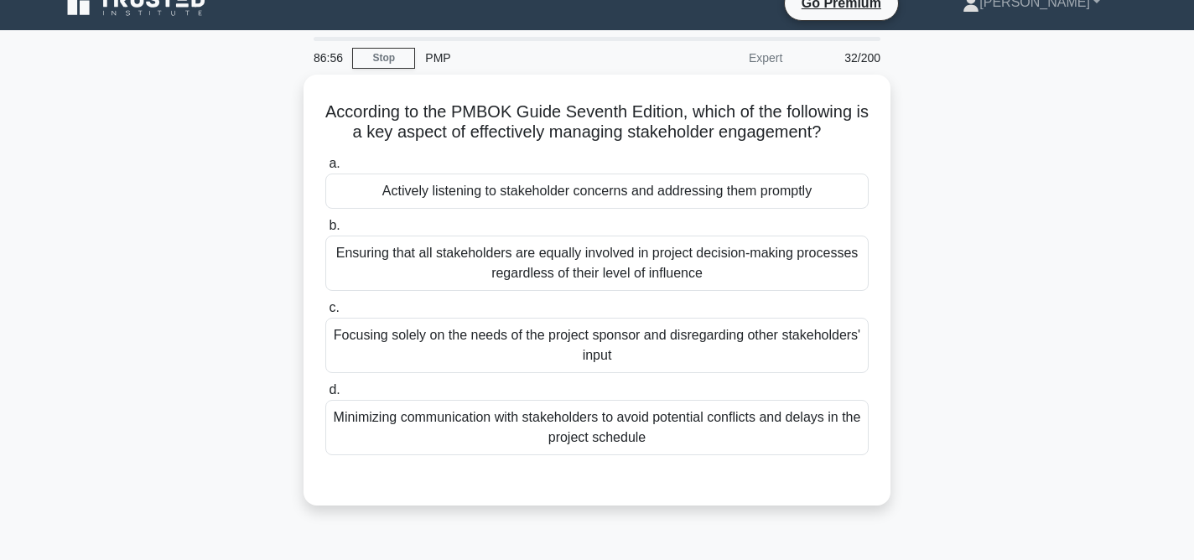
scroll to position [0, 0]
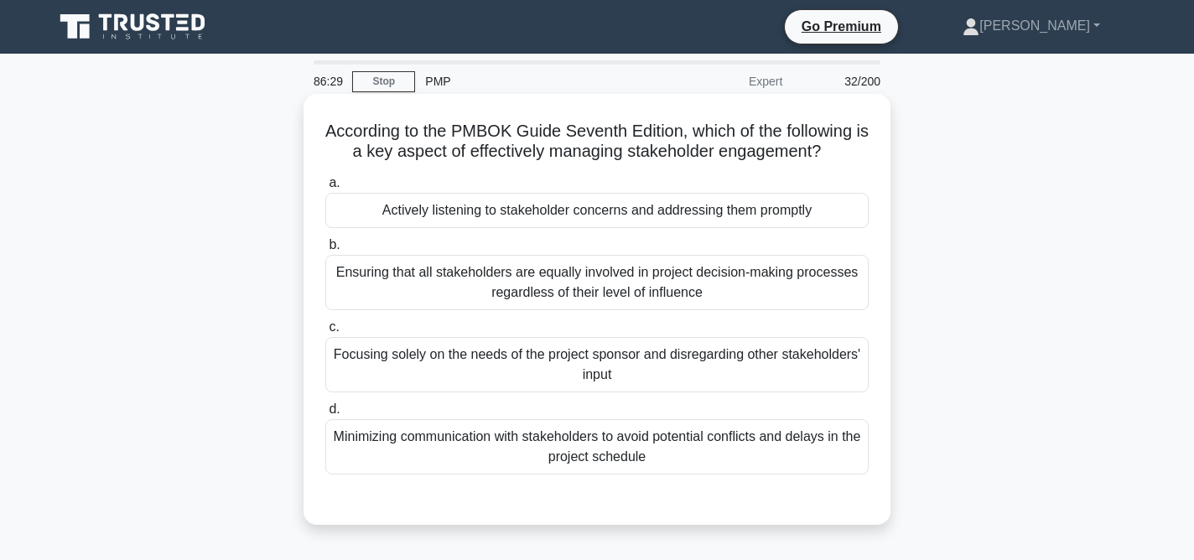
click at [701, 214] on div "Actively listening to stakeholder concerns and addressing them promptly" at bounding box center [596, 210] width 543 height 35
click at [325, 189] on input "a. Actively listening to stakeholder concerns and addressing them promptly" at bounding box center [325, 183] width 0 height 11
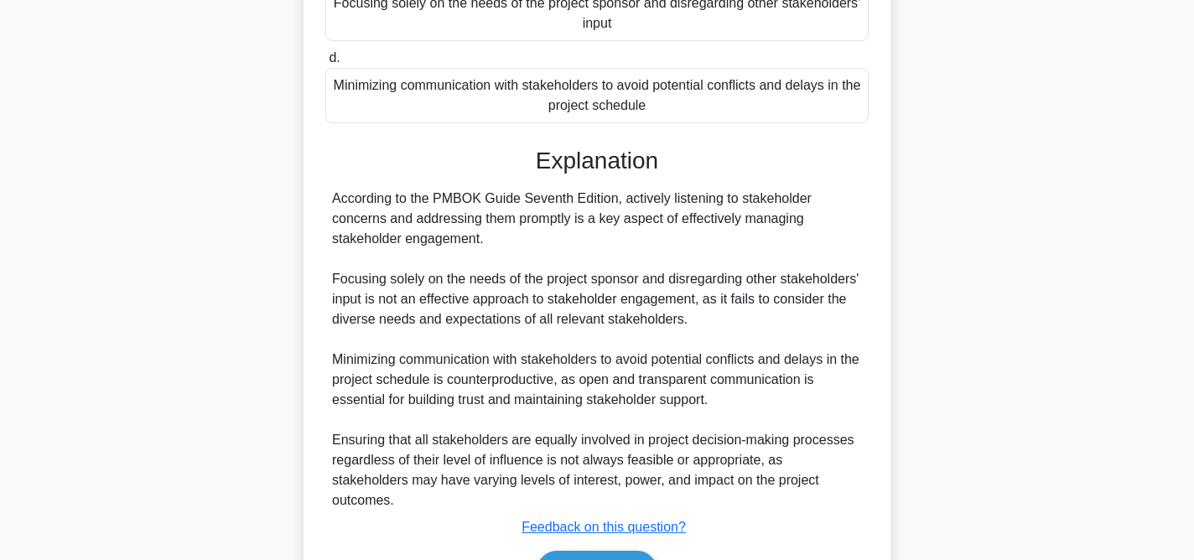
scroll to position [433, 0]
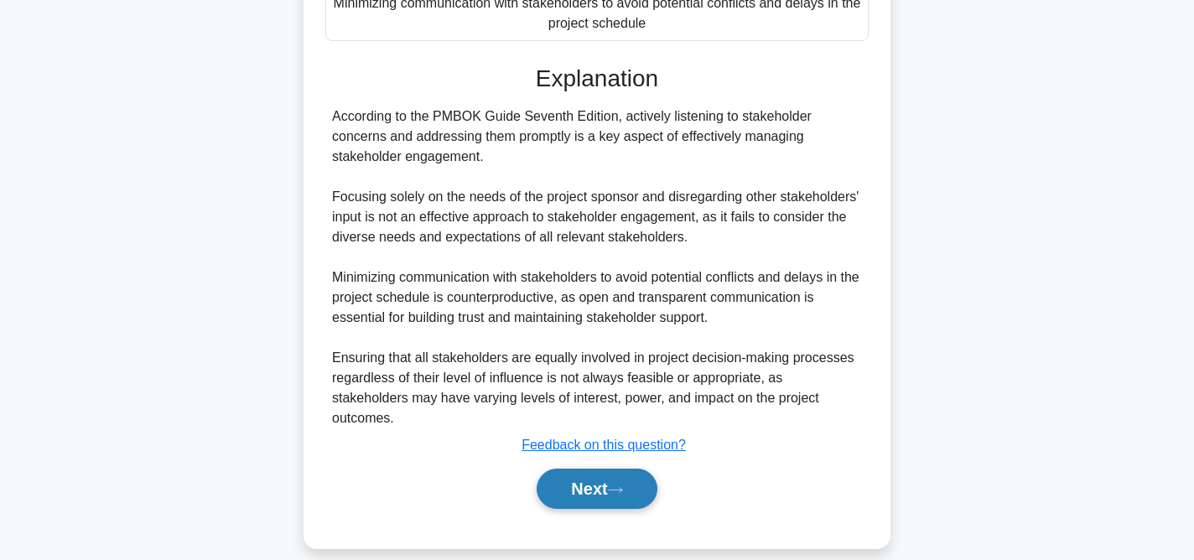
click at [604, 477] on button "Next" at bounding box center [597, 489] width 120 height 40
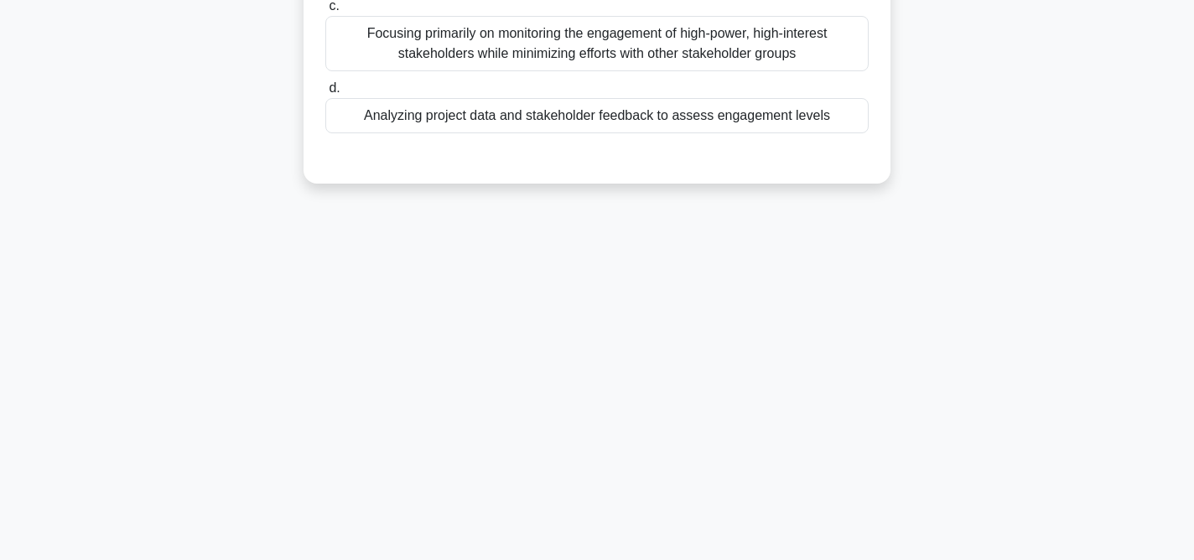
scroll to position [0, 0]
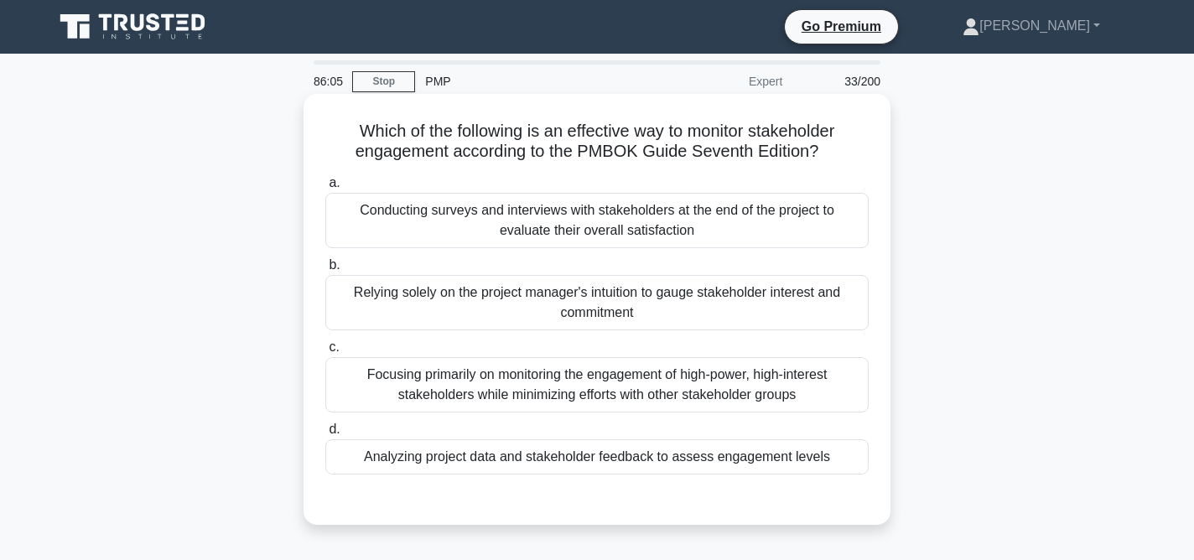
click at [697, 463] on div "Analyzing project data and stakeholder feedback to assess engagement levels" at bounding box center [596, 456] width 543 height 35
click at [325, 435] on input "d. Analyzing project data and stakeholder feedback to assess engagement levels" at bounding box center [325, 429] width 0 height 11
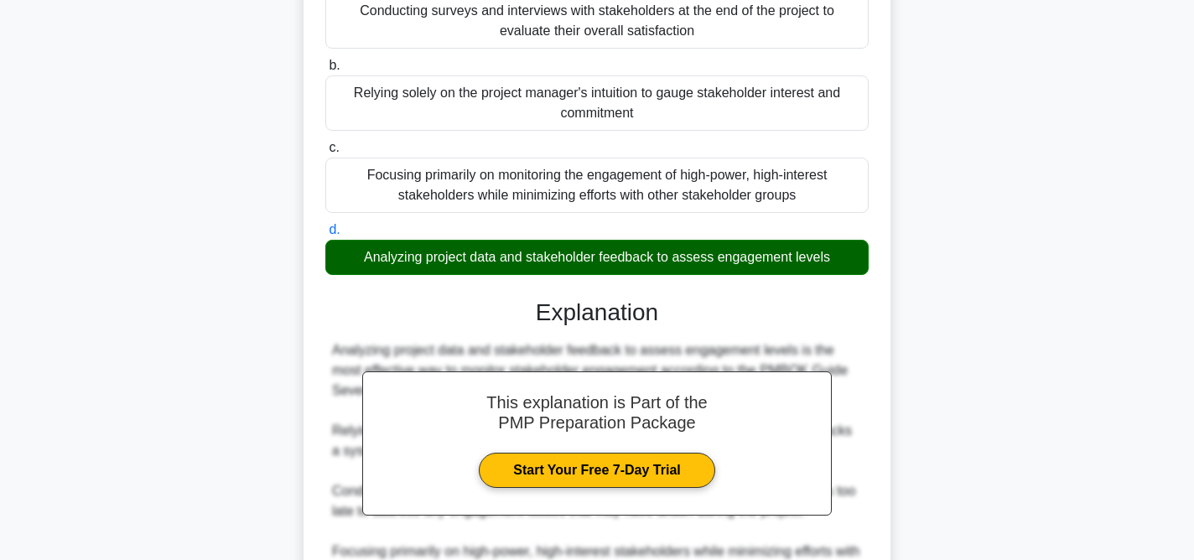
scroll to position [393, 0]
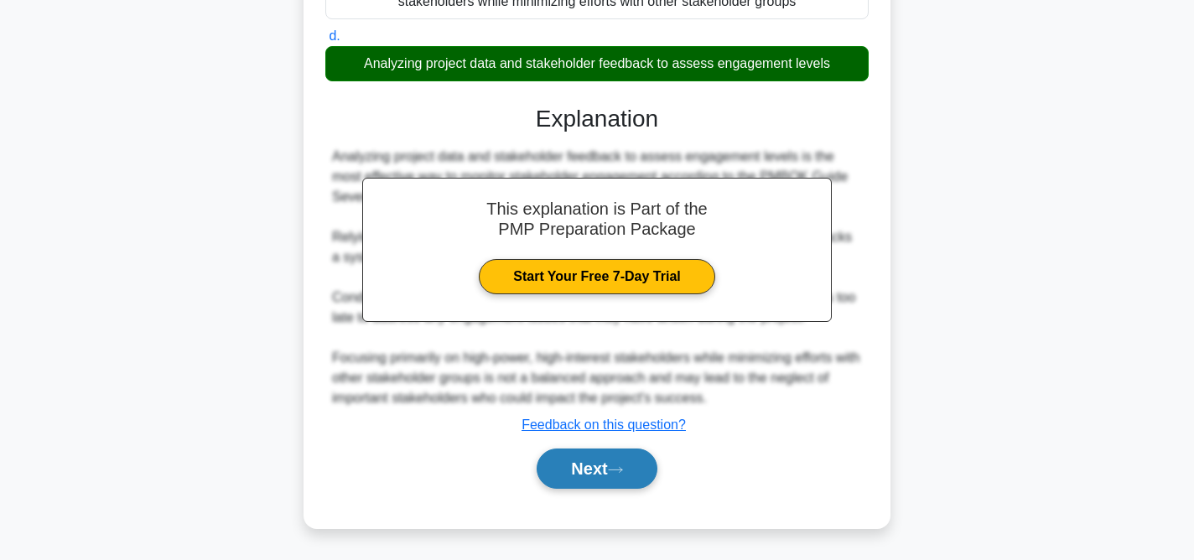
click at [635, 469] on button "Next" at bounding box center [597, 469] width 120 height 40
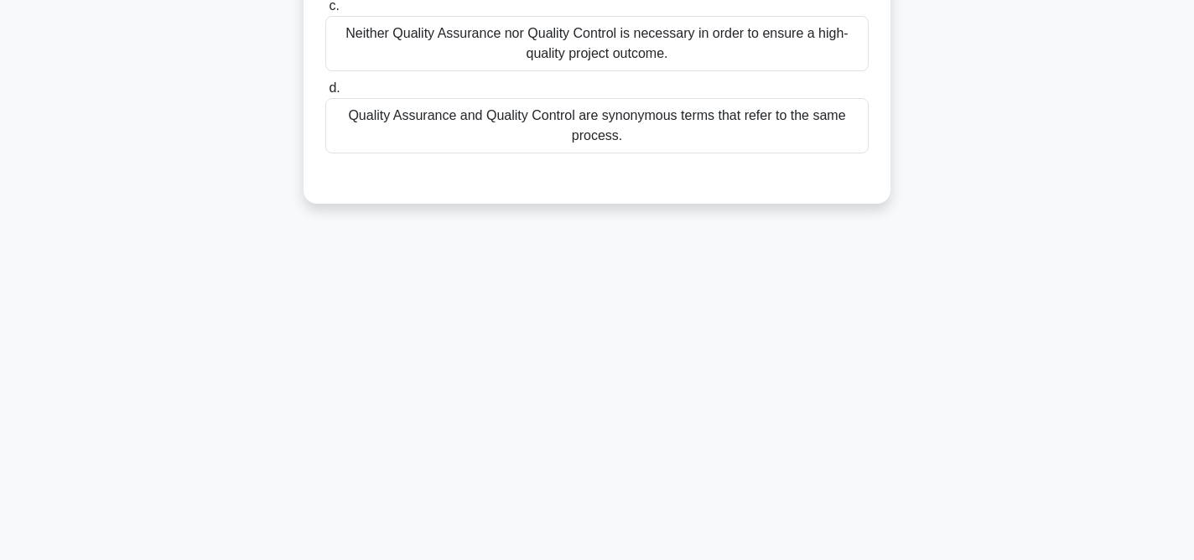
scroll to position [0, 0]
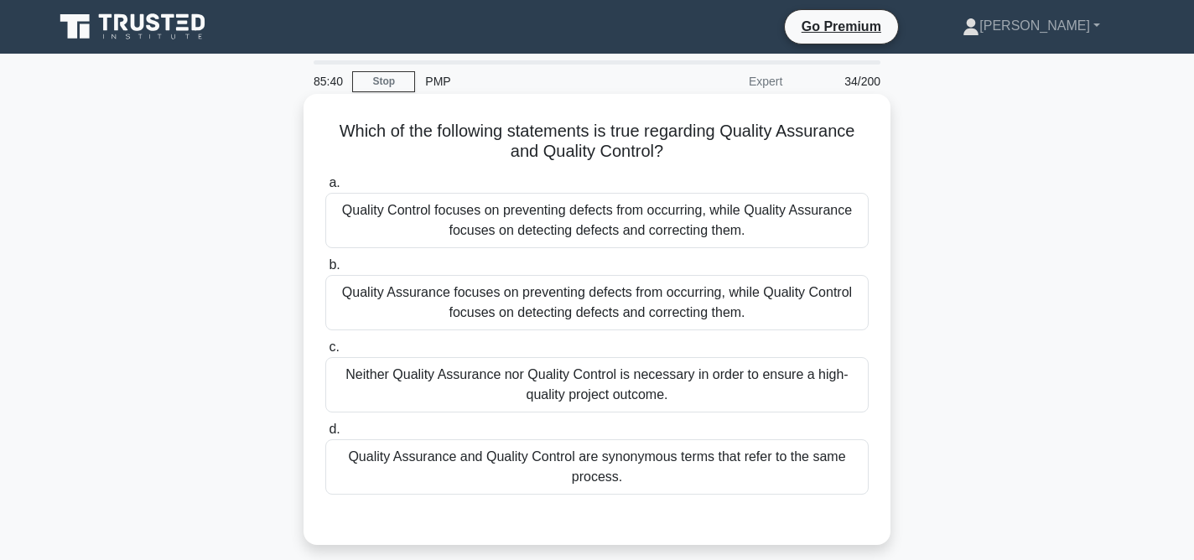
click at [655, 226] on div "Quality Control focuses on preventing defects from occurring, while Quality Ass…" at bounding box center [596, 220] width 543 height 55
click at [325, 189] on input "a. Quality Control focuses on preventing defects from occurring, while Quality …" at bounding box center [325, 183] width 0 height 11
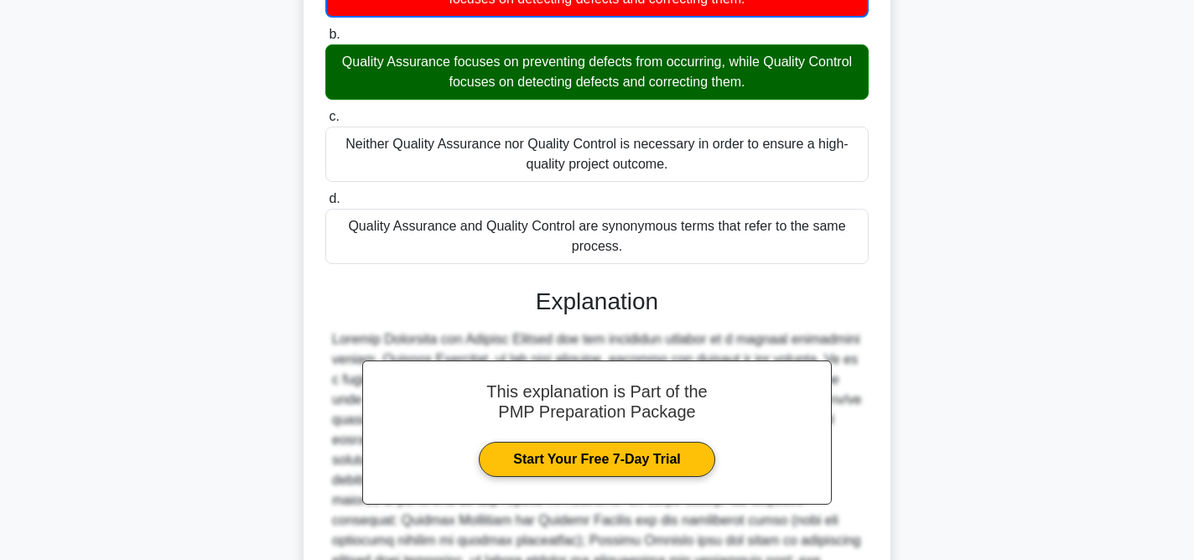
scroll to position [435, 0]
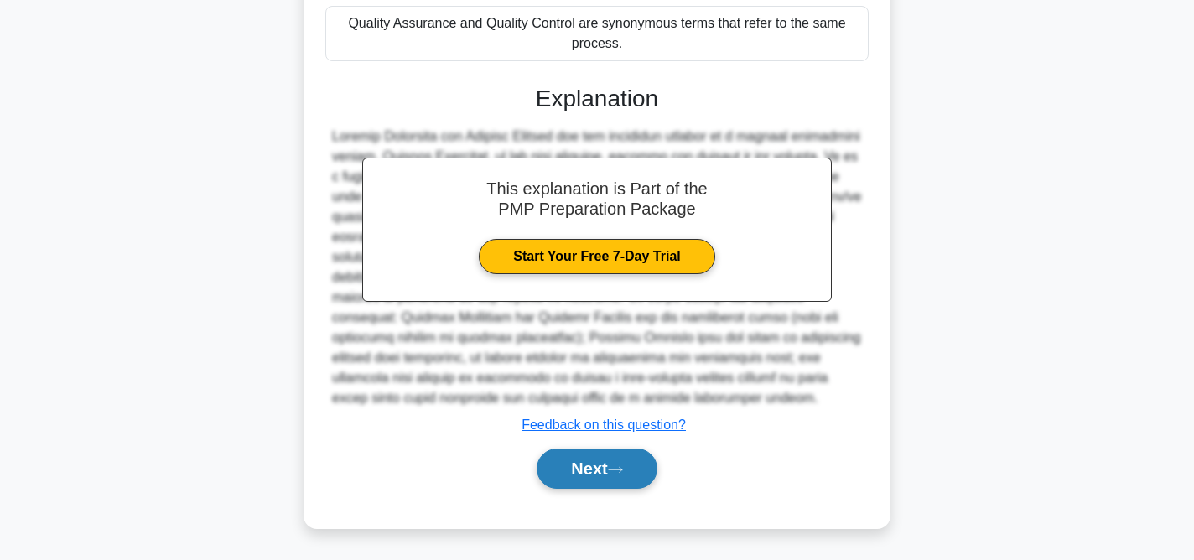
click at [623, 469] on icon at bounding box center [615, 469] width 15 height 9
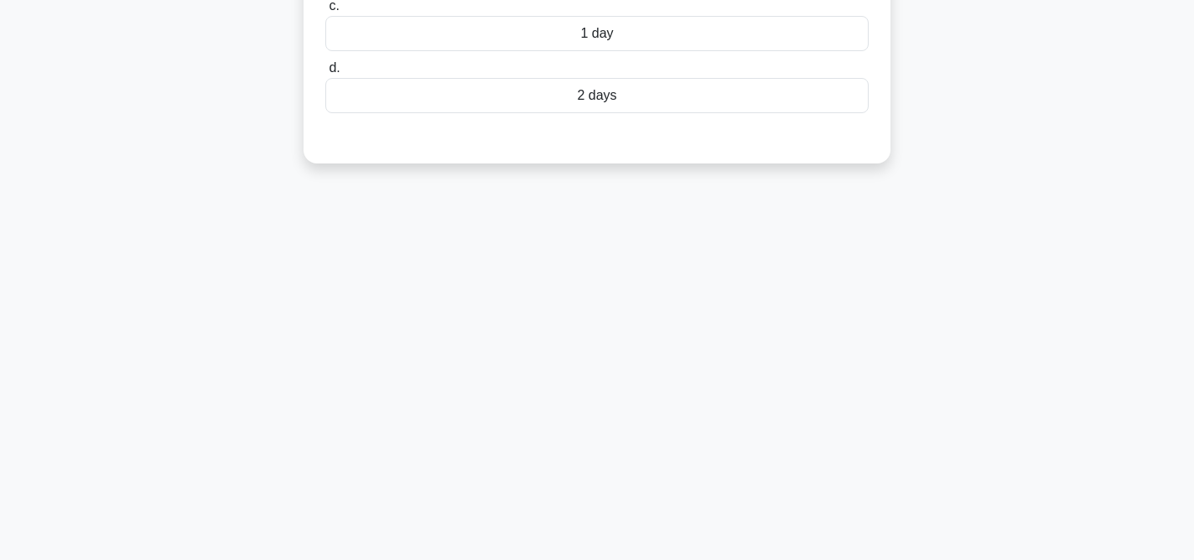
scroll to position [0, 0]
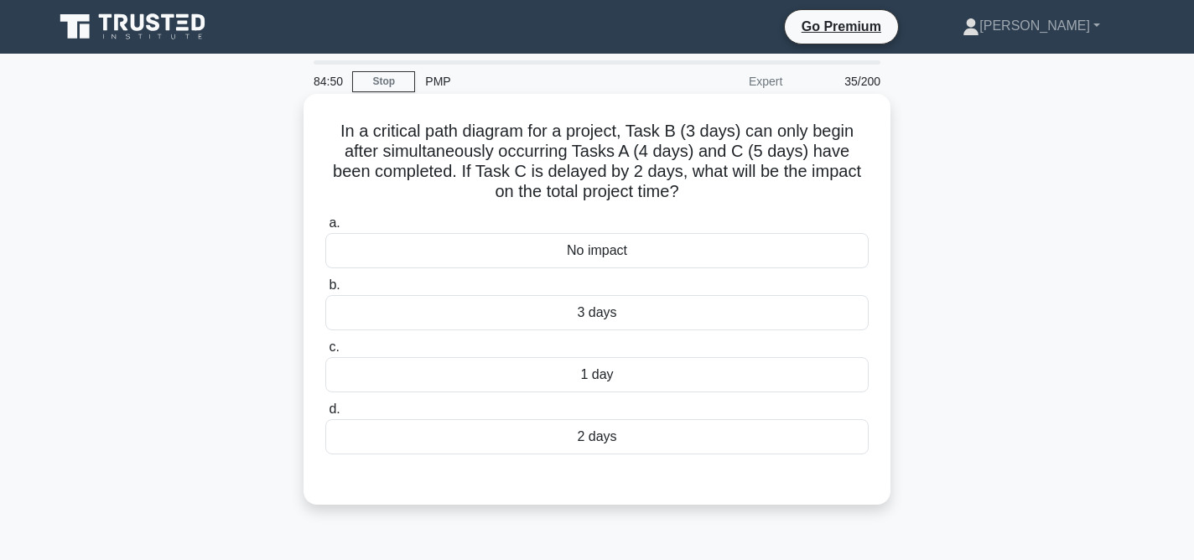
click at [631, 438] on div "2 days" at bounding box center [596, 436] width 543 height 35
click at [325, 415] on input "d. 2 days" at bounding box center [325, 409] width 0 height 11
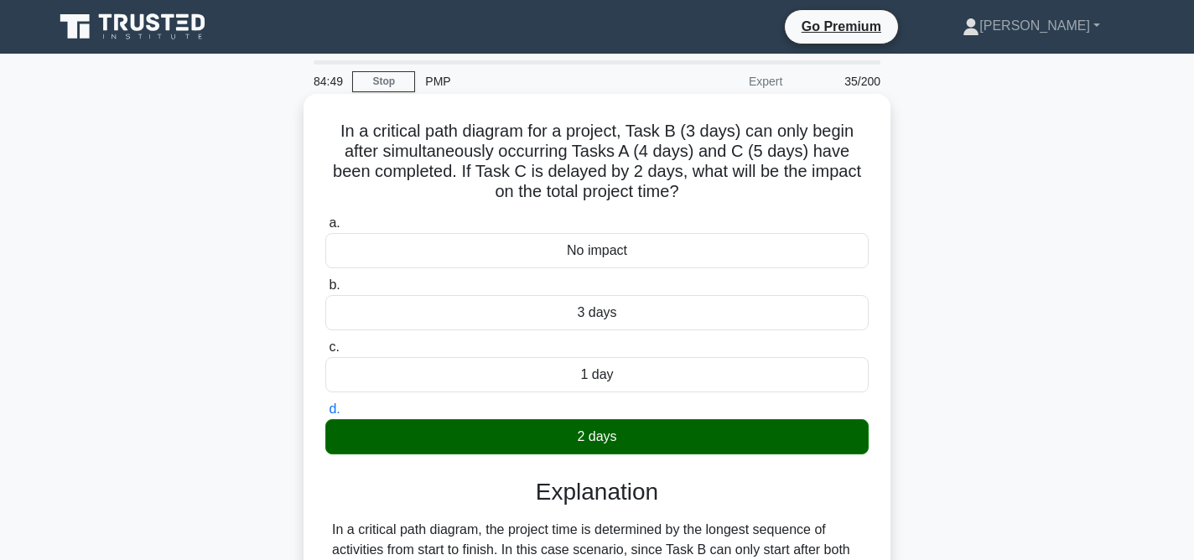
scroll to position [345, 0]
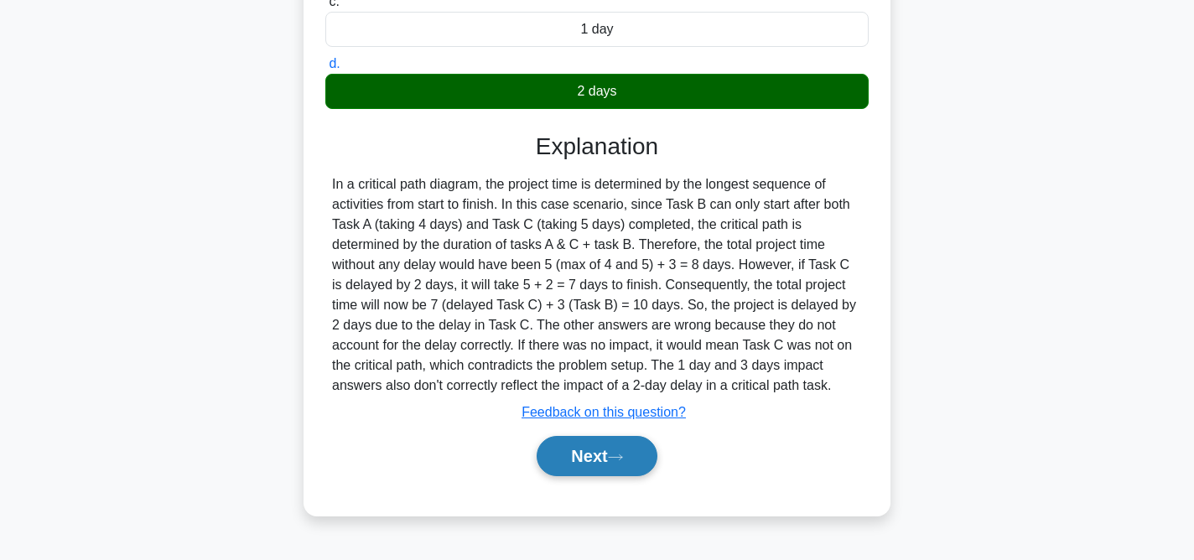
click at [609, 451] on button "Next" at bounding box center [597, 456] width 120 height 40
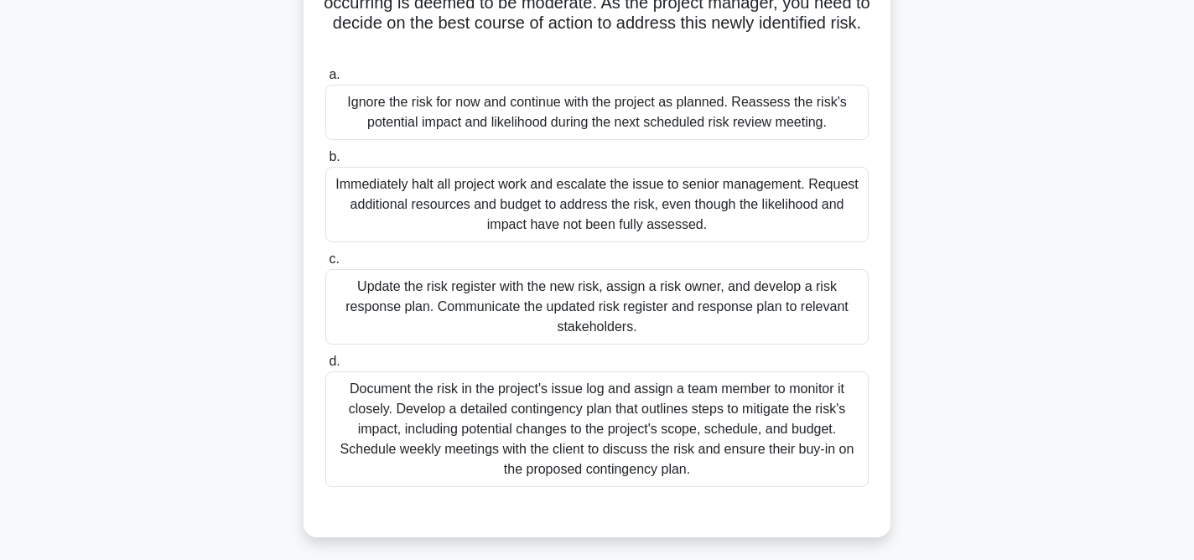
scroll to position [270, 0]
click at [615, 427] on div "Document the risk in the project's issue log and assign a team member to monito…" at bounding box center [596, 429] width 543 height 116
click at [325, 366] on input "d. Document the risk in the project's issue log and assign a team member to mon…" at bounding box center [325, 360] width 0 height 11
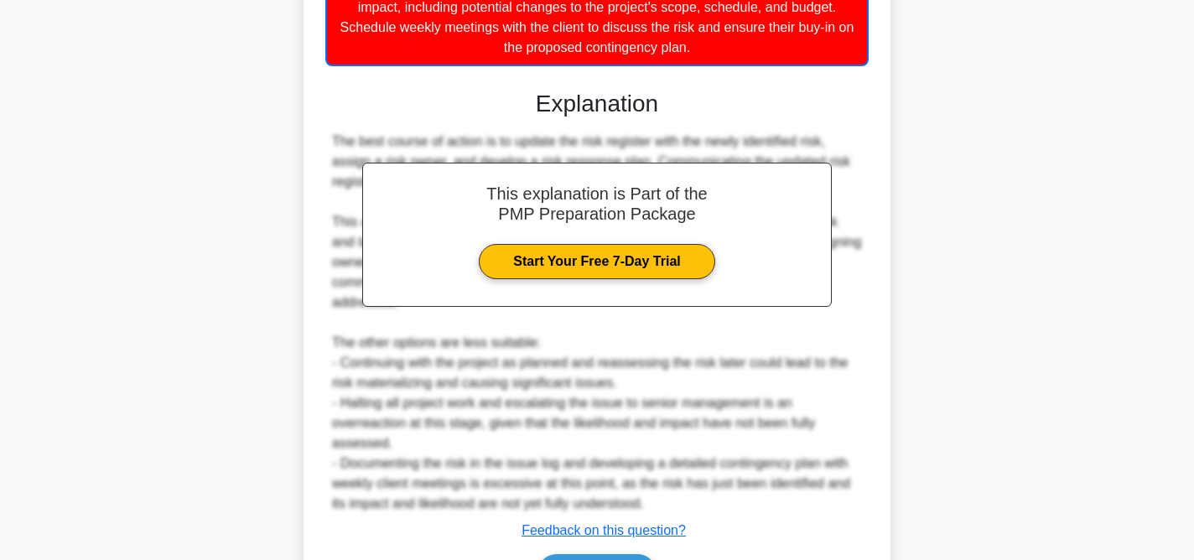
scroll to position [797, 0]
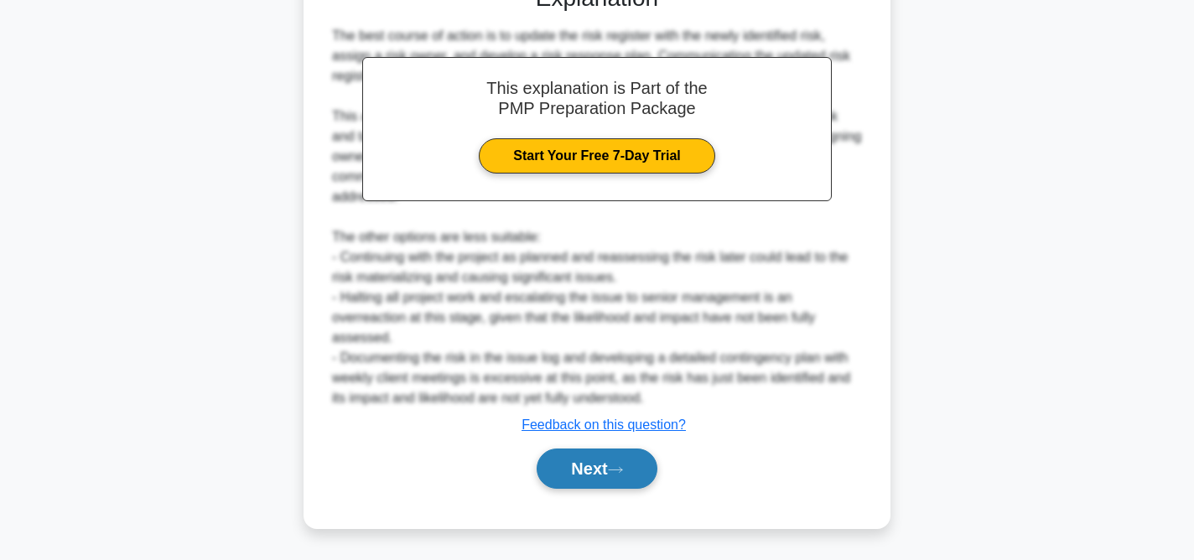
click at [614, 475] on button "Next" at bounding box center [597, 469] width 120 height 40
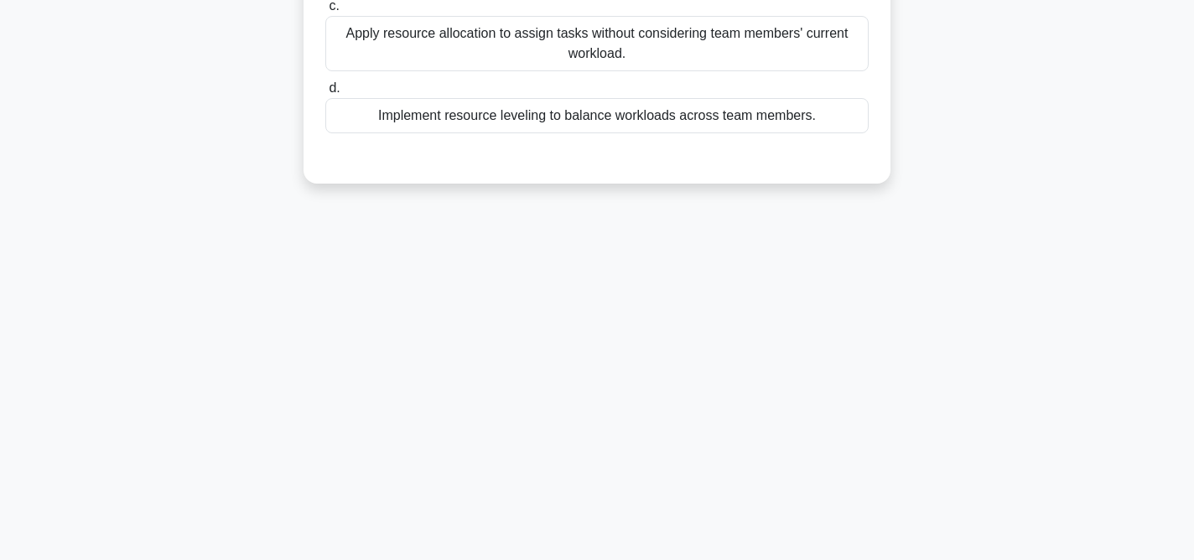
scroll to position [0, 0]
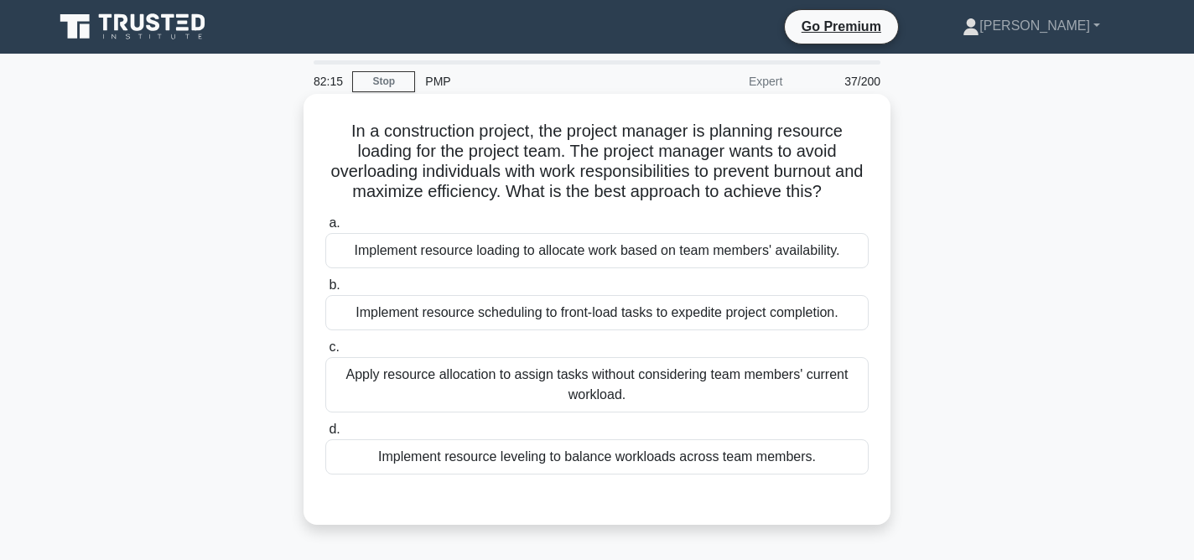
click at [626, 459] on div "Implement resource leveling to balance workloads across team members." at bounding box center [596, 456] width 543 height 35
click at [325, 435] on input "d. Implement resource leveling to balance workloads across team members." at bounding box center [325, 429] width 0 height 11
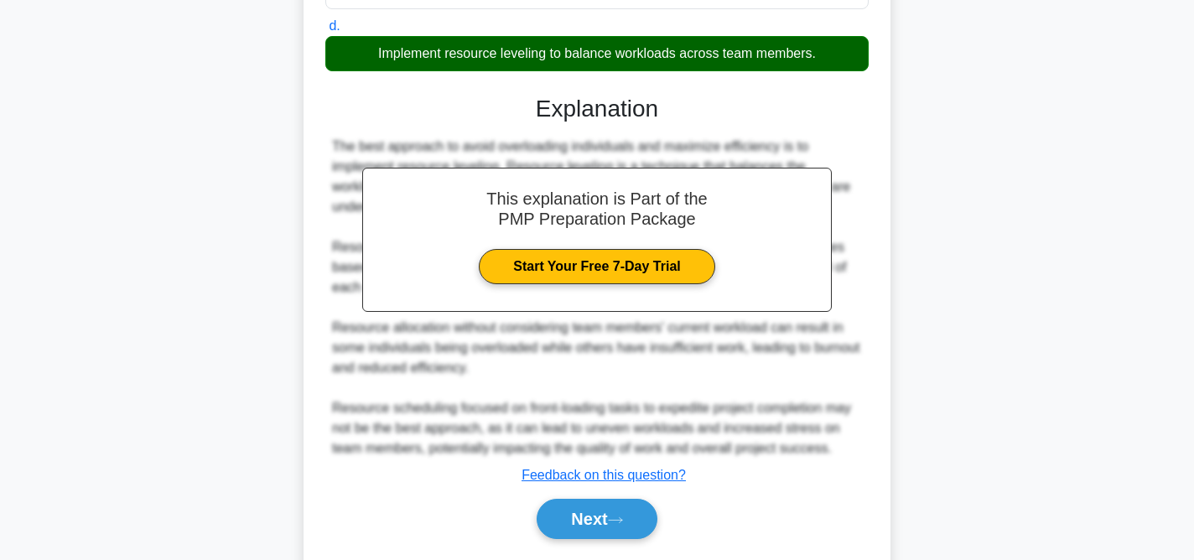
scroll to position [454, 0]
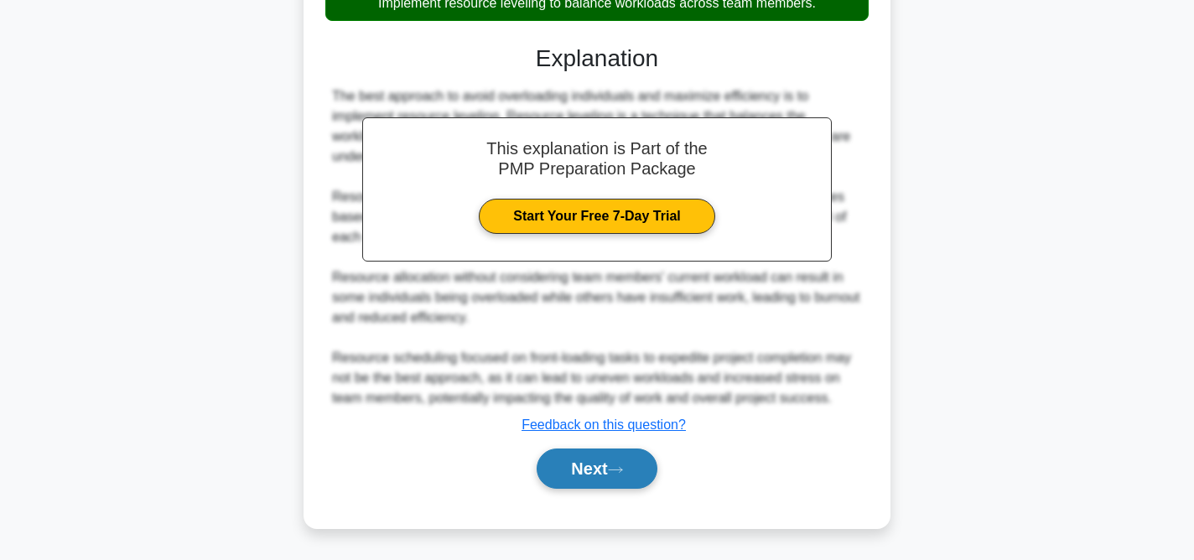
click at [614, 463] on button "Next" at bounding box center [597, 469] width 120 height 40
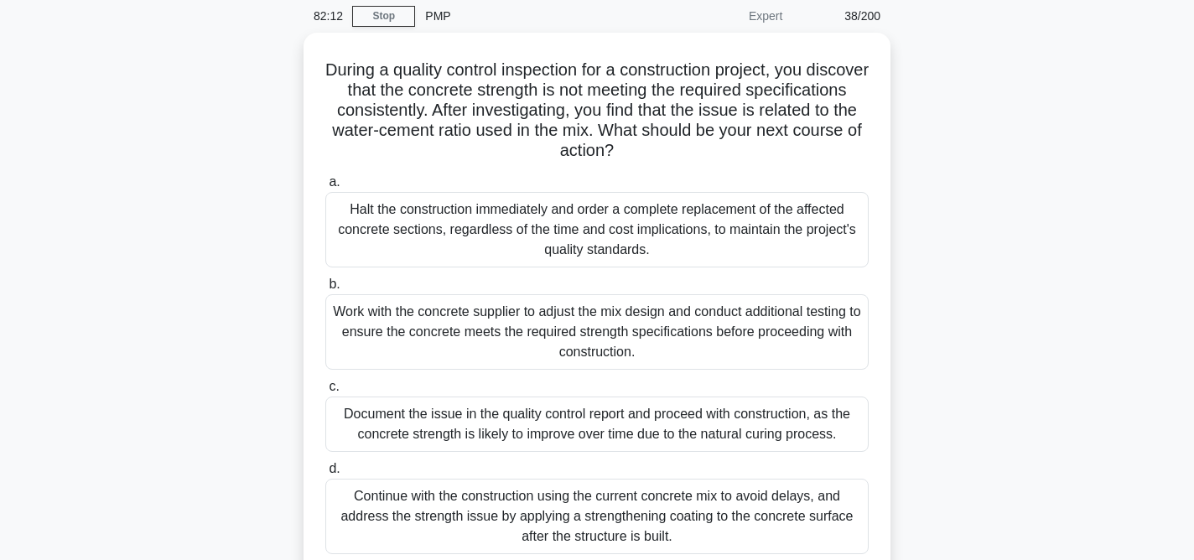
scroll to position [71, 0]
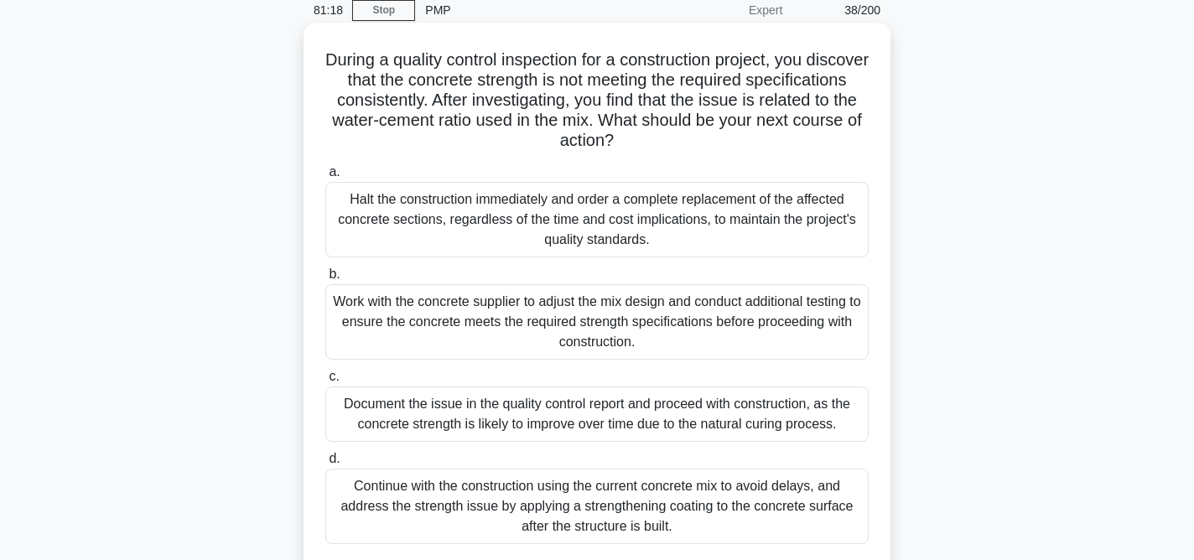
click at [696, 332] on div "Work with the concrete supplier to adjust the mix design and conduct additional…" at bounding box center [596, 321] width 543 height 75
click at [667, 324] on div "Work with the concrete supplier to adjust the mix design and conduct additional…" at bounding box center [596, 321] width 543 height 75
click at [325, 280] on input "b. Work with the concrete supplier to adjust the mix design and conduct additio…" at bounding box center [325, 274] width 0 height 11
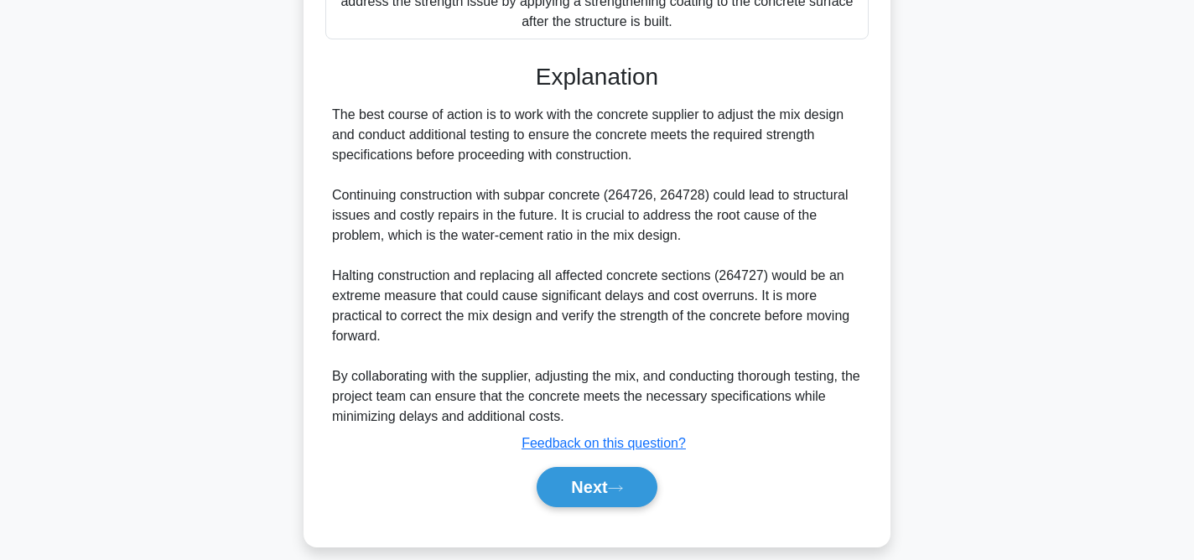
scroll to position [594, 0]
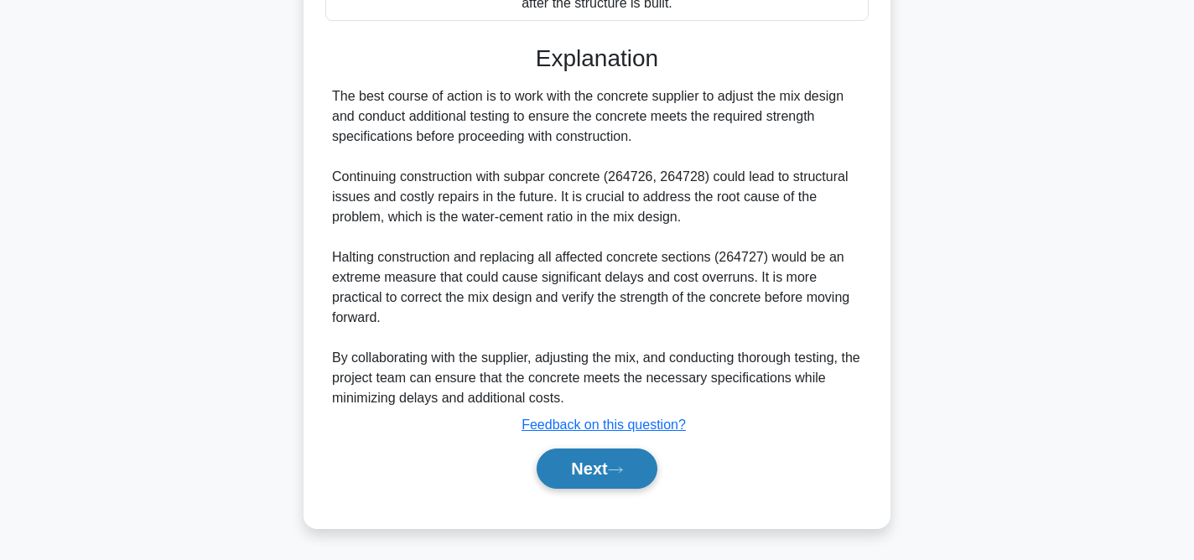
click at [623, 468] on icon at bounding box center [615, 469] width 15 height 9
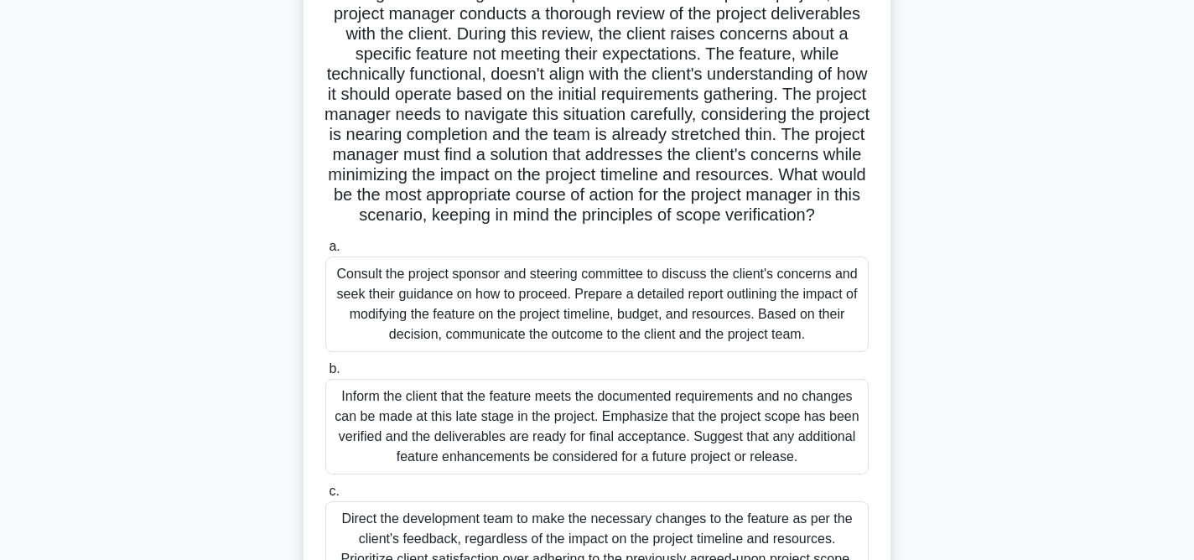
scroll to position [155, 0]
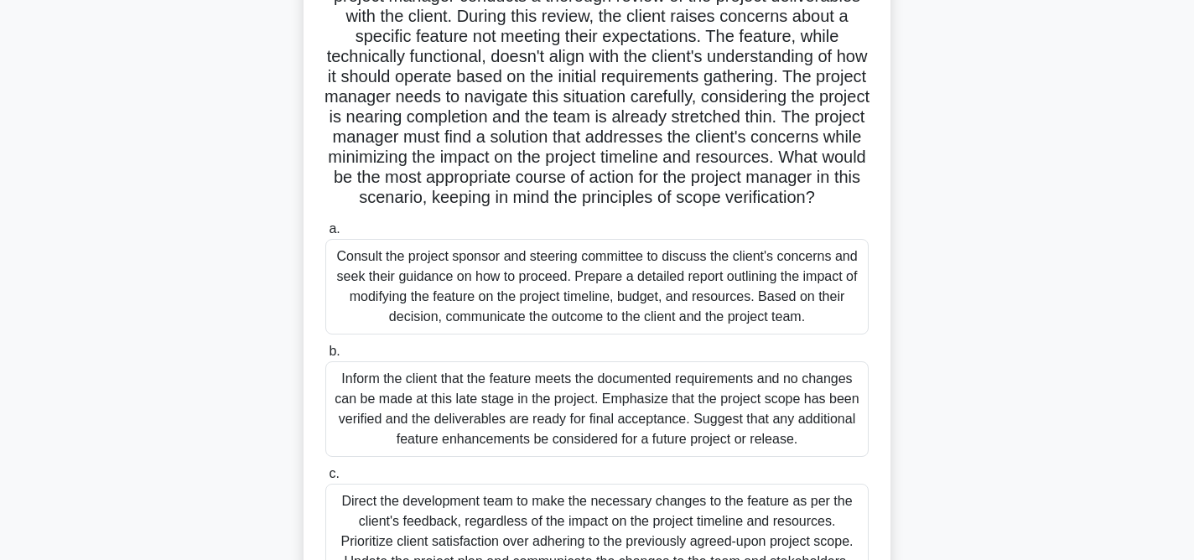
click at [646, 435] on div "Inform the client that the feature meets the documented requirements and no cha…" at bounding box center [596, 409] width 543 height 96
click at [325, 357] on input "b. Inform the client that the feature meets the documented requirements and no …" at bounding box center [325, 351] width 0 height 11
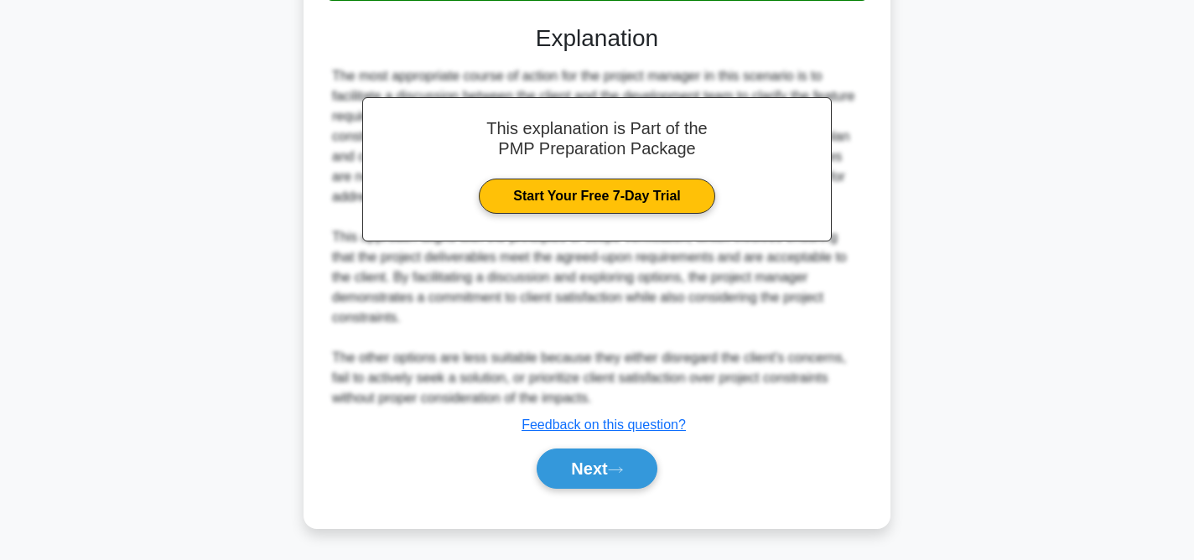
scroll to position [918, 0]
click at [633, 459] on button "Next" at bounding box center [597, 469] width 120 height 40
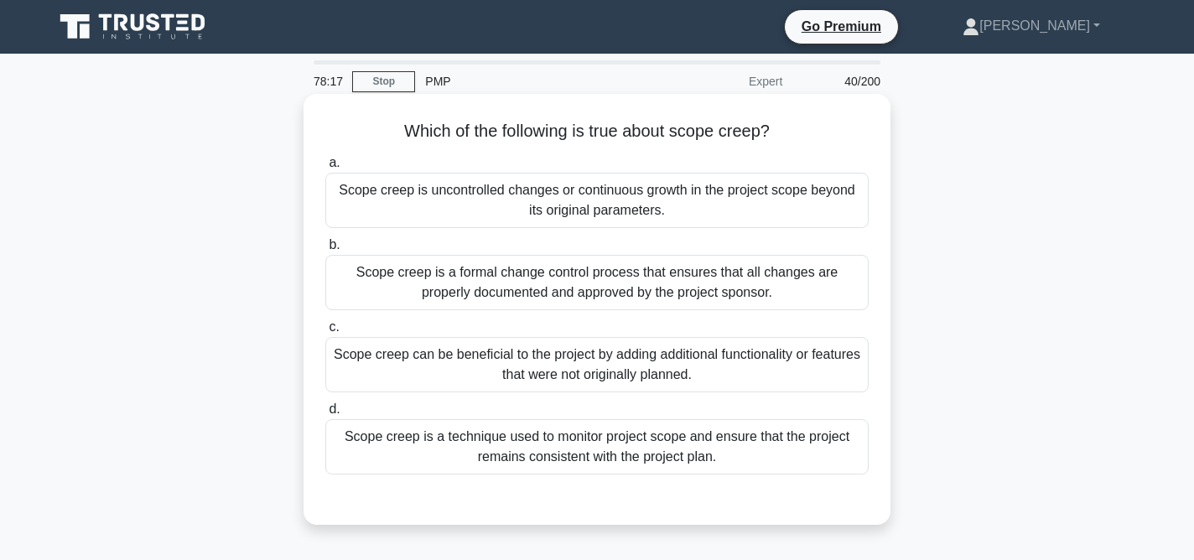
scroll to position [1, 0]
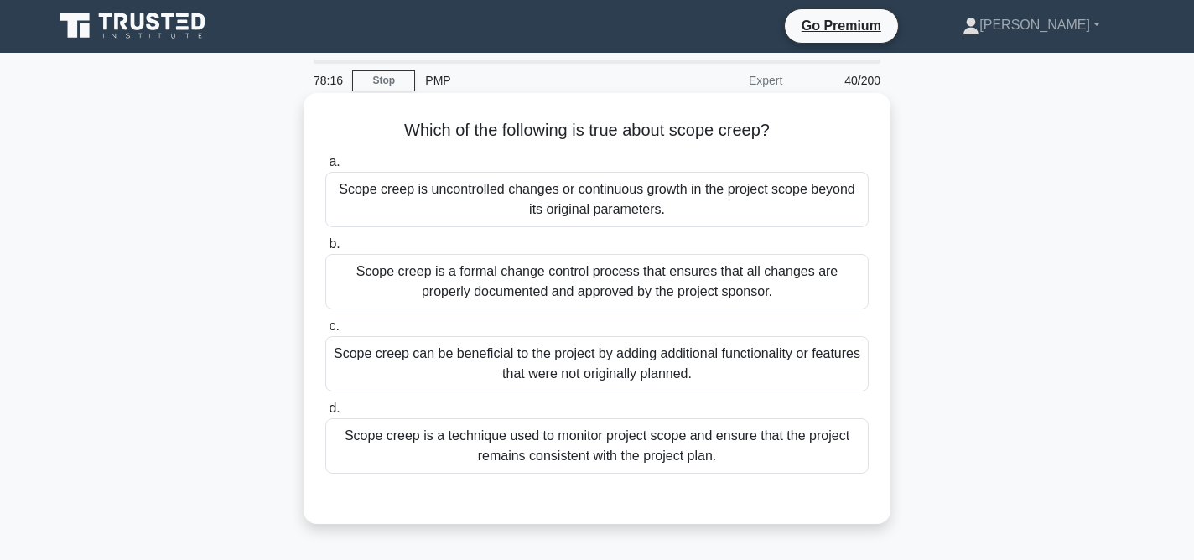
click at [643, 202] on div "Scope creep is uncontrolled changes or continuous growth in the project scope b…" at bounding box center [596, 199] width 543 height 55
click at [325, 168] on input "a. Scope creep is uncontrolled changes or continuous growth in the project scop…" at bounding box center [325, 162] width 0 height 11
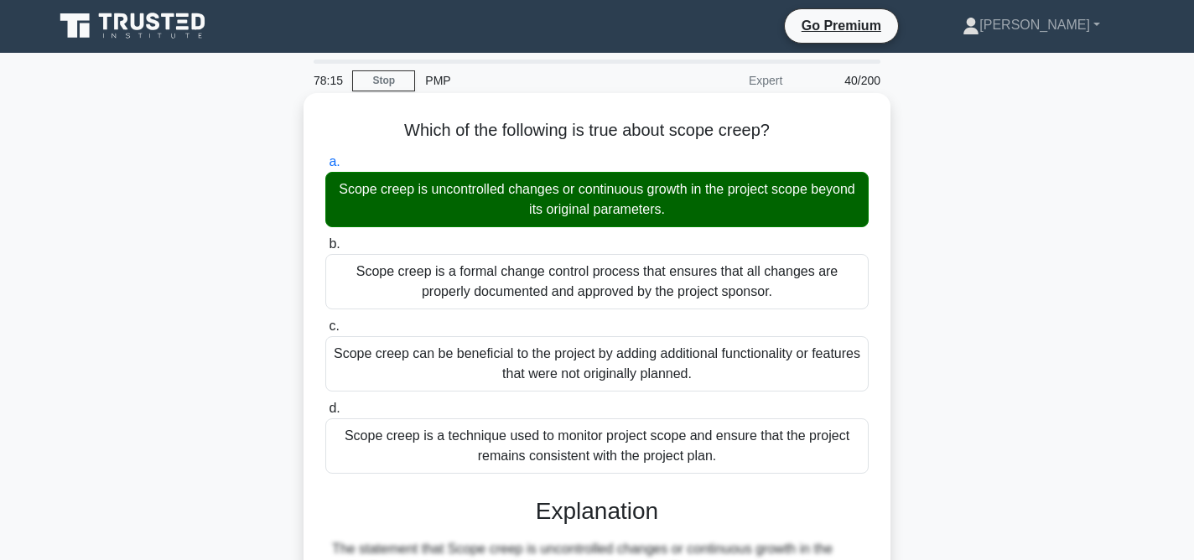
scroll to position [373, 0]
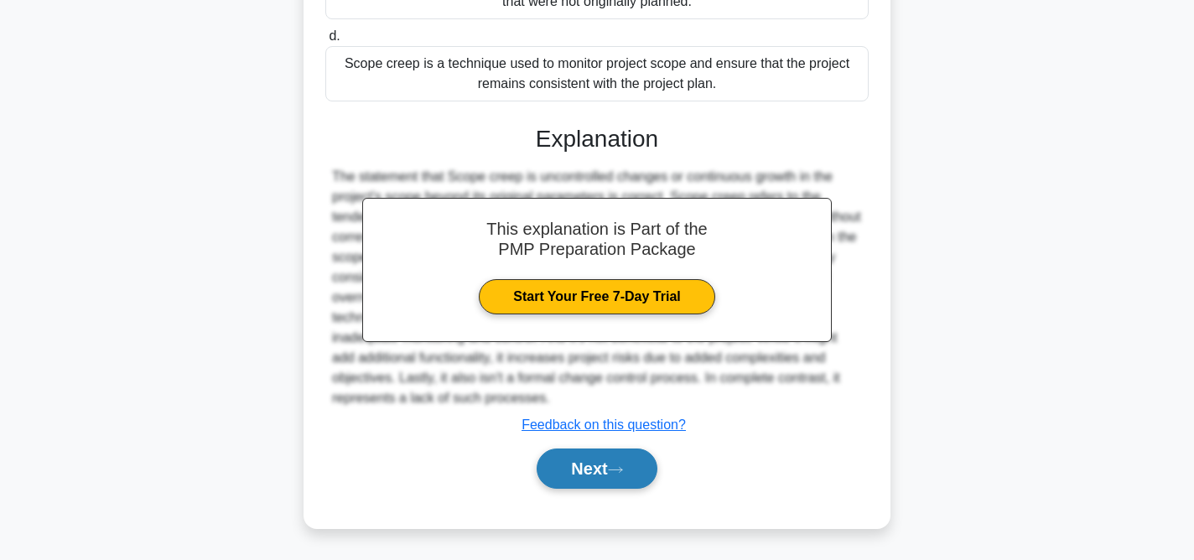
click at [633, 463] on button "Next" at bounding box center [597, 469] width 120 height 40
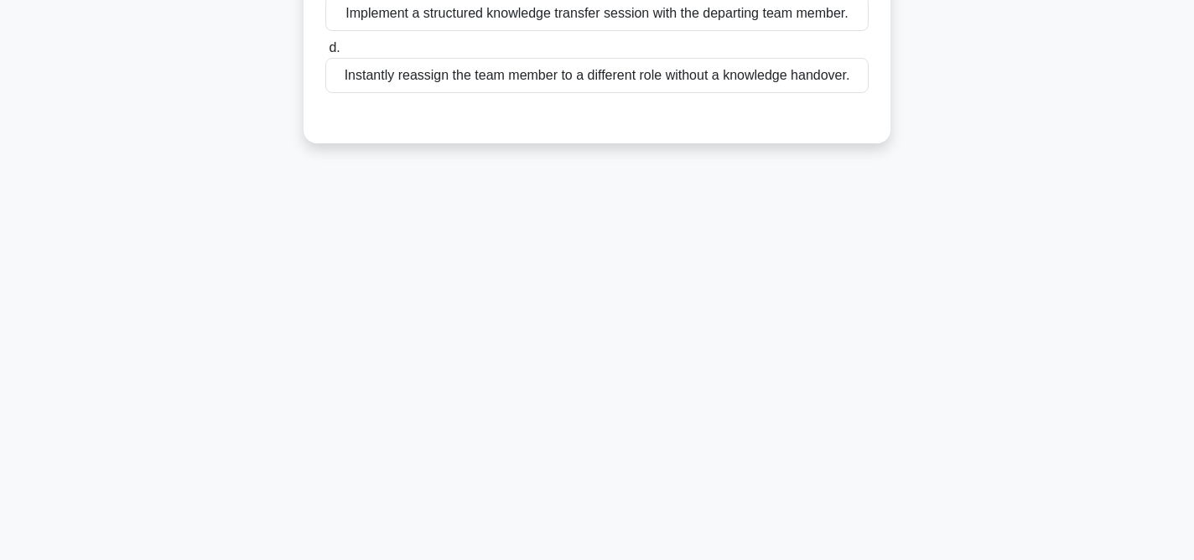
scroll to position [0, 0]
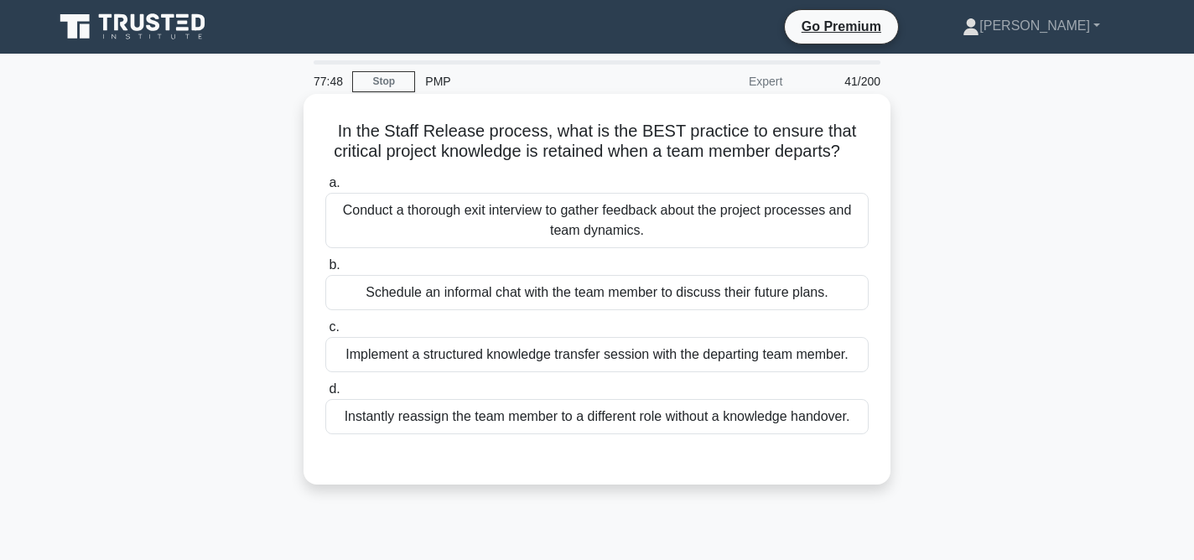
click at [651, 353] on div "Implement a structured knowledge transfer session with the departing team membe…" at bounding box center [596, 354] width 543 height 35
click at [325, 333] on input "c. Implement a structured knowledge transfer session with the departing team me…" at bounding box center [325, 327] width 0 height 11
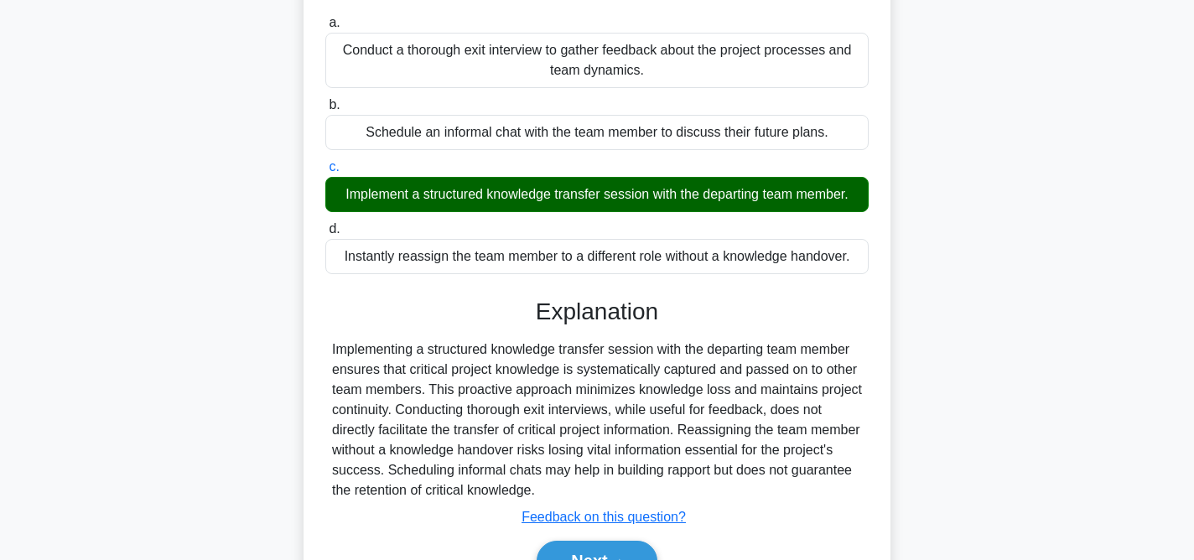
scroll to position [345, 0]
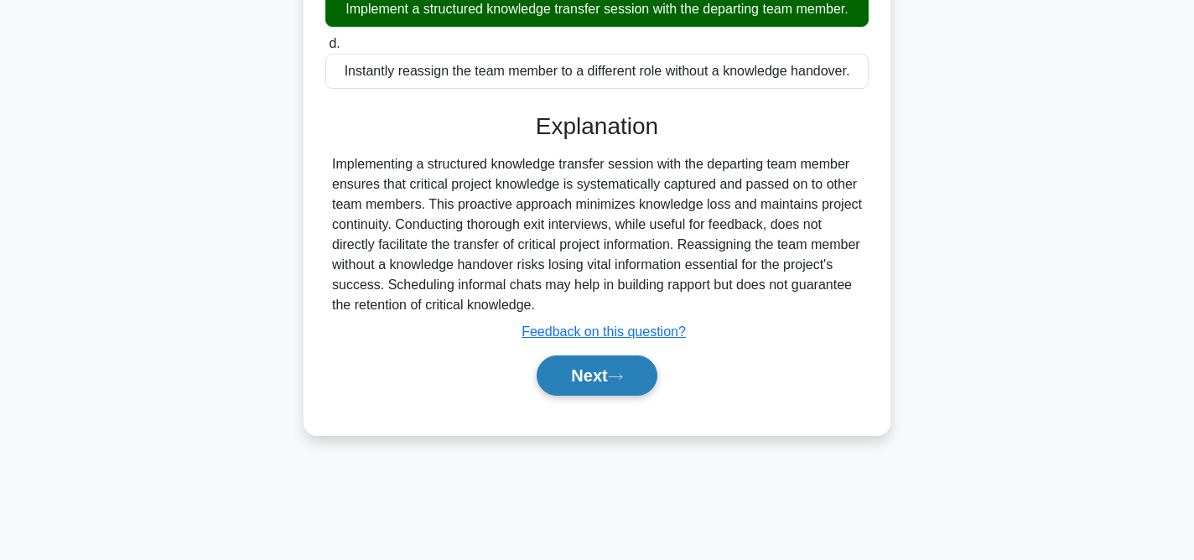
click at [631, 386] on button "Next" at bounding box center [597, 375] width 120 height 40
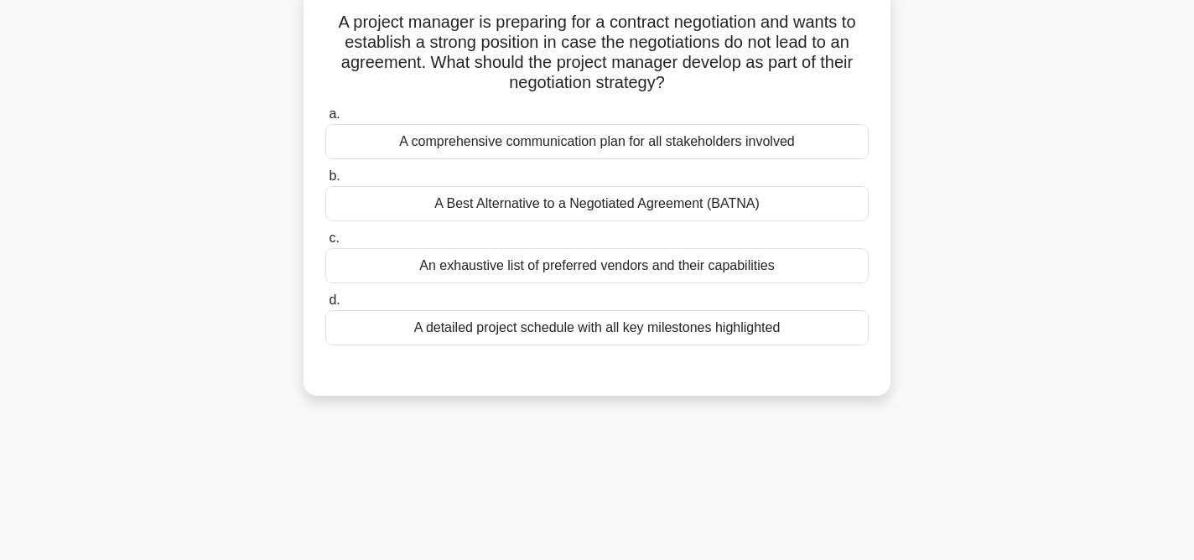
scroll to position [0, 0]
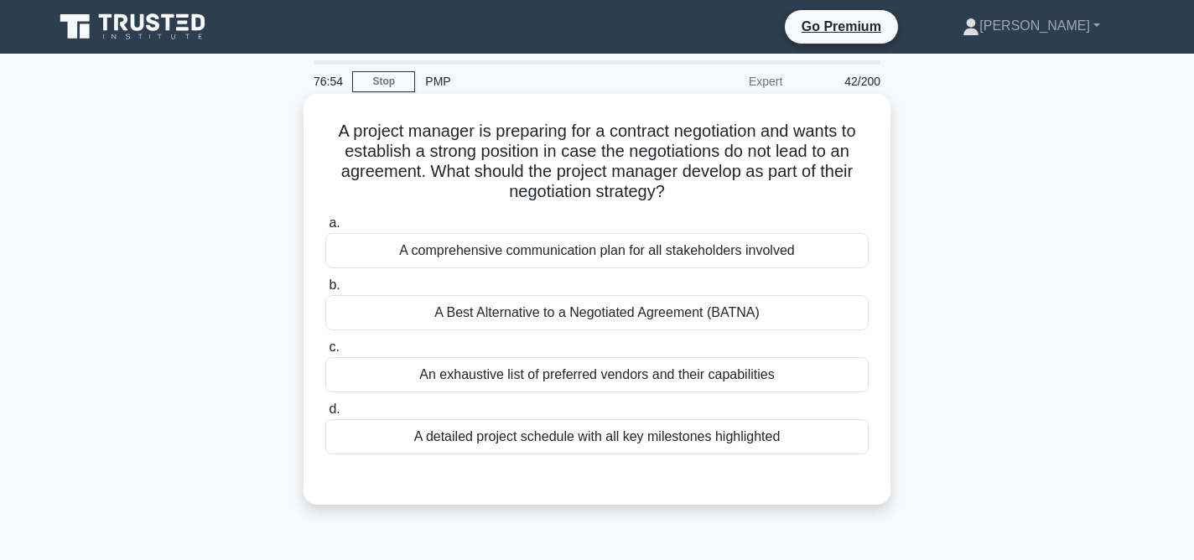
click at [630, 438] on div "A detailed project schedule with all key milestones highlighted" at bounding box center [596, 436] width 543 height 35
click at [325, 415] on input "d. A detailed project schedule with all key milestones highlighted" at bounding box center [325, 409] width 0 height 11
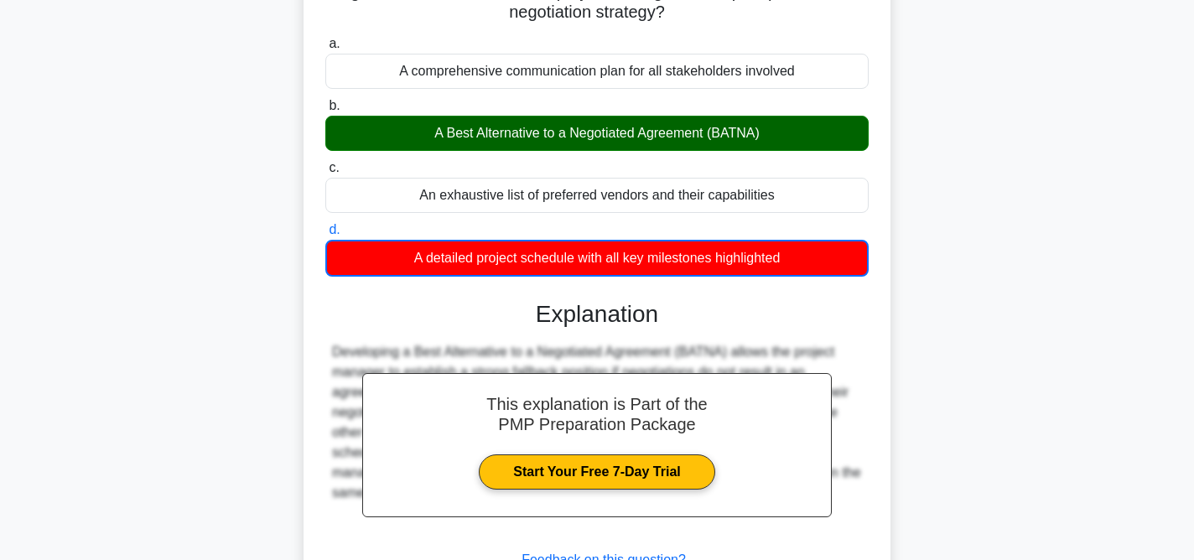
scroll to position [345, 0]
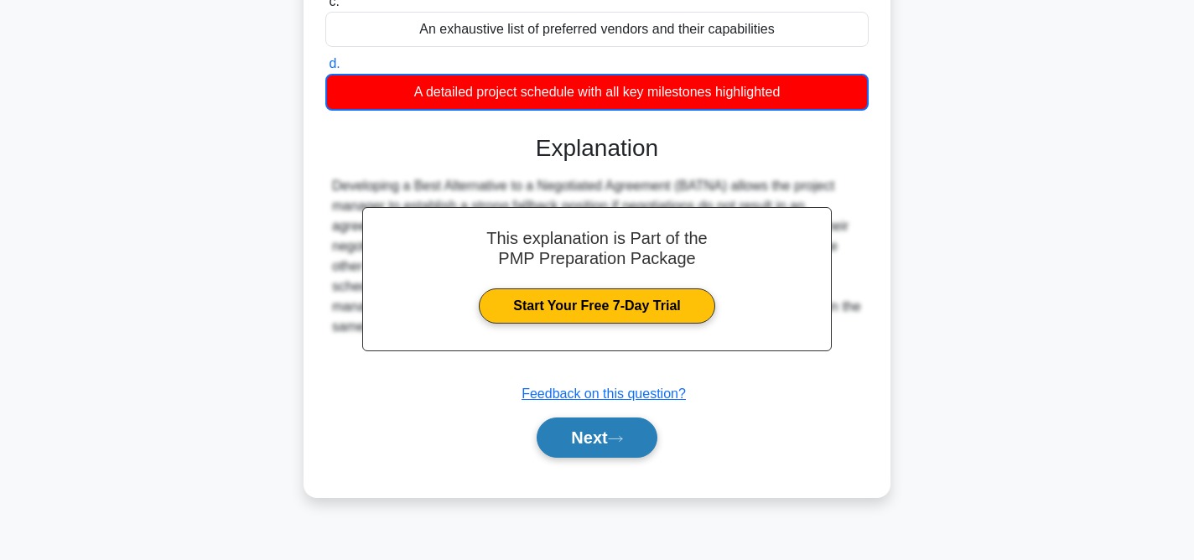
click at [623, 439] on icon at bounding box center [615, 438] width 15 height 9
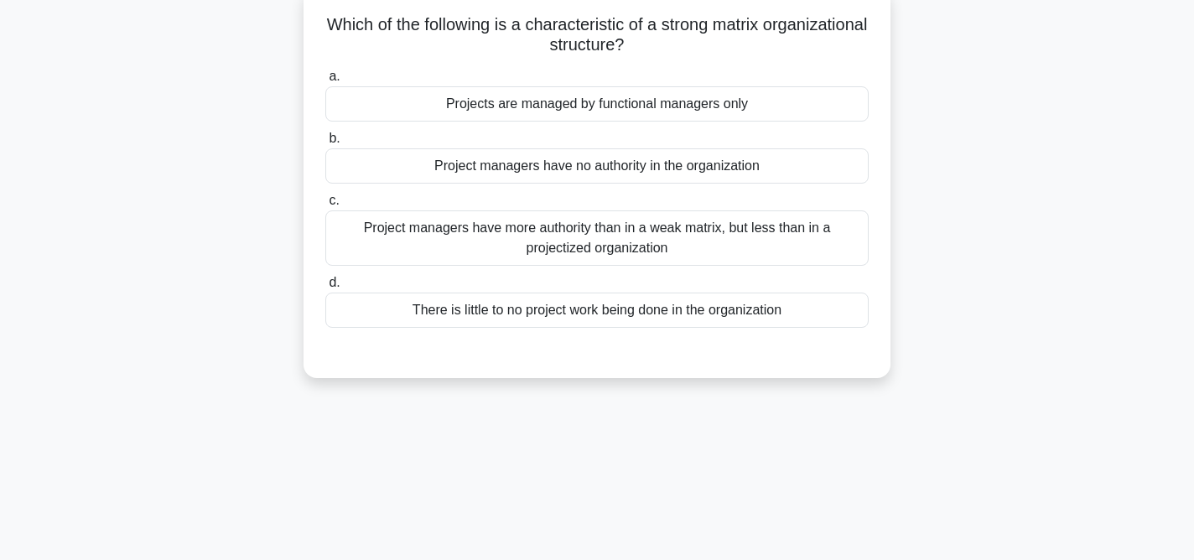
scroll to position [0, 0]
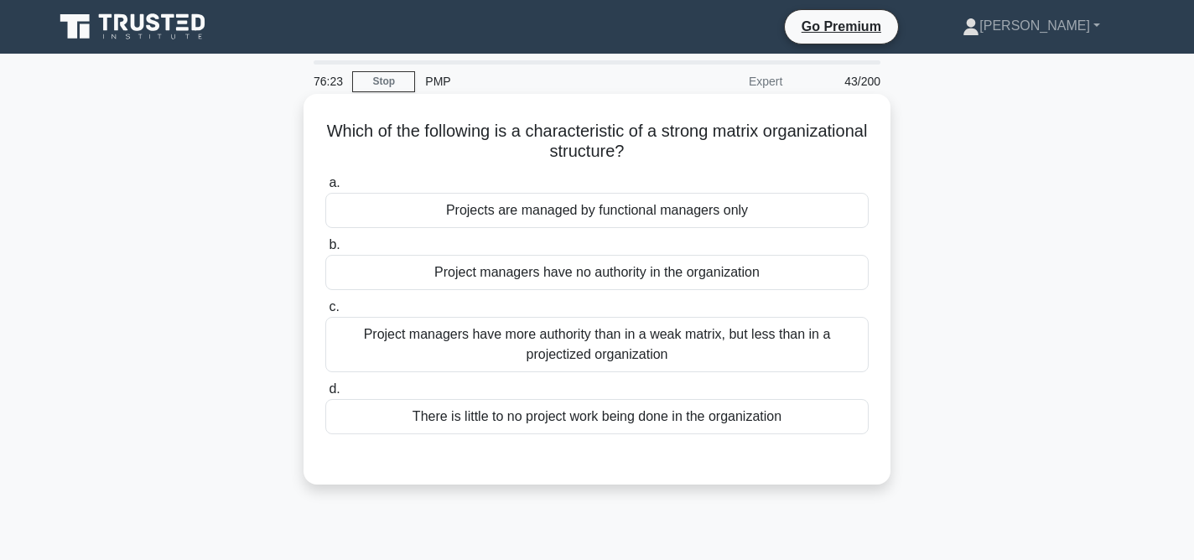
click at [637, 353] on div "Project managers have more authority than in a weak matrix, but less than in a …" at bounding box center [596, 344] width 543 height 55
click at [325, 313] on input "c. Project managers have more authority than in a weak matrix, but less than in…" at bounding box center [325, 307] width 0 height 11
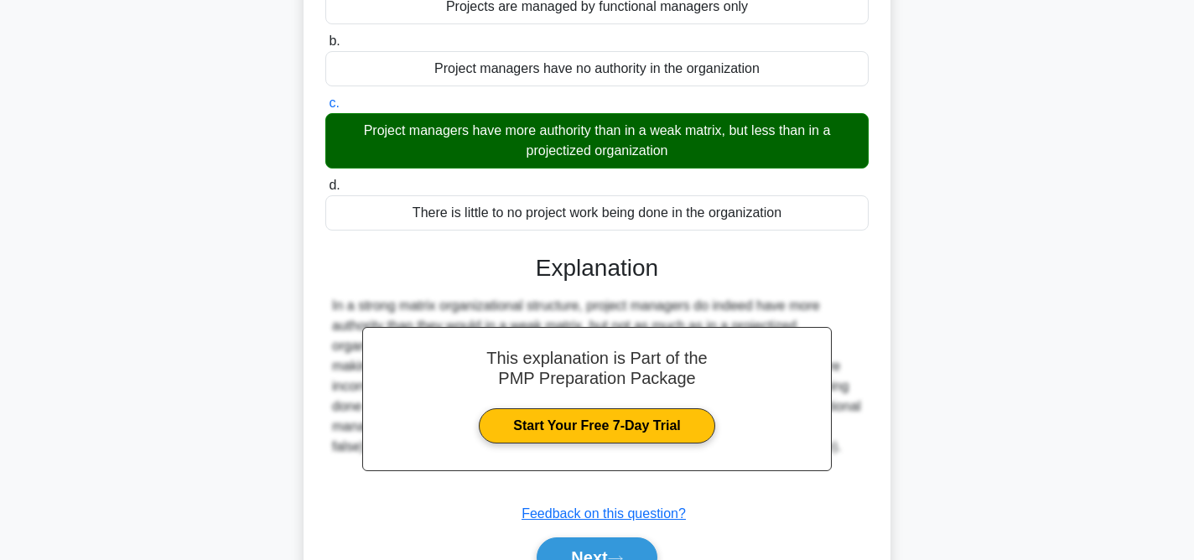
scroll to position [345, 0]
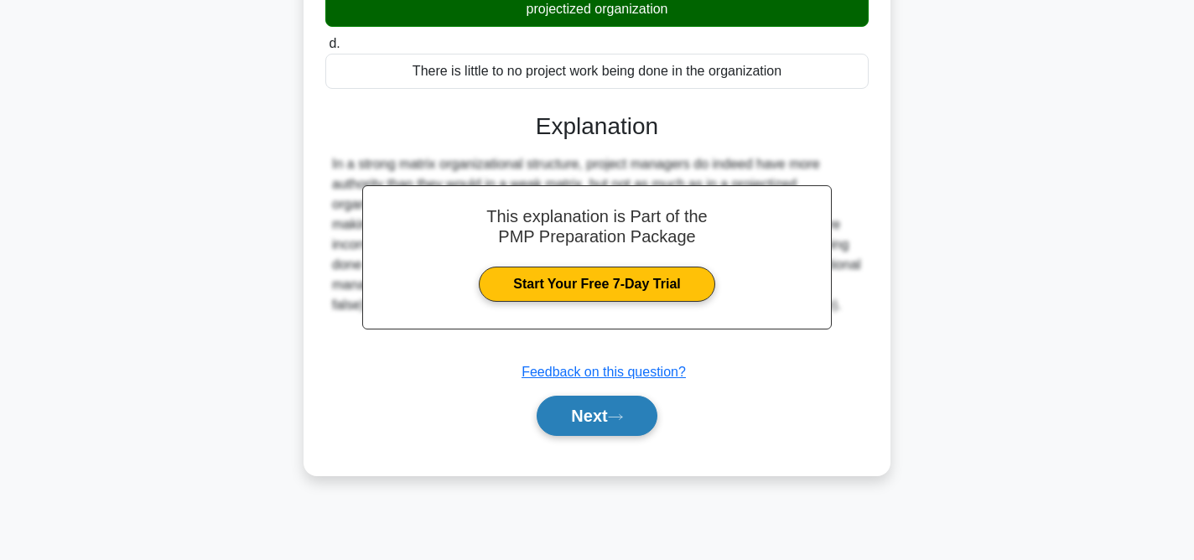
click at [620, 420] on icon at bounding box center [615, 416] width 15 height 9
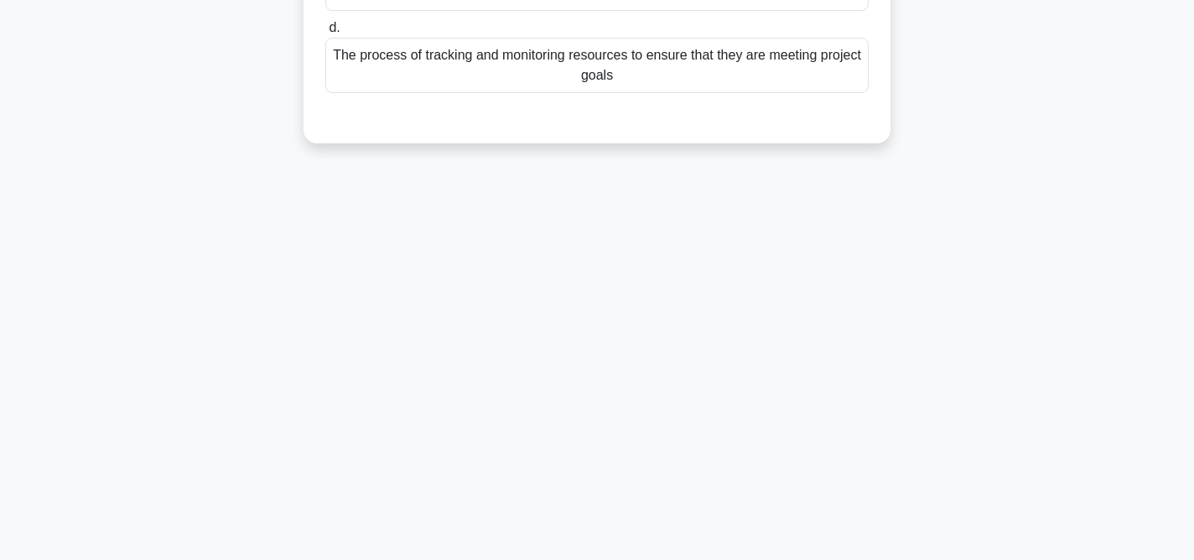
scroll to position [0, 0]
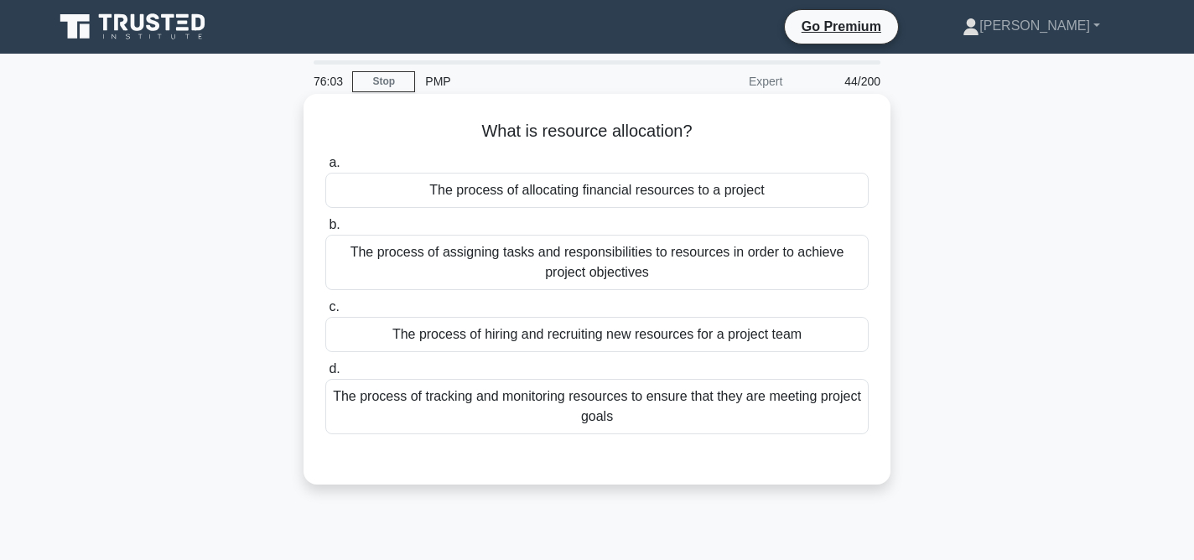
click at [642, 266] on div "The process of assigning tasks and responsibilities to resources in order to ac…" at bounding box center [596, 262] width 543 height 55
click at [325, 231] on input "b. The process of assigning tasks and responsibilities to resources in order to…" at bounding box center [325, 225] width 0 height 11
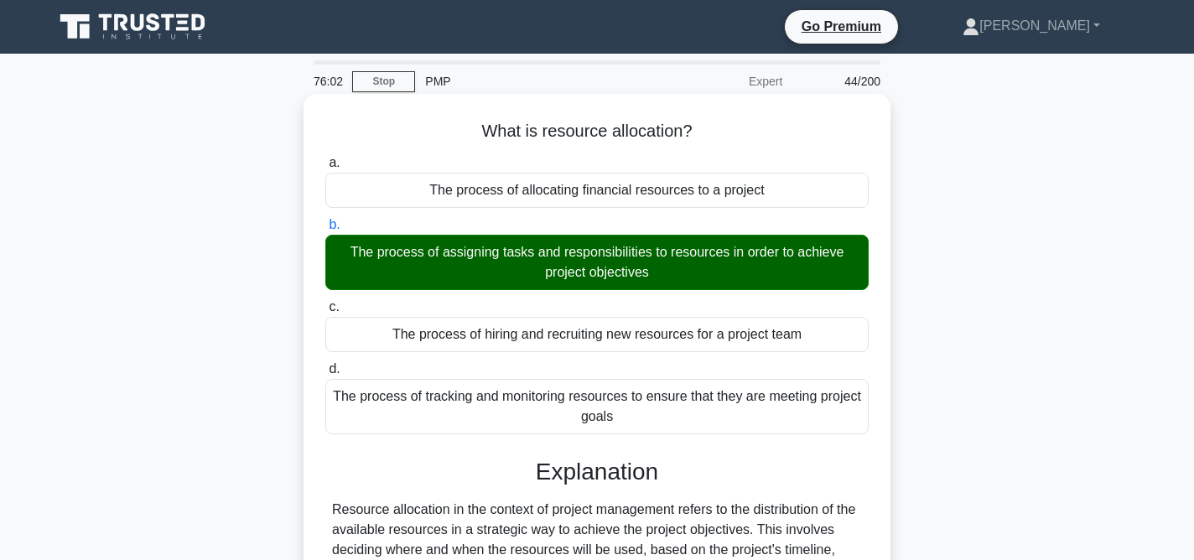
scroll to position [345, 0]
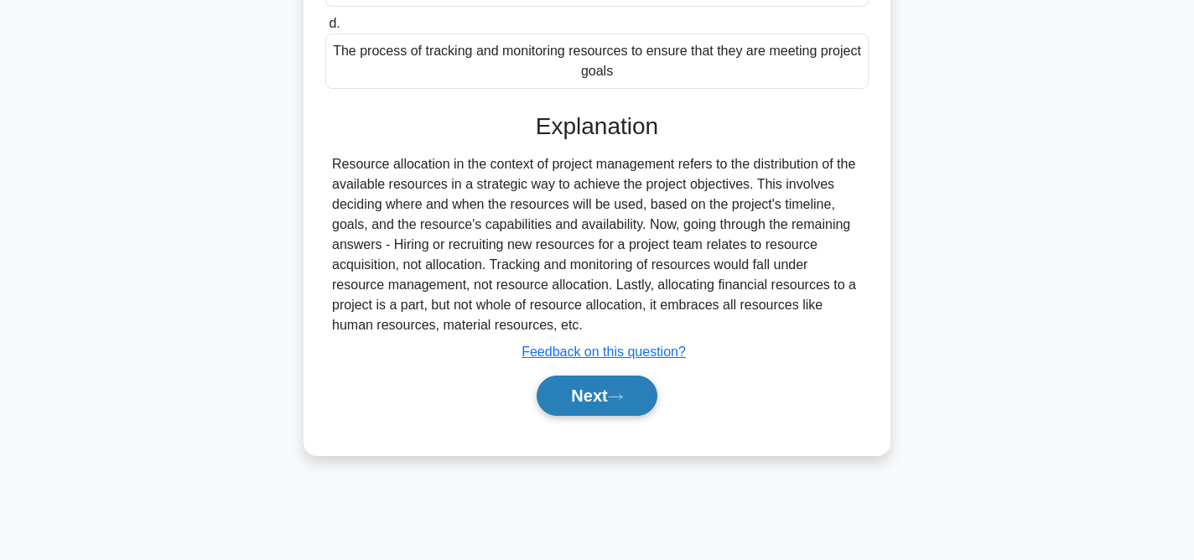
click at [639, 391] on button "Next" at bounding box center [597, 396] width 120 height 40
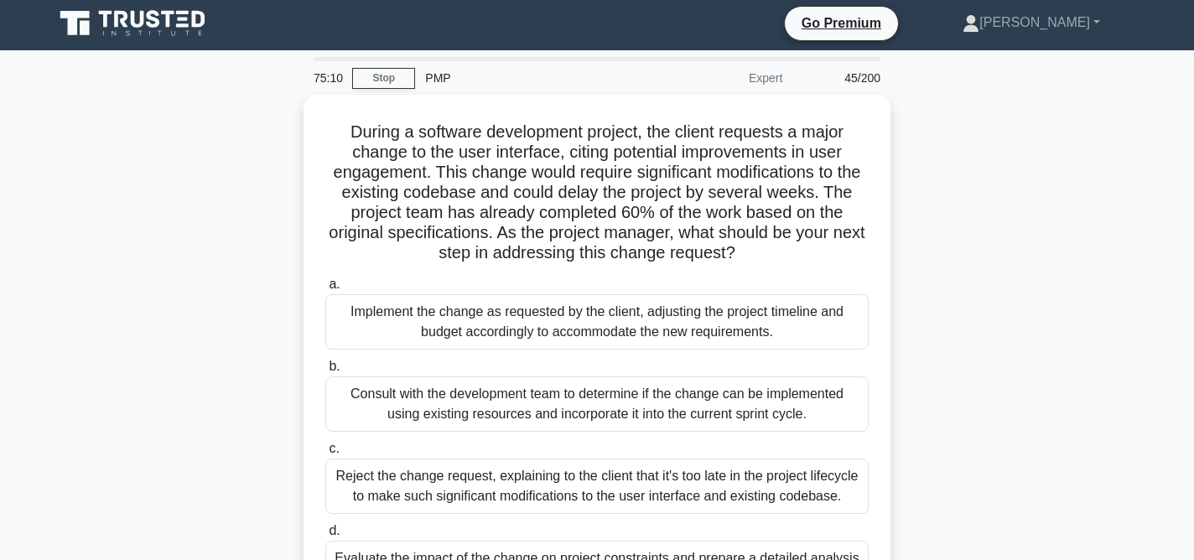
scroll to position [0, 0]
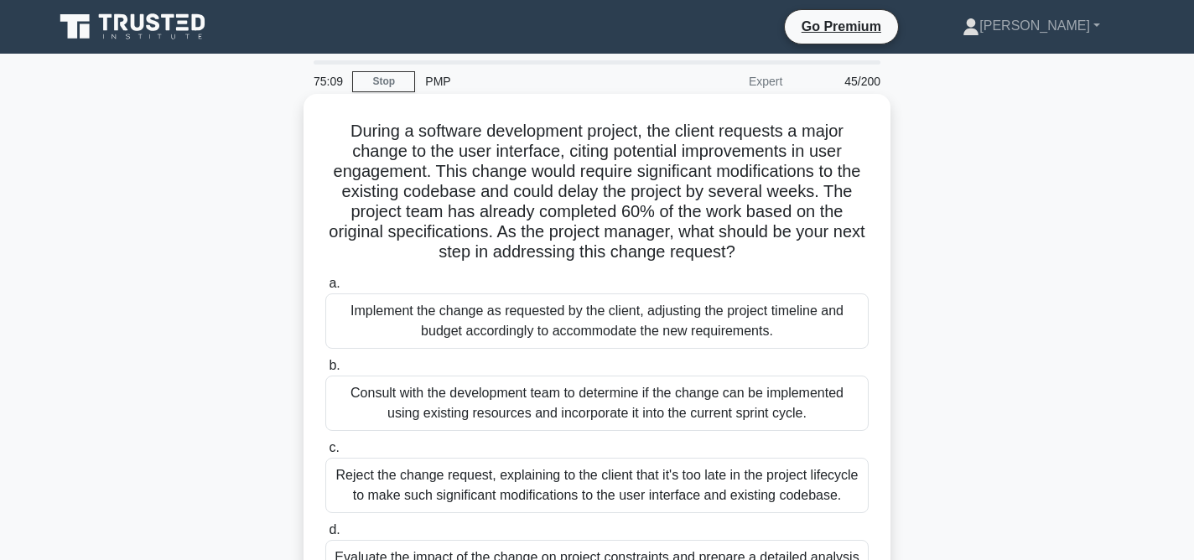
click at [661, 332] on div "Implement the change as requested by the client, adjusting the project timeline…" at bounding box center [596, 320] width 543 height 55
click at [325, 289] on input "a. Implement the change as requested by the client, adjusting the project timel…" at bounding box center [325, 283] width 0 height 11
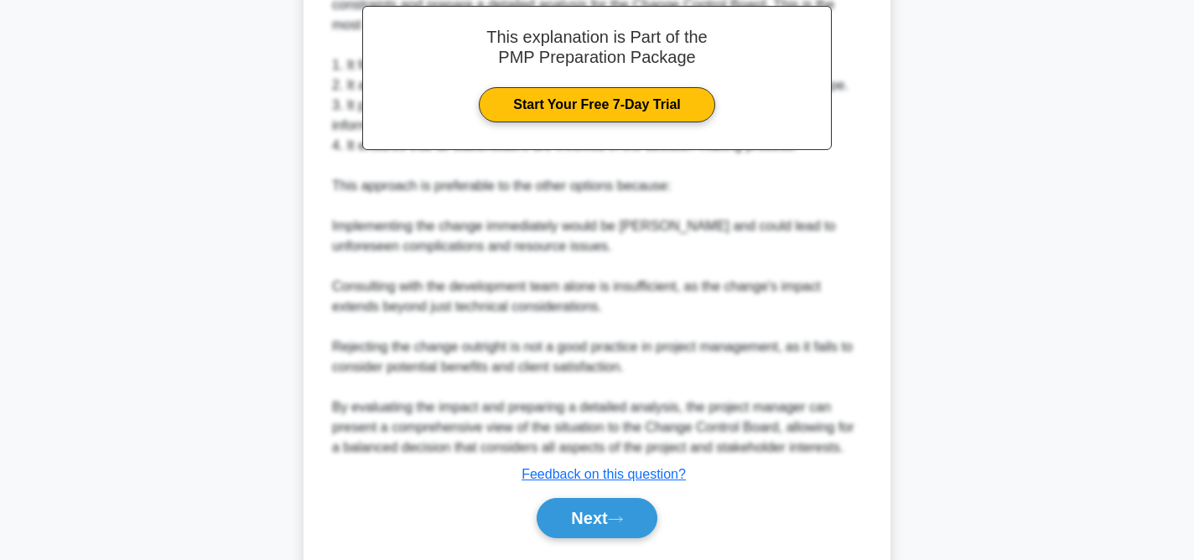
scroll to position [757, 0]
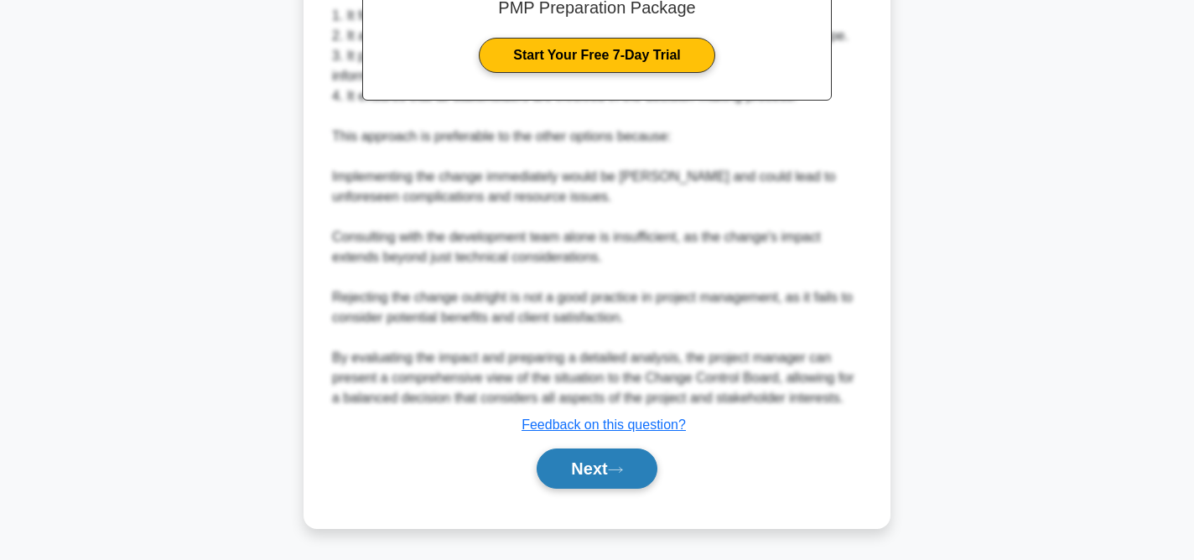
click at [623, 474] on icon at bounding box center [615, 469] width 15 height 9
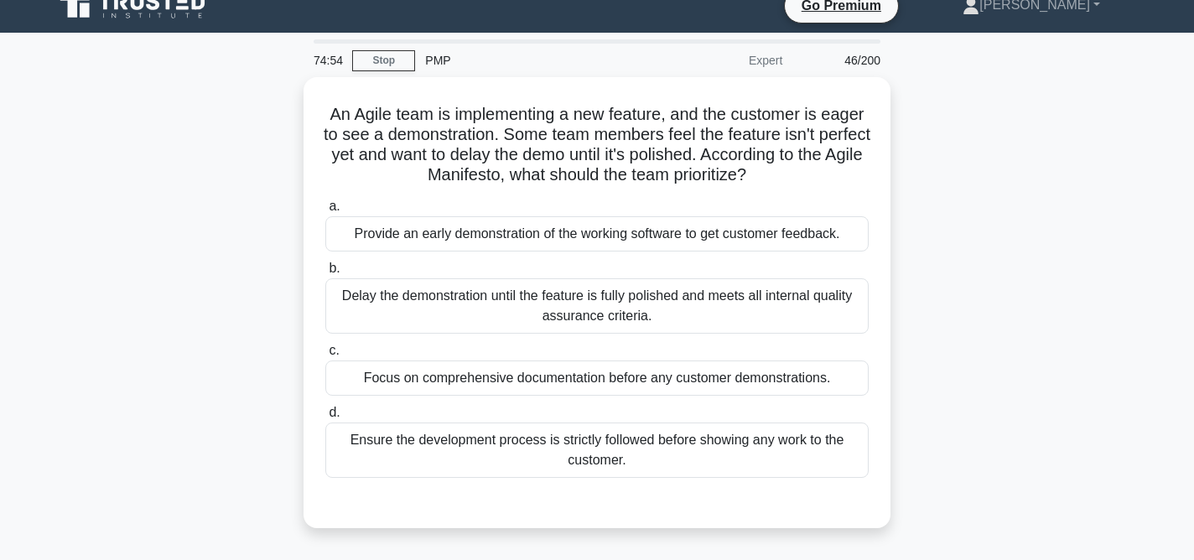
scroll to position [0, 0]
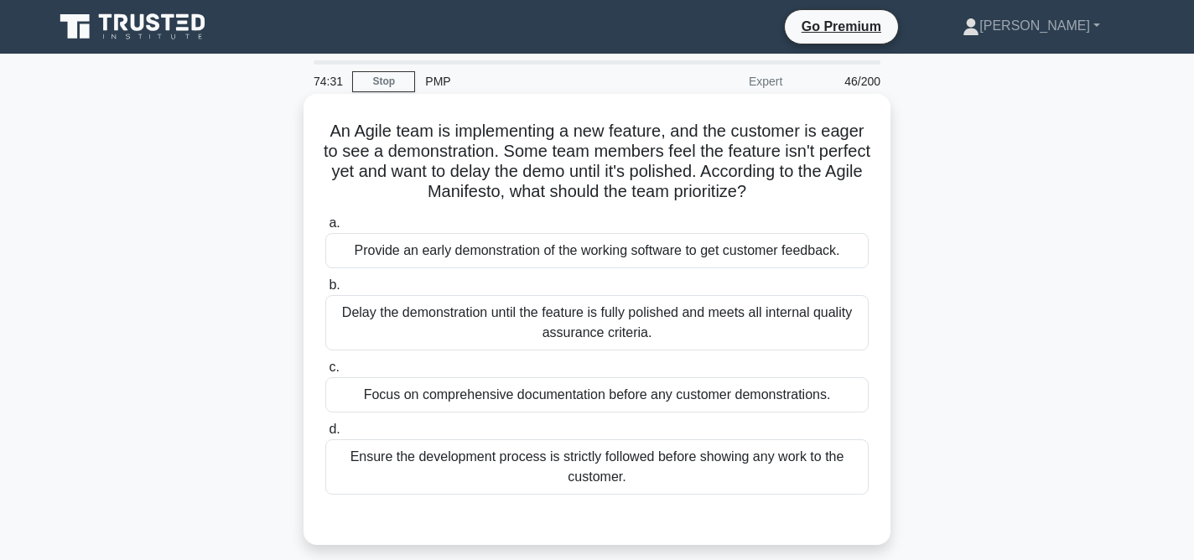
click at [643, 253] on div "Provide an early demonstration of the working software to get customer feedback." at bounding box center [596, 250] width 543 height 35
click at [325, 229] on input "a. Provide an early demonstration of the working software to get customer feedb…" at bounding box center [325, 223] width 0 height 11
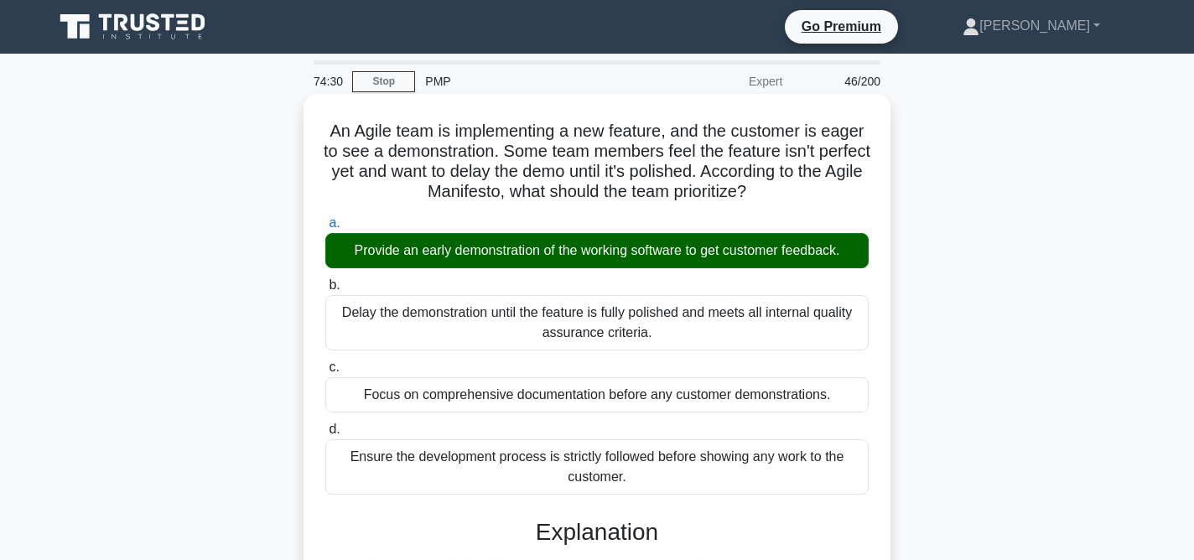
scroll to position [353, 0]
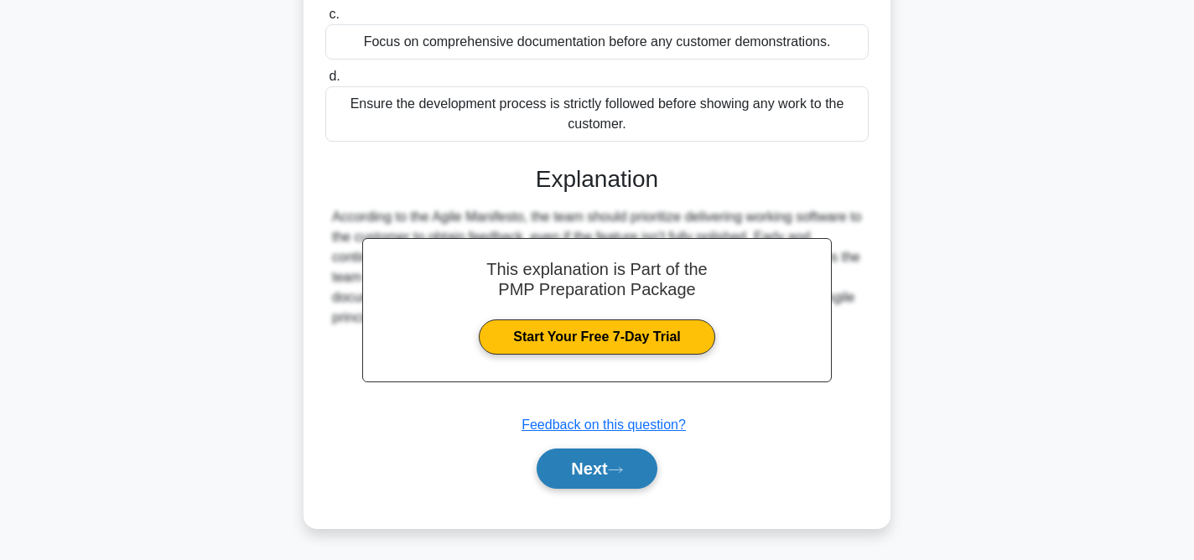
click at [630, 464] on button "Next" at bounding box center [597, 469] width 120 height 40
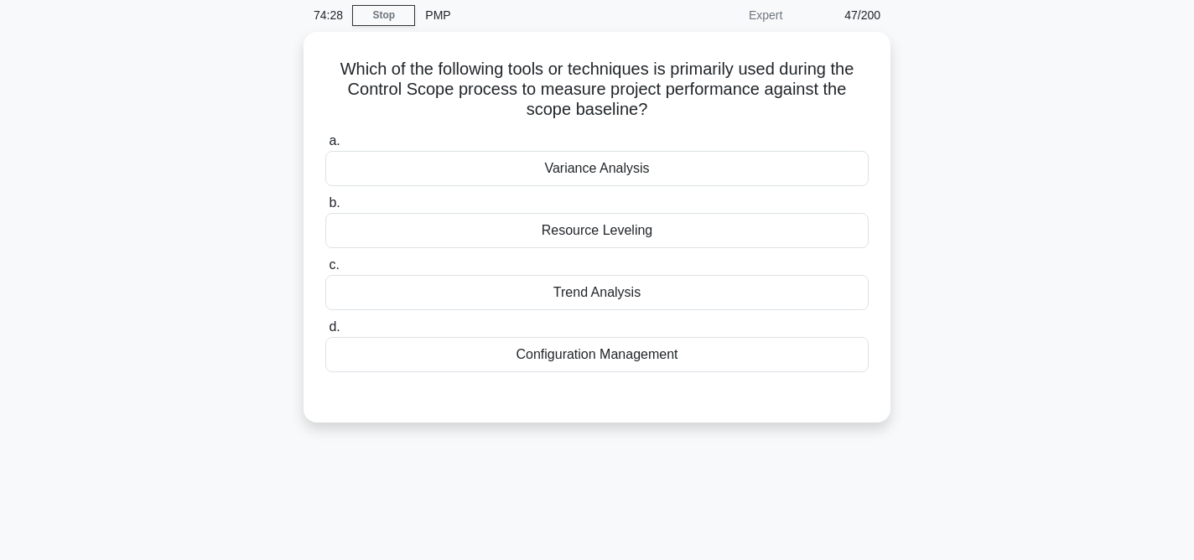
scroll to position [0, 0]
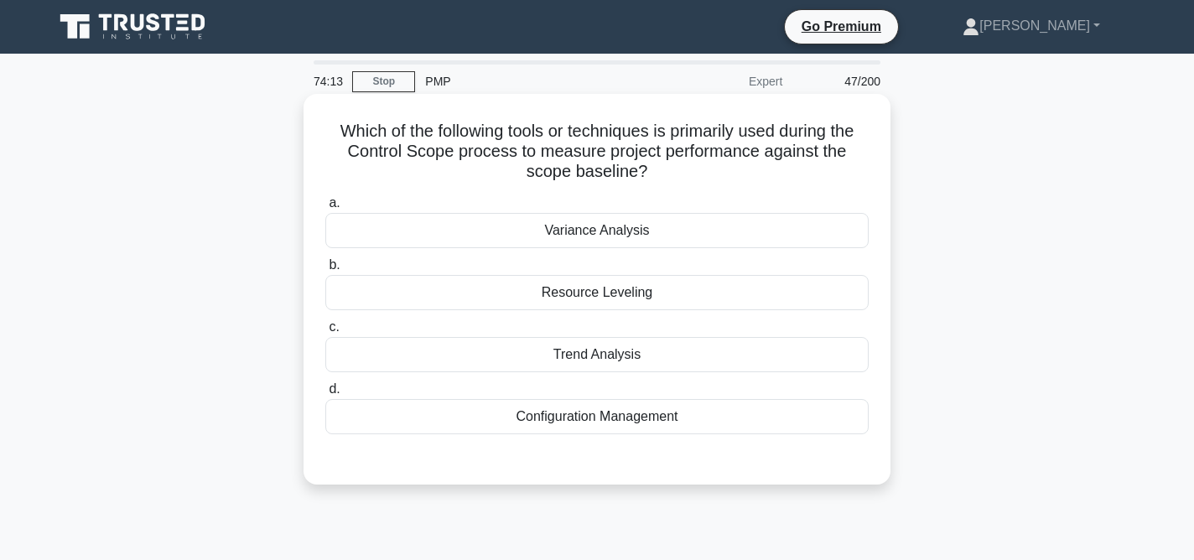
click at [594, 239] on div "Variance Analysis" at bounding box center [596, 230] width 543 height 35
click at [325, 209] on input "a. Variance Analysis" at bounding box center [325, 203] width 0 height 11
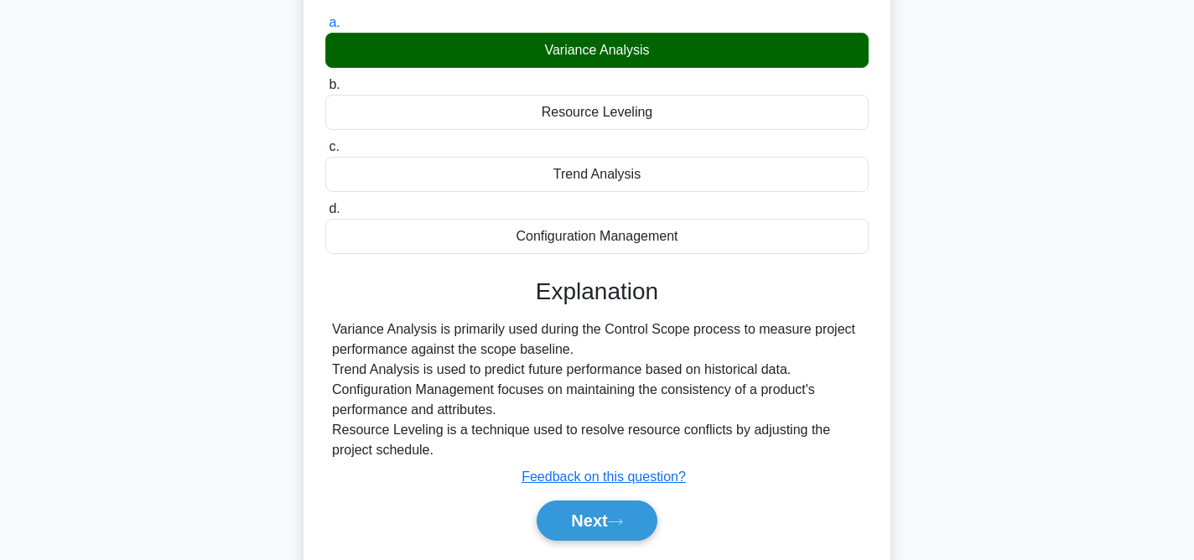
scroll to position [345, 0]
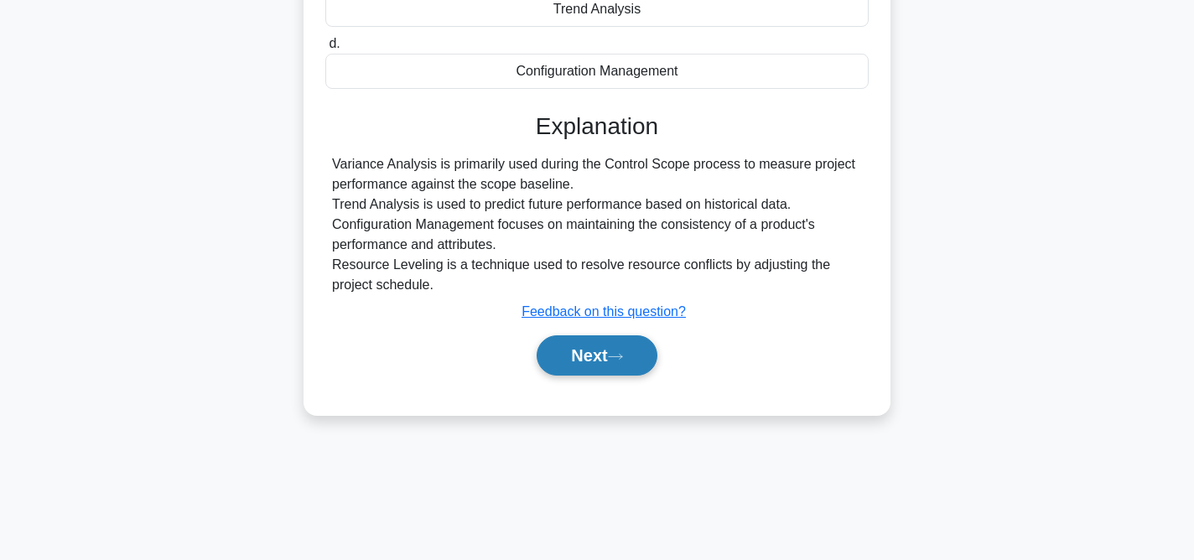
click at [620, 357] on icon at bounding box center [615, 356] width 15 height 9
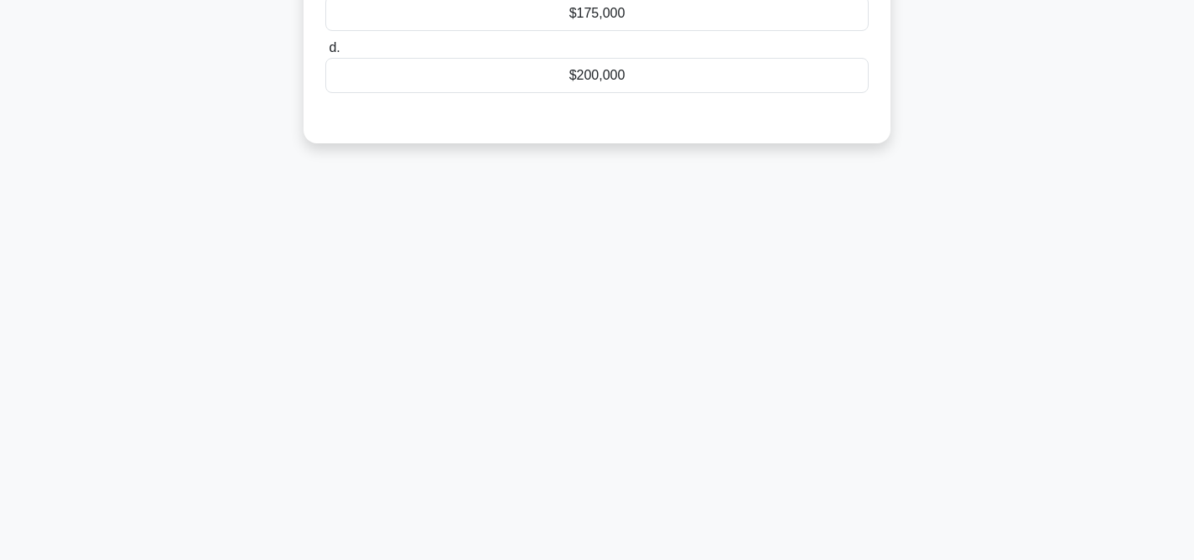
scroll to position [0, 0]
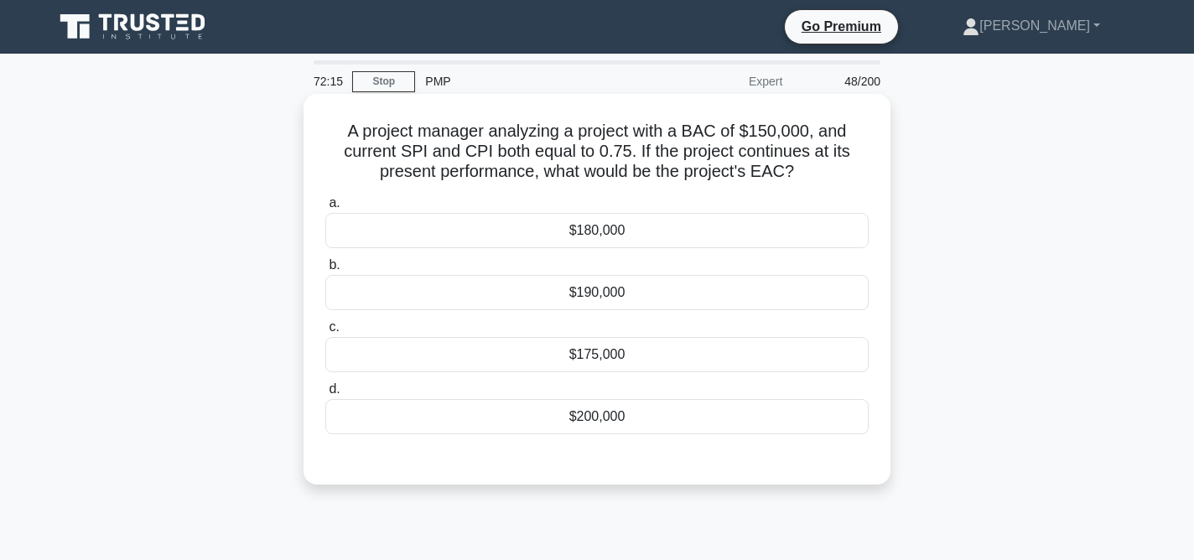
click at [719, 362] on div "$175,000" at bounding box center [596, 354] width 543 height 35
click at [325, 333] on input "c. $175,000" at bounding box center [325, 327] width 0 height 11
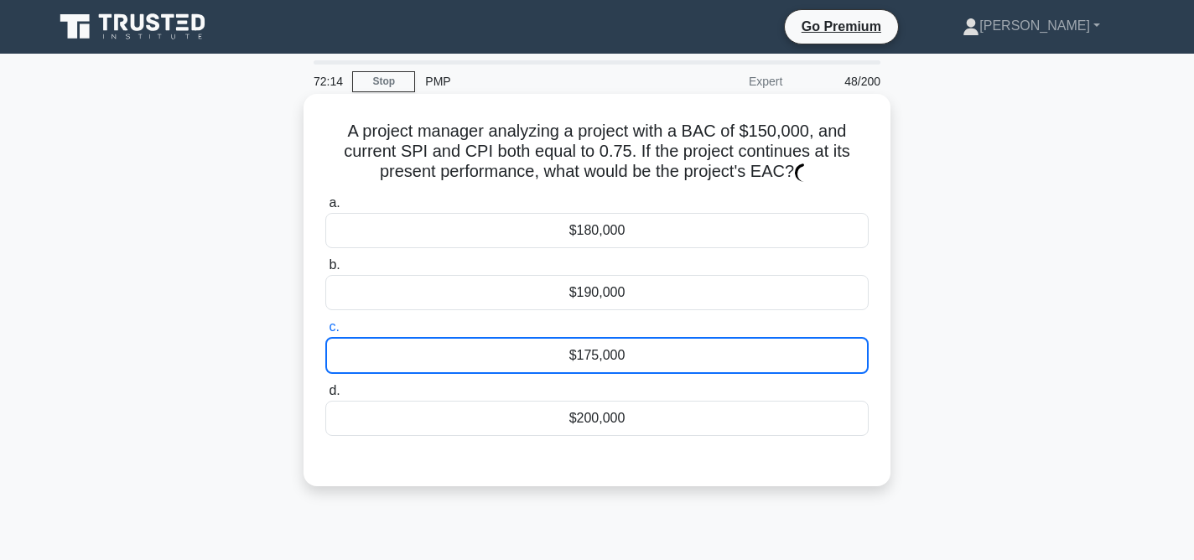
click at [719, 362] on div "$175,000" at bounding box center [596, 355] width 543 height 37
click at [325, 333] on input "c. $175,000" at bounding box center [325, 327] width 0 height 11
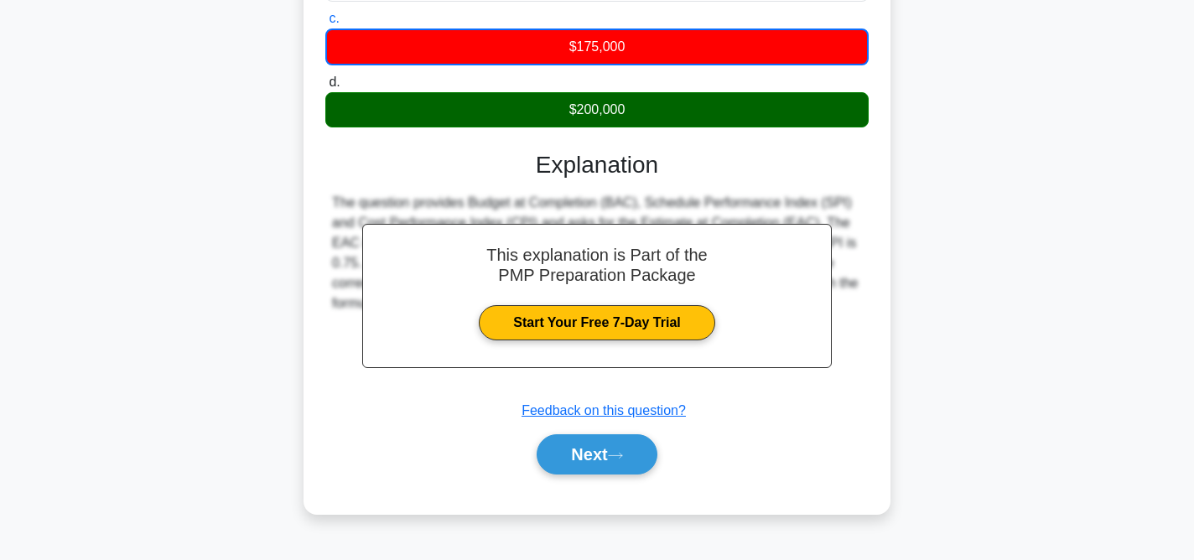
scroll to position [345, 0]
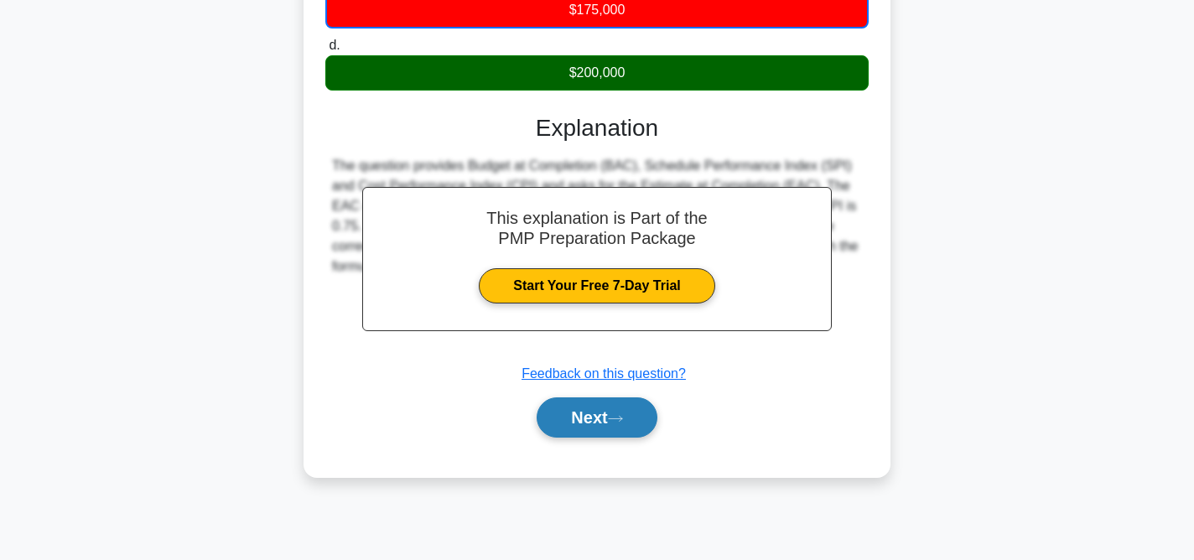
click at [640, 423] on button "Next" at bounding box center [597, 417] width 120 height 40
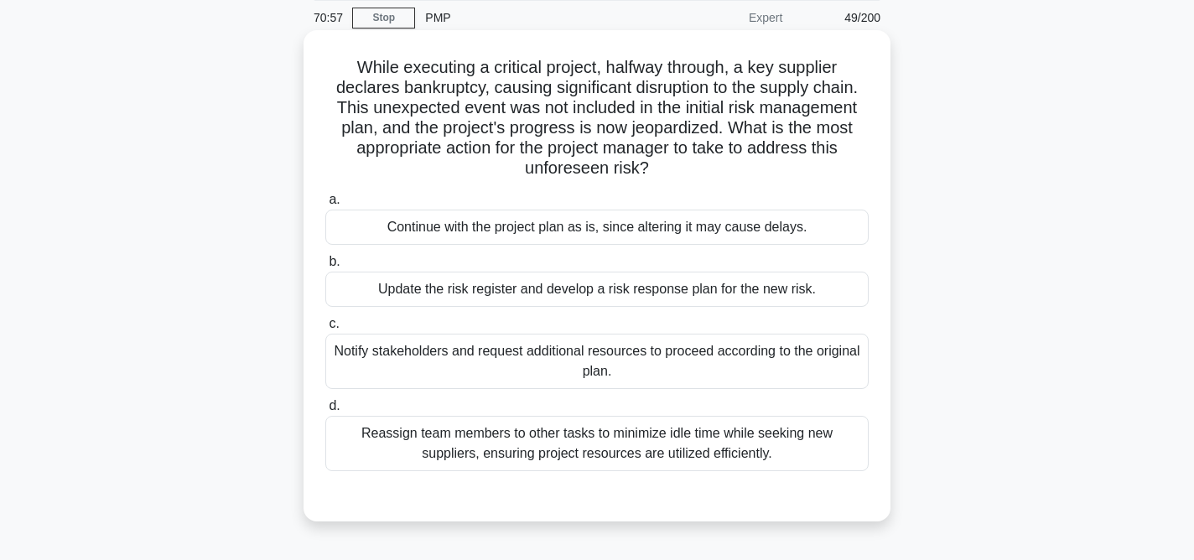
scroll to position [65, 0]
click at [729, 290] on div "Update the risk register and develop a risk response plan for the new risk." at bounding box center [596, 287] width 543 height 35
click at [325, 266] on input "b. Update the risk register and develop a risk response plan for the new risk." at bounding box center [325, 260] width 0 height 11
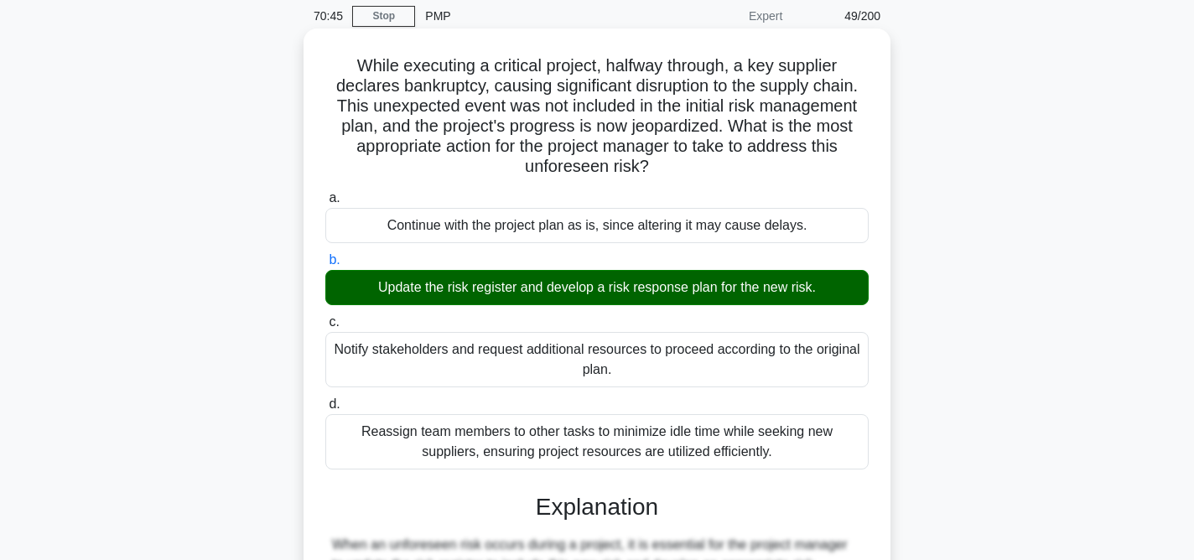
scroll to position [393, 0]
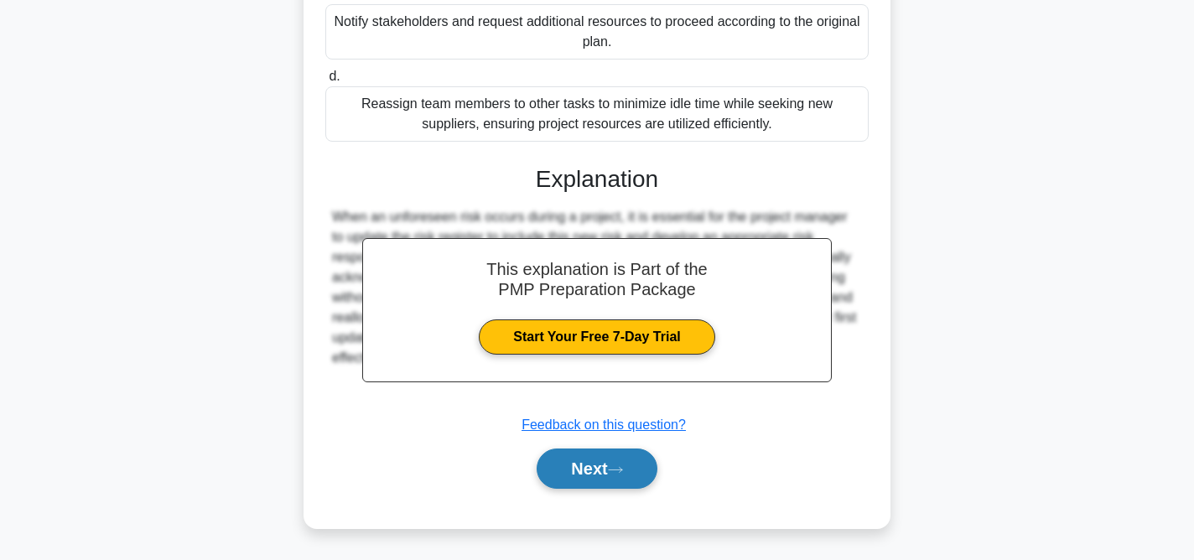
click at [614, 479] on button "Next" at bounding box center [597, 469] width 120 height 40
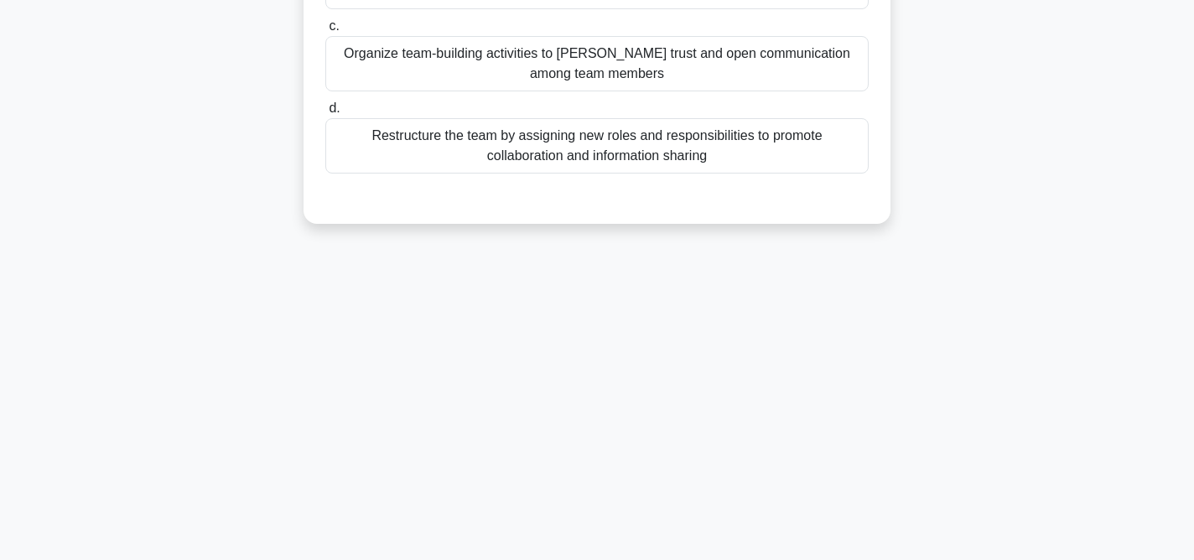
scroll to position [0, 0]
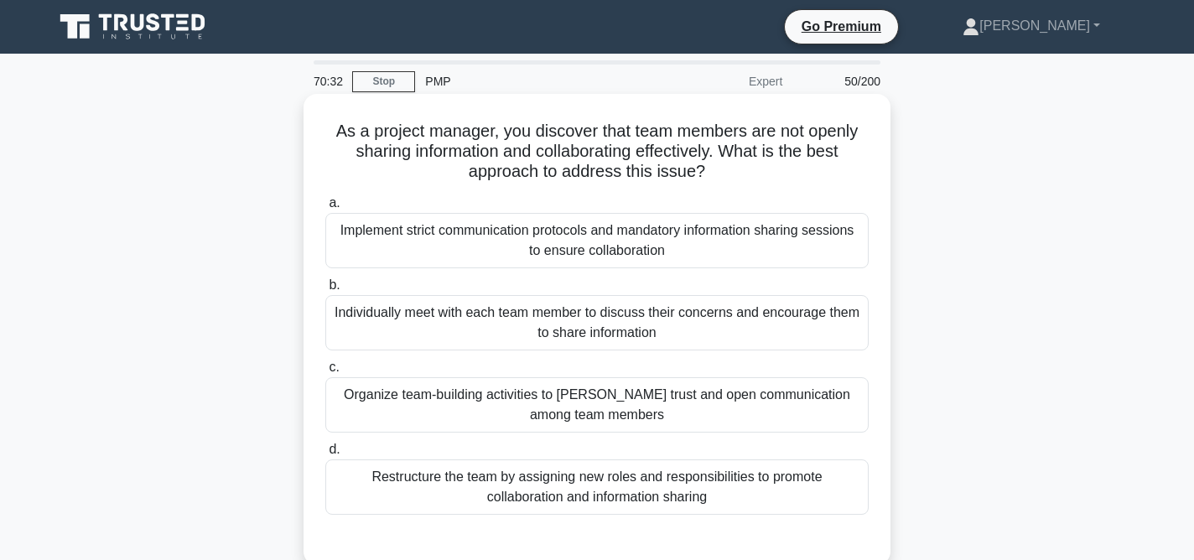
click at [677, 412] on div "Organize team-building activities to foster trust and open communication among …" at bounding box center [596, 404] width 543 height 55
click at [325, 373] on input "c. Organize team-building activities to foster trust and open communication amo…" at bounding box center [325, 367] width 0 height 11
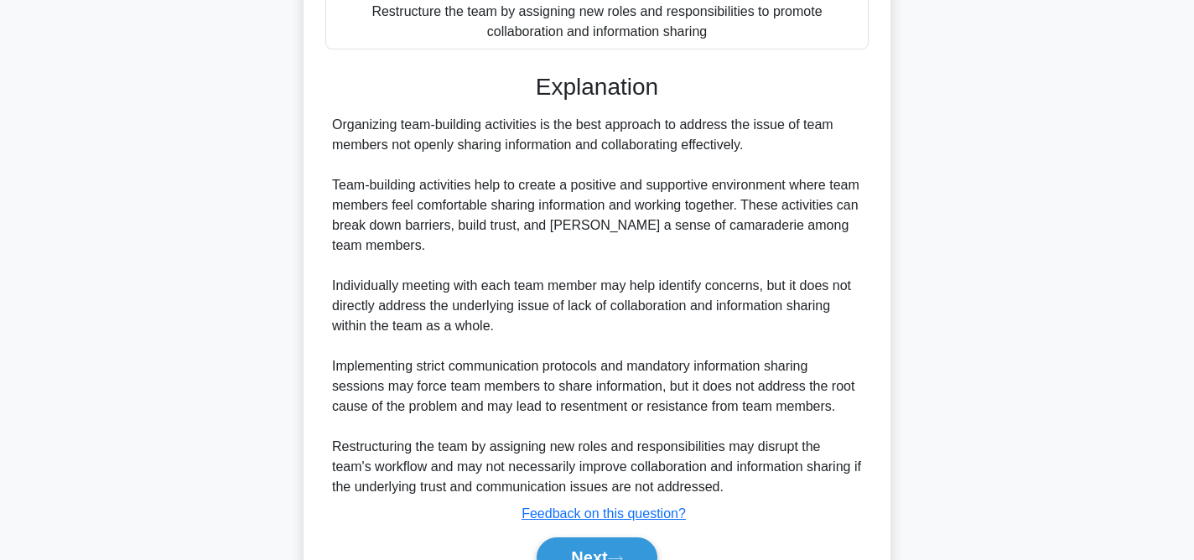
scroll to position [554, 0]
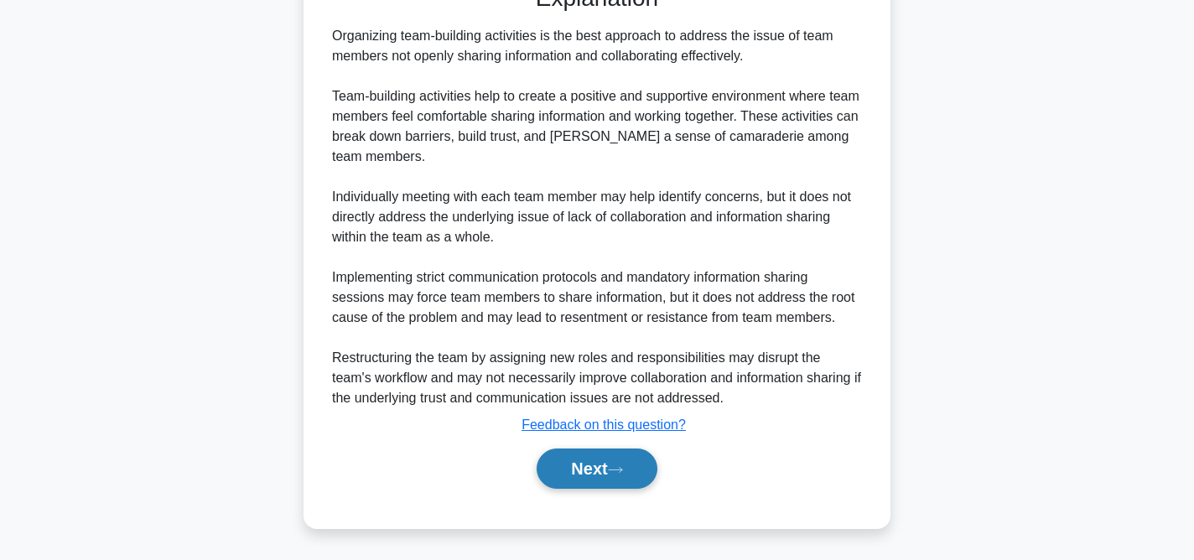
click at [614, 470] on icon at bounding box center [615, 469] width 15 height 9
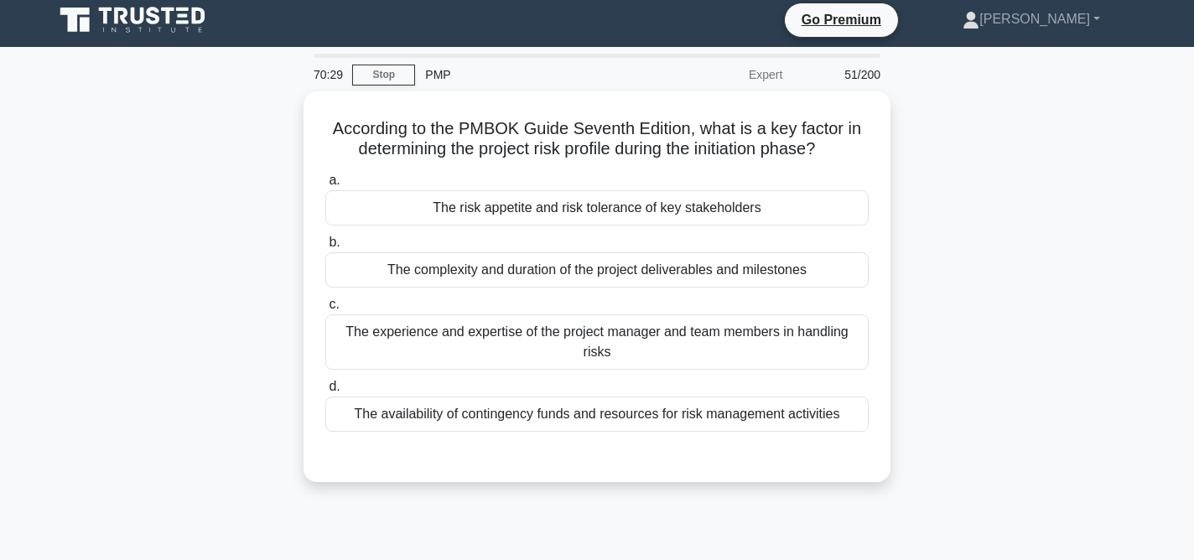
scroll to position [0, 0]
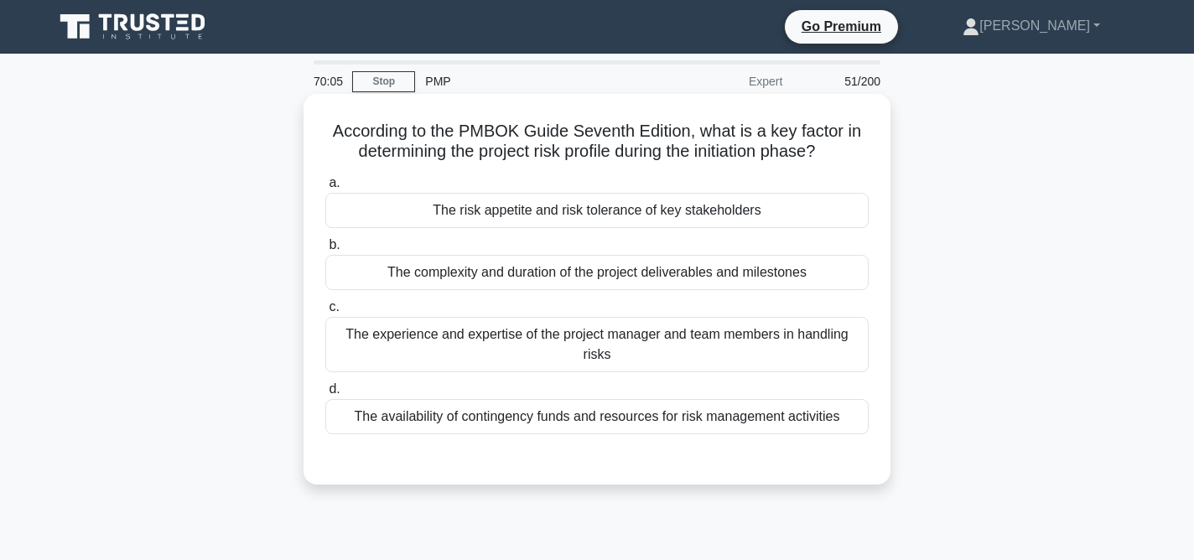
click at [712, 276] on div "The complexity and duration of the project deliverables and milestones" at bounding box center [596, 272] width 543 height 35
click at [325, 251] on input "b. The complexity and duration of the project deliverables and milestones" at bounding box center [325, 245] width 0 height 11
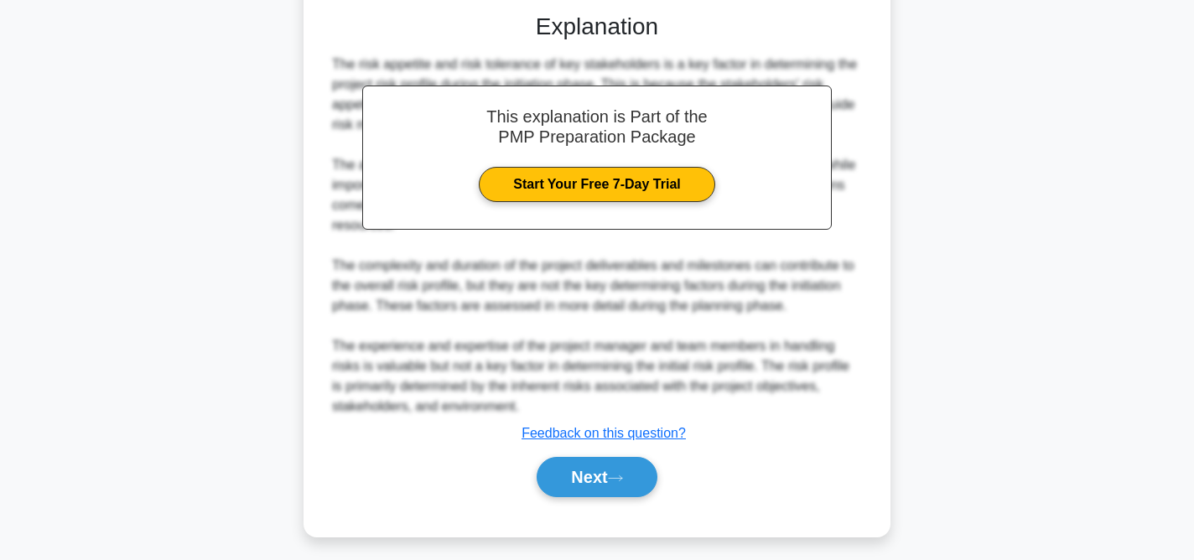
scroll to position [455, 0]
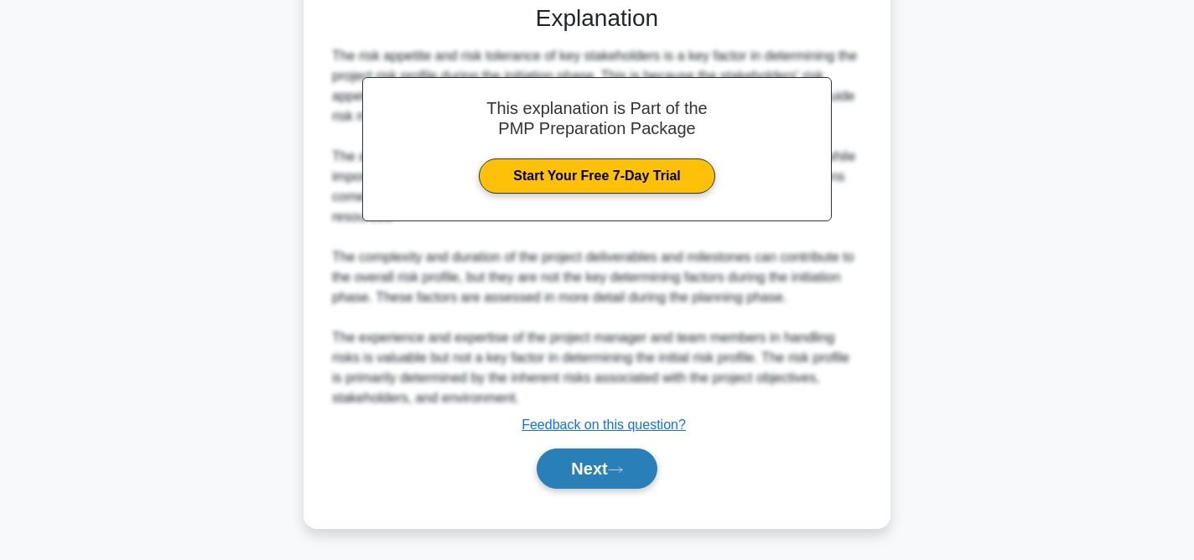
click at [656, 464] on button "Next" at bounding box center [597, 469] width 120 height 40
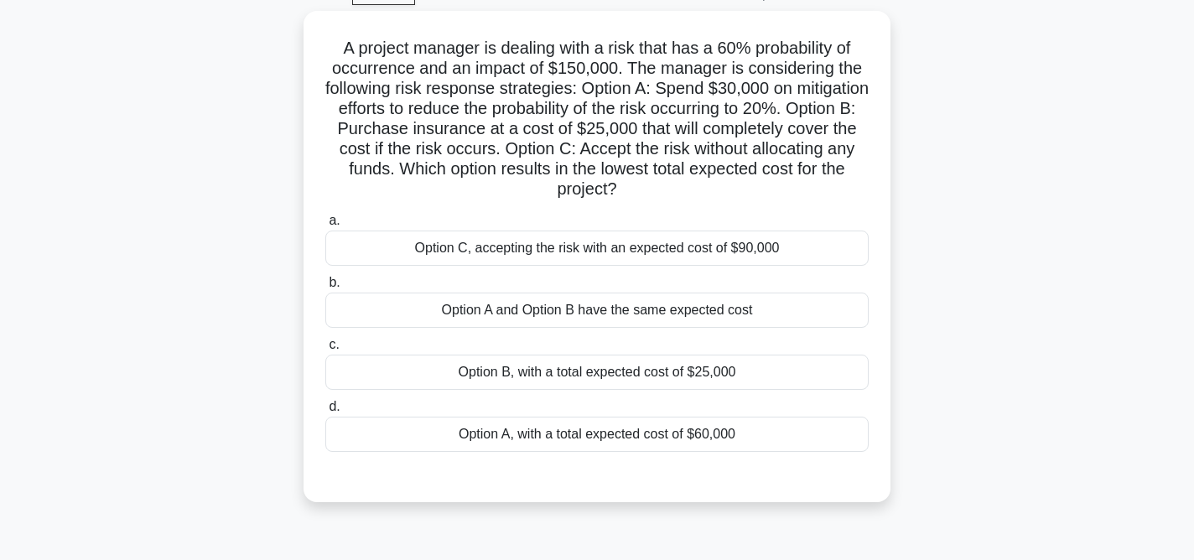
scroll to position [101, 0]
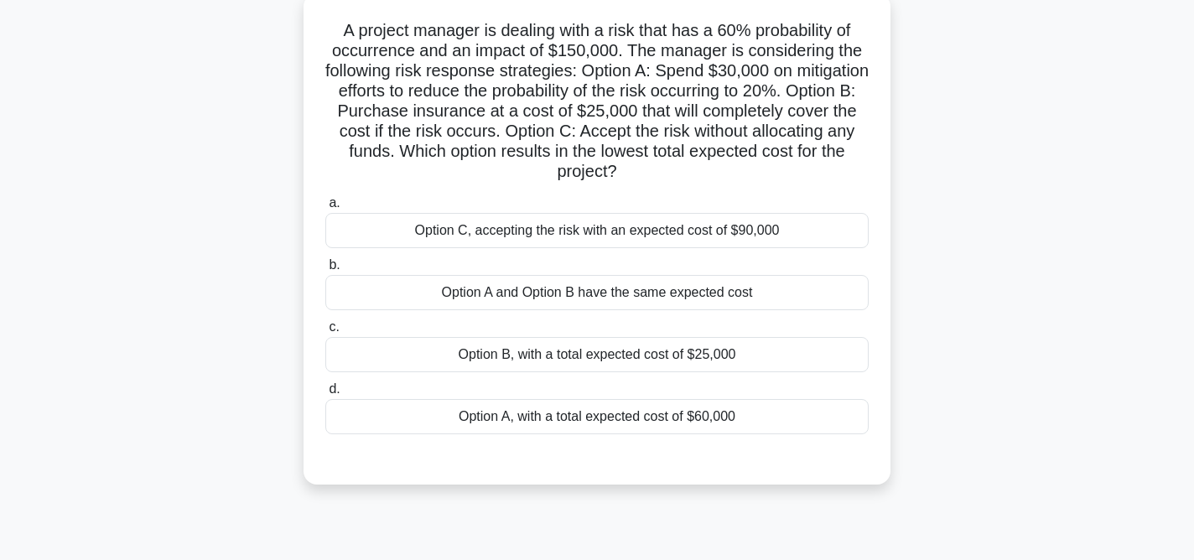
click at [673, 357] on div "Option B, with a total expected cost of $25,000" at bounding box center [596, 354] width 543 height 35
click at [325, 333] on input "c. Option B, with a total expected cost of $25,000" at bounding box center [325, 327] width 0 height 11
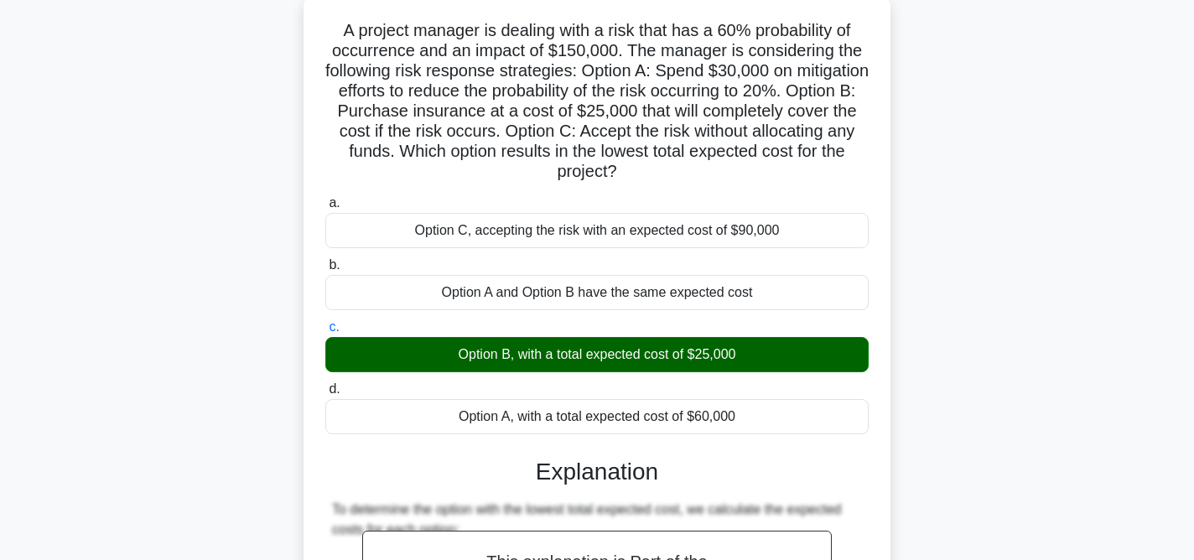
scroll to position [695, 0]
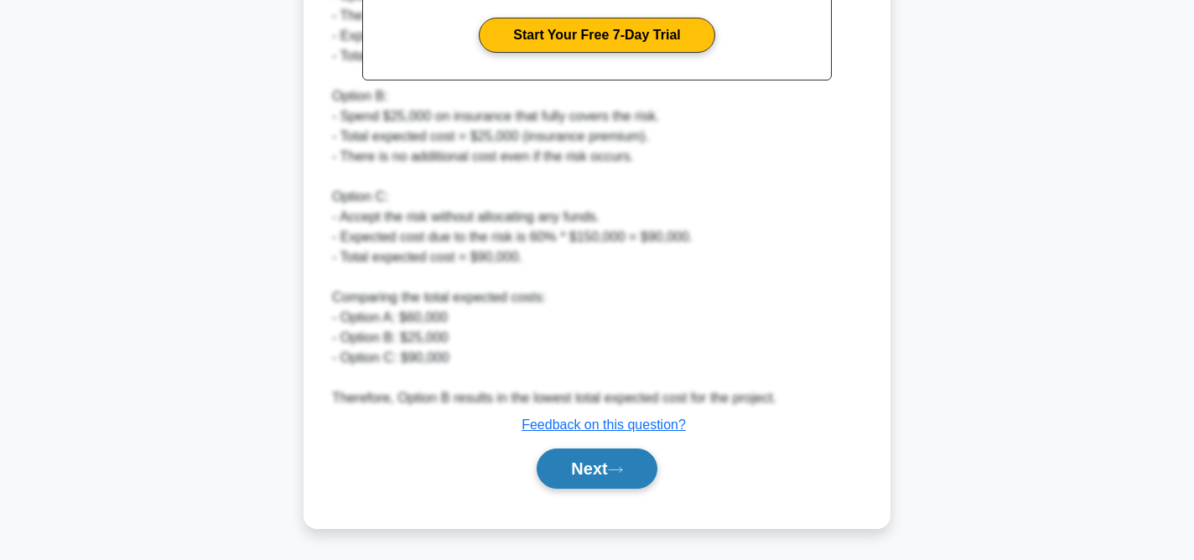
click at [612, 470] on button "Next" at bounding box center [597, 469] width 120 height 40
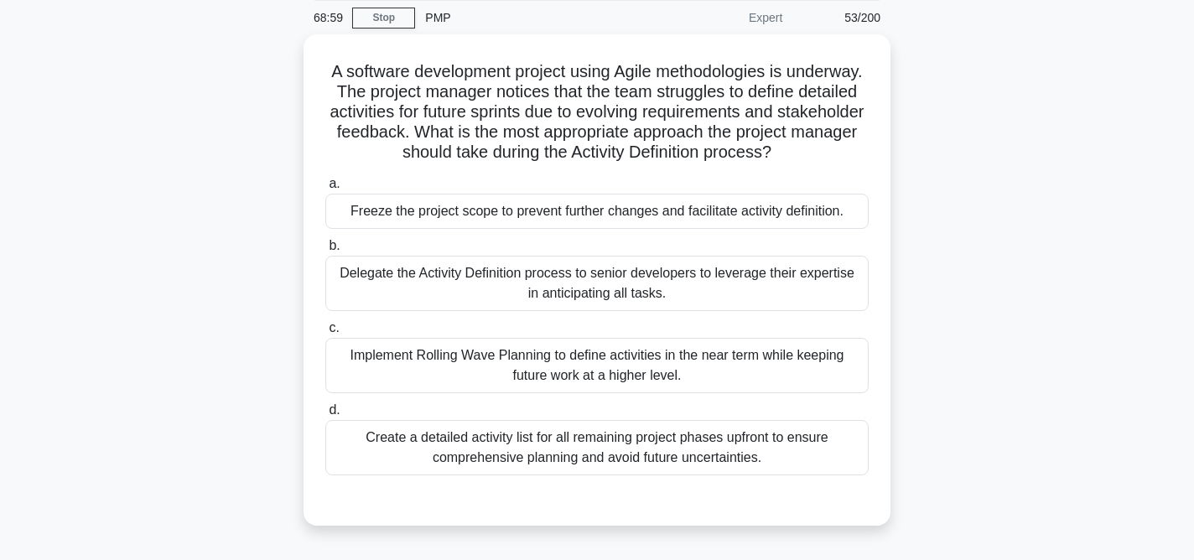
scroll to position [69, 0]
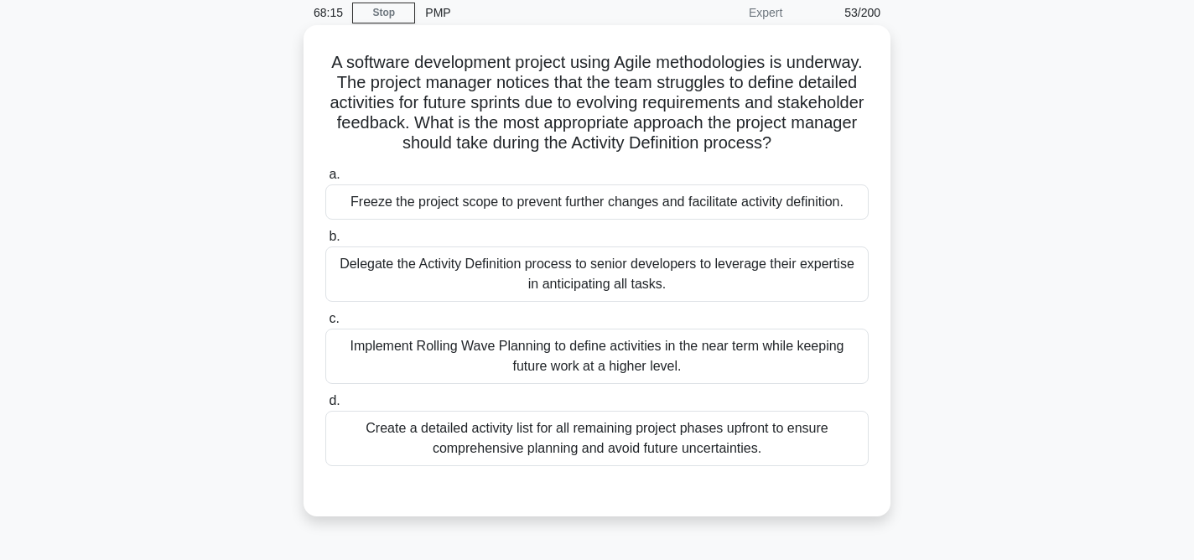
click at [750, 356] on div "Implement Rolling Wave Planning to define activities in the near term while kee…" at bounding box center [596, 356] width 543 height 55
click at [325, 324] on input "c. Implement Rolling Wave Planning to define activities in the near term while …" at bounding box center [325, 319] width 0 height 11
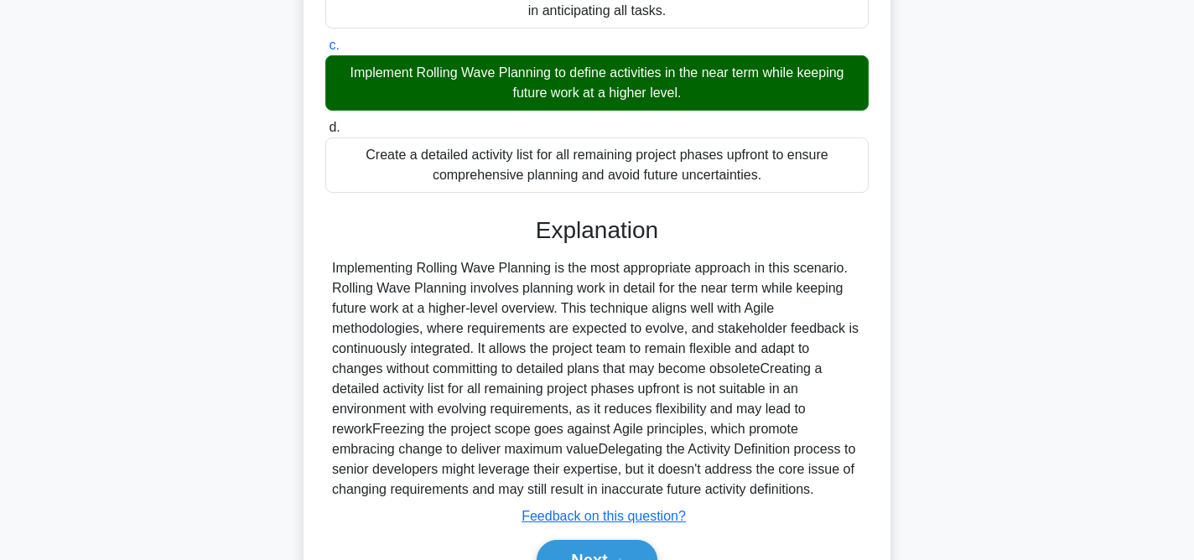
scroll to position [433, 0]
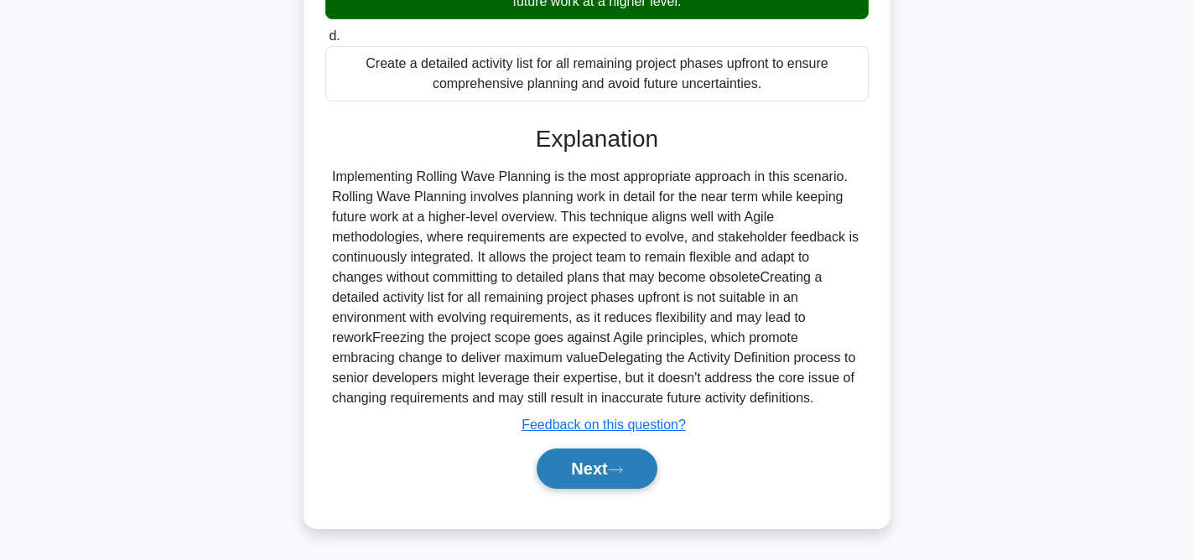
click at [617, 473] on icon at bounding box center [615, 469] width 15 height 9
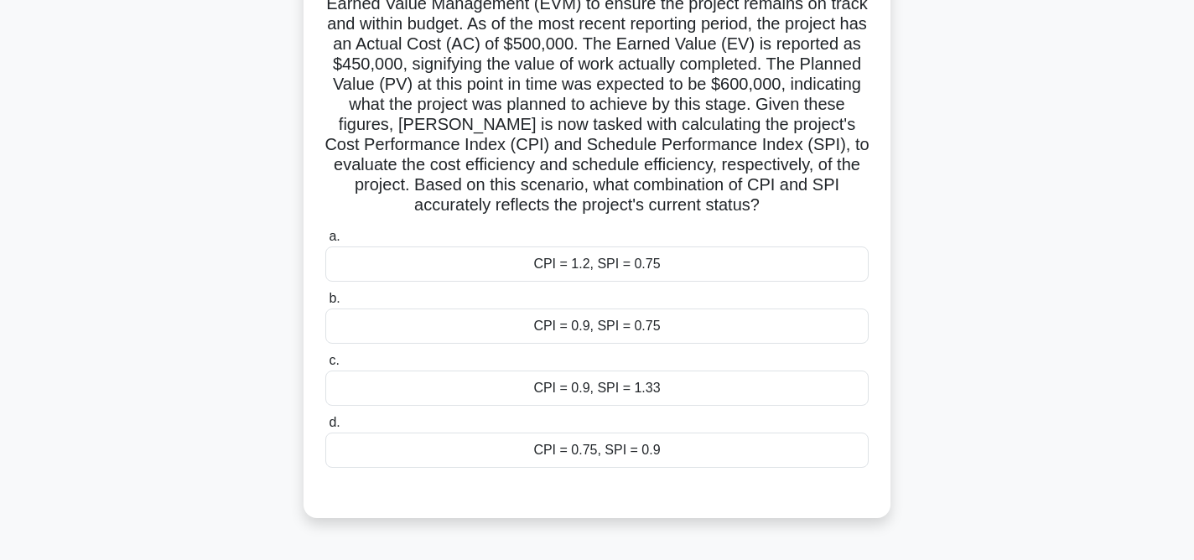
scroll to position [208, 0]
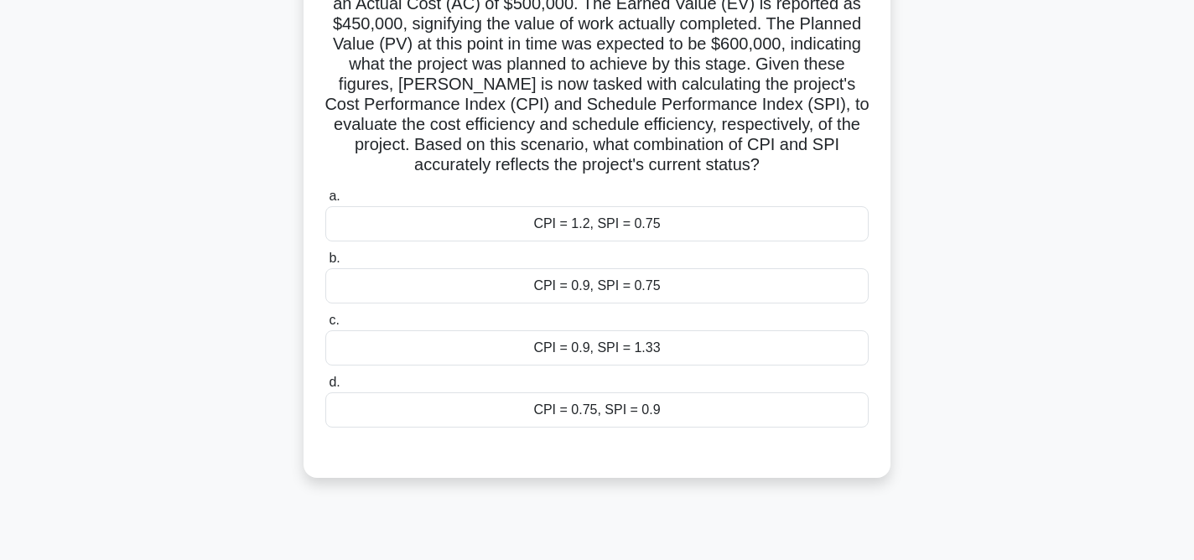
click at [703, 412] on div "CPI = 0.75, SPI = 0.9" at bounding box center [596, 409] width 543 height 35
click at [325, 388] on input "d. CPI = 0.75, SPI = 0.9" at bounding box center [325, 382] width 0 height 11
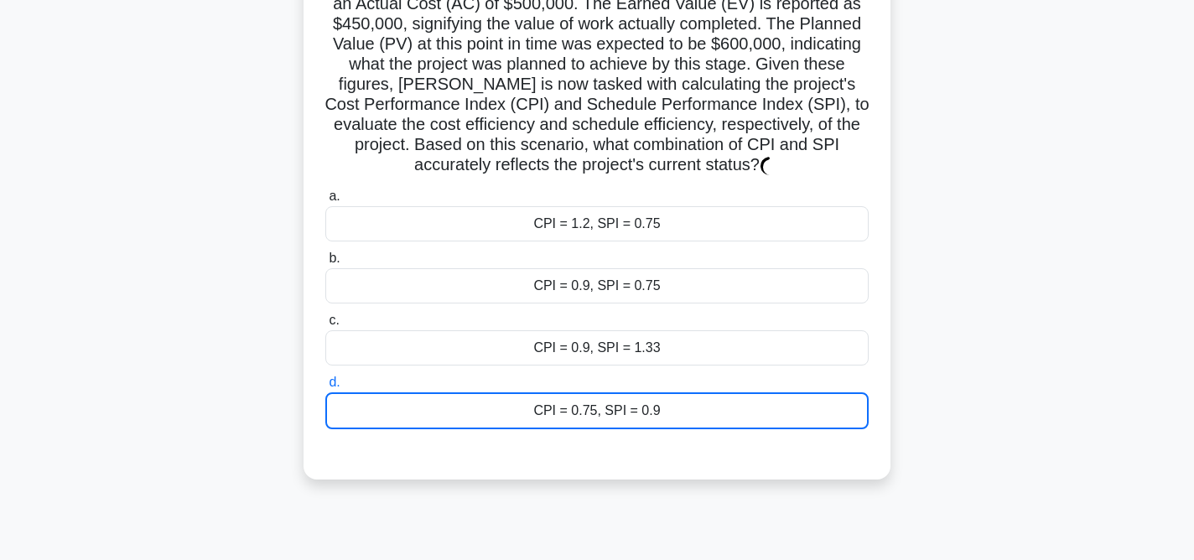
click at [703, 412] on div "CPI = 0.75, SPI = 0.9" at bounding box center [596, 410] width 543 height 37
click at [325, 388] on input "d. CPI = 0.75, SPI = 0.9" at bounding box center [325, 382] width 0 height 11
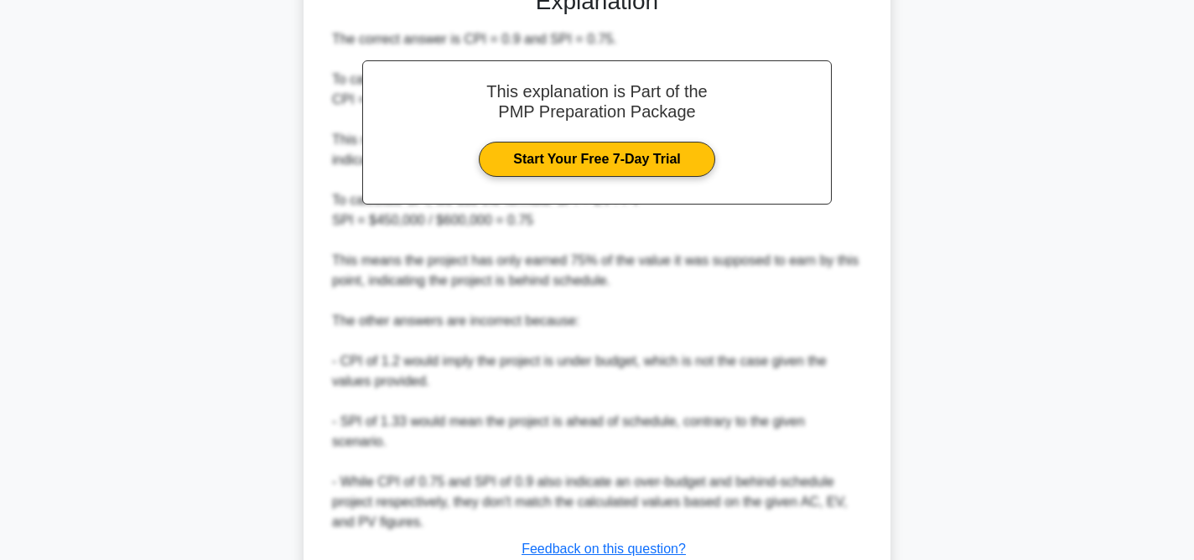
scroll to position [708, 0]
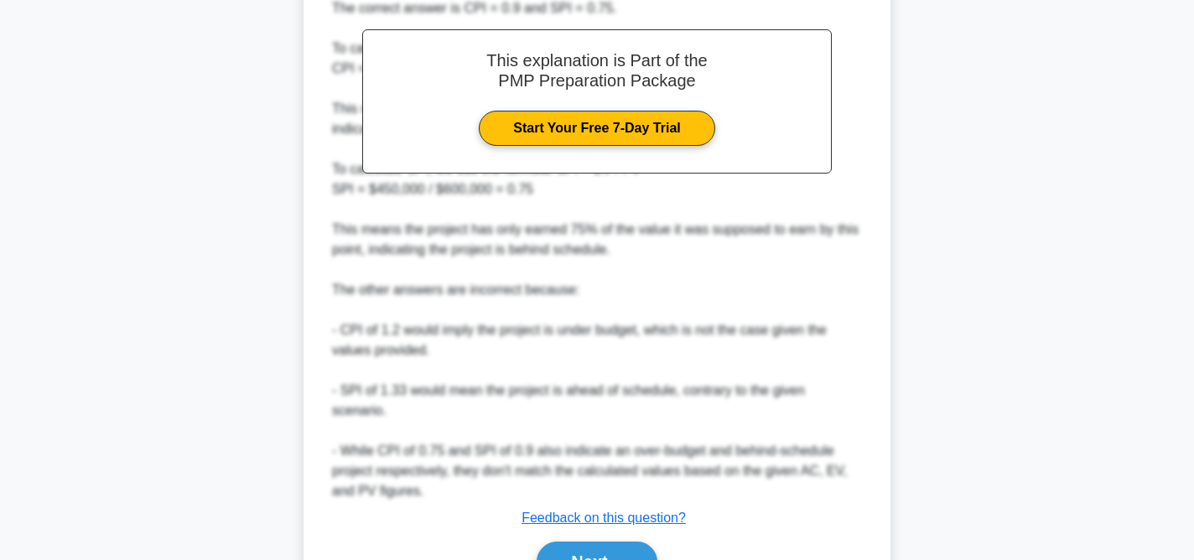
click at [960, 415] on div "On a highly complex software development project, the Project Manager, Alex, ha…" at bounding box center [597, 16] width 1107 height 1252
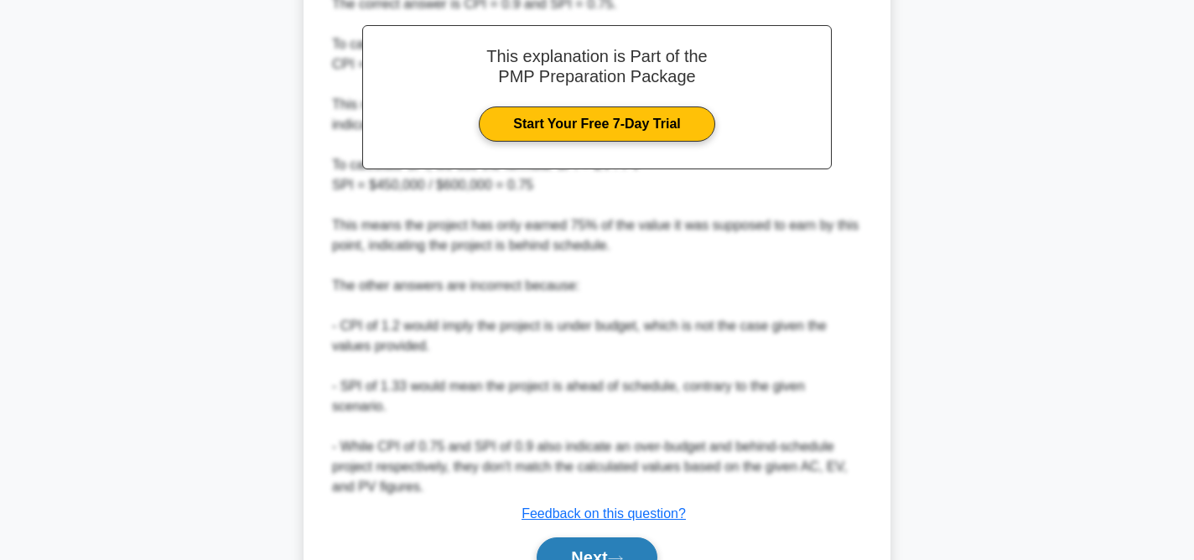
click at [617, 546] on button "Next" at bounding box center [597, 557] width 120 height 40
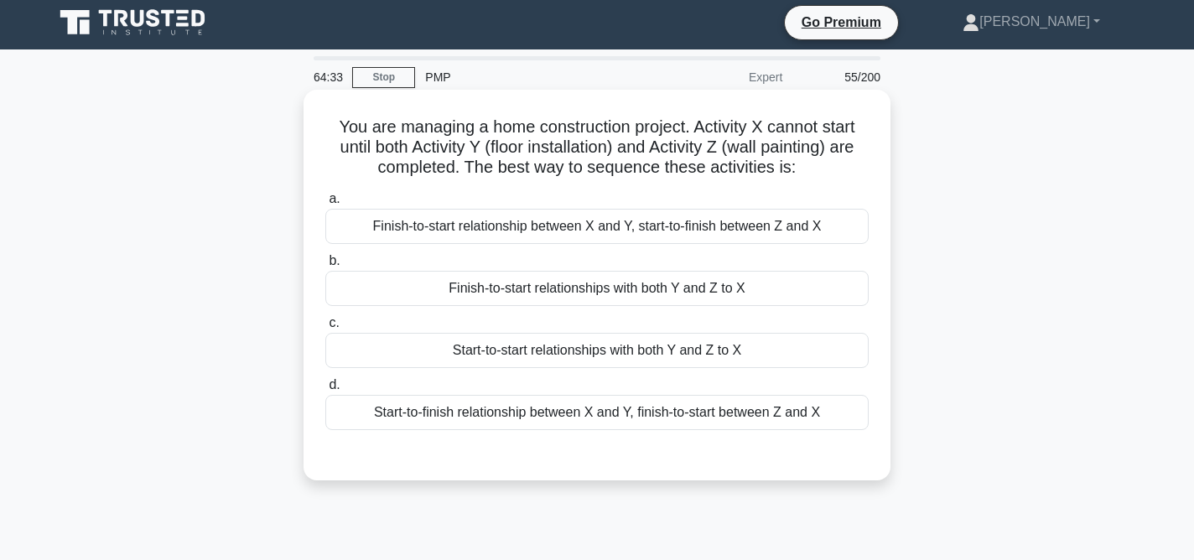
scroll to position [0, 0]
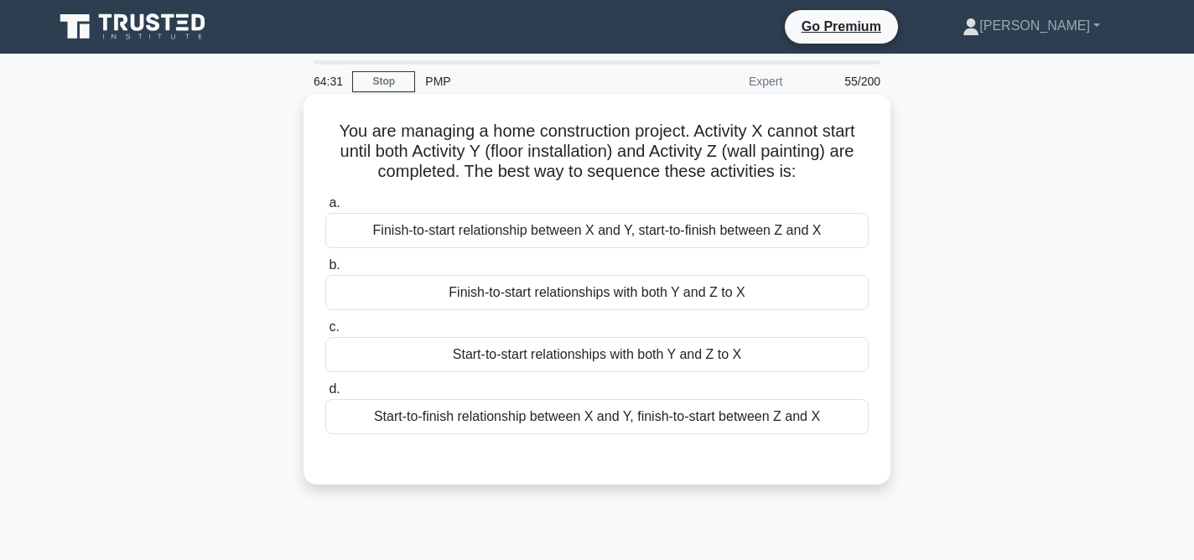
click at [673, 297] on div "Finish-to-start relationships with both Y and Z to X" at bounding box center [596, 292] width 543 height 35
click at [325, 271] on input "b. Finish-to-start relationships with both Y and Z to X" at bounding box center [325, 265] width 0 height 11
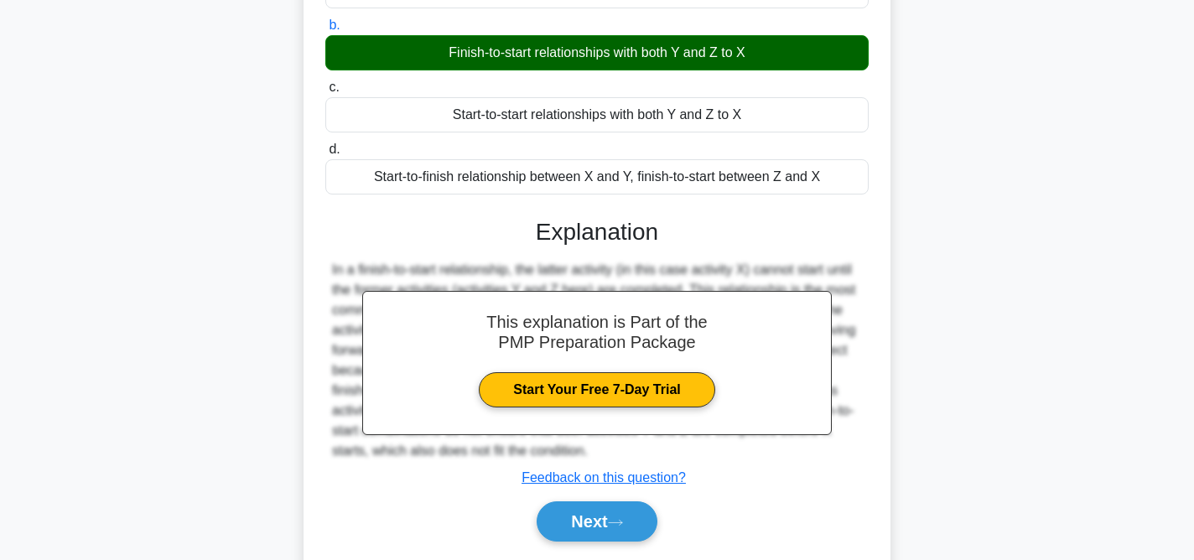
scroll to position [345, 0]
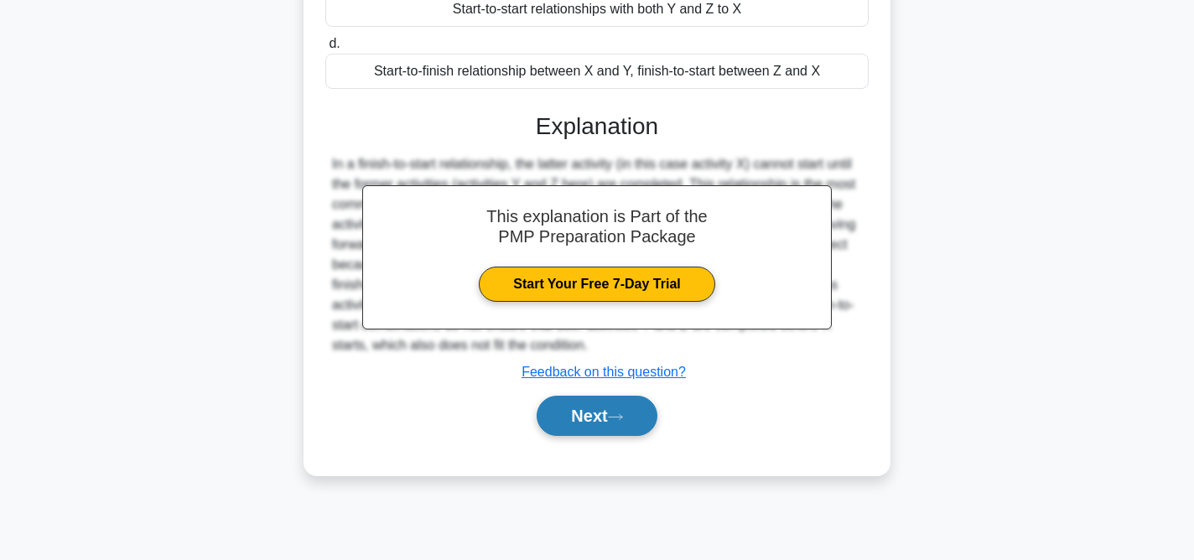
click at [634, 417] on button "Next" at bounding box center [597, 416] width 120 height 40
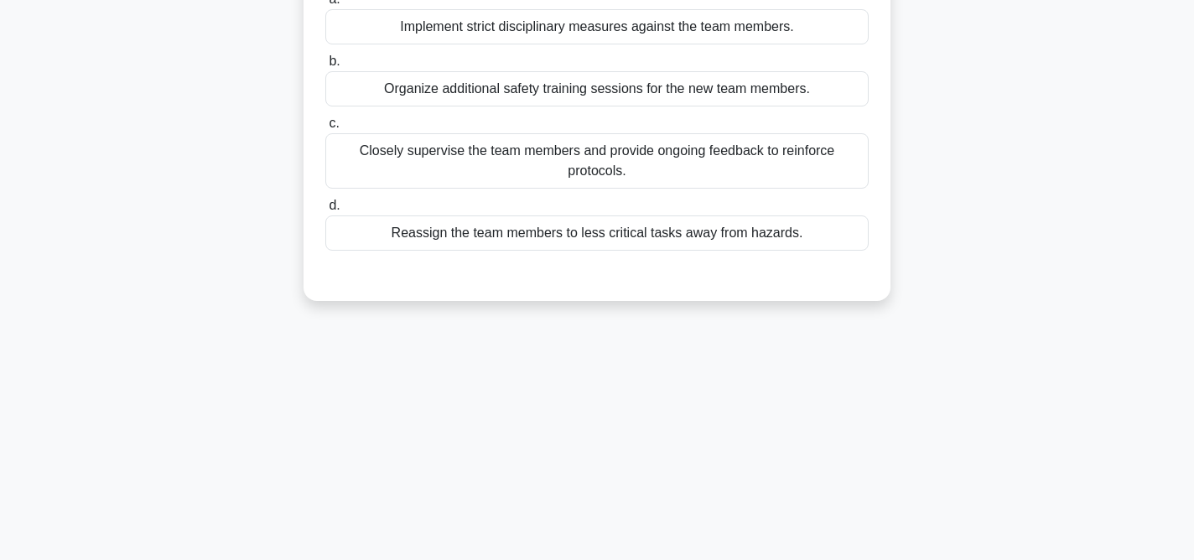
scroll to position [0, 0]
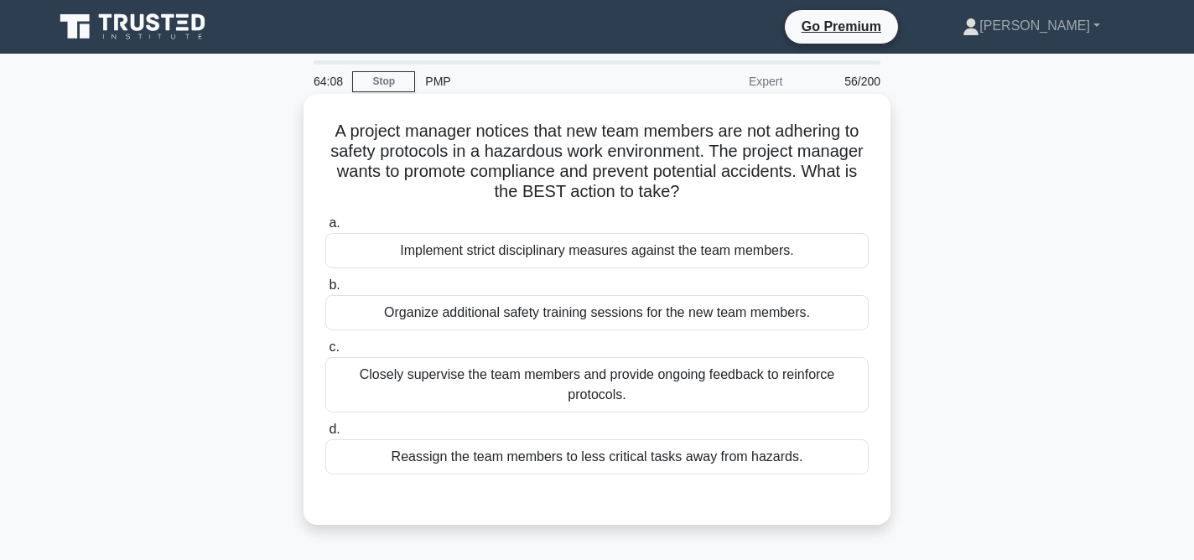
click at [657, 309] on div "Organize additional safety training sessions for the new team members." at bounding box center [596, 312] width 543 height 35
click at [325, 291] on input "b. Organize additional safety training sessions for the new team members." at bounding box center [325, 285] width 0 height 11
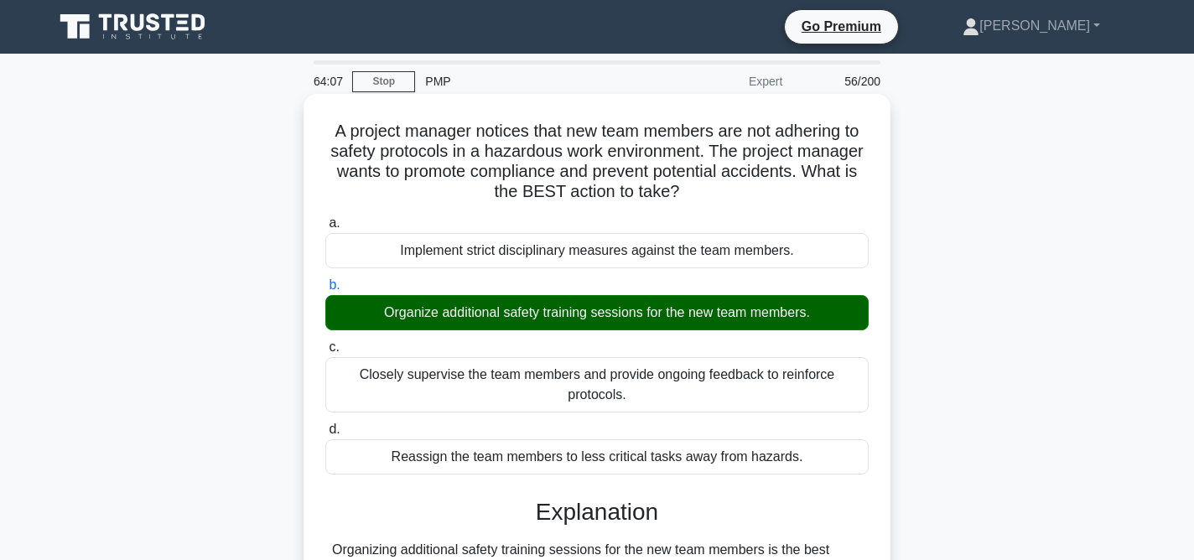
scroll to position [345, 0]
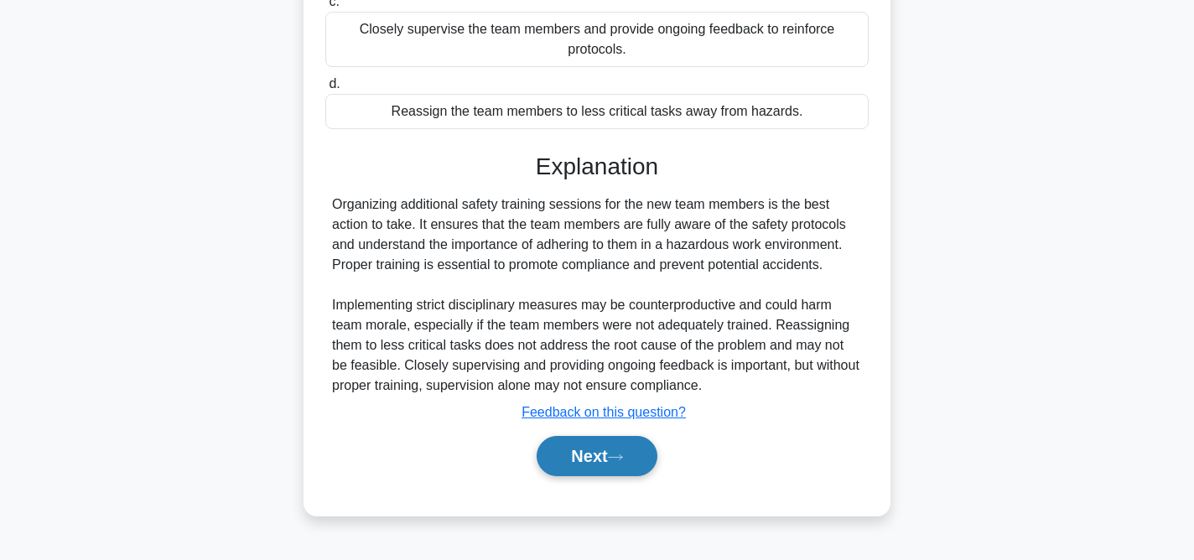
click at [599, 466] on button "Next" at bounding box center [597, 456] width 120 height 40
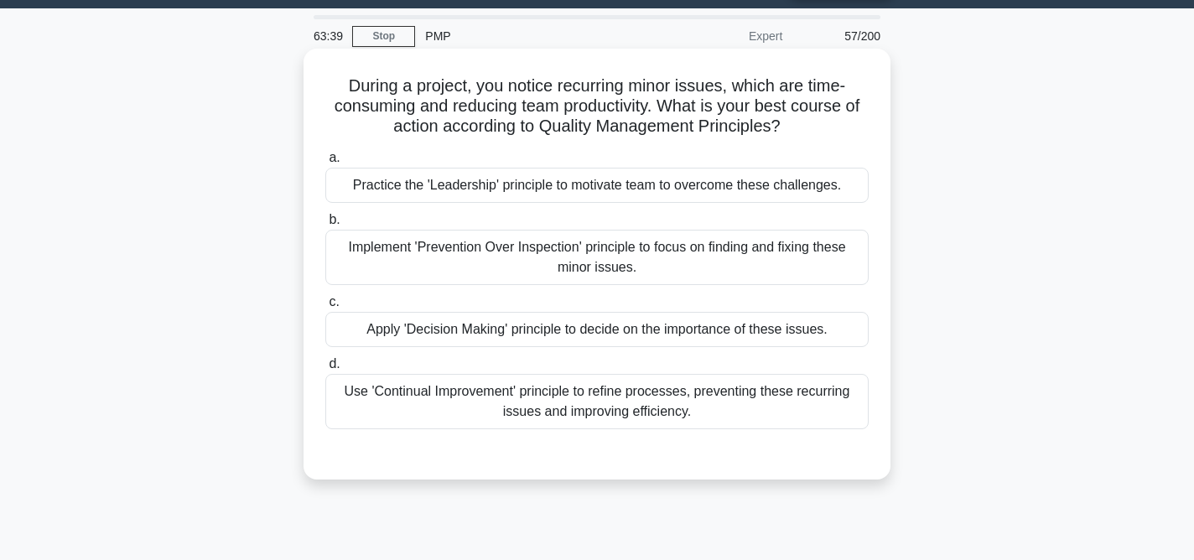
scroll to position [48, 0]
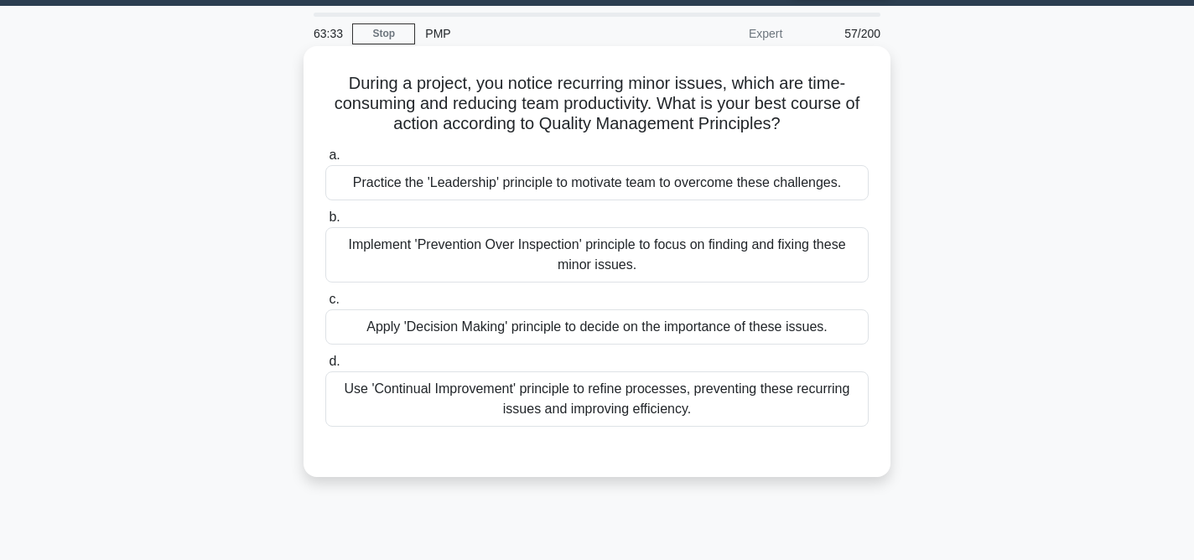
click at [647, 405] on div "Use 'Continual Improvement' principle to refine processes, preventing these rec…" at bounding box center [596, 398] width 543 height 55
click at [325, 367] on input "d. Use 'Continual Improvement' principle to refine processes, preventing these …" at bounding box center [325, 361] width 0 height 11
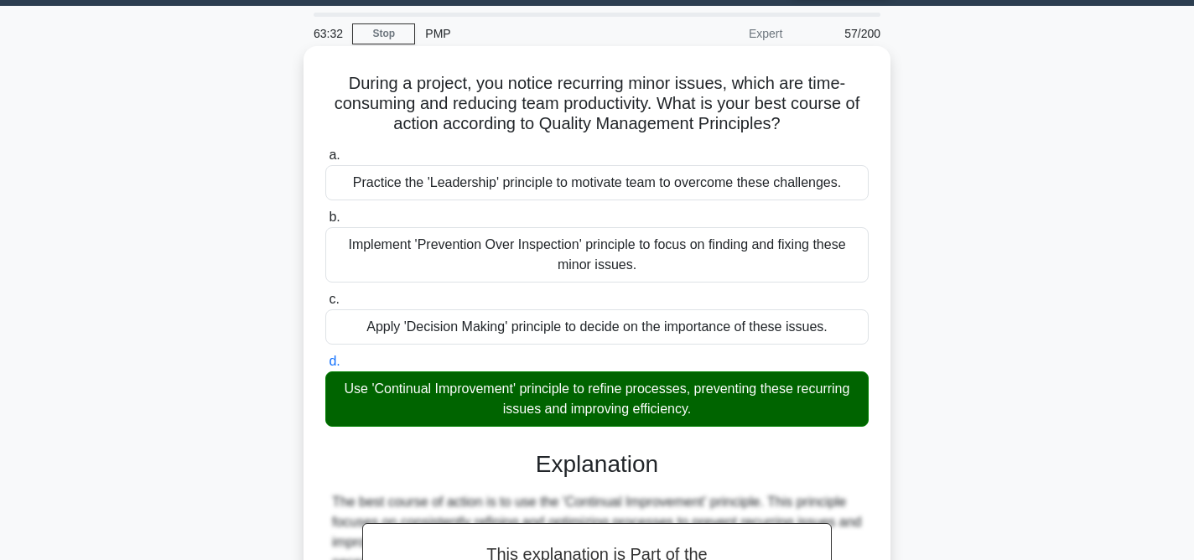
scroll to position [353, 0]
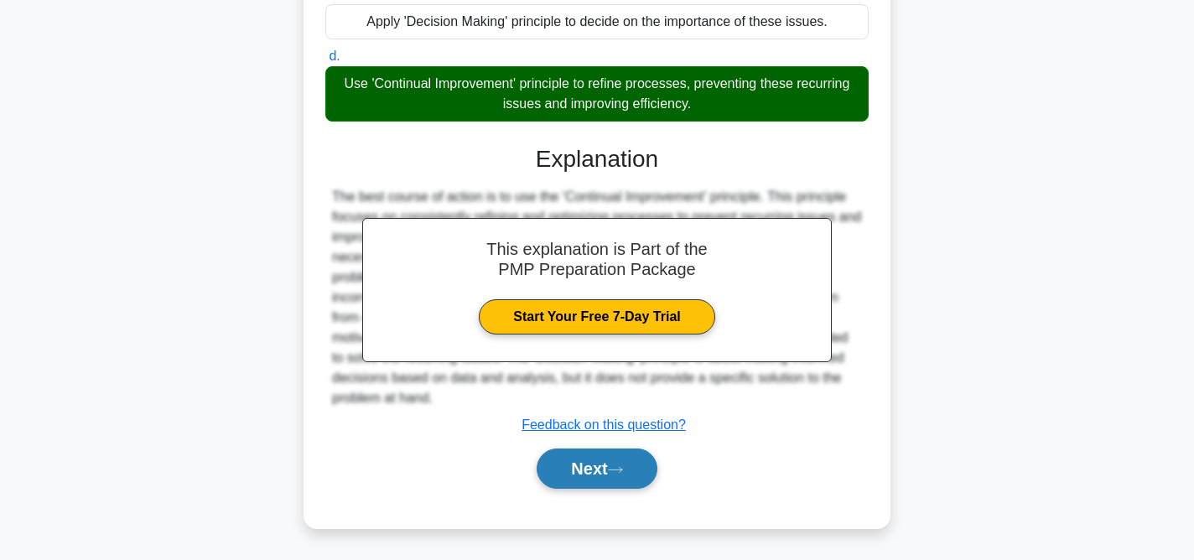
click at [617, 474] on icon at bounding box center [615, 469] width 15 height 9
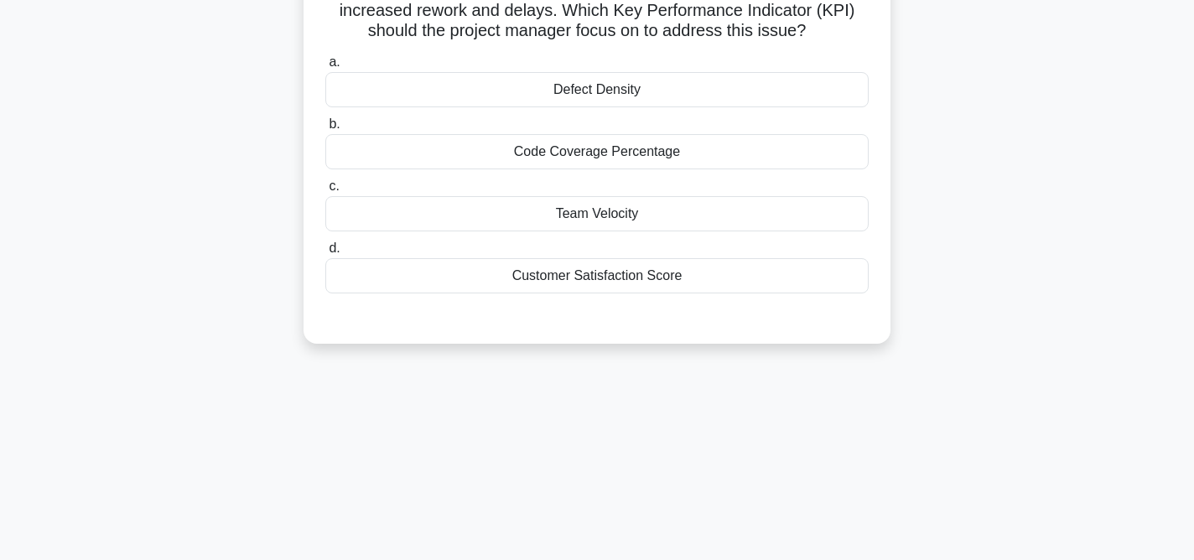
scroll to position [0, 0]
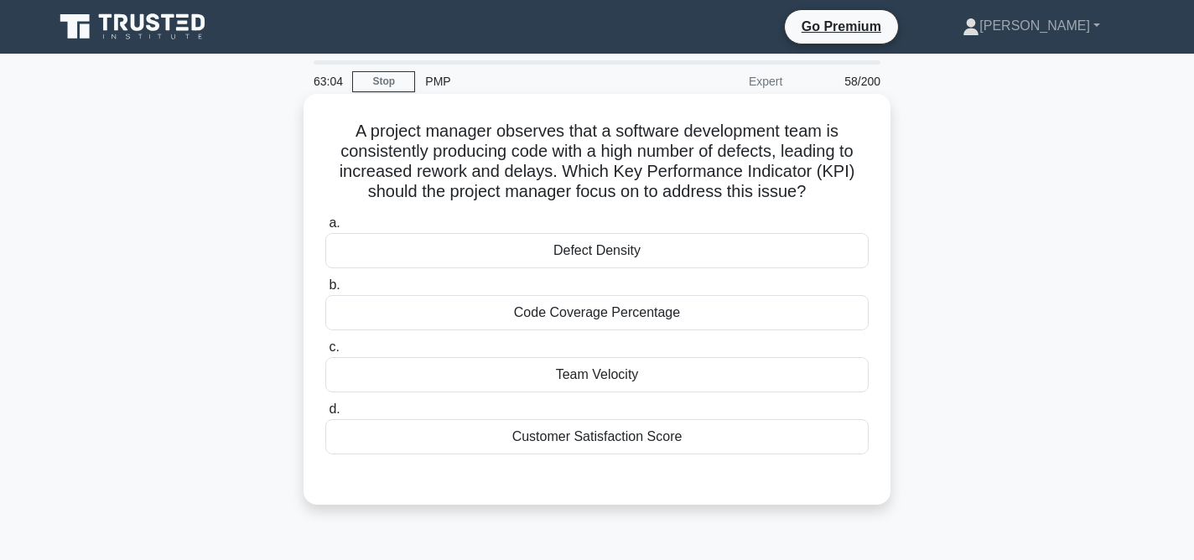
click at [625, 246] on div "Defect Density" at bounding box center [596, 250] width 543 height 35
click at [325, 229] on input "a. Defect Density" at bounding box center [325, 223] width 0 height 11
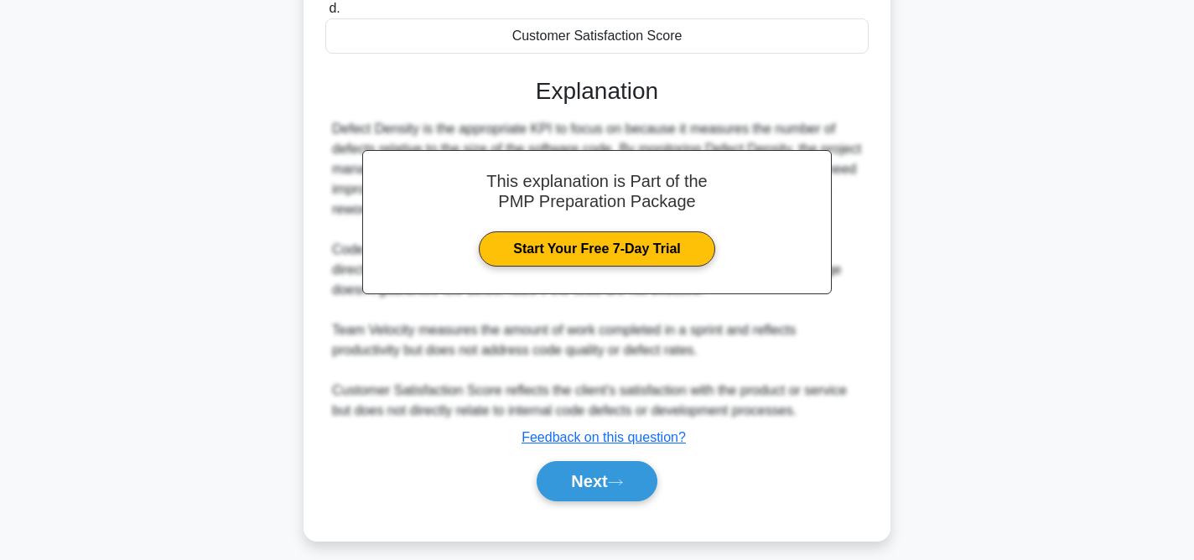
scroll to position [413, 0]
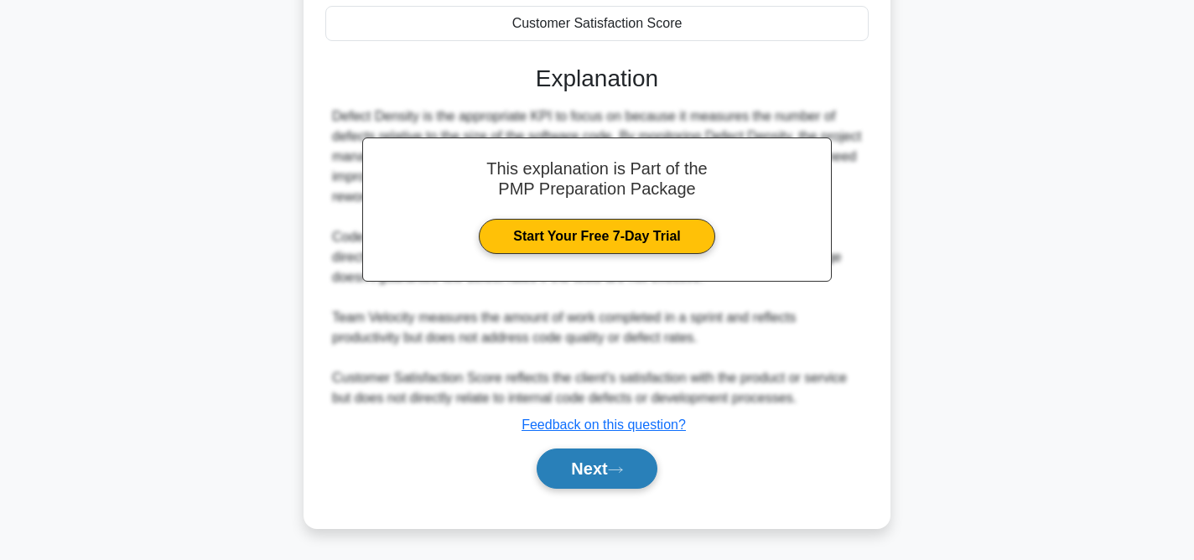
click at [633, 471] on button "Next" at bounding box center [597, 469] width 120 height 40
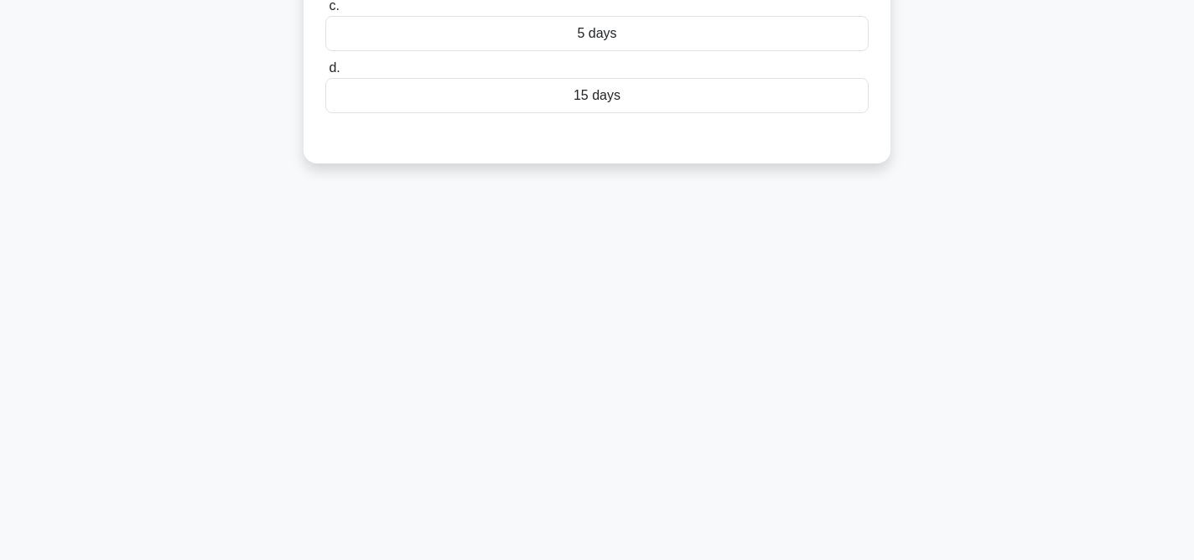
scroll to position [0, 0]
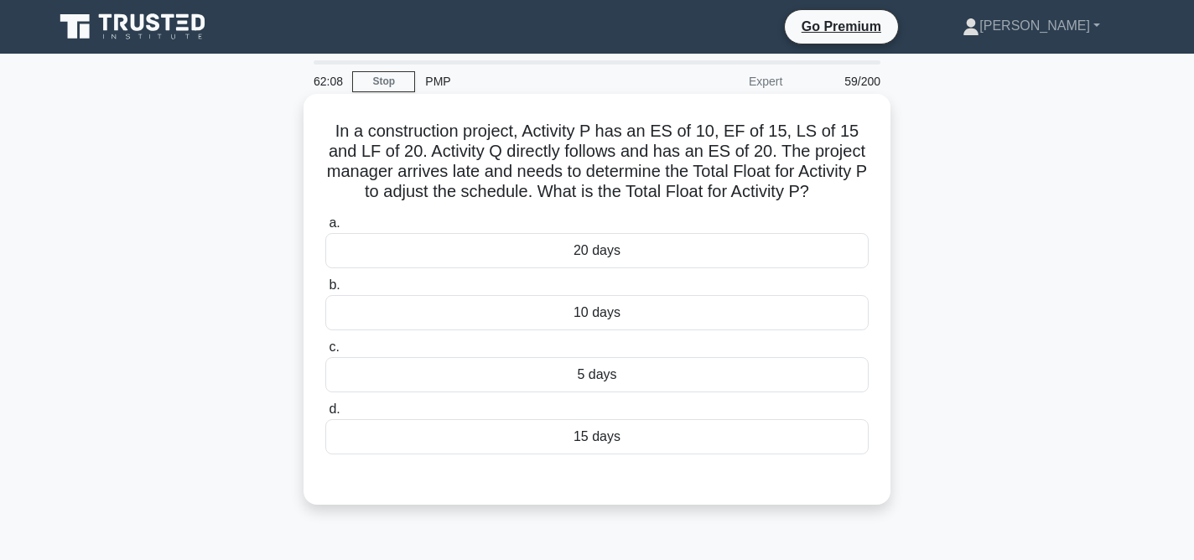
click at [641, 370] on div "5 days" at bounding box center [596, 374] width 543 height 35
click at [325, 353] on input "c. 5 days" at bounding box center [325, 347] width 0 height 11
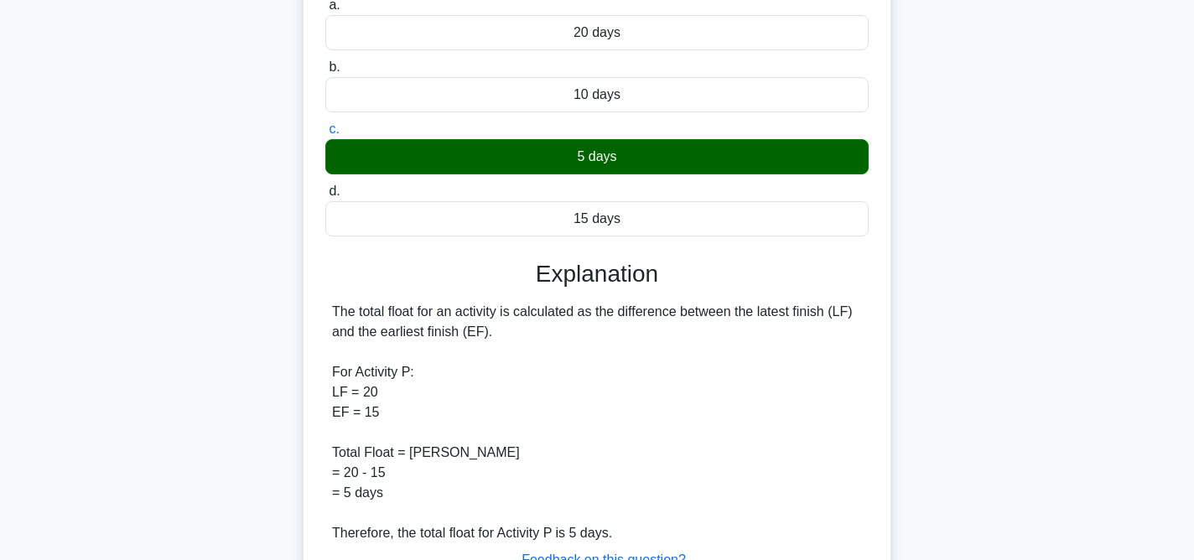
scroll to position [353, 0]
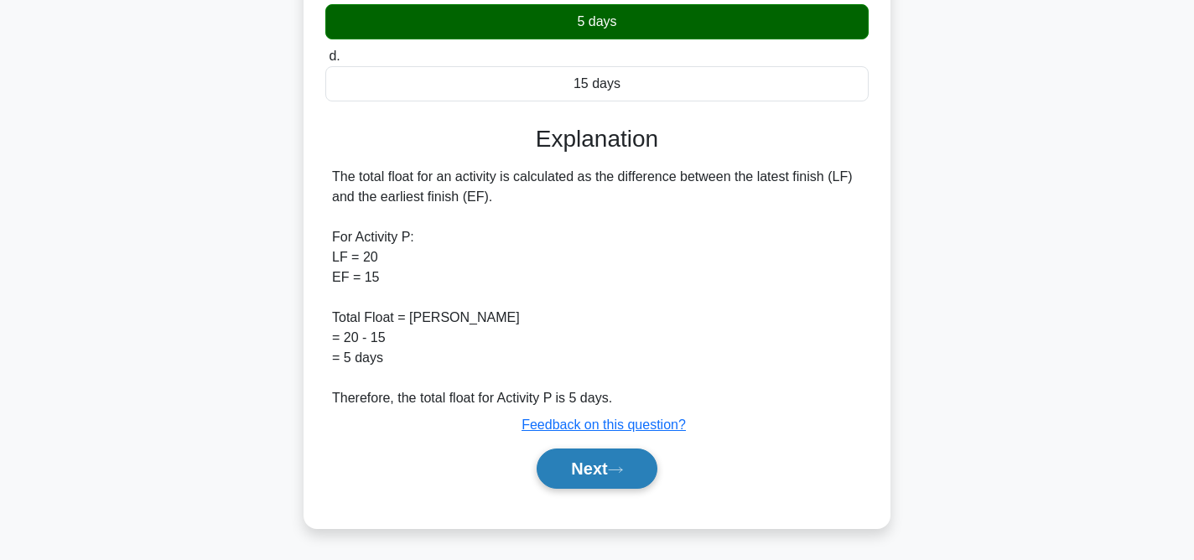
click at [620, 467] on icon at bounding box center [615, 469] width 15 height 9
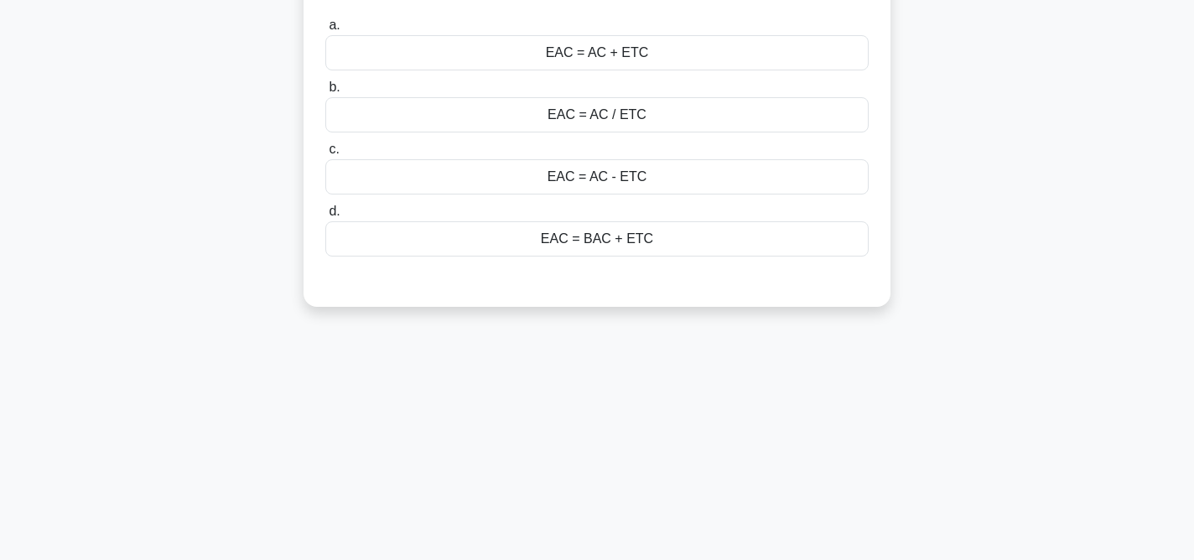
scroll to position [0, 0]
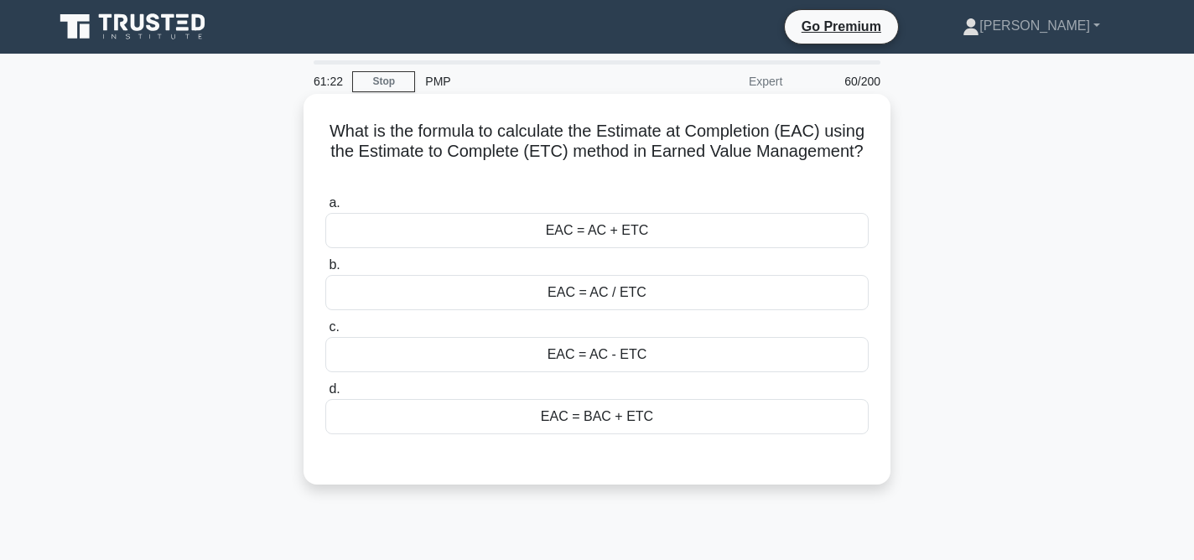
click at [621, 422] on div "EAC = BAC + ETC" at bounding box center [596, 416] width 543 height 35
click at [325, 395] on input "d. EAC = BAC + ETC" at bounding box center [325, 389] width 0 height 11
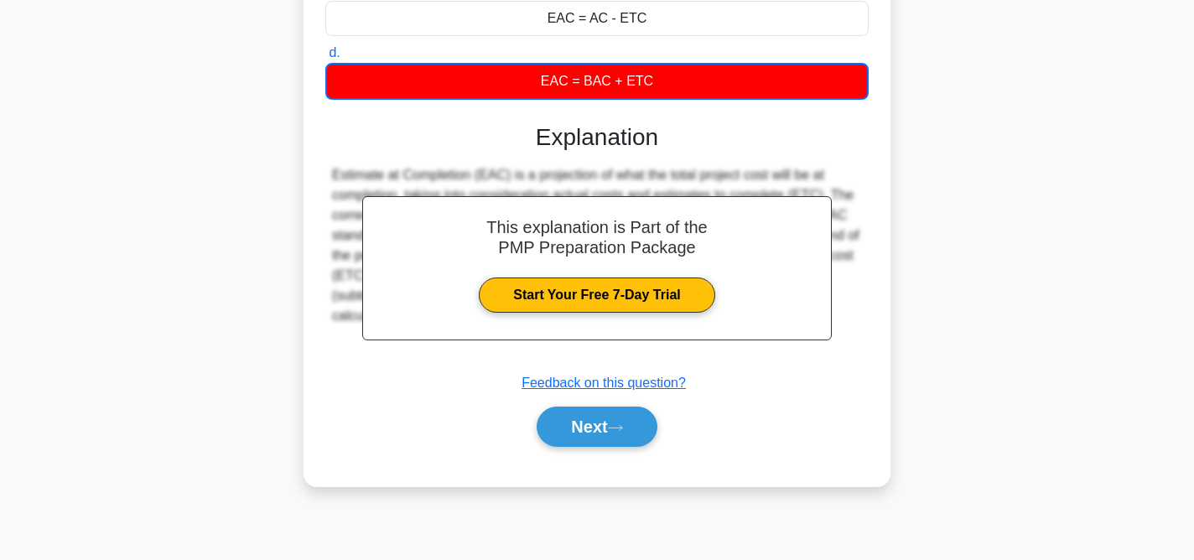
scroll to position [345, 0]
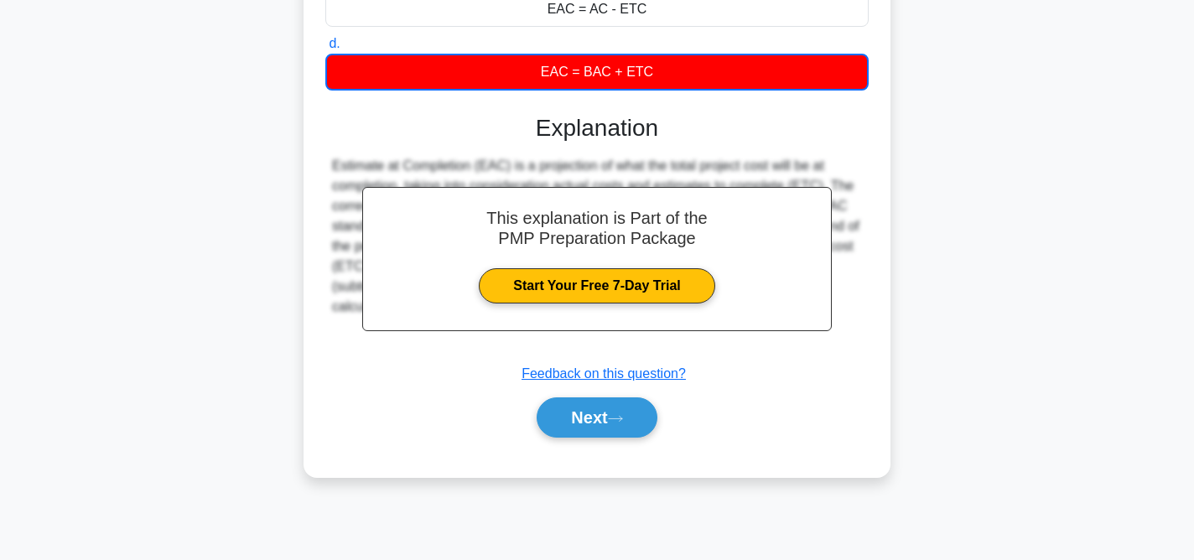
click at [621, 422] on icon at bounding box center [615, 418] width 15 height 9
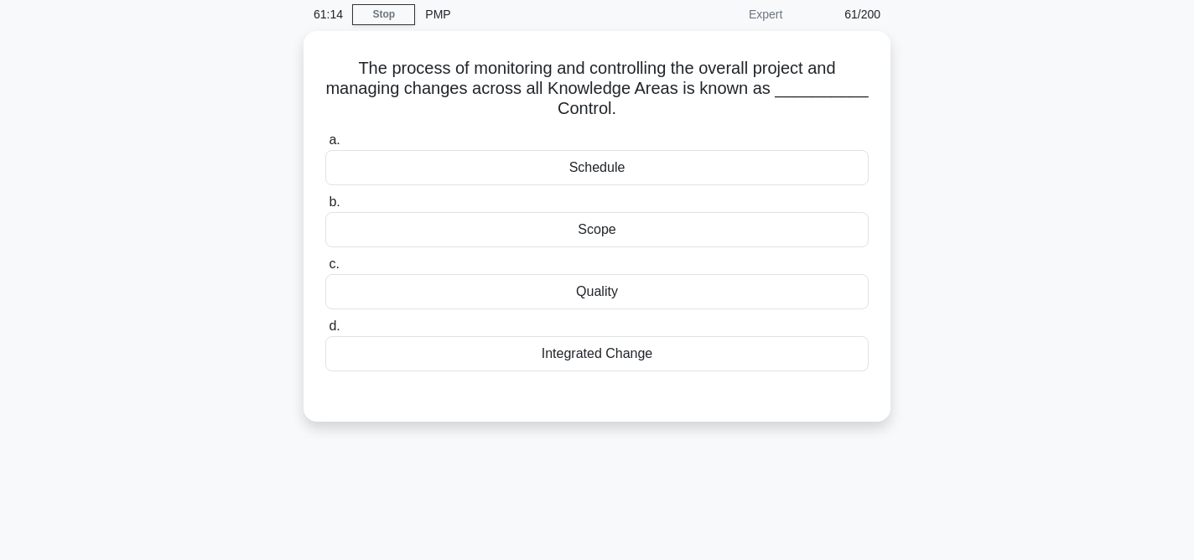
scroll to position [0, 0]
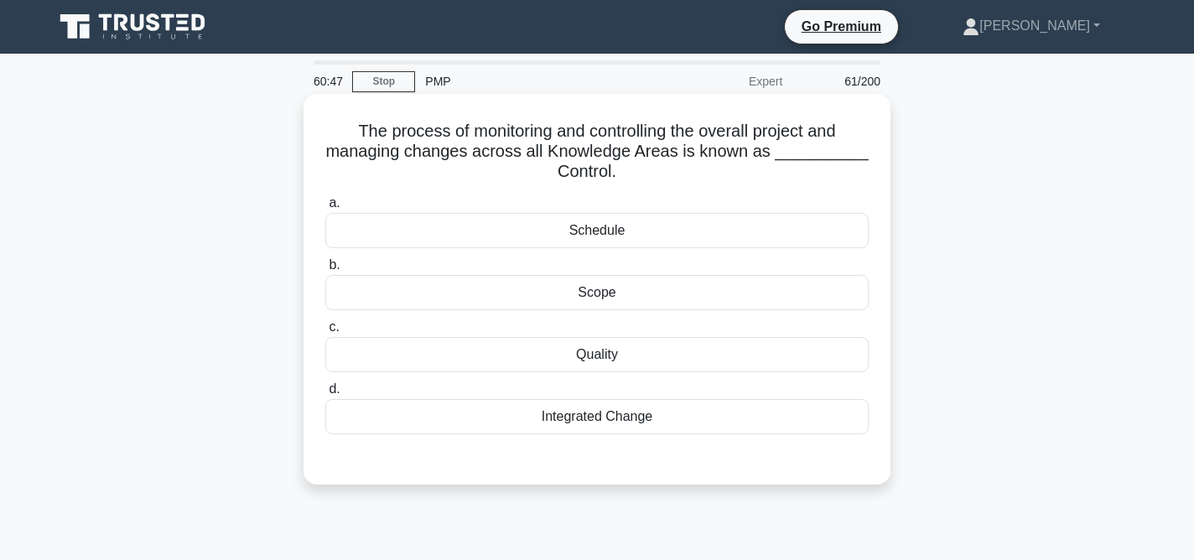
click at [615, 420] on div "Integrated Change" at bounding box center [596, 416] width 543 height 35
click at [325, 395] on input "d. Integrated Change" at bounding box center [325, 389] width 0 height 11
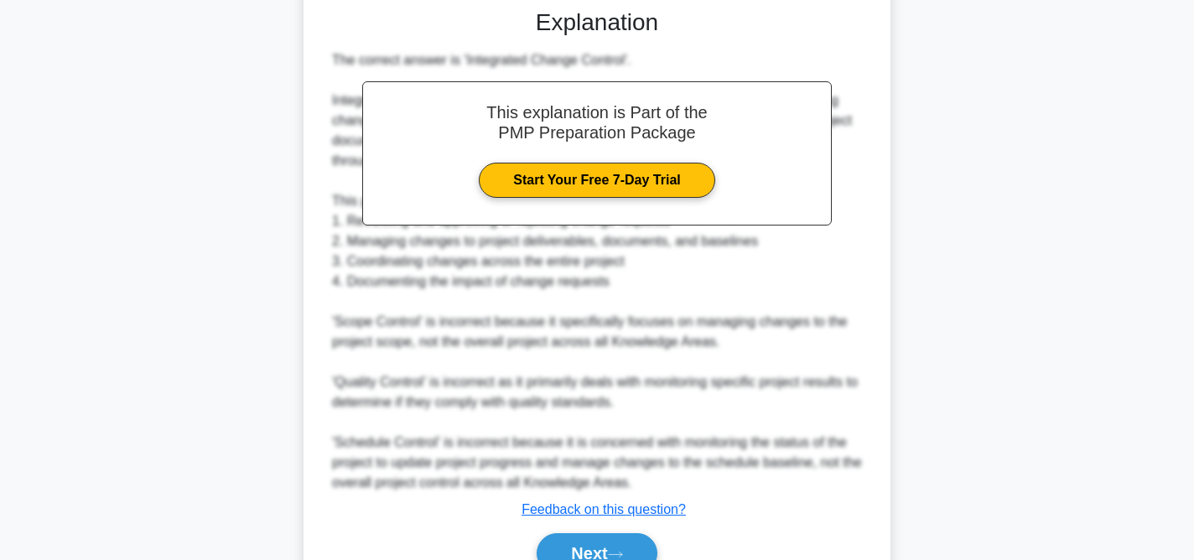
scroll to position [534, 0]
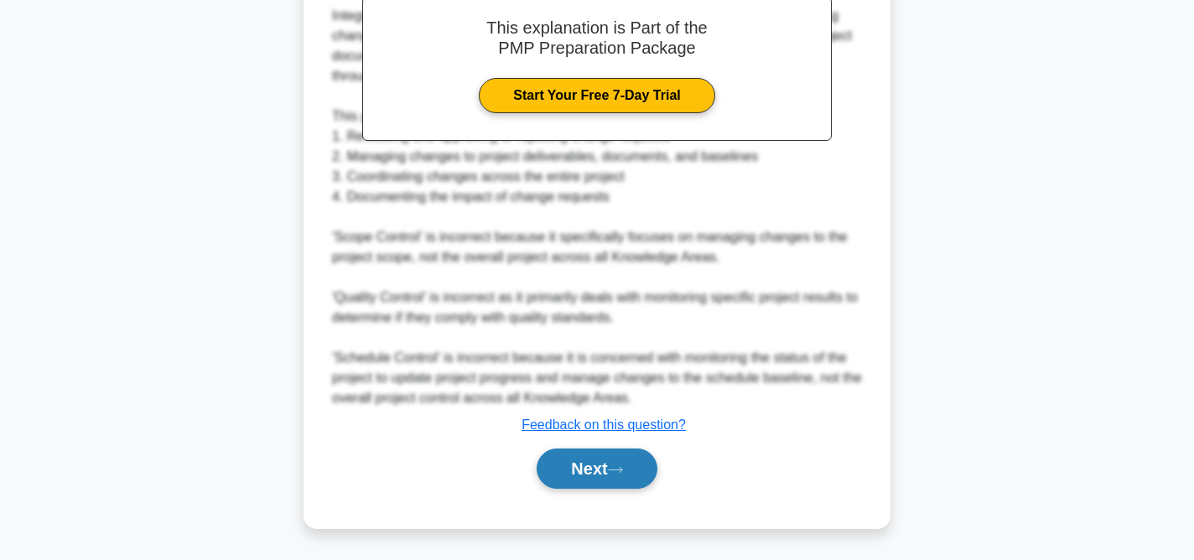
click at [620, 474] on icon at bounding box center [615, 469] width 15 height 9
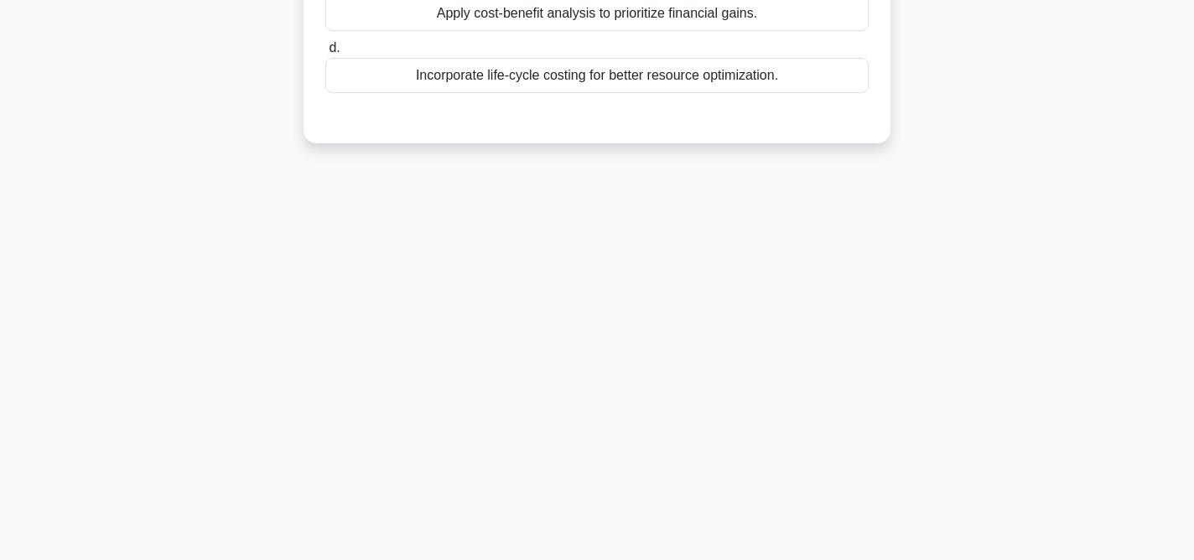
scroll to position [0, 0]
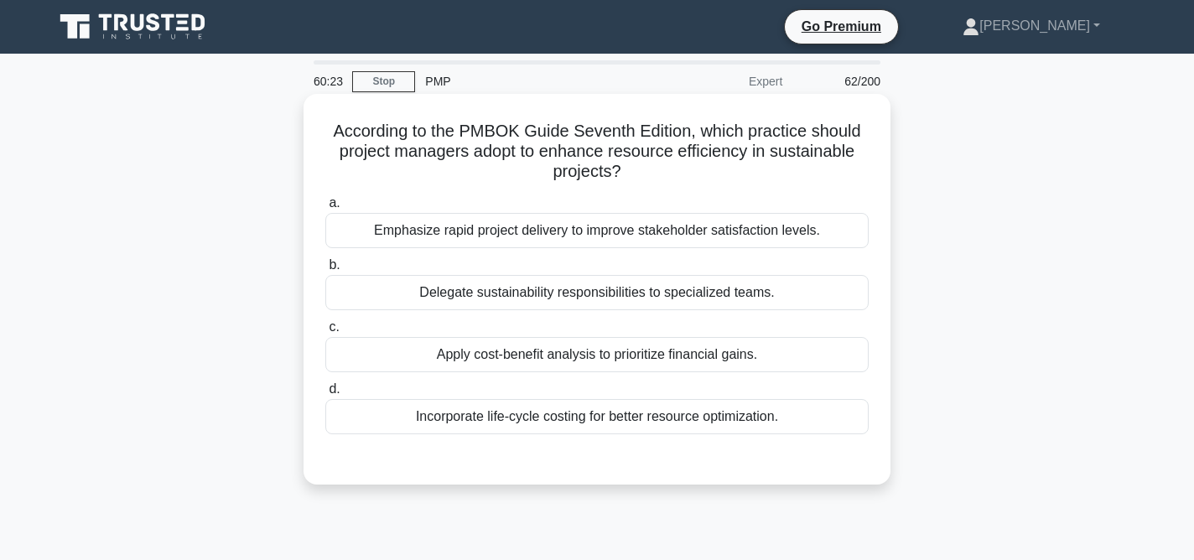
click at [677, 418] on div "Incorporate life-cycle costing for better resource optimization." at bounding box center [596, 416] width 543 height 35
click at [325, 395] on input "d. Incorporate life-cycle costing for better resource optimization." at bounding box center [325, 389] width 0 height 11
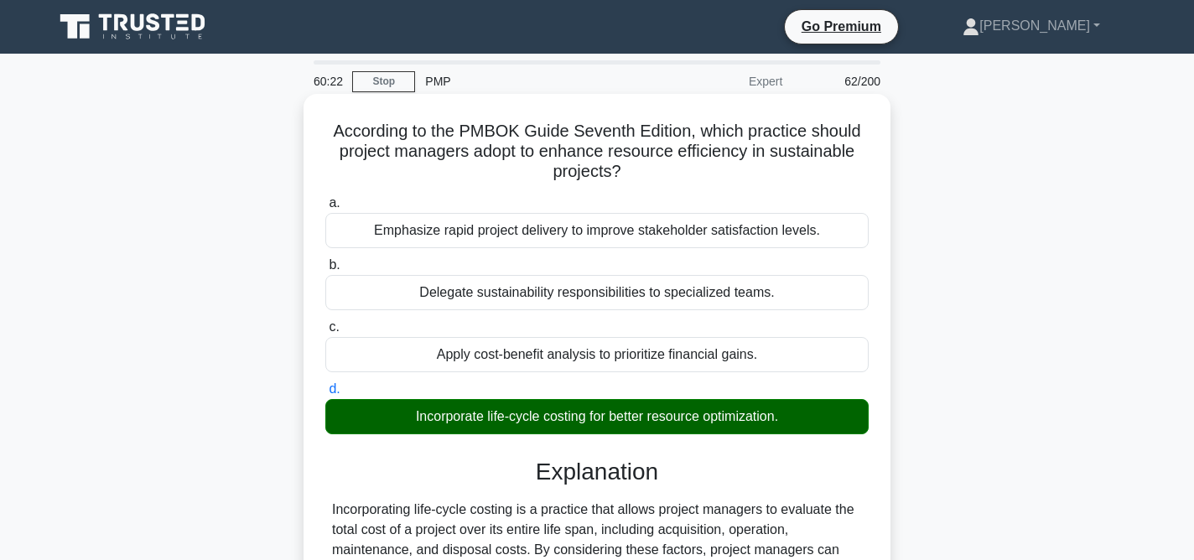
scroll to position [345, 0]
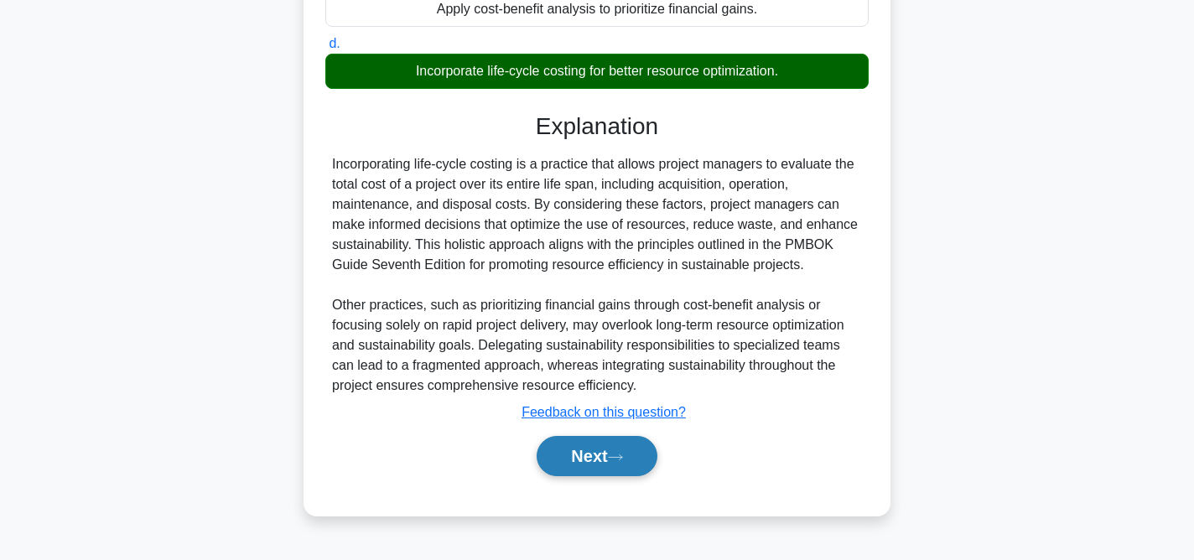
click at [646, 455] on button "Next" at bounding box center [597, 456] width 120 height 40
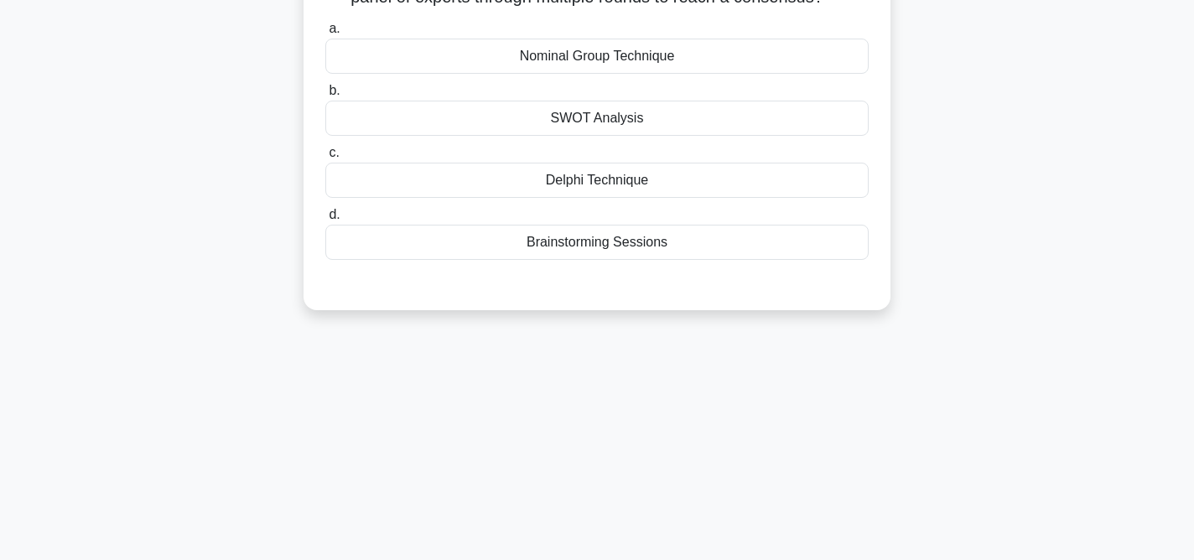
scroll to position [0, 0]
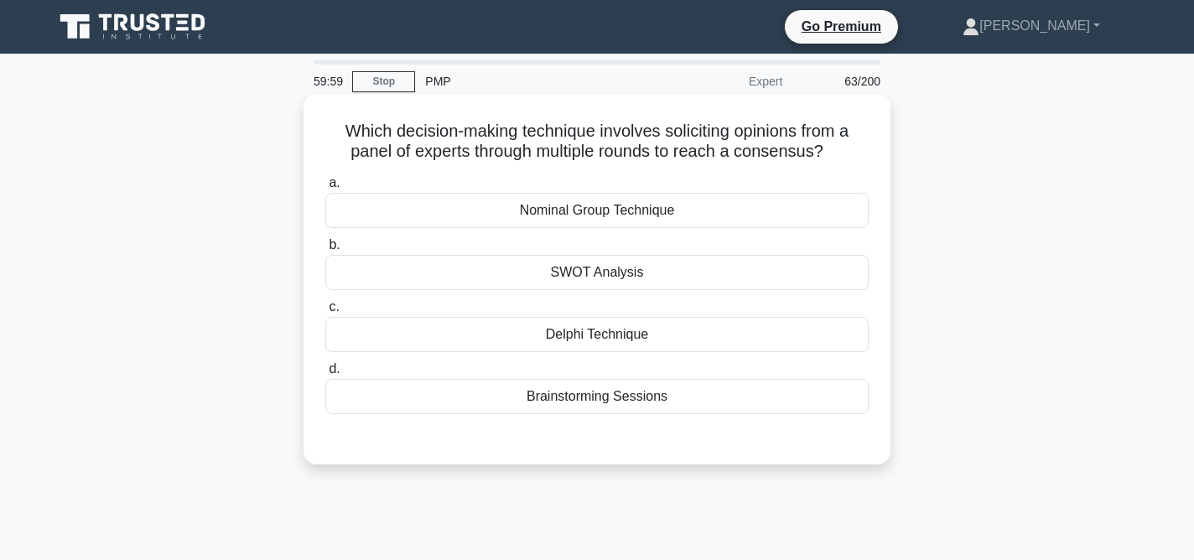
click at [686, 404] on div "Brainstorming Sessions" at bounding box center [596, 396] width 543 height 35
click at [325, 375] on input "d. Brainstorming Sessions" at bounding box center [325, 369] width 0 height 11
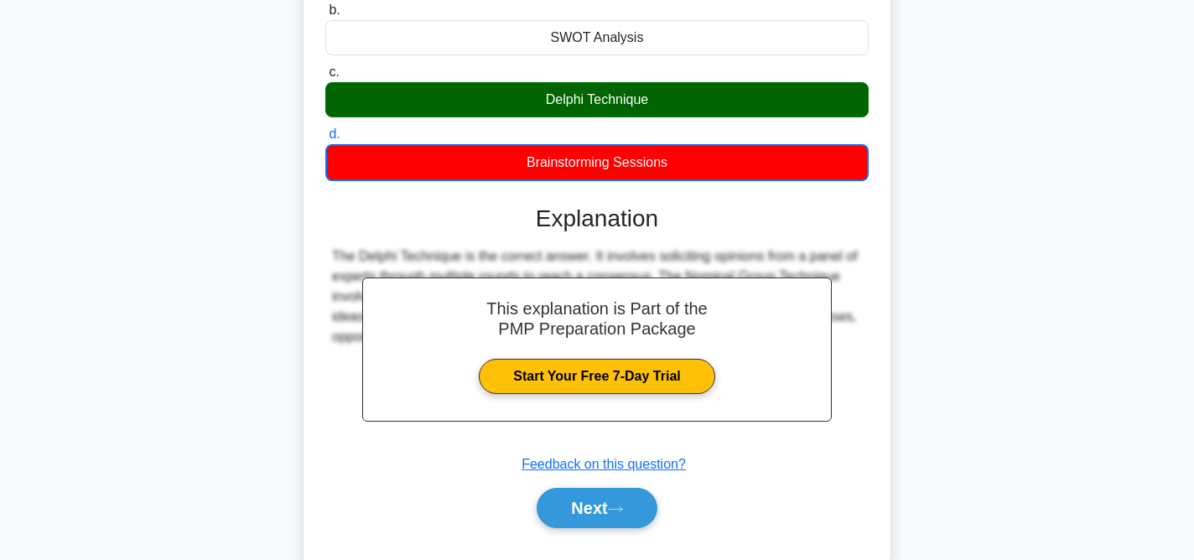
scroll to position [345, 0]
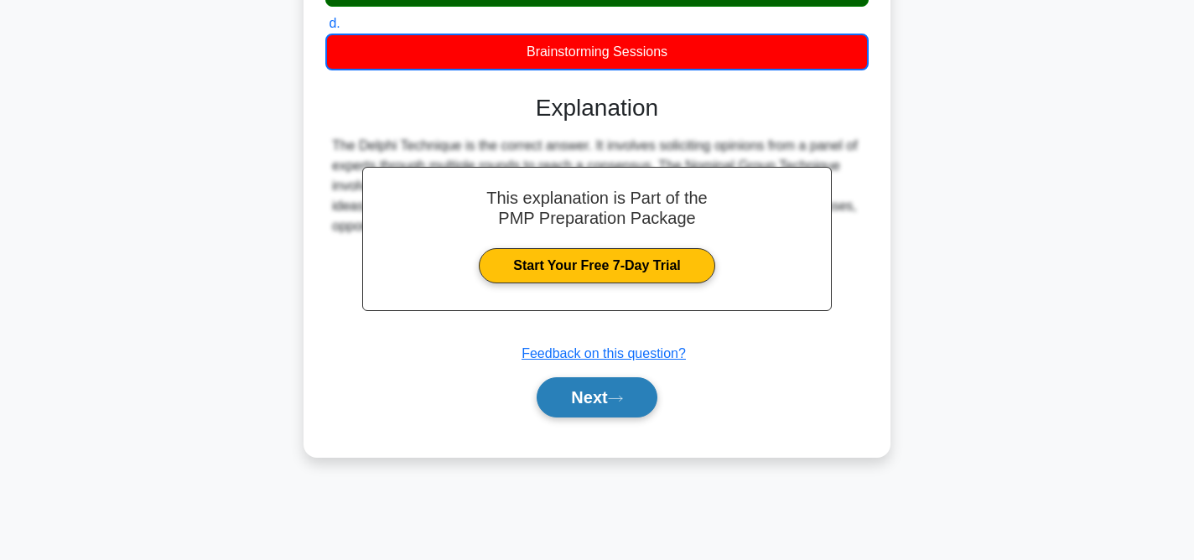
click at [576, 398] on button "Next" at bounding box center [597, 397] width 120 height 40
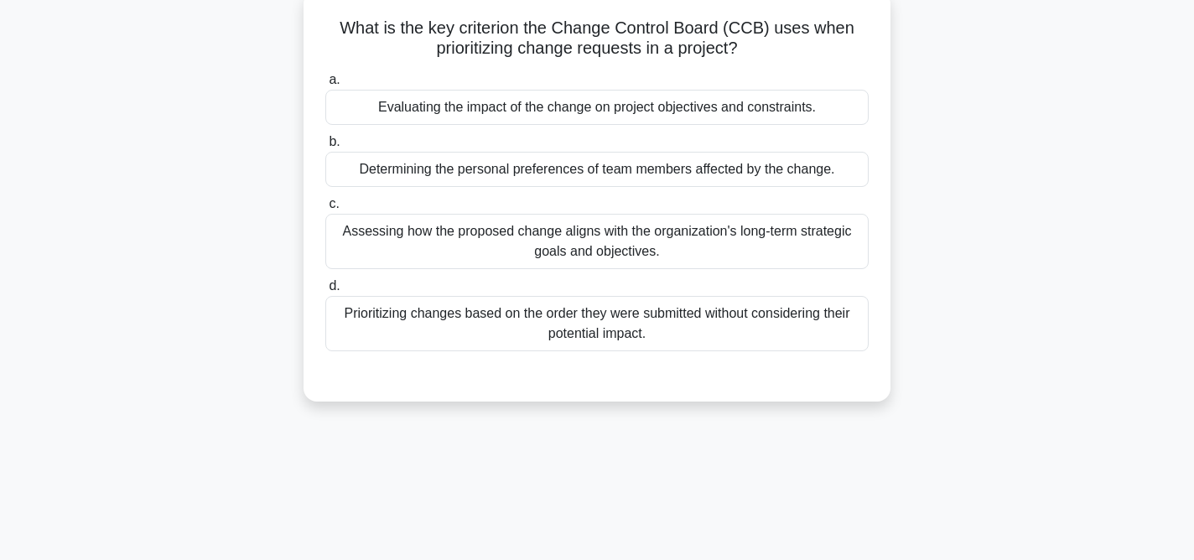
scroll to position [0, 0]
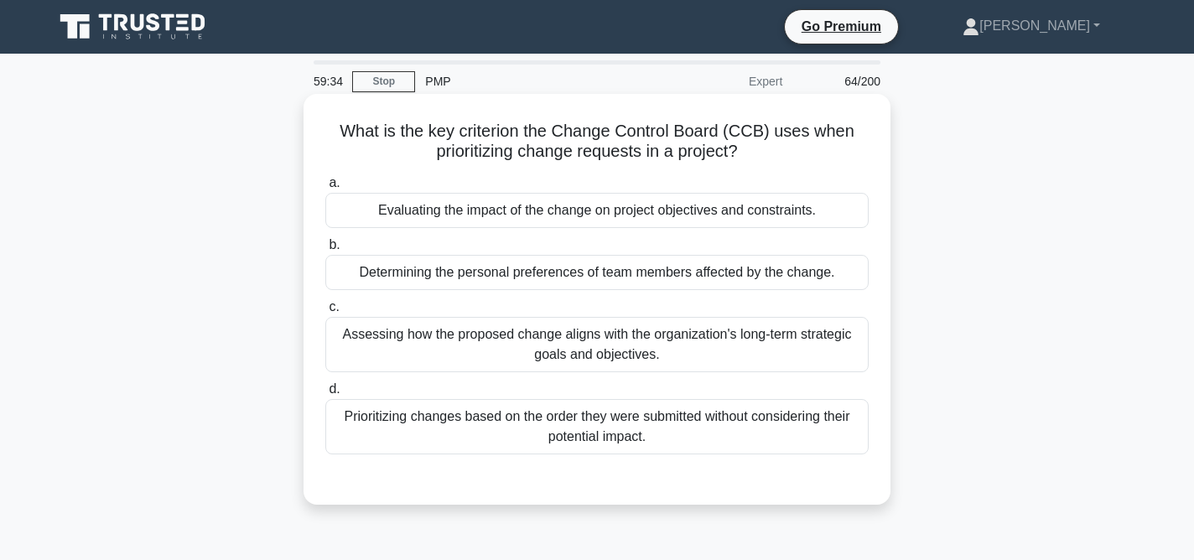
click at [703, 215] on div "Evaluating the impact of the change on project objectives and constraints." at bounding box center [596, 210] width 543 height 35
click at [325, 189] on input "a. Evaluating the impact of the change on project objectives and constraints." at bounding box center [325, 183] width 0 height 11
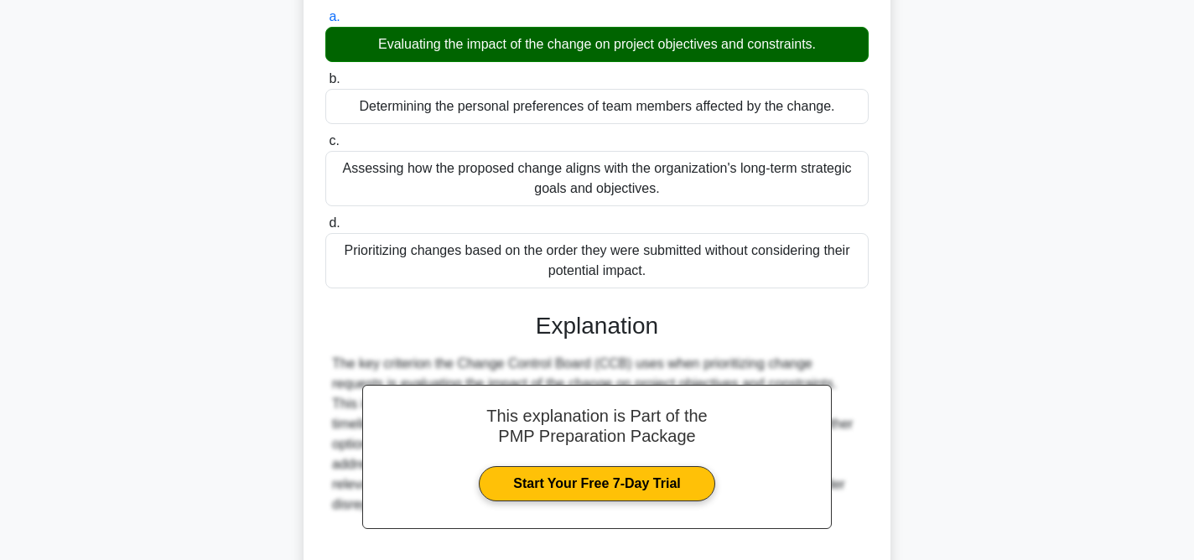
scroll to position [345, 0]
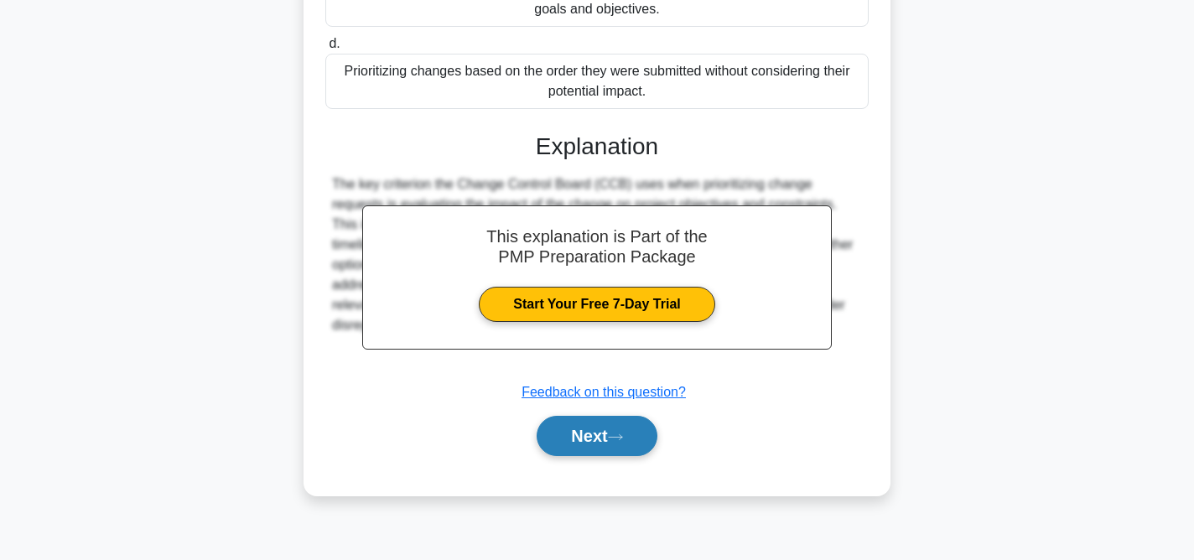
click at [598, 429] on button "Next" at bounding box center [597, 436] width 120 height 40
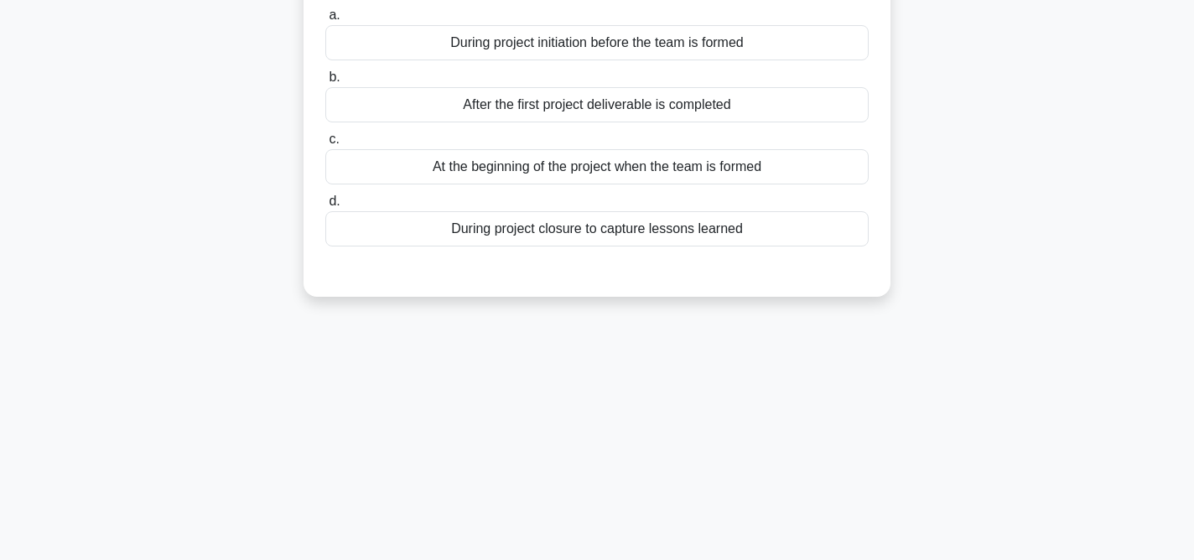
scroll to position [0, 0]
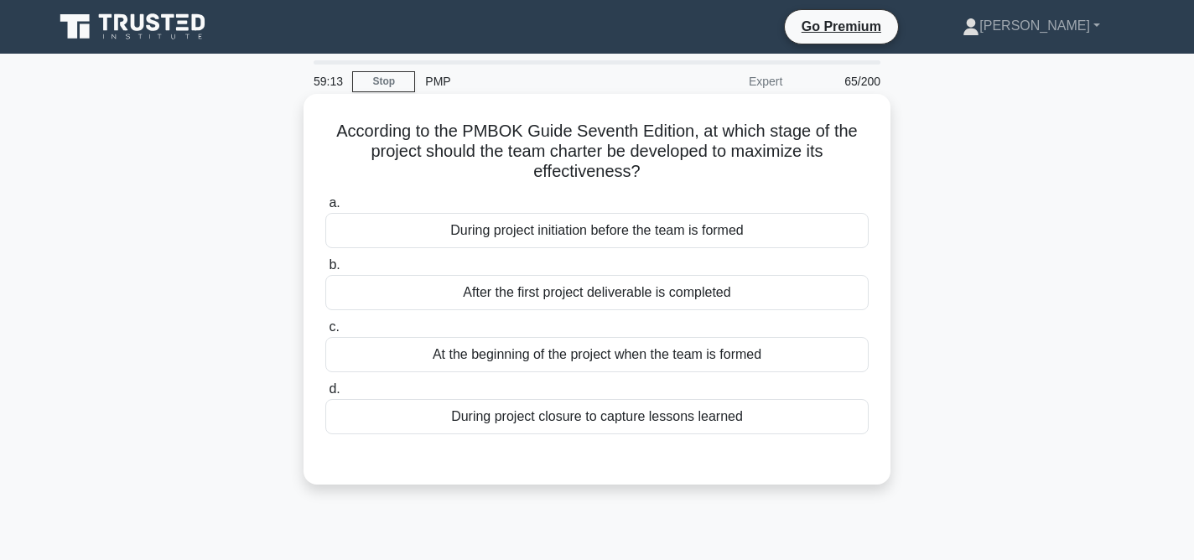
click at [706, 236] on div "During project initiation before the team is formed" at bounding box center [596, 230] width 543 height 35
click at [325, 209] on input "a. During project initiation before the team is formed" at bounding box center [325, 203] width 0 height 11
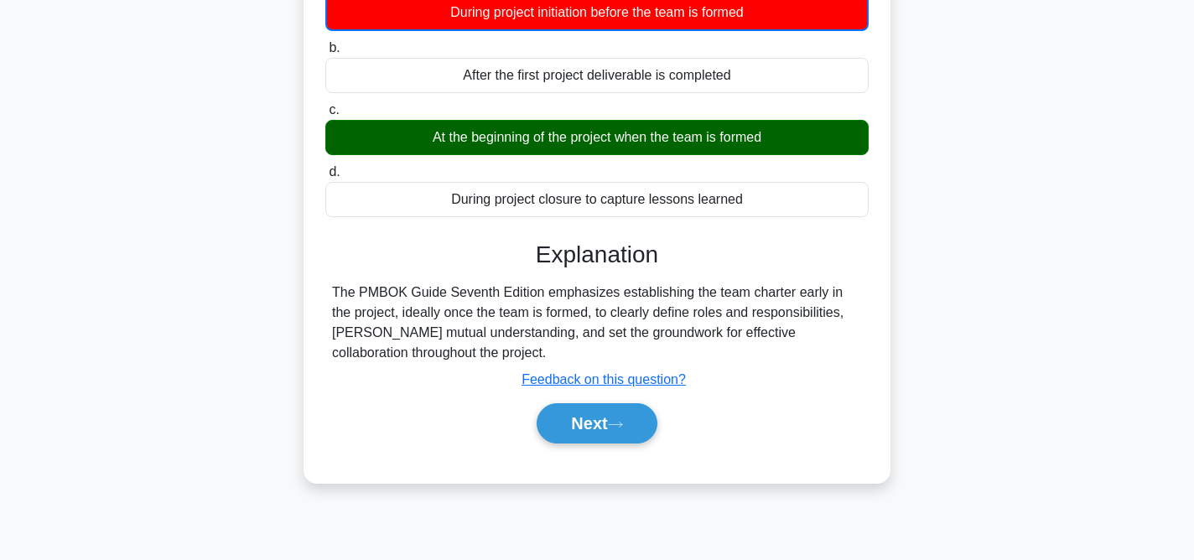
scroll to position [345, 0]
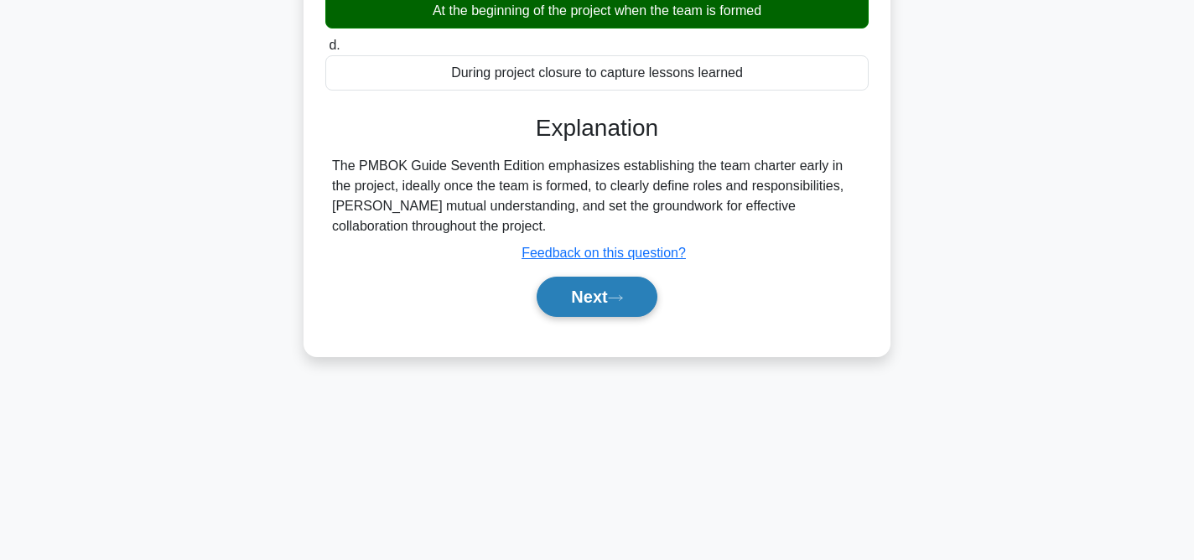
click at [610, 302] on button "Next" at bounding box center [597, 297] width 120 height 40
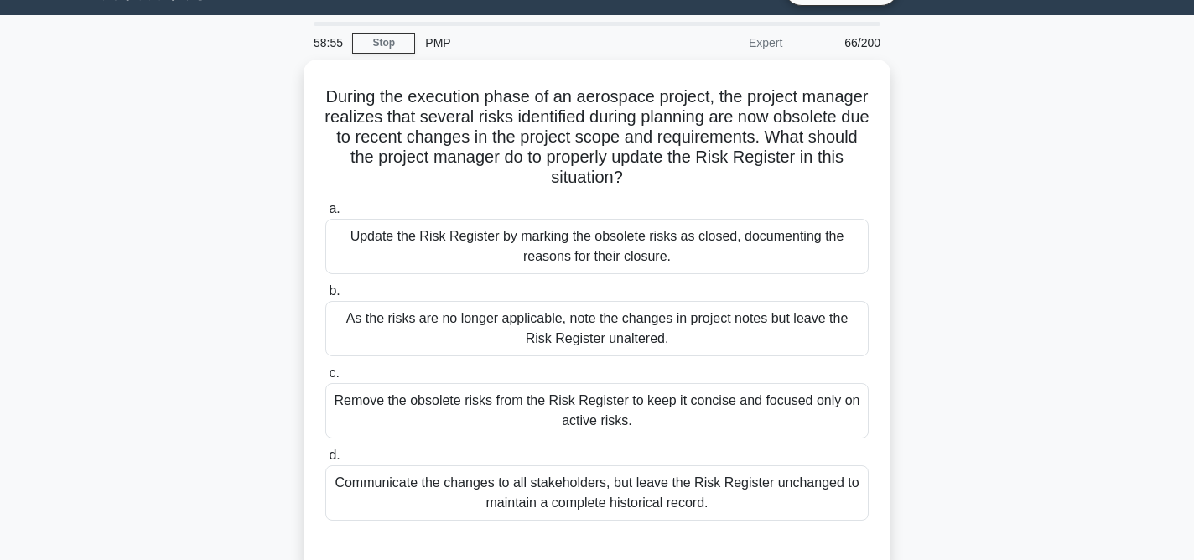
scroll to position [40, 0]
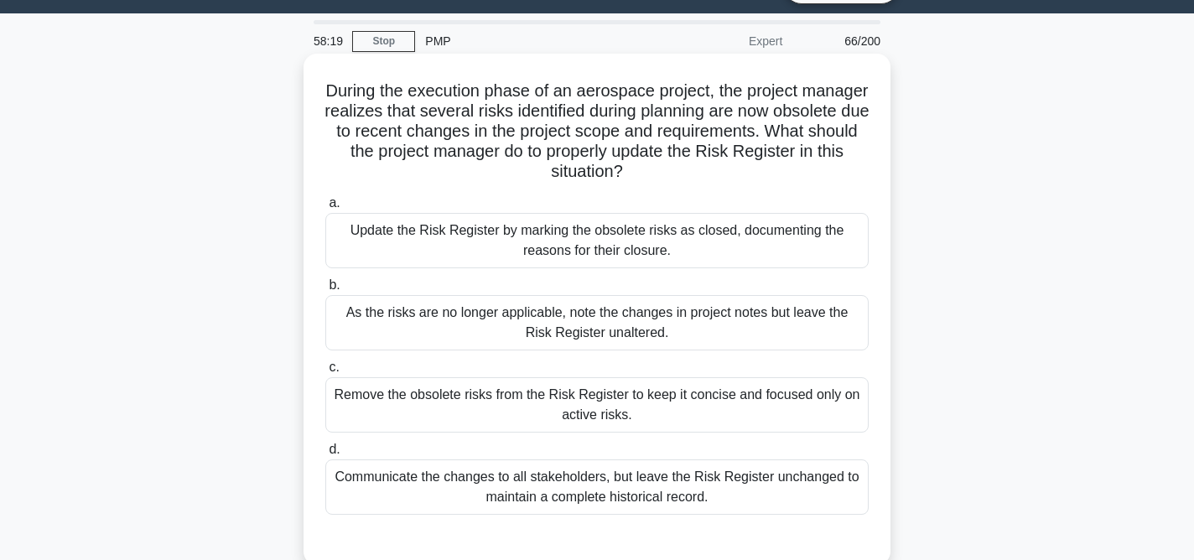
click at [697, 241] on div "Update the Risk Register by marking the obsolete risks as closed, documenting t…" at bounding box center [596, 240] width 543 height 55
click at [325, 209] on input "a. Update the Risk Register by marking the obsolete risks as closed, documentin…" at bounding box center [325, 203] width 0 height 11
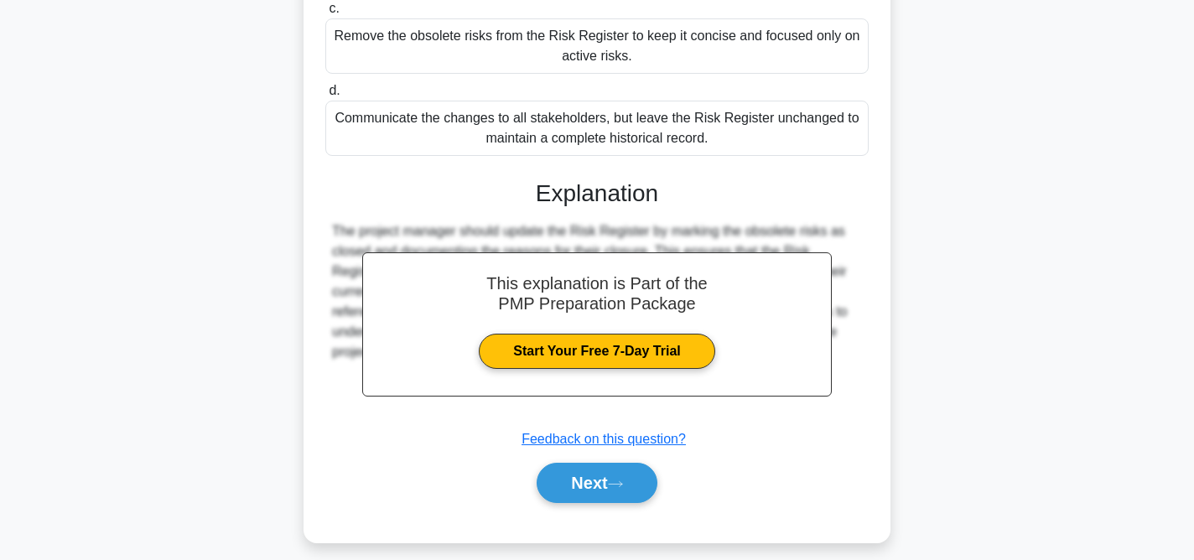
scroll to position [413, 0]
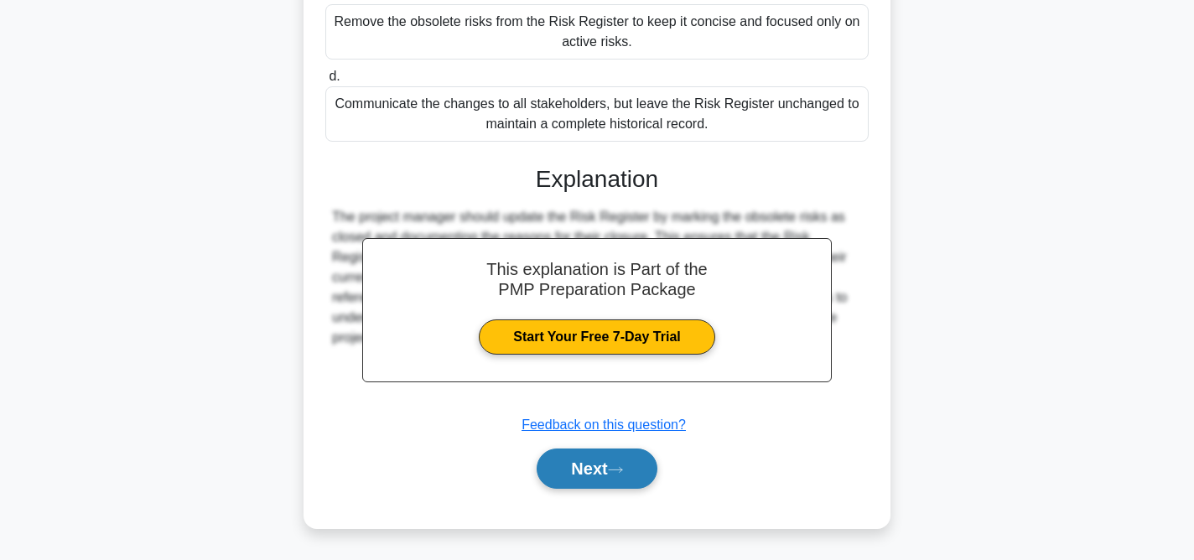
click at [623, 469] on icon at bounding box center [615, 469] width 15 height 9
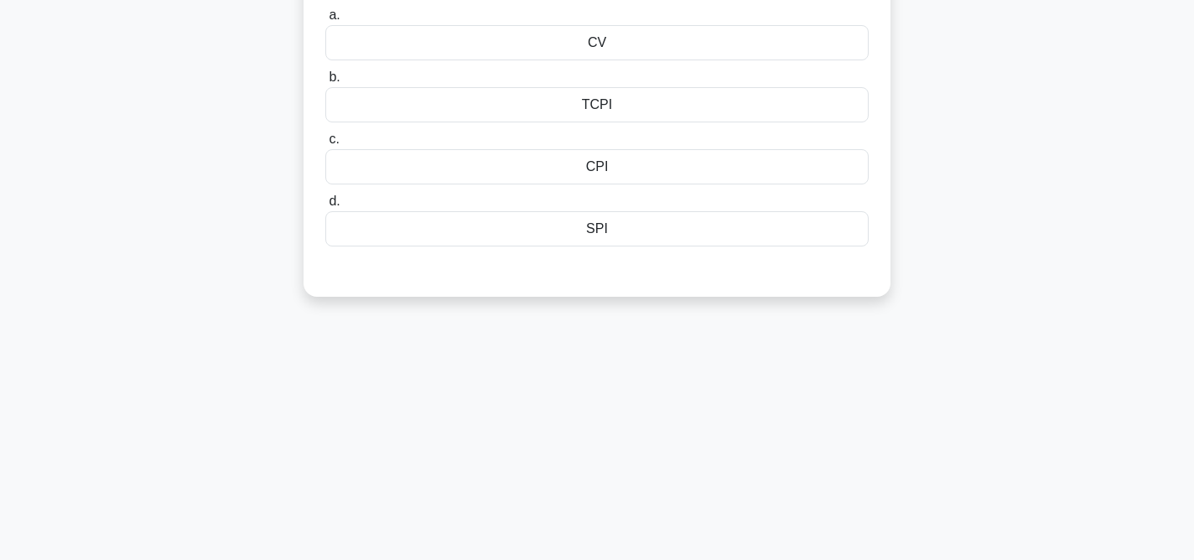
scroll to position [0, 0]
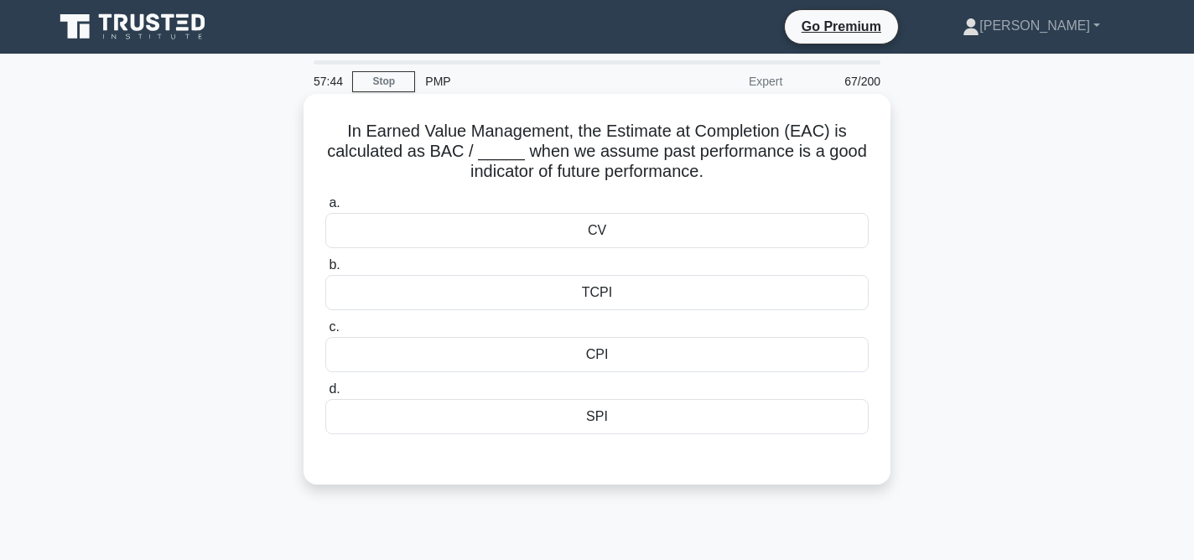
click at [616, 357] on div "CPI" at bounding box center [596, 354] width 543 height 35
click at [325, 333] on input "c. CPI" at bounding box center [325, 327] width 0 height 11
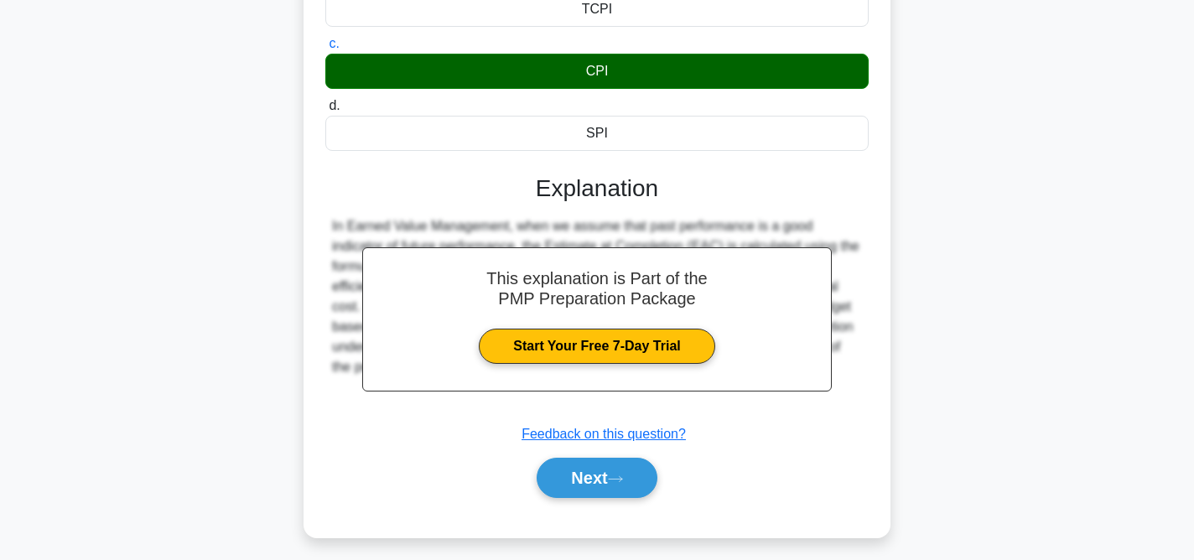
scroll to position [298, 0]
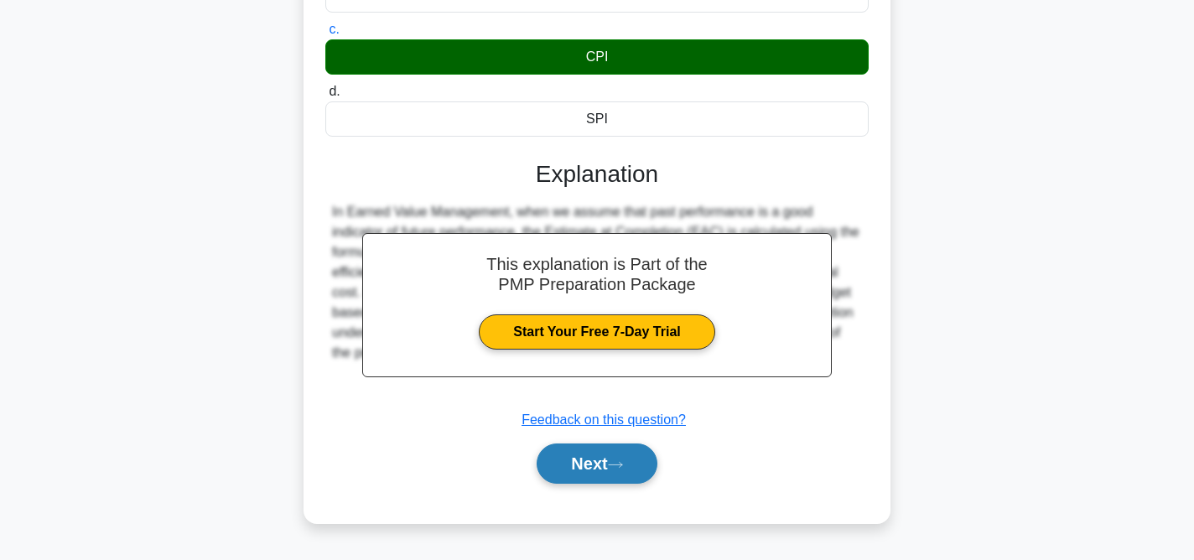
click at [615, 467] on icon at bounding box center [615, 464] width 15 height 9
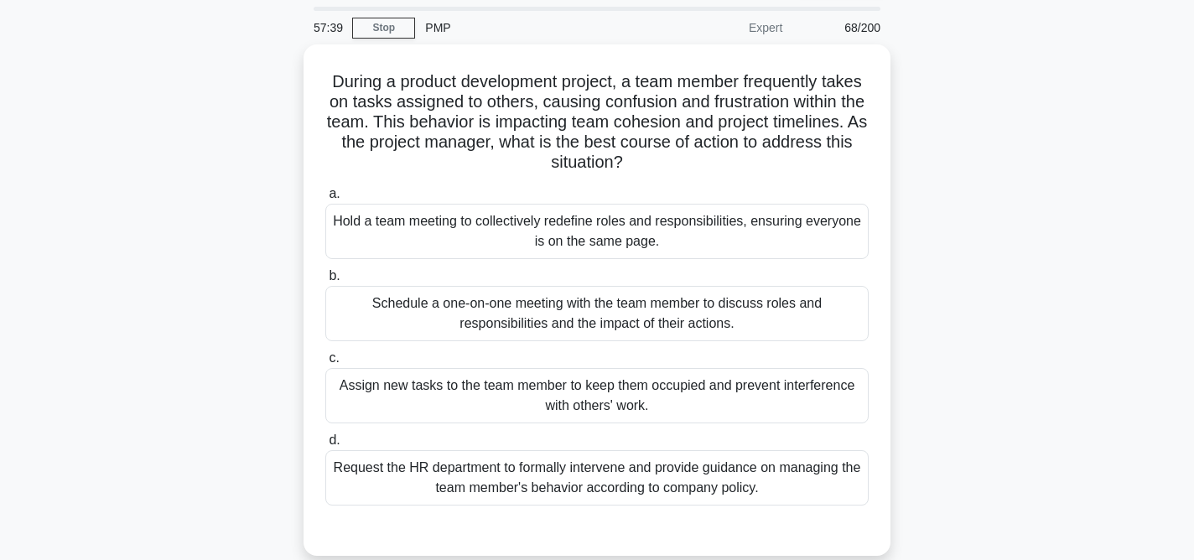
scroll to position [61, 0]
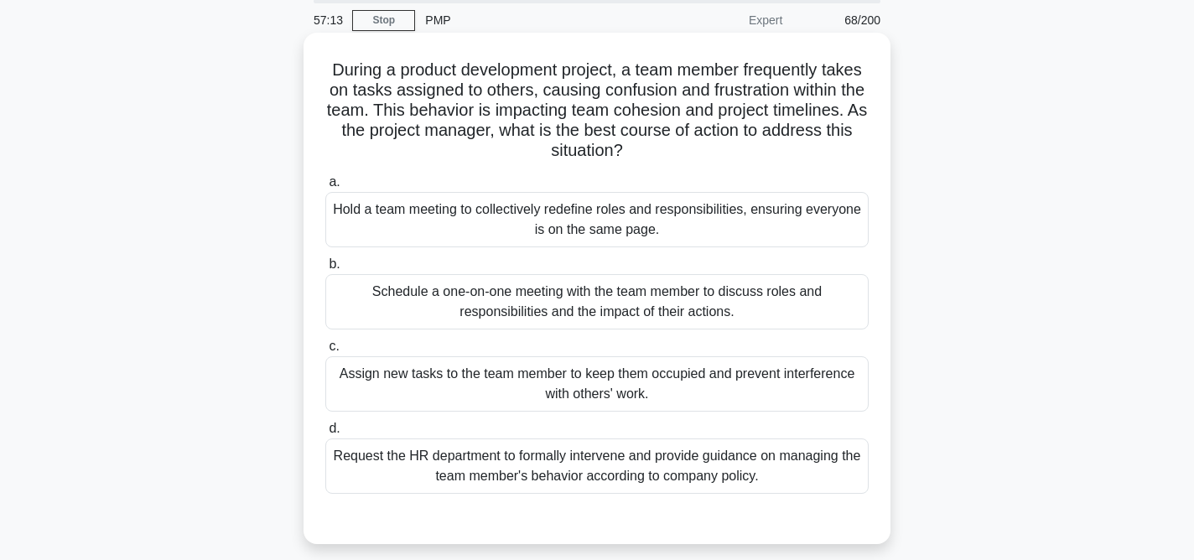
click at [628, 300] on div "Schedule a one-on-one meeting with the team member to discuss roles and respons…" at bounding box center [596, 301] width 543 height 55
click at [325, 270] on input "b. Schedule a one-on-one meeting with the team member to discuss roles and resp…" at bounding box center [325, 264] width 0 height 11
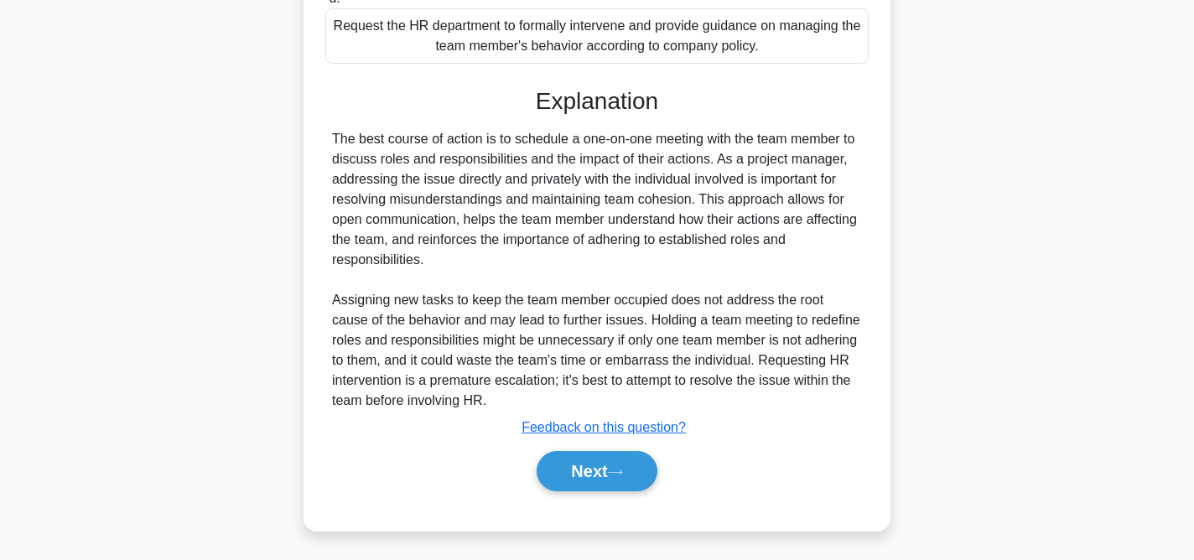
scroll to position [494, 0]
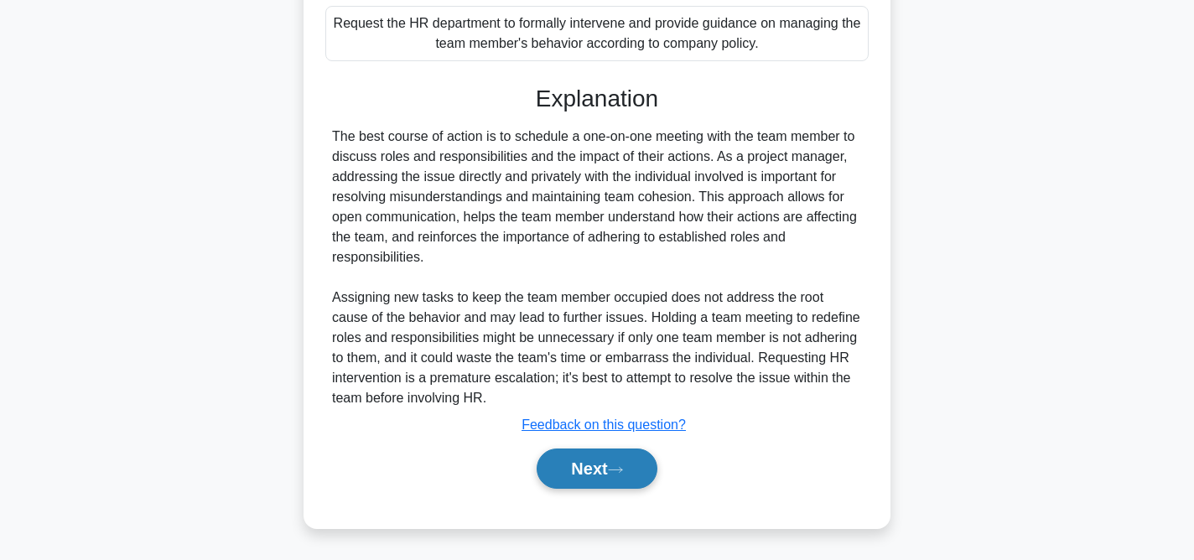
click at [623, 467] on icon at bounding box center [615, 469] width 15 height 9
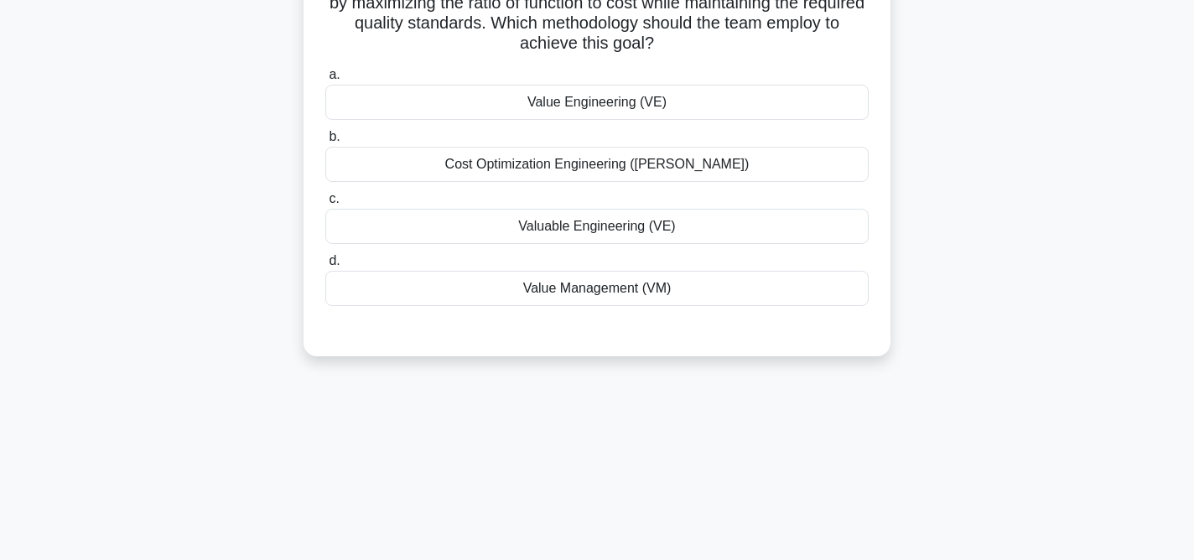
scroll to position [0, 0]
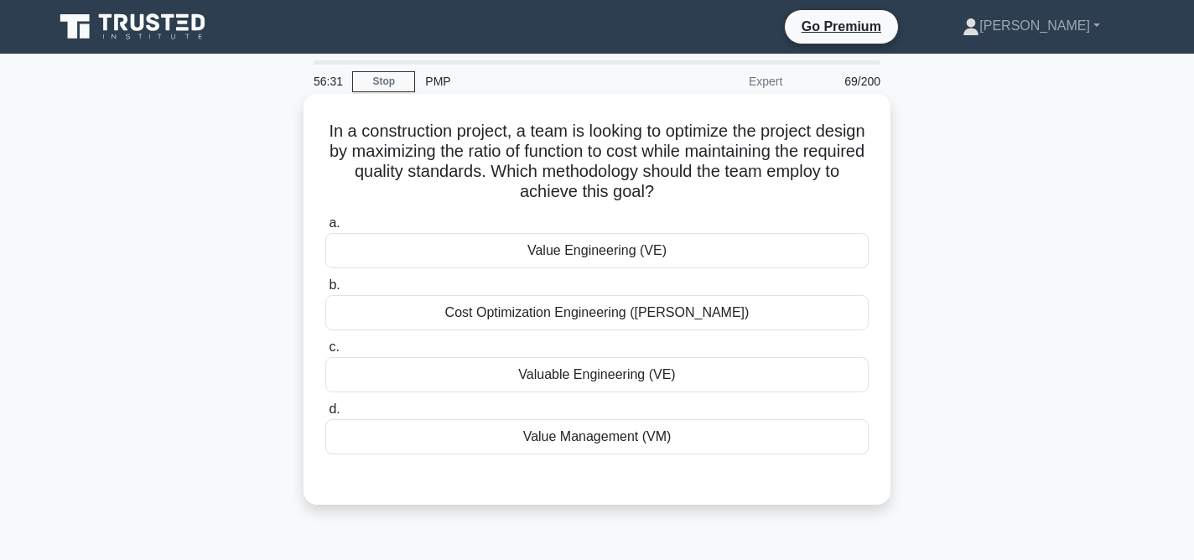
click at [590, 316] on div "Cost Optimization Engineering (COE)" at bounding box center [596, 312] width 543 height 35
click at [325, 291] on input "b. Cost Optimization Engineering (COE)" at bounding box center [325, 285] width 0 height 11
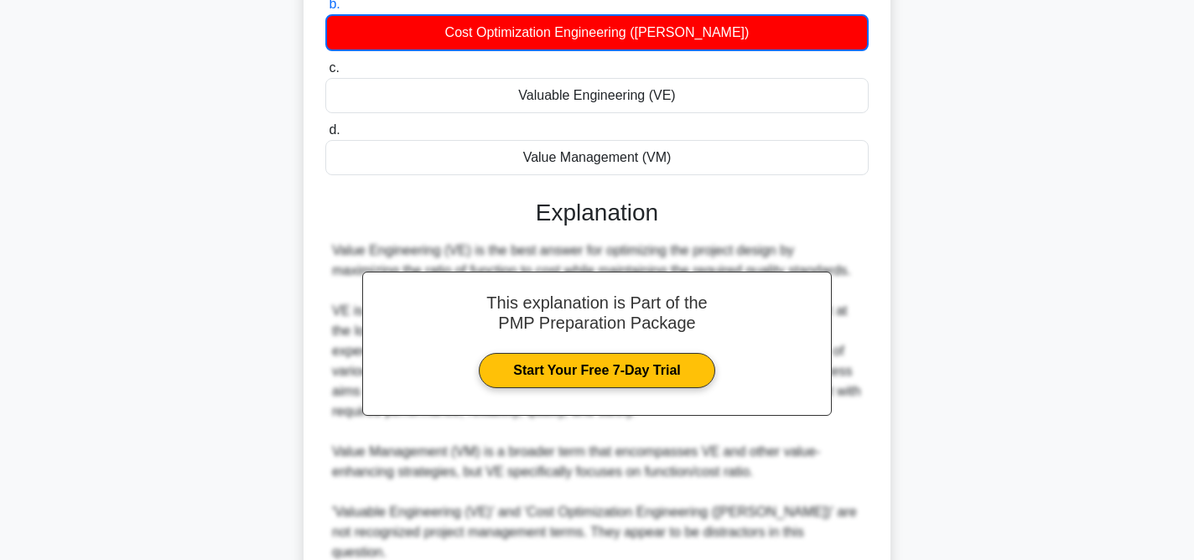
scroll to position [415, 0]
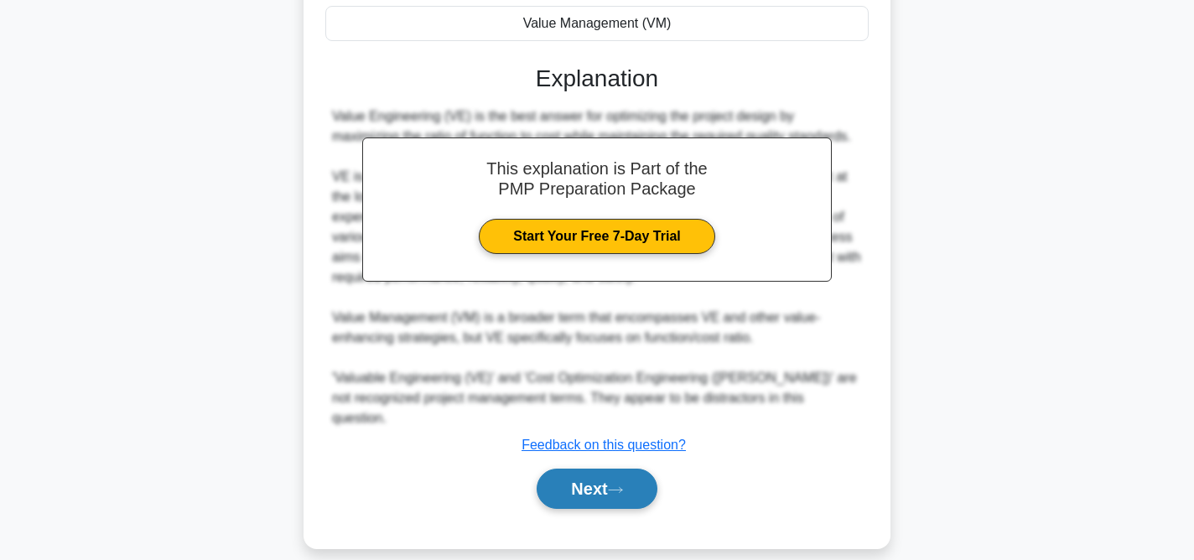
click at [614, 469] on button "Next" at bounding box center [597, 489] width 120 height 40
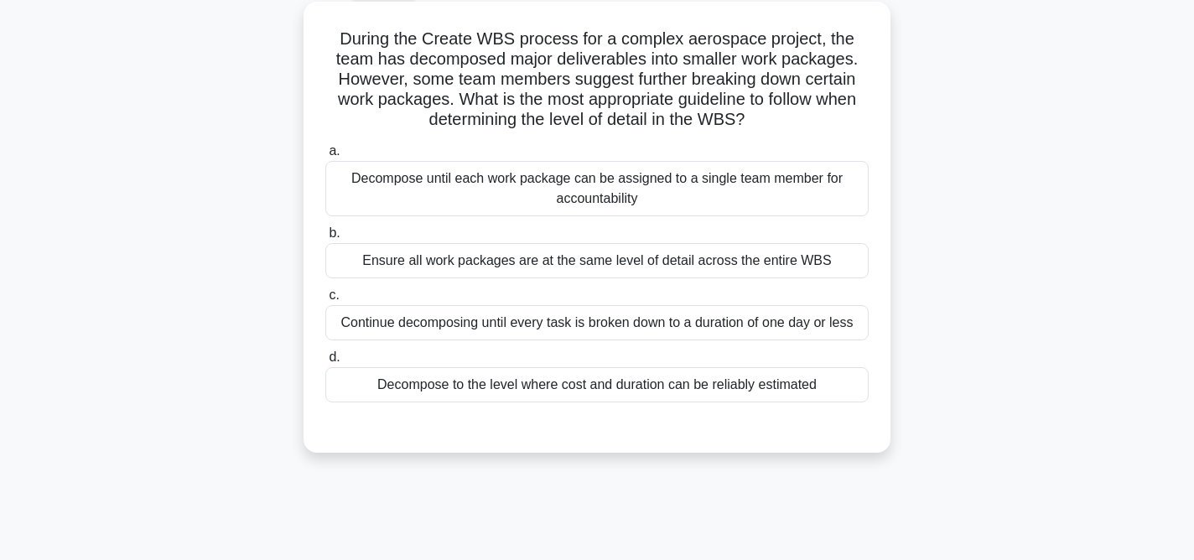
scroll to position [124, 0]
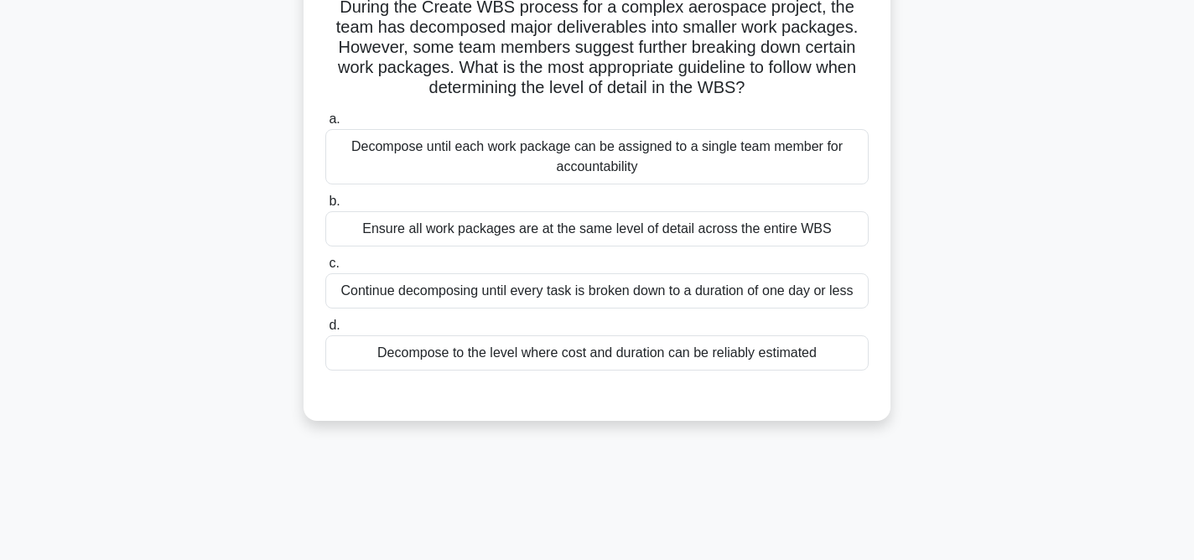
click at [660, 166] on div "Decompose until each work package can be assigned to a single team member for a…" at bounding box center [596, 156] width 543 height 55
click at [325, 125] on input "a. Decompose until each work package can be assigned to a single team member fo…" at bounding box center [325, 119] width 0 height 11
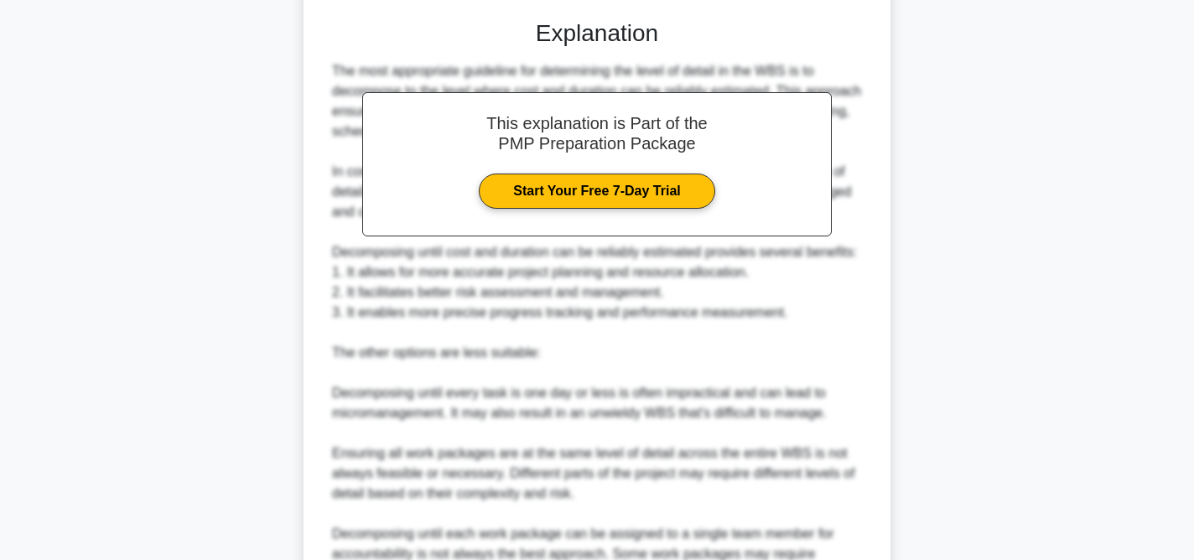
scroll to position [677, 0]
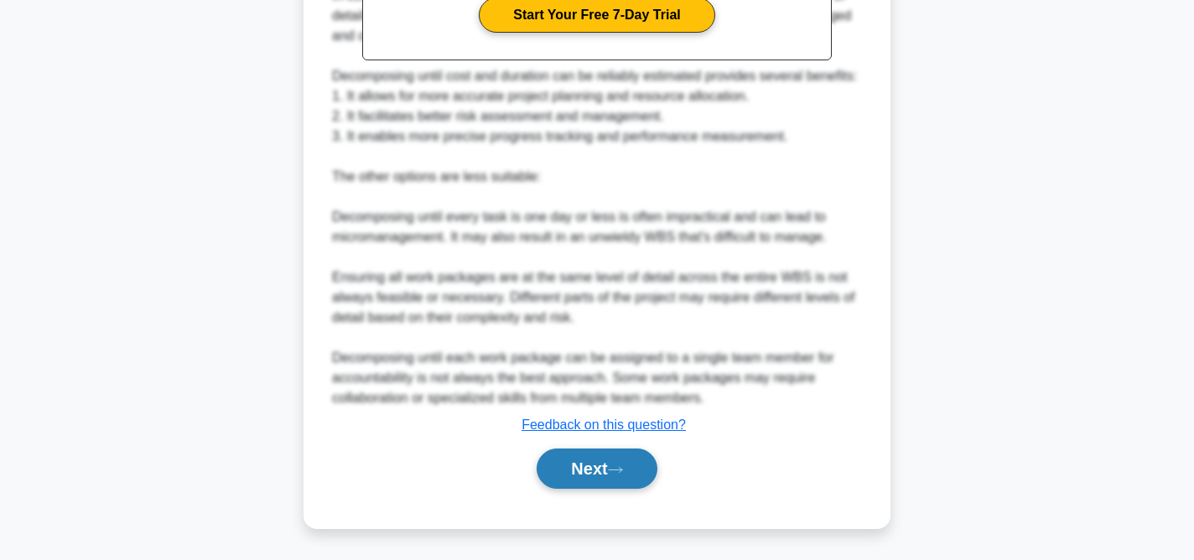
click at [635, 467] on button "Next" at bounding box center [597, 469] width 120 height 40
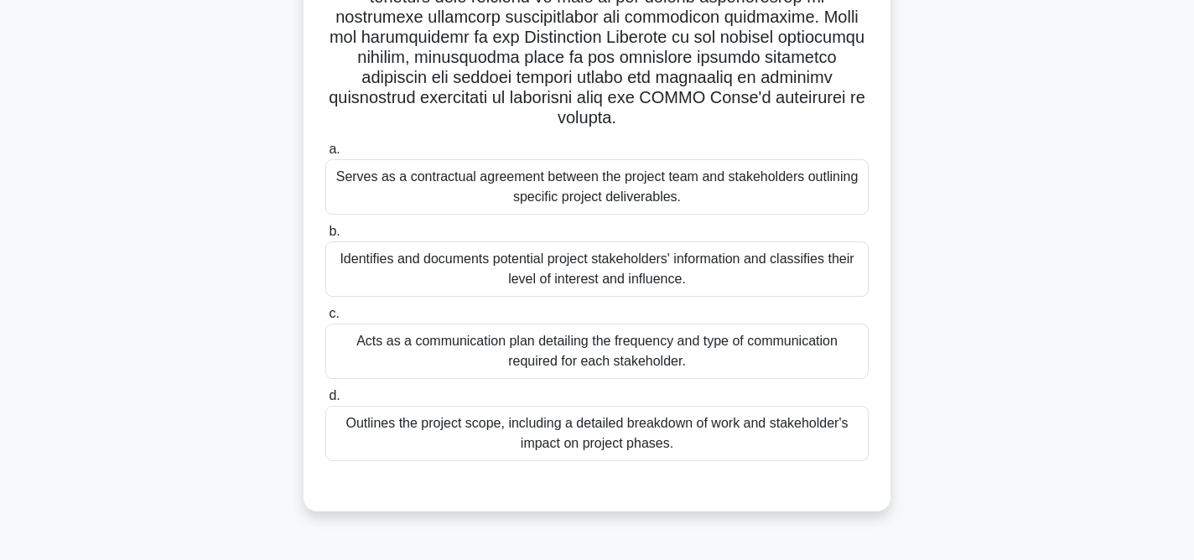
scroll to position [345, 0]
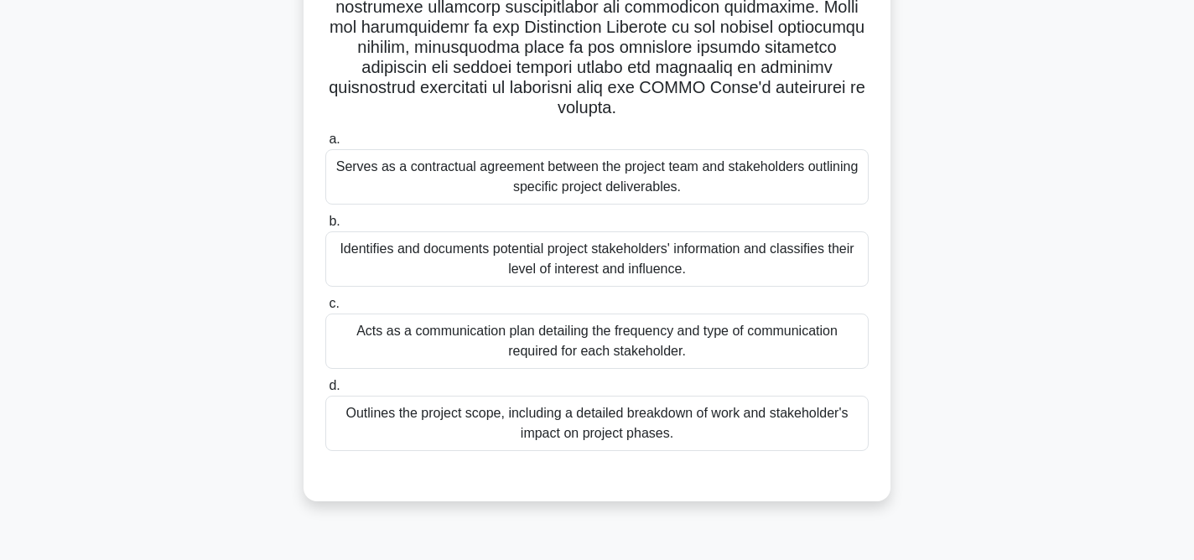
click at [706, 324] on div "Acts as a communication plan detailing the frequency and type of communication …" at bounding box center [596, 341] width 543 height 55
click at [325, 309] on input "c. Acts as a communication plan detailing the frequency and type of communicati…" at bounding box center [325, 303] width 0 height 11
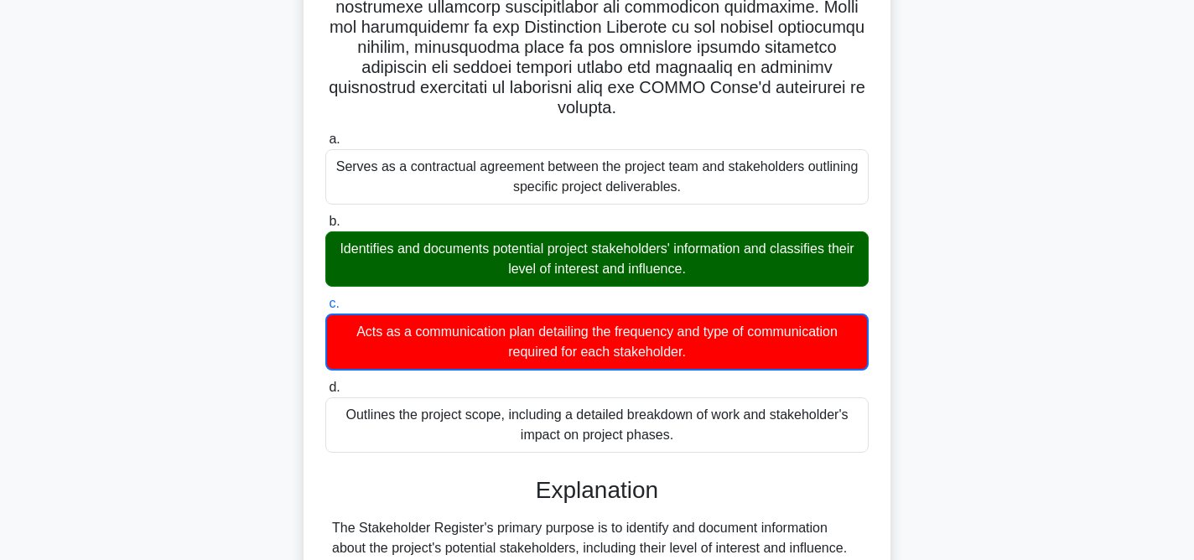
scroll to position [616, 0]
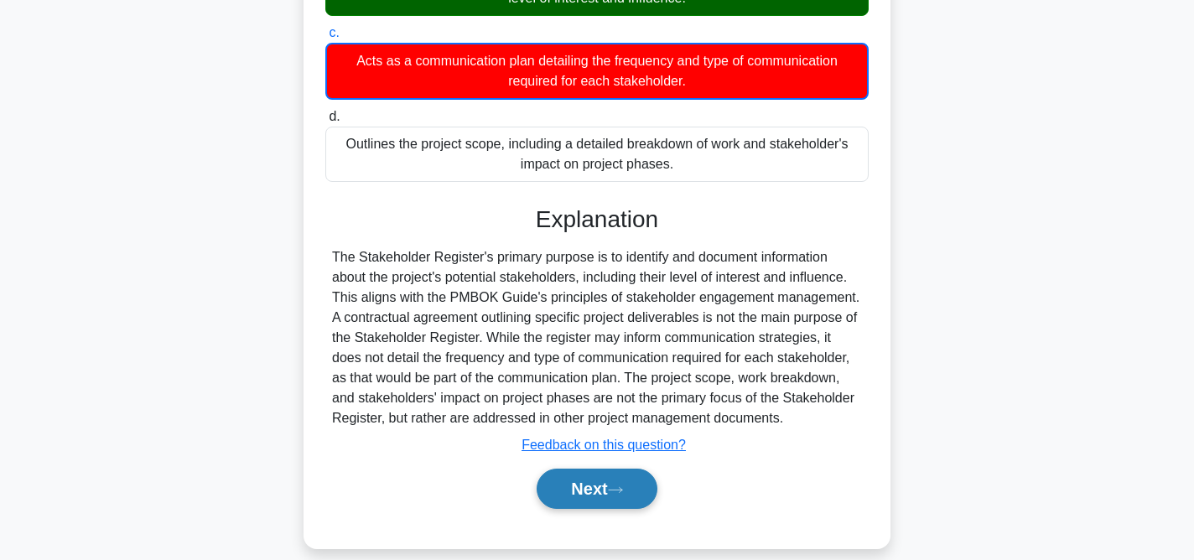
click at [608, 471] on button "Next" at bounding box center [597, 489] width 120 height 40
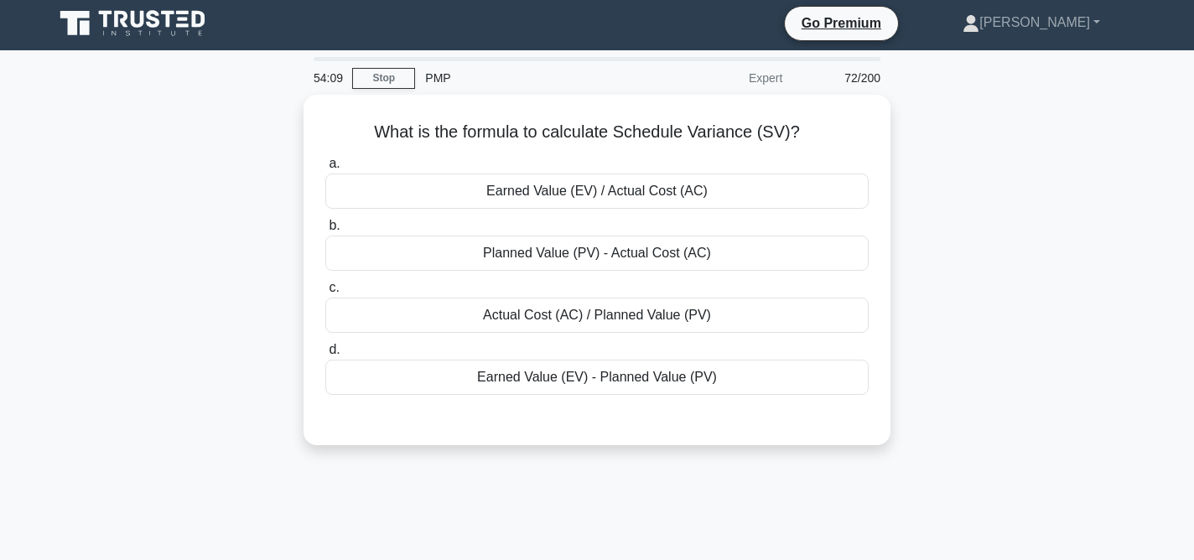
scroll to position [0, 0]
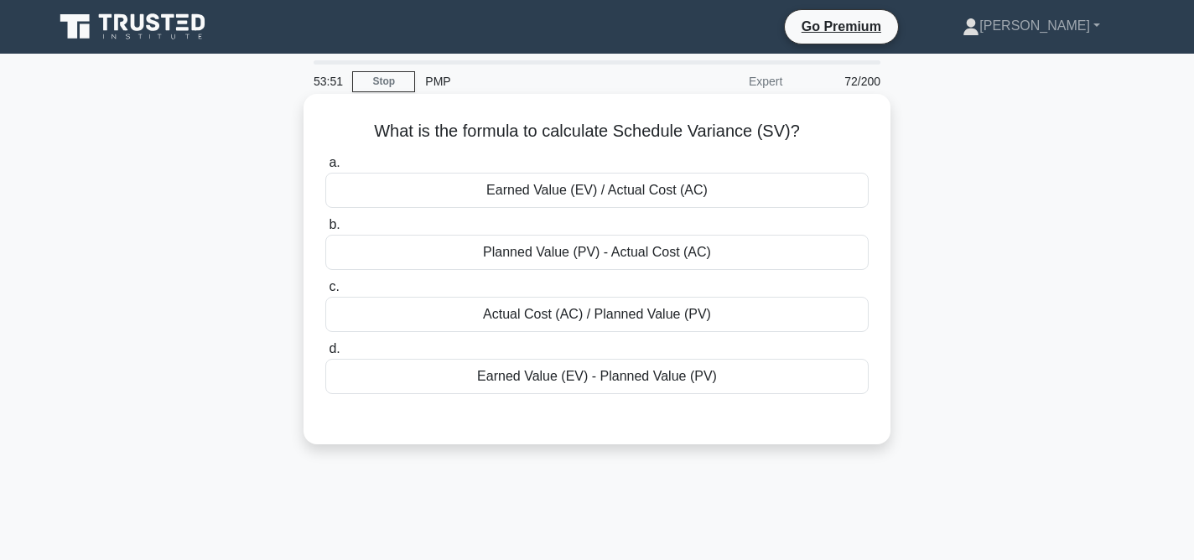
click at [700, 254] on div "Planned Value (PV) - Actual Cost (AC)" at bounding box center [596, 252] width 543 height 35
click at [325, 231] on input "b. Planned Value (PV) - Actual Cost (AC)" at bounding box center [325, 225] width 0 height 11
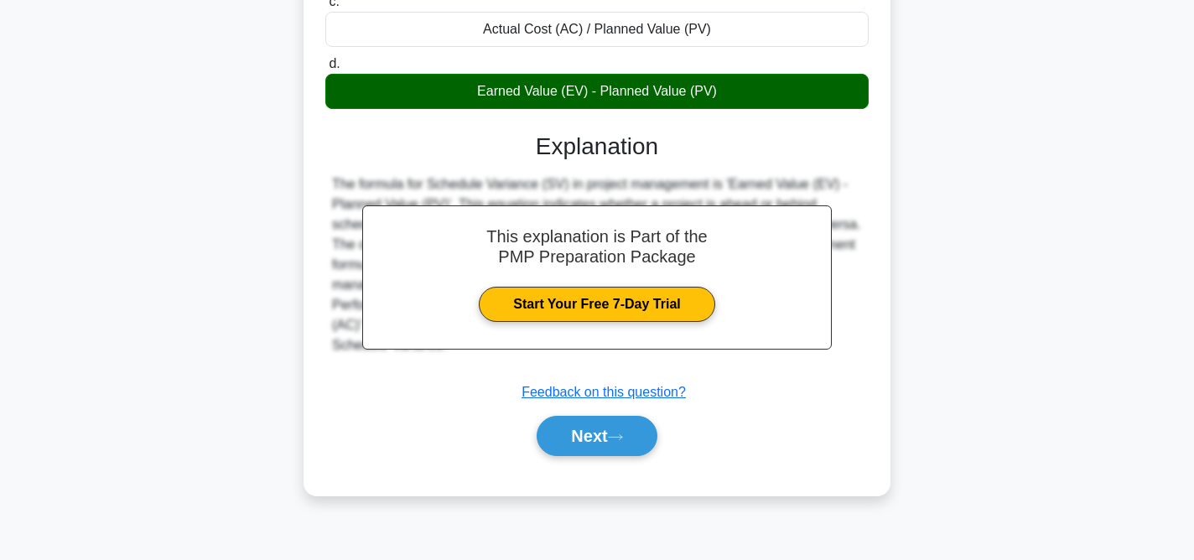
scroll to position [345, 0]
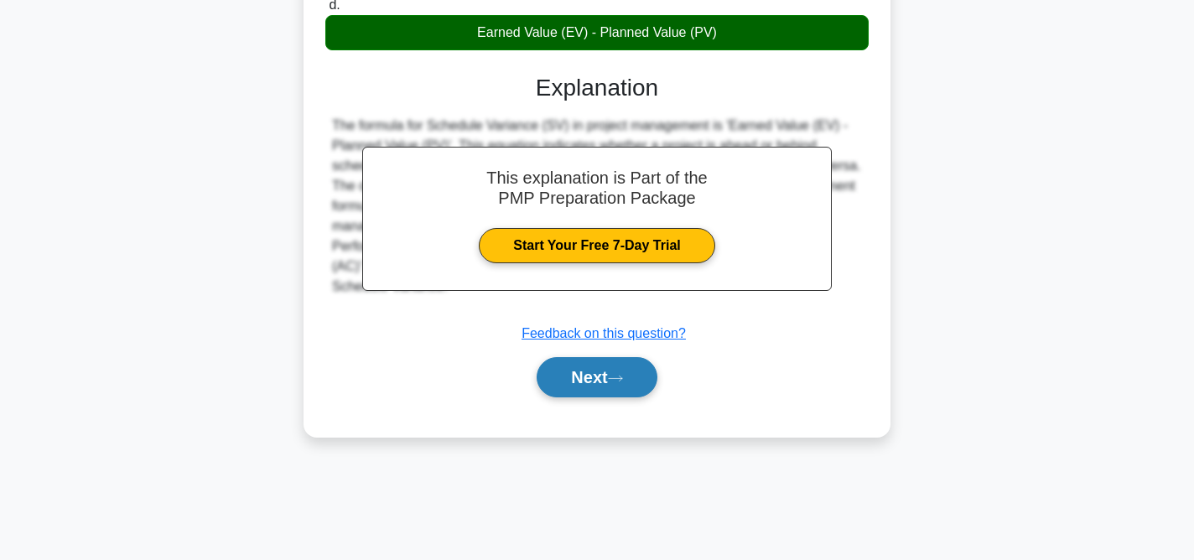
click at [649, 371] on button "Next" at bounding box center [597, 377] width 120 height 40
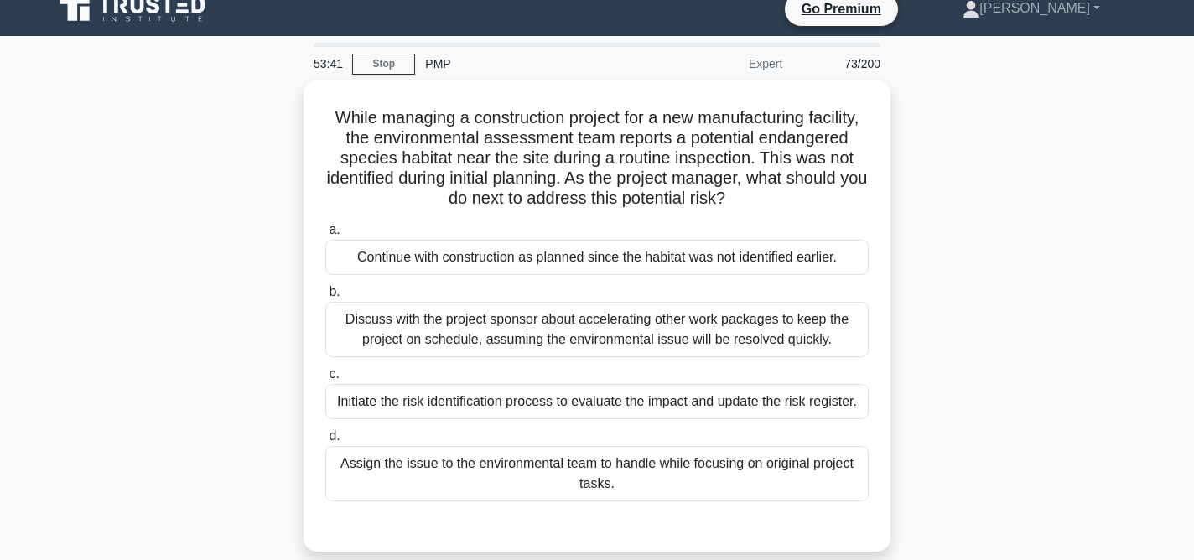
scroll to position [15, 0]
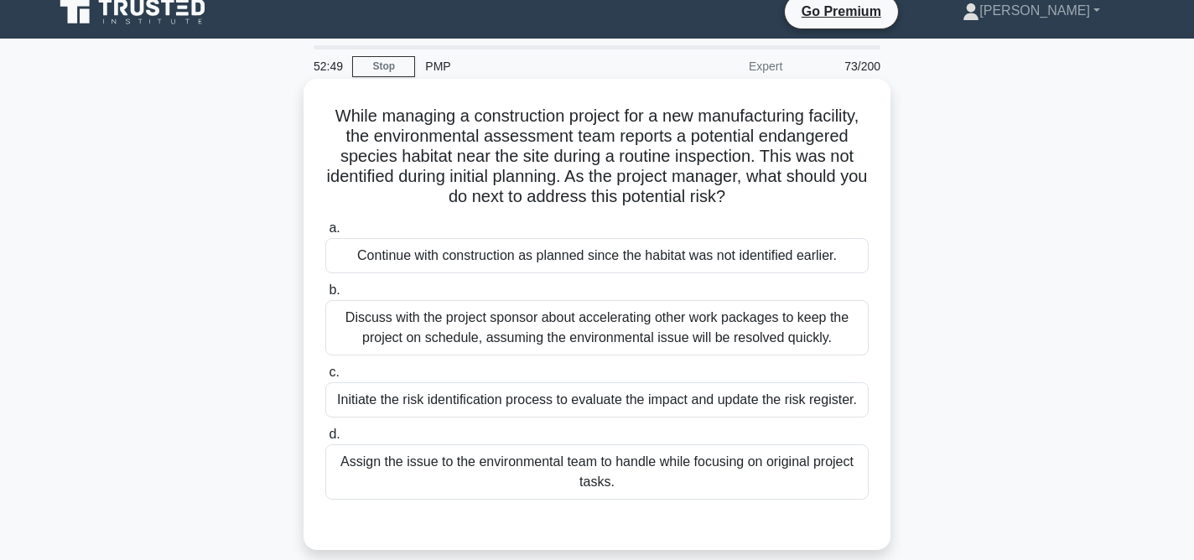
click at [731, 398] on div "Initiate the risk identification process to evaluate the impact and update the …" at bounding box center [596, 399] width 543 height 35
click at [325, 378] on input "c. Initiate the risk identification process to evaluate the impact and update t…" at bounding box center [325, 372] width 0 height 11
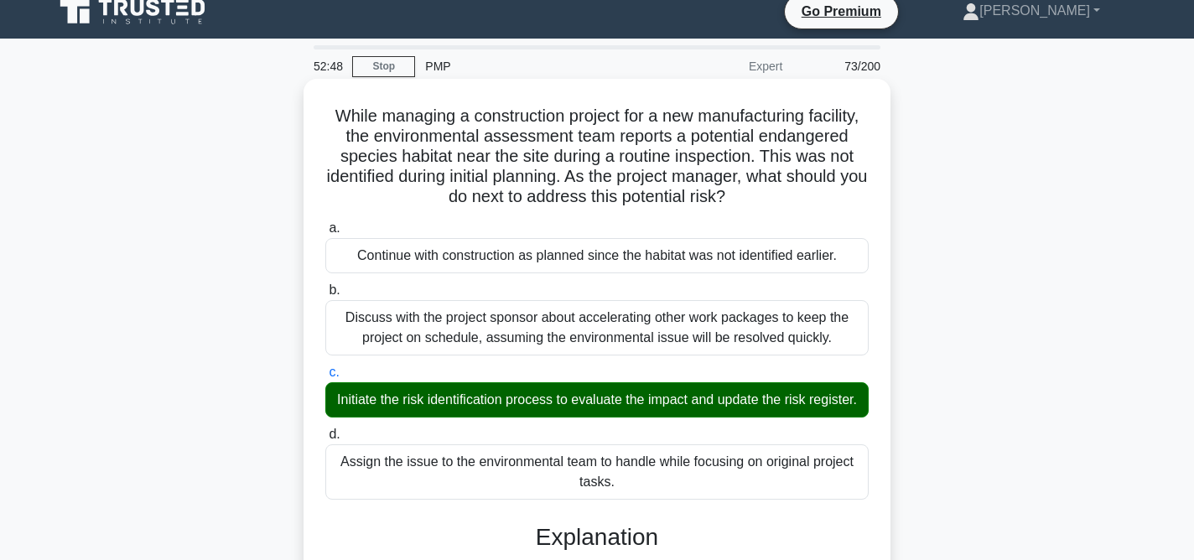
scroll to position [433, 0]
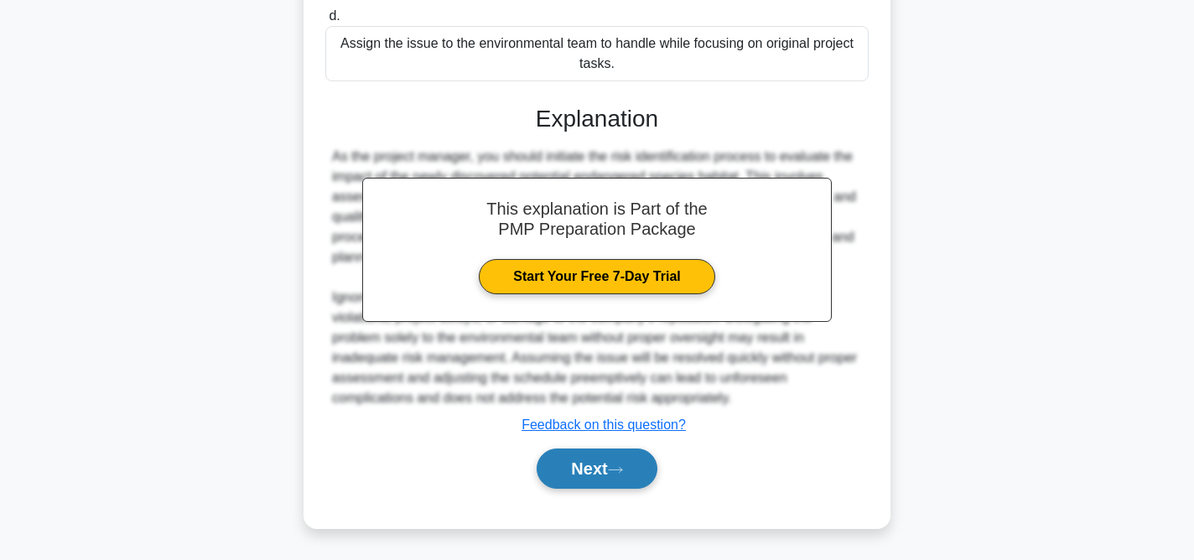
click at [610, 471] on button "Next" at bounding box center [597, 469] width 120 height 40
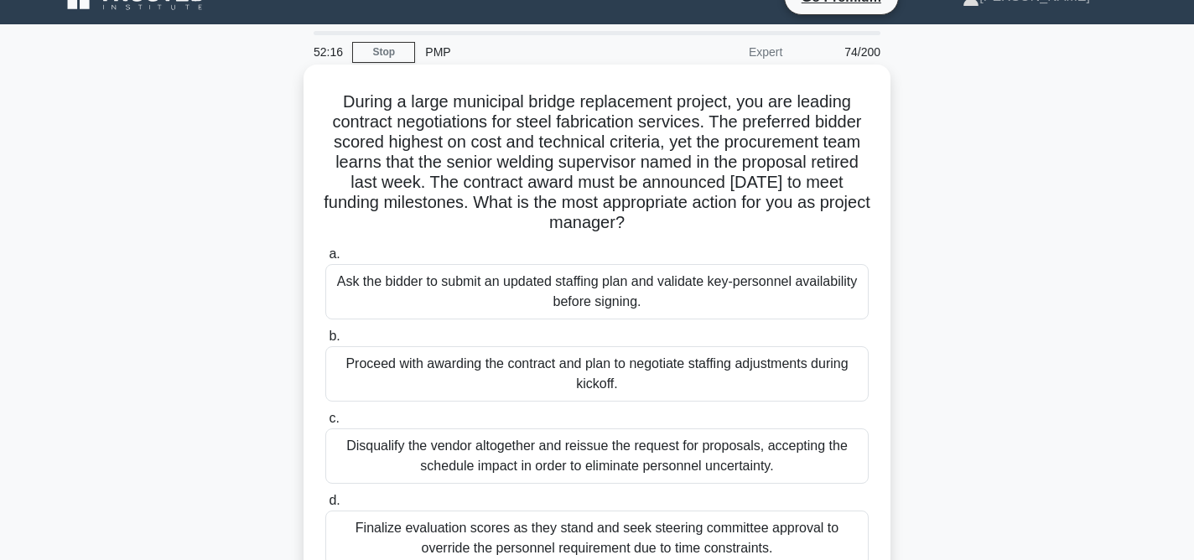
scroll to position [34, 0]
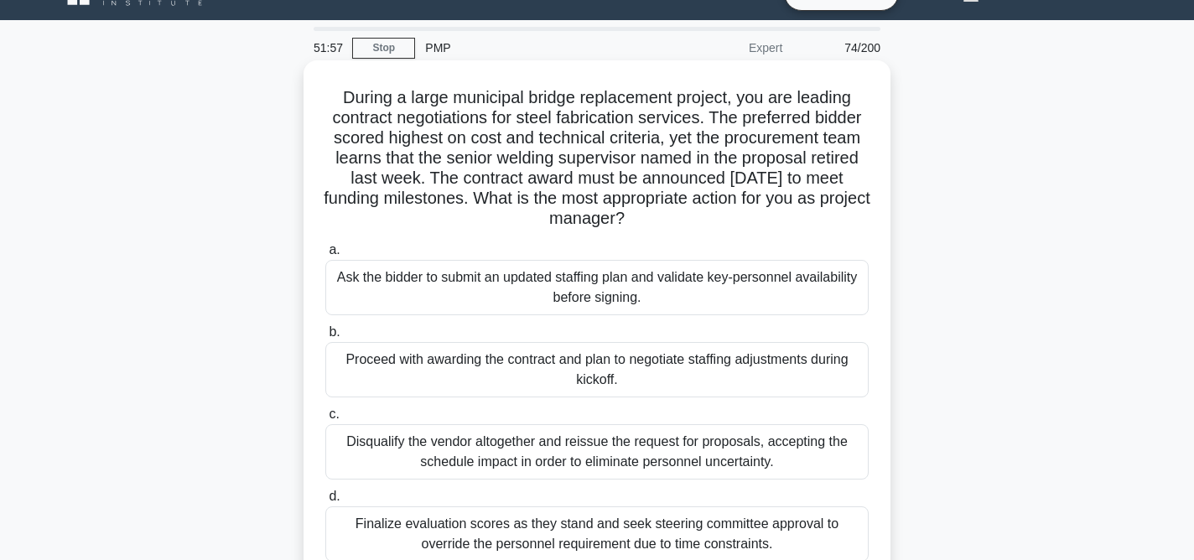
click at [666, 287] on div "Ask the bidder to submit an updated staffing plan and validate key-personnel av…" at bounding box center [596, 287] width 543 height 55
click at [325, 256] on input "a. Ask the bidder to submit an updated staffing plan and validate key-personnel…" at bounding box center [325, 250] width 0 height 11
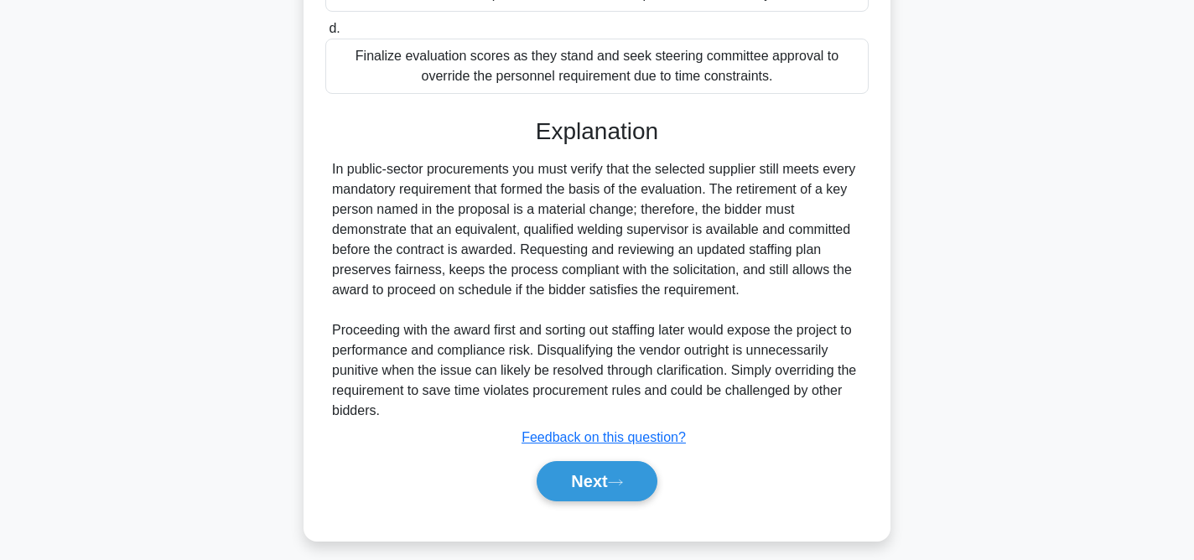
scroll to position [514, 0]
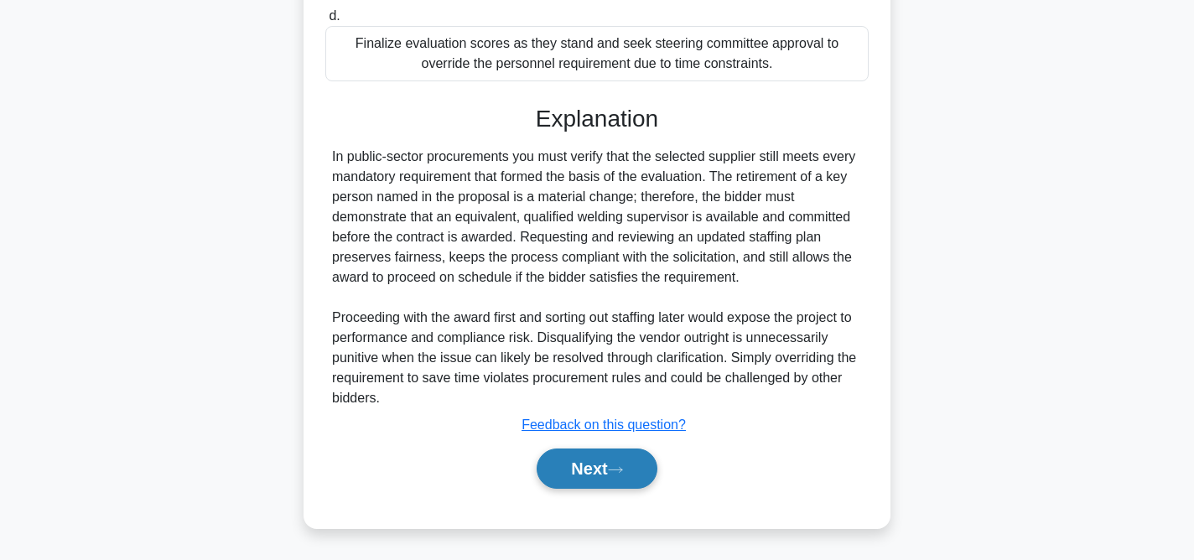
click at [627, 476] on button "Next" at bounding box center [597, 469] width 120 height 40
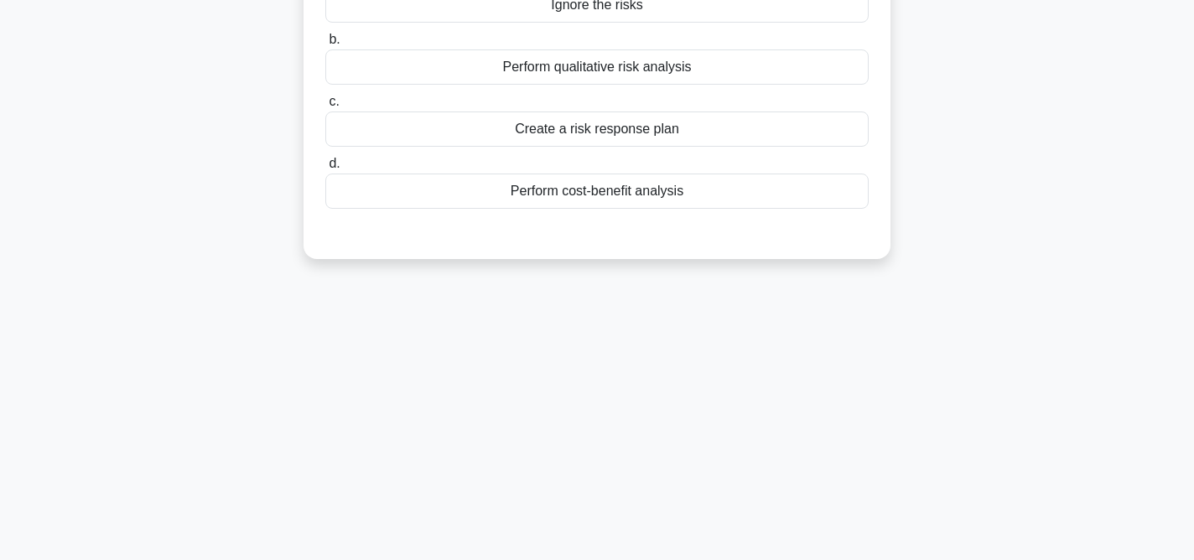
scroll to position [0, 0]
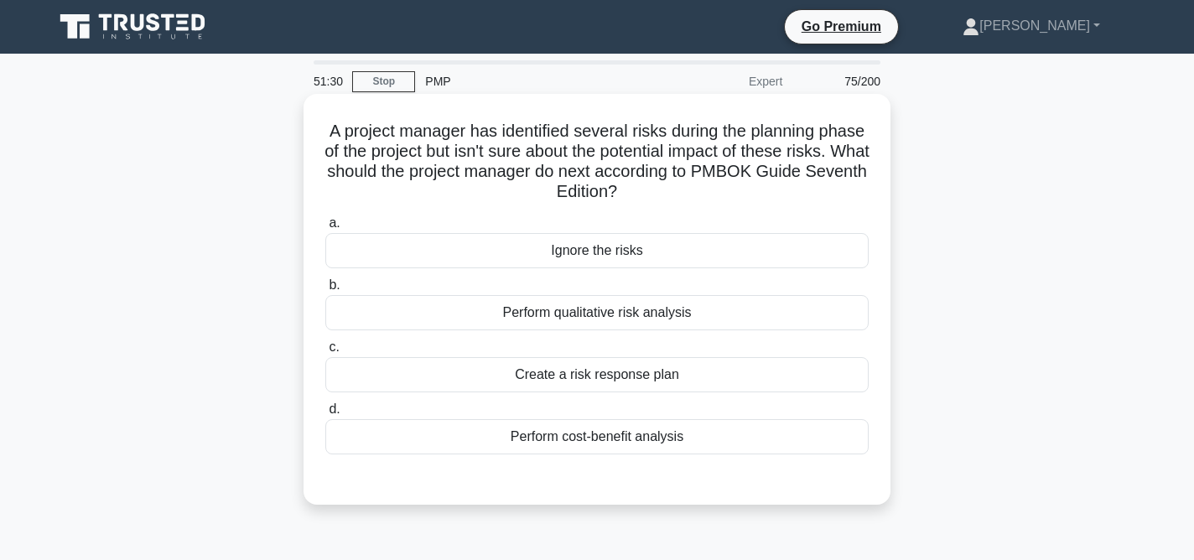
click at [651, 375] on div "Create a risk response plan" at bounding box center [596, 374] width 543 height 35
click at [325, 353] on input "c. Create a risk response plan" at bounding box center [325, 347] width 0 height 11
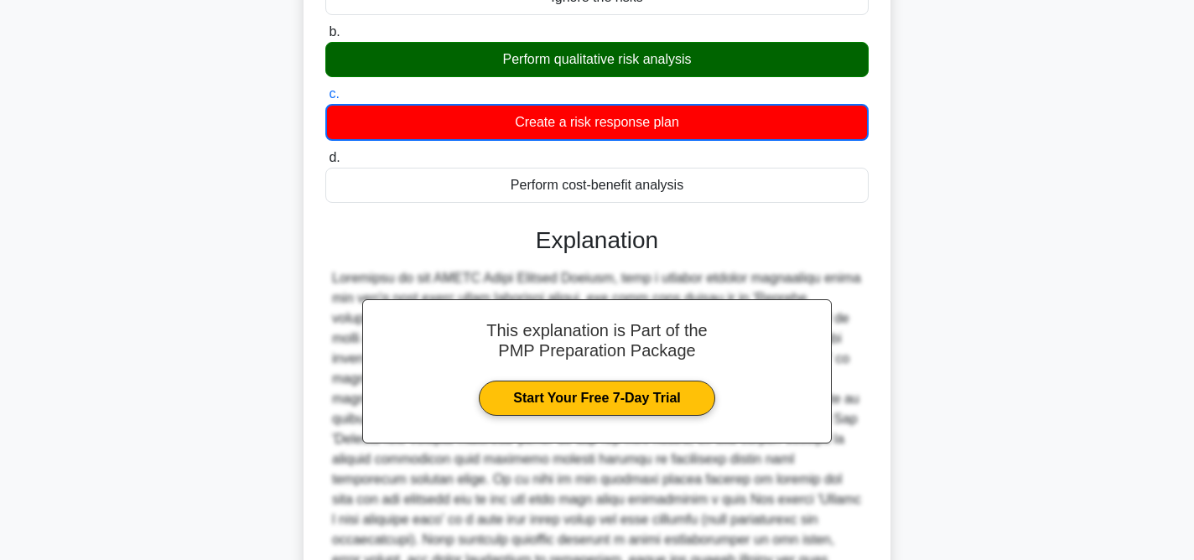
scroll to position [415, 0]
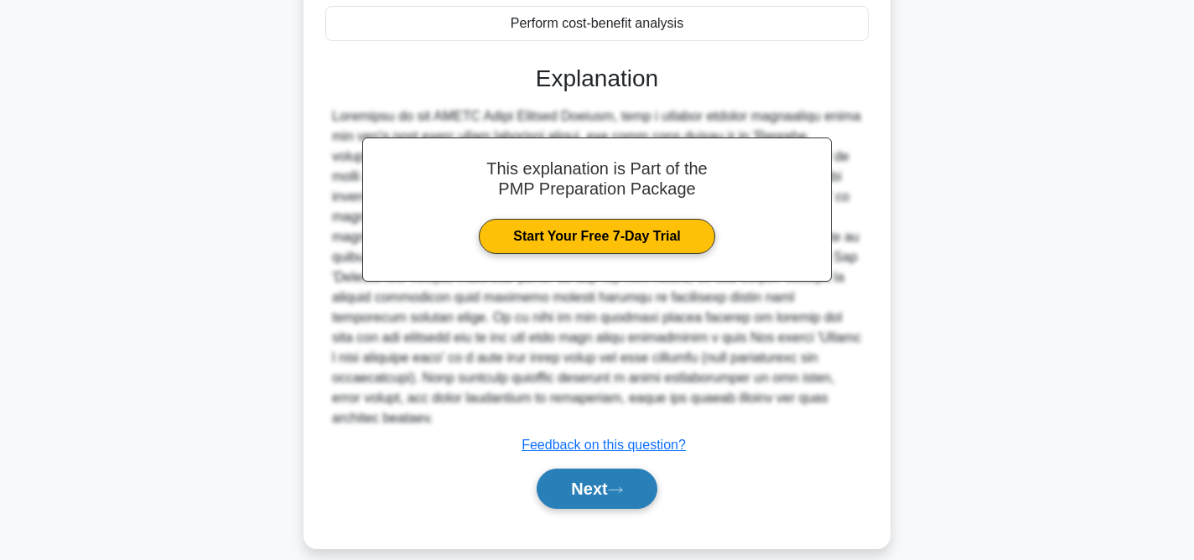
click at [636, 469] on button "Next" at bounding box center [597, 489] width 120 height 40
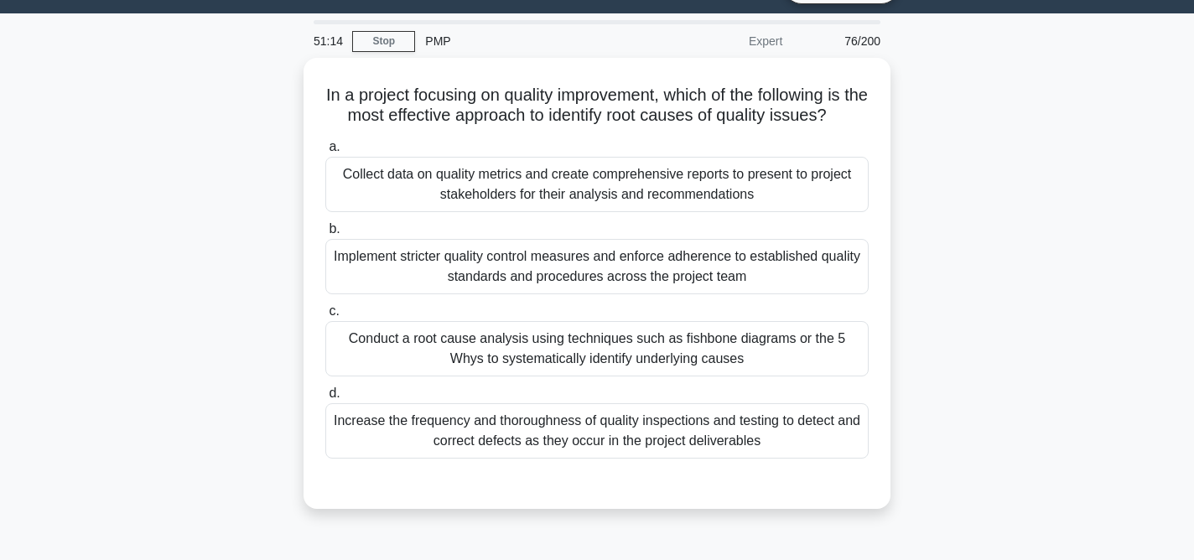
scroll to position [54, 0]
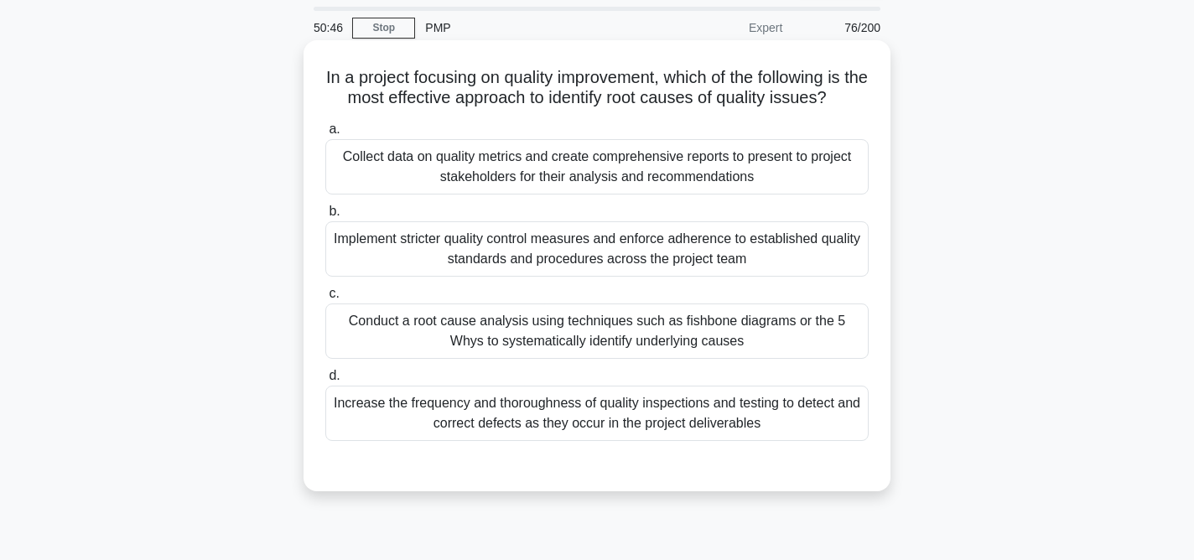
click at [736, 337] on div "Conduct a root cause analysis using techniques such as fishbone diagrams or the…" at bounding box center [596, 330] width 543 height 55
click at [325, 299] on input "c. Conduct a root cause analysis using techniques such as fishbone diagrams or …" at bounding box center [325, 293] width 0 height 11
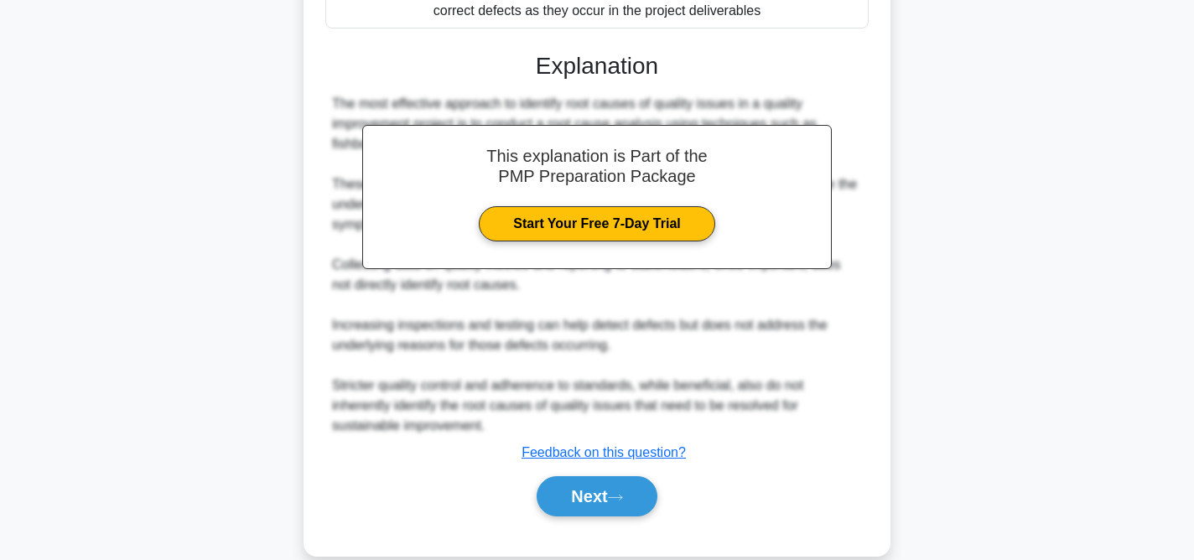
scroll to position [494, 0]
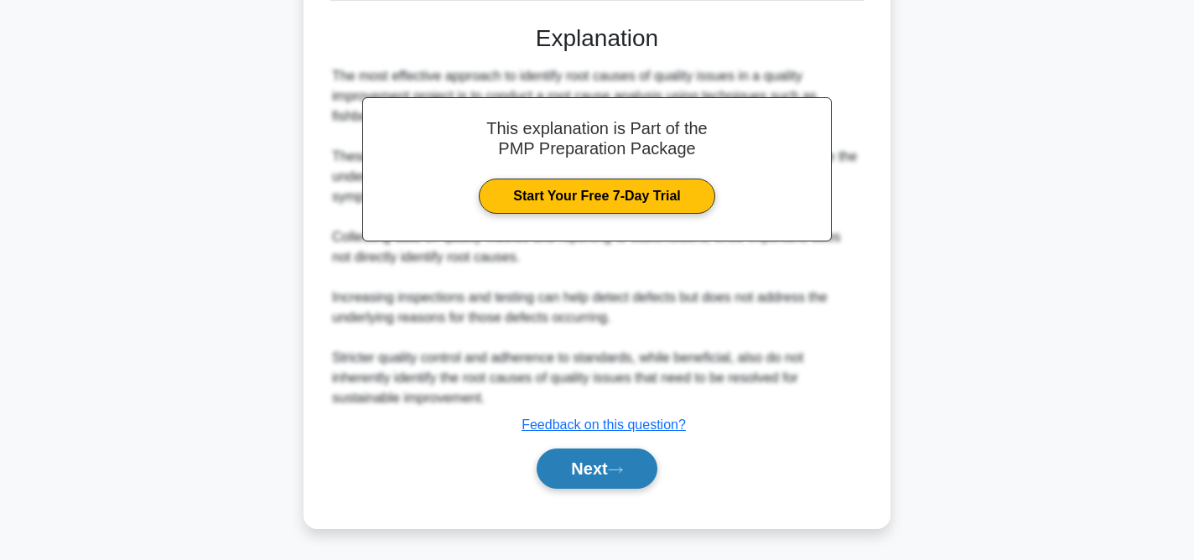
click at [616, 475] on button "Next" at bounding box center [597, 469] width 120 height 40
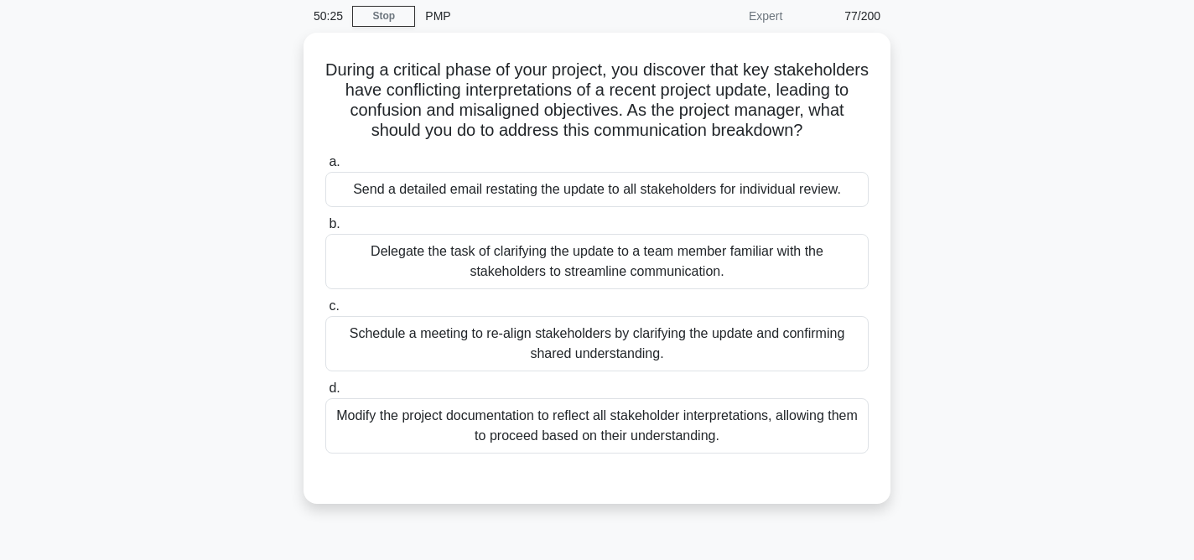
scroll to position [59, 0]
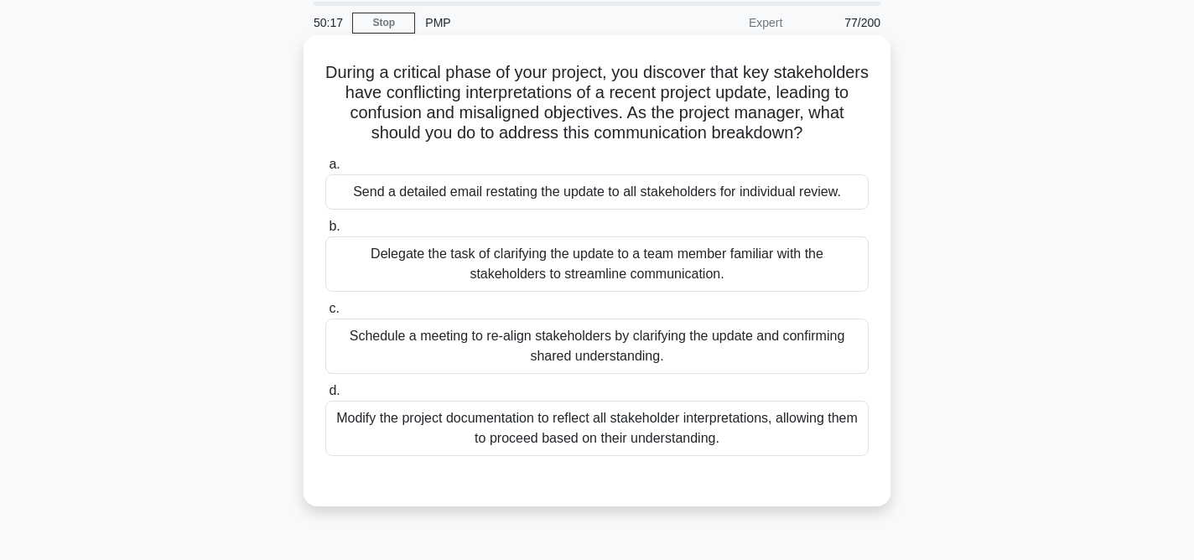
click at [740, 346] on div "Schedule a meeting to re-align stakeholders by clarifying the update and confir…" at bounding box center [596, 346] width 543 height 55
click at [325, 314] on input "c. Schedule a meeting to re-align stakeholders by clarifying the update and con…" at bounding box center [325, 308] width 0 height 11
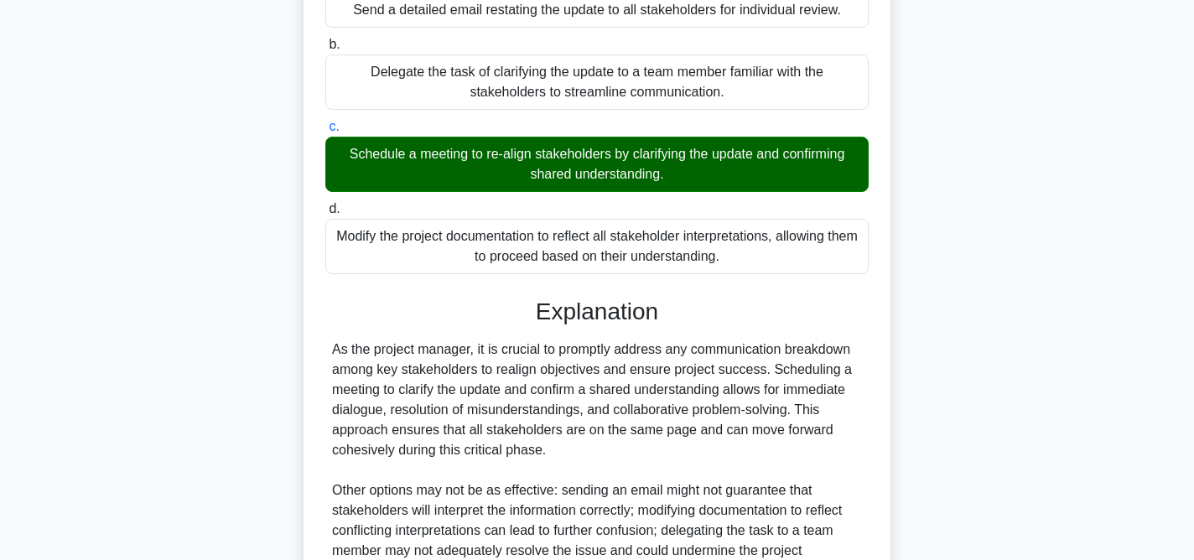
scroll to position [413, 0]
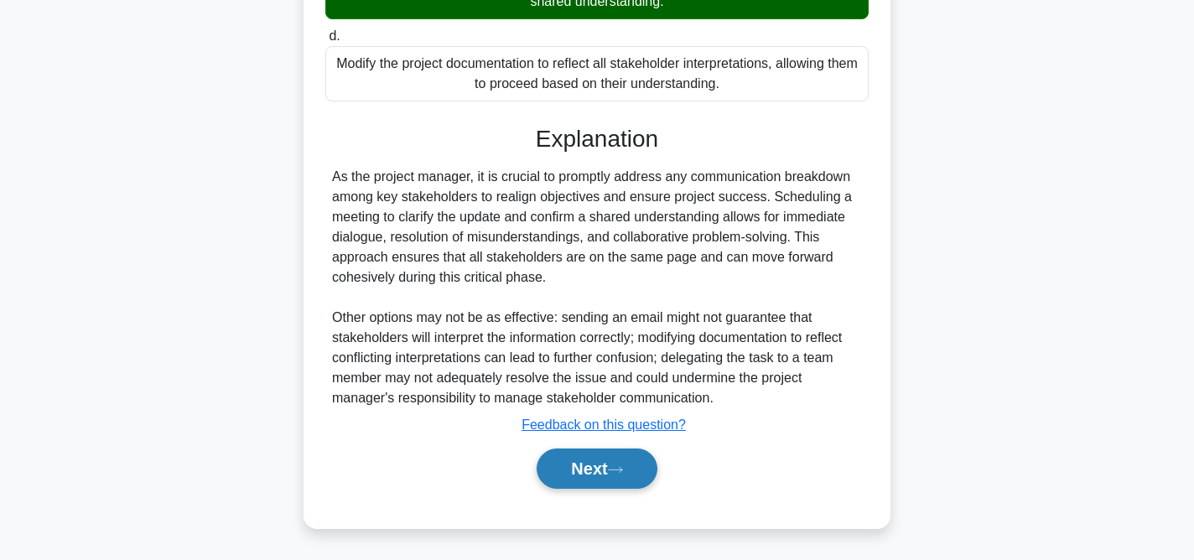
click at [599, 474] on button "Next" at bounding box center [597, 469] width 120 height 40
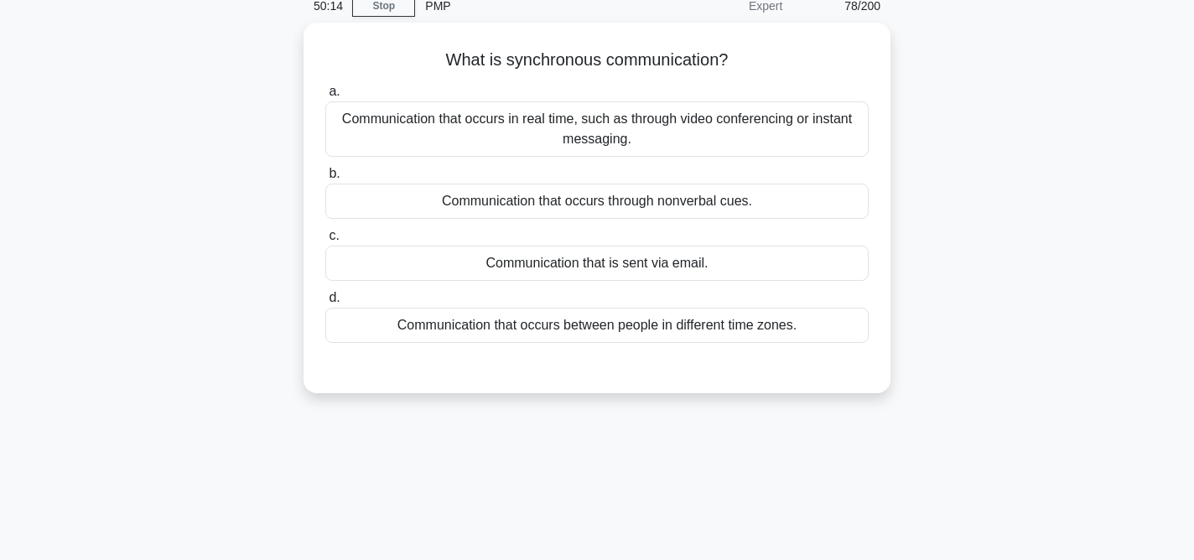
scroll to position [0, 0]
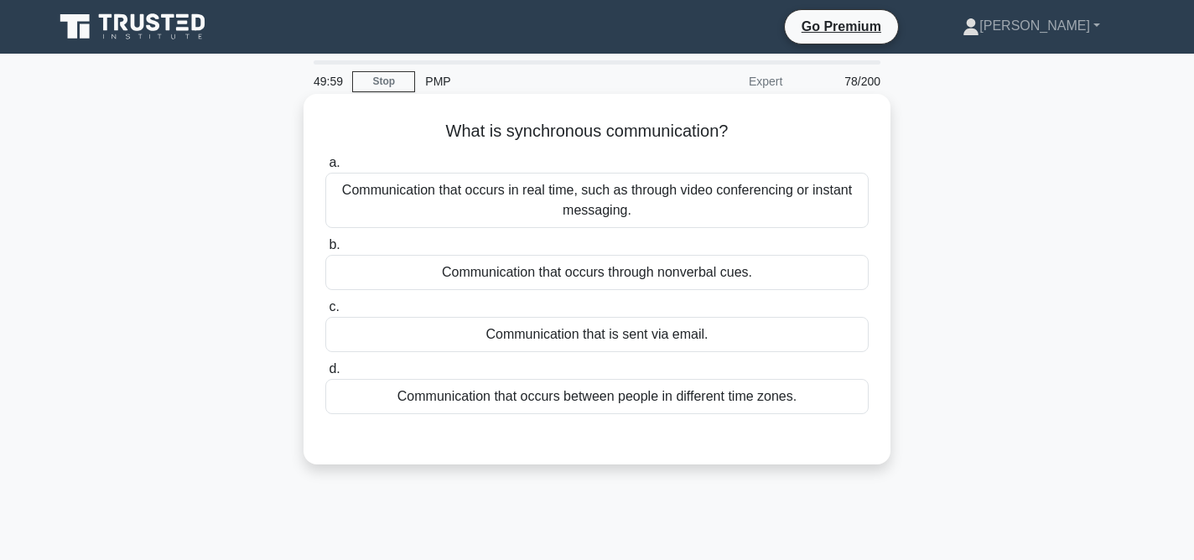
click at [740, 196] on div "Communication that occurs in real time, such as through video conferencing or i…" at bounding box center [596, 200] width 543 height 55
click at [325, 169] on input "a. Communication that occurs in real time, such as through video conferencing o…" at bounding box center [325, 163] width 0 height 11
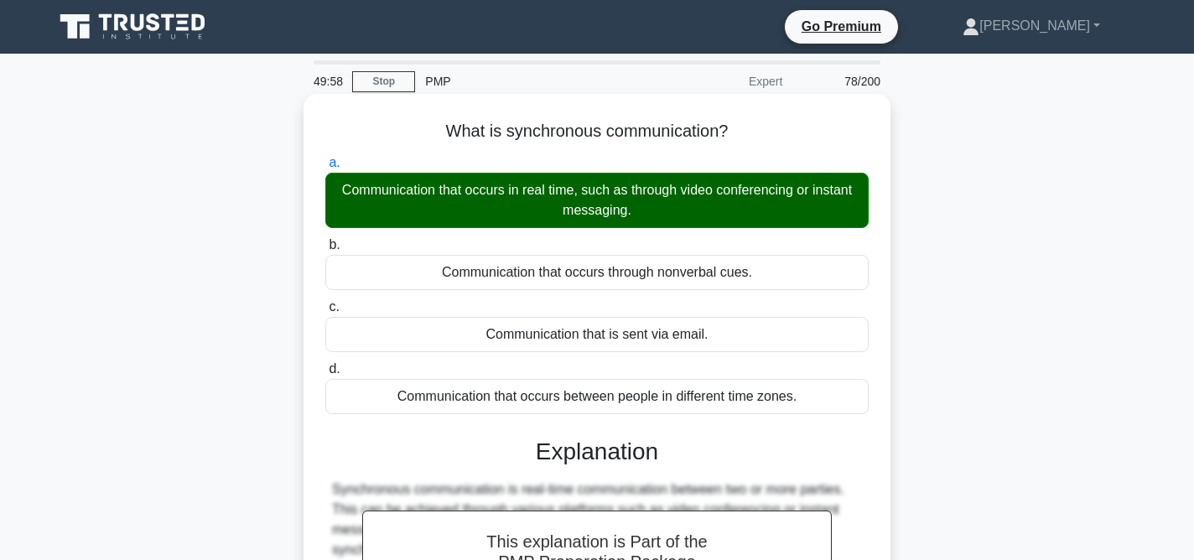
scroll to position [345, 0]
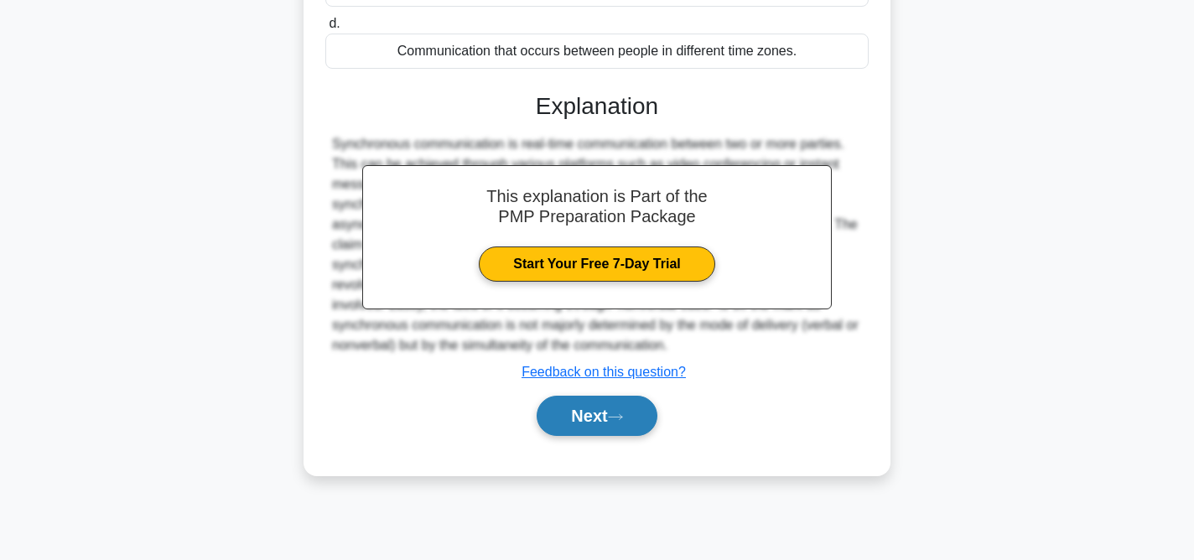
click at [646, 423] on button "Next" at bounding box center [597, 416] width 120 height 40
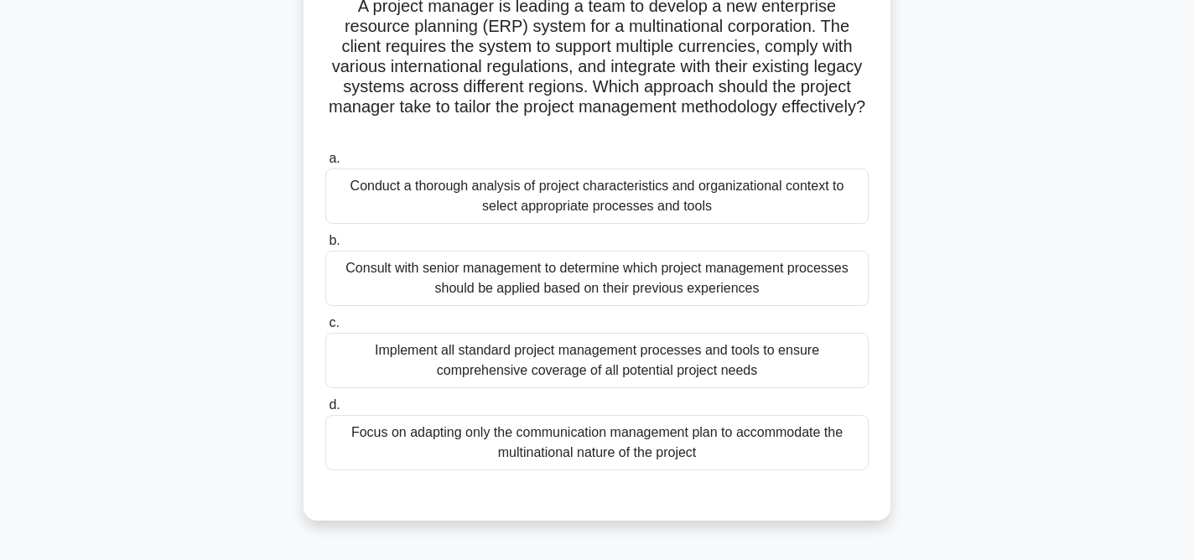
scroll to position [132, 0]
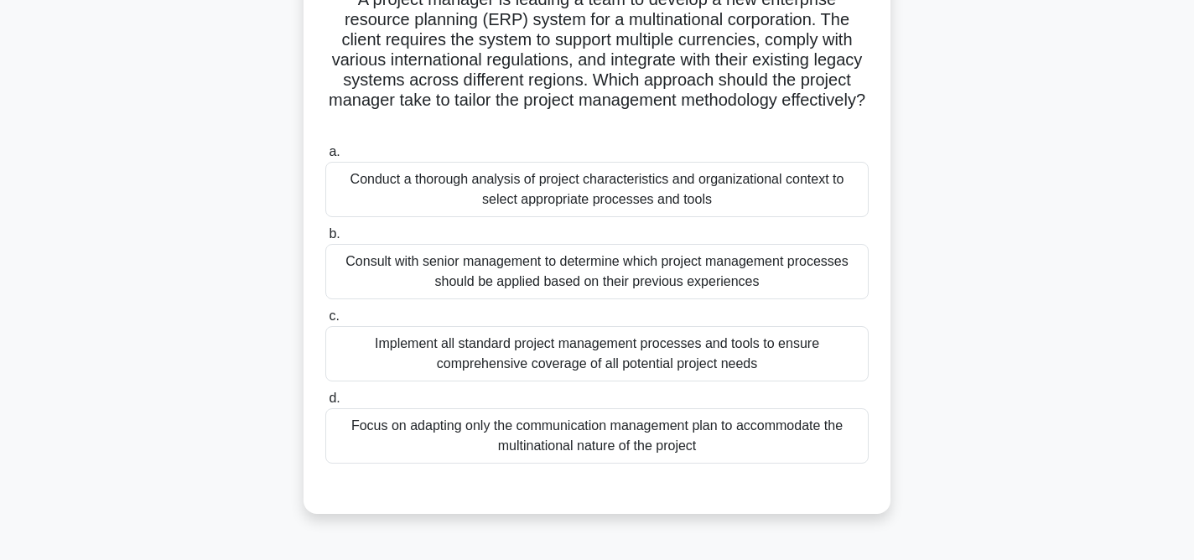
click at [744, 201] on div "Conduct a thorough analysis of project characteristics and organizational conte…" at bounding box center [596, 189] width 543 height 55
click at [325, 158] on input "a. Conduct a thorough analysis of project characteristics and organizational co…" at bounding box center [325, 152] width 0 height 11
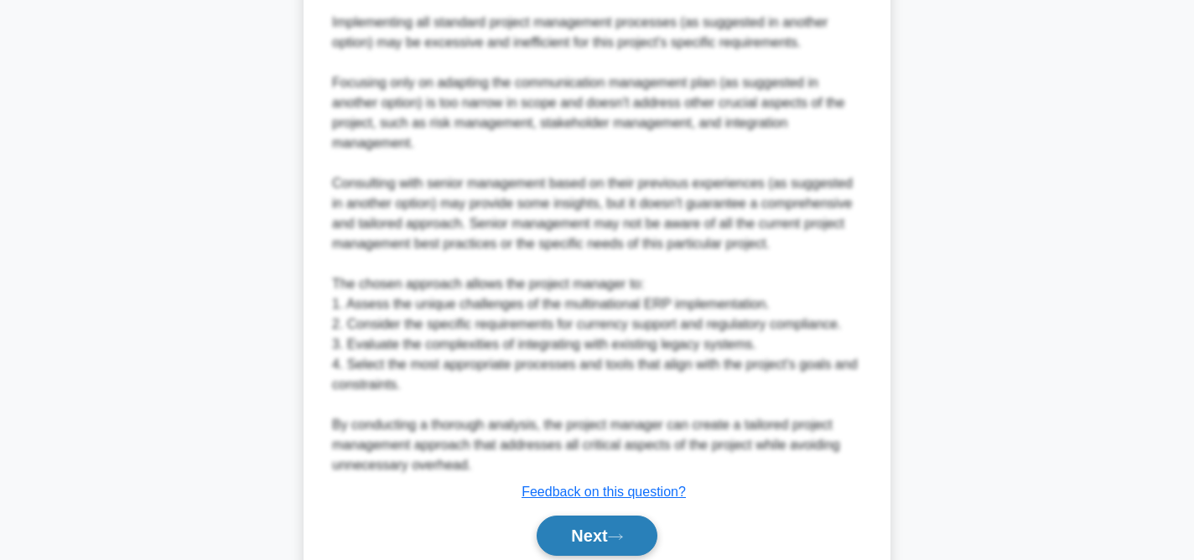
scroll to position [936, 0]
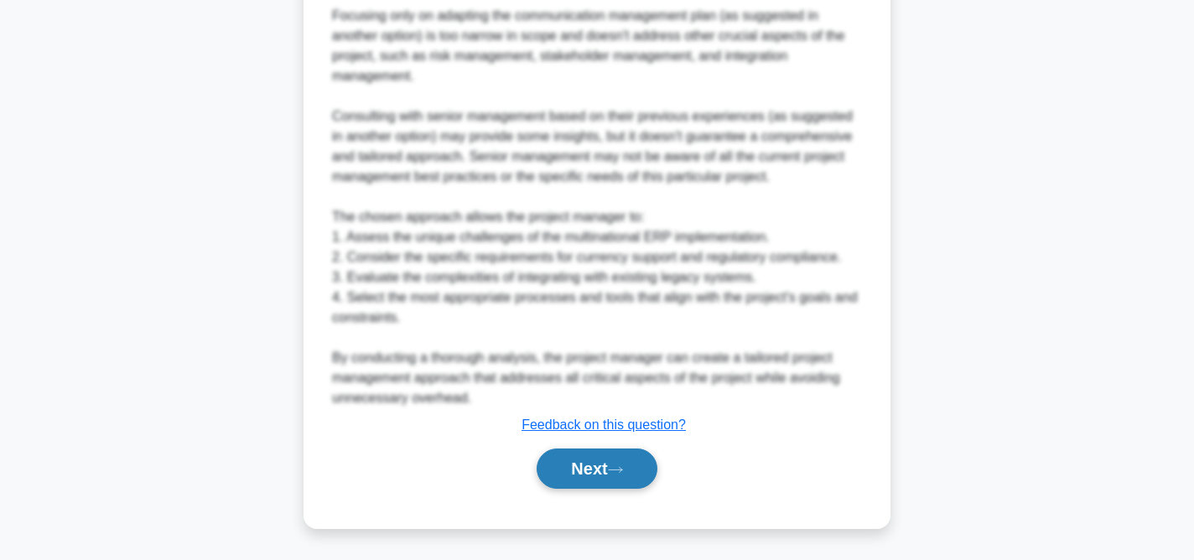
click at [616, 459] on button "Next" at bounding box center [597, 469] width 120 height 40
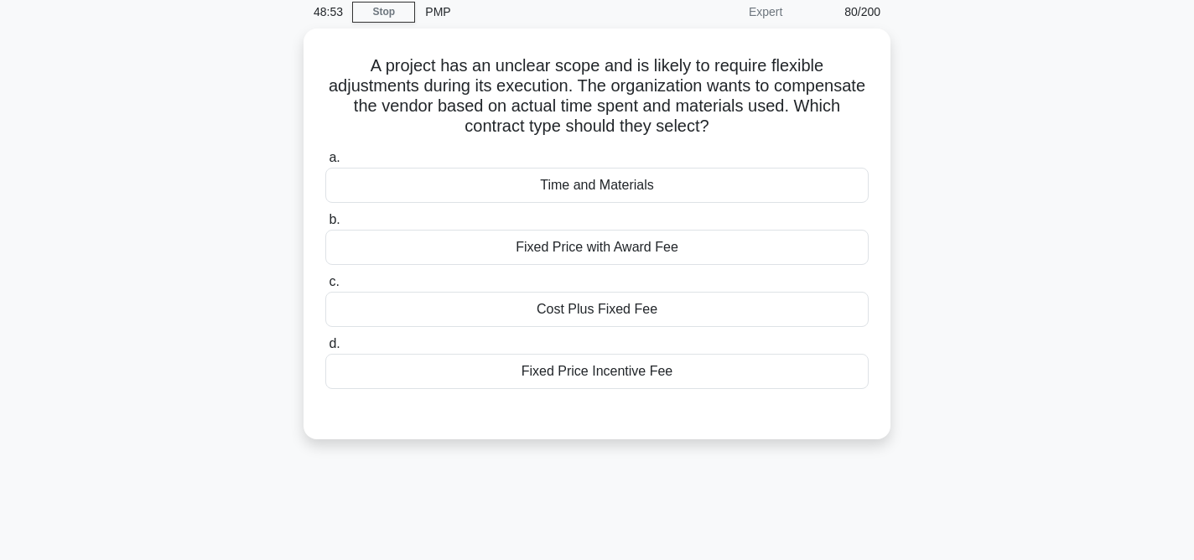
scroll to position [0, 0]
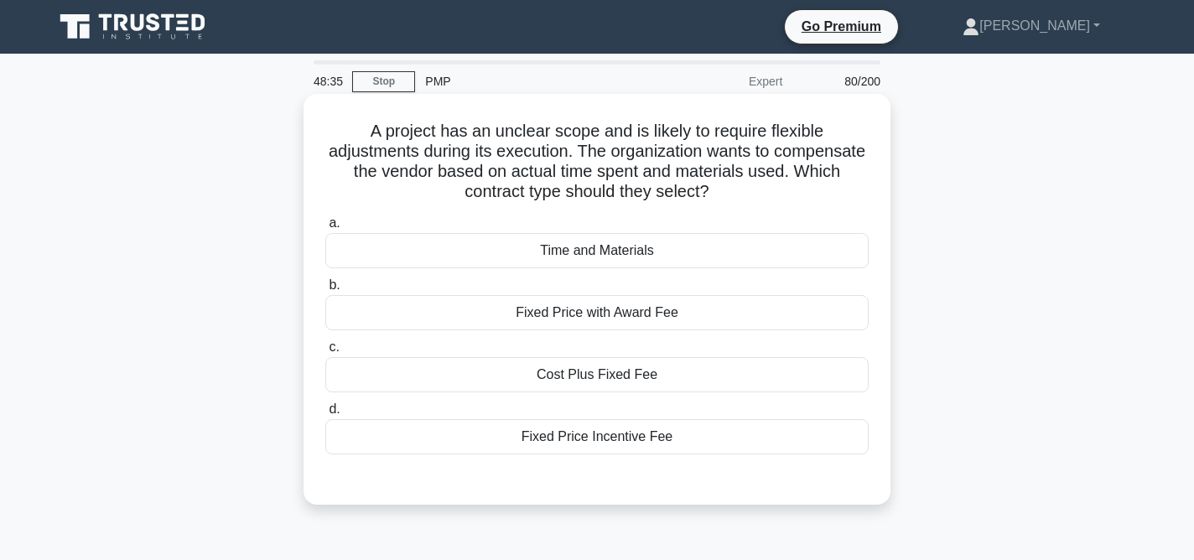
click at [627, 252] on div "Time and Materials" at bounding box center [596, 250] width 543 height 35
click at [325, 229] on input "a. Time and Materials" at bounding box center [325, 223] width 0 height 11
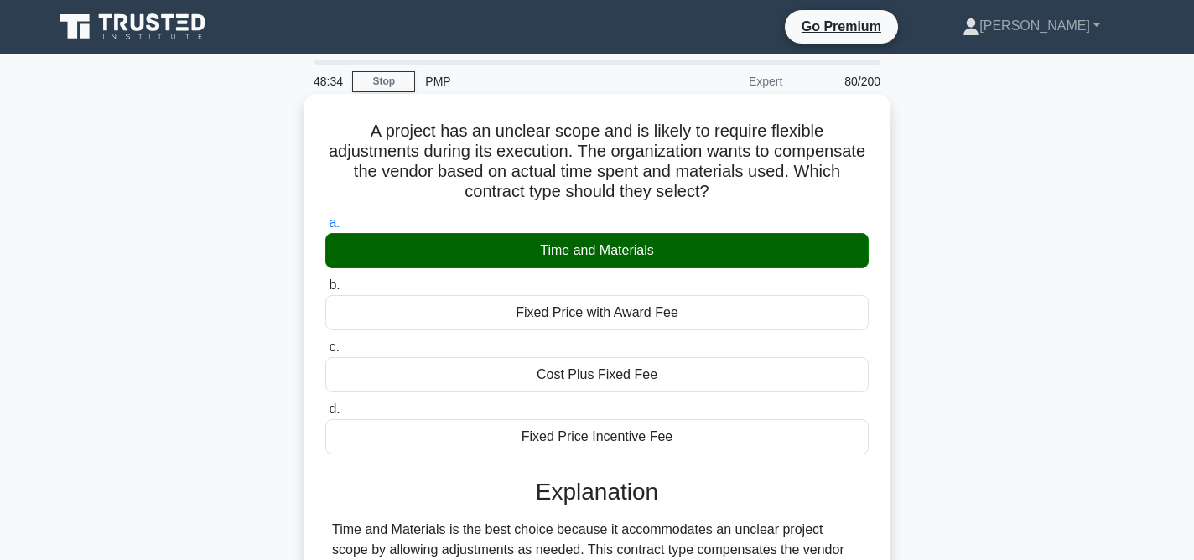
scroll to position [345, 0]
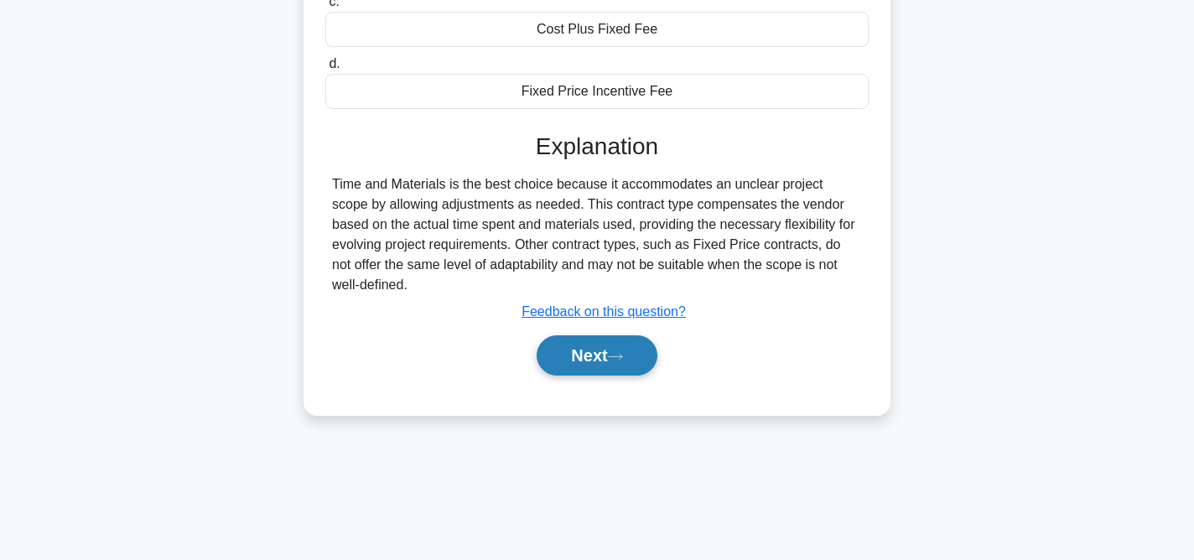
click at [623, 372] on button "Next" at bounding box center [597, 355] width 120 height 40
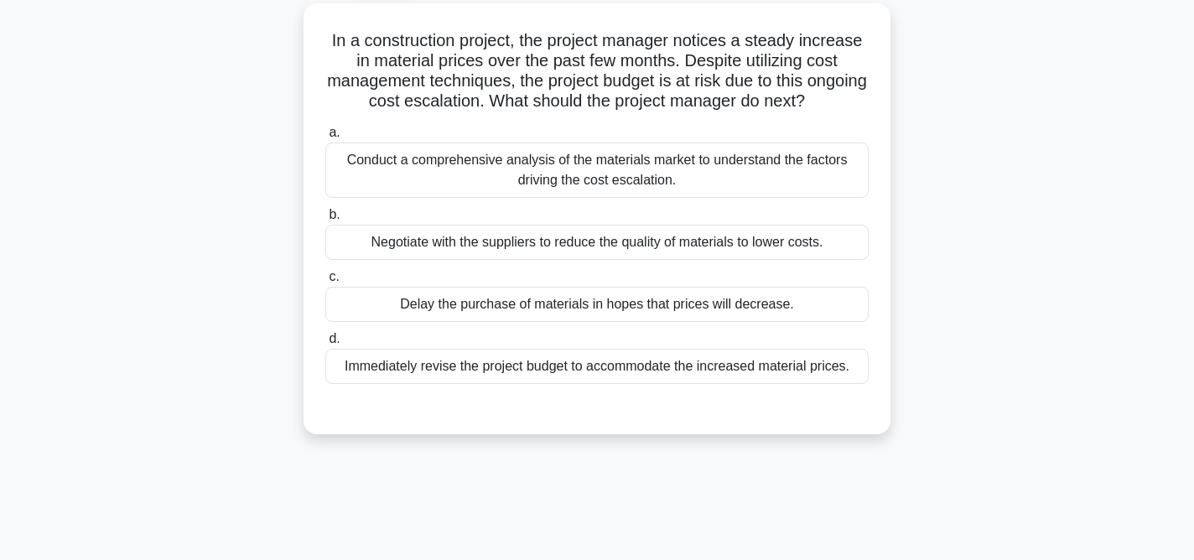
scroll to position [0, 0]
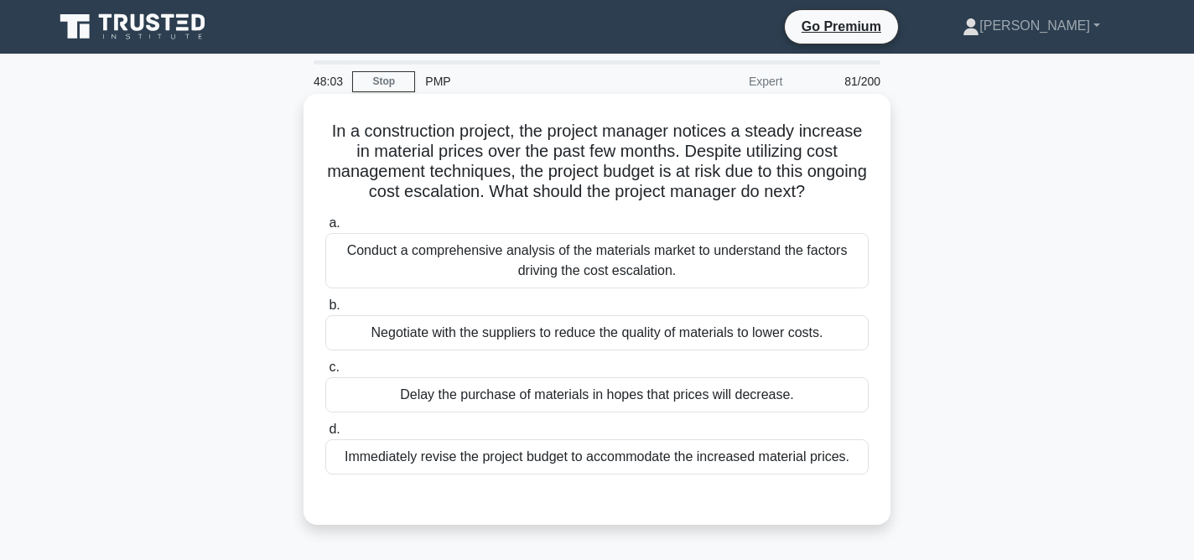
click at [783, 256] on div "Conduct a comprehensive analysis of the materials market to understand the fact…" at bounding box center [596, 260] width 543 height 55
click at [325, 229] on input "a. Conduct a comprehensive analysis of the materials market to understand the f…" at bounding box center [325, 223] width 0 height 11
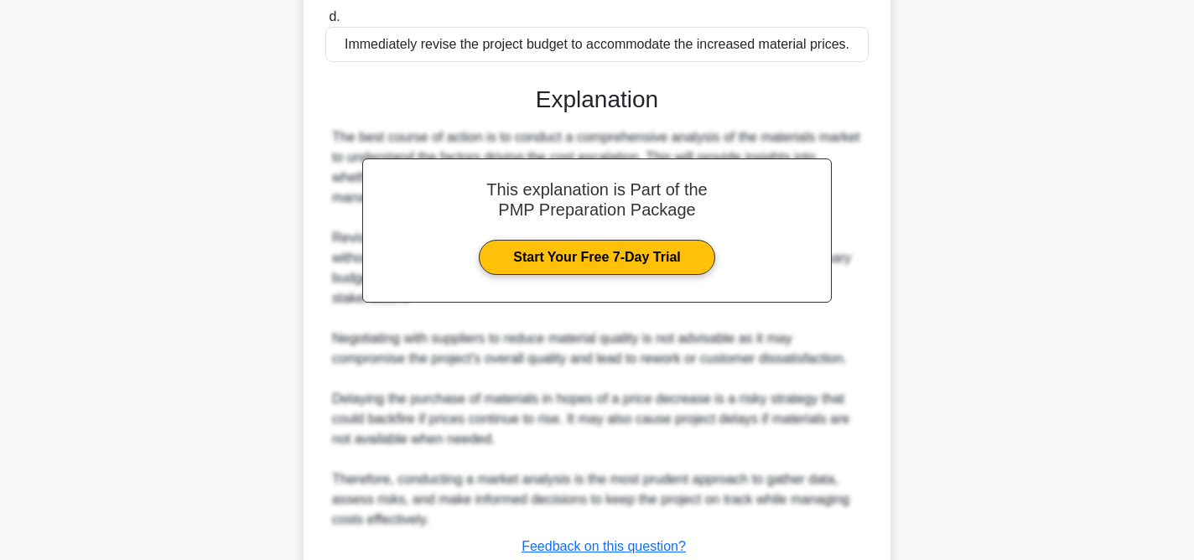
scroll to position [534, 0]
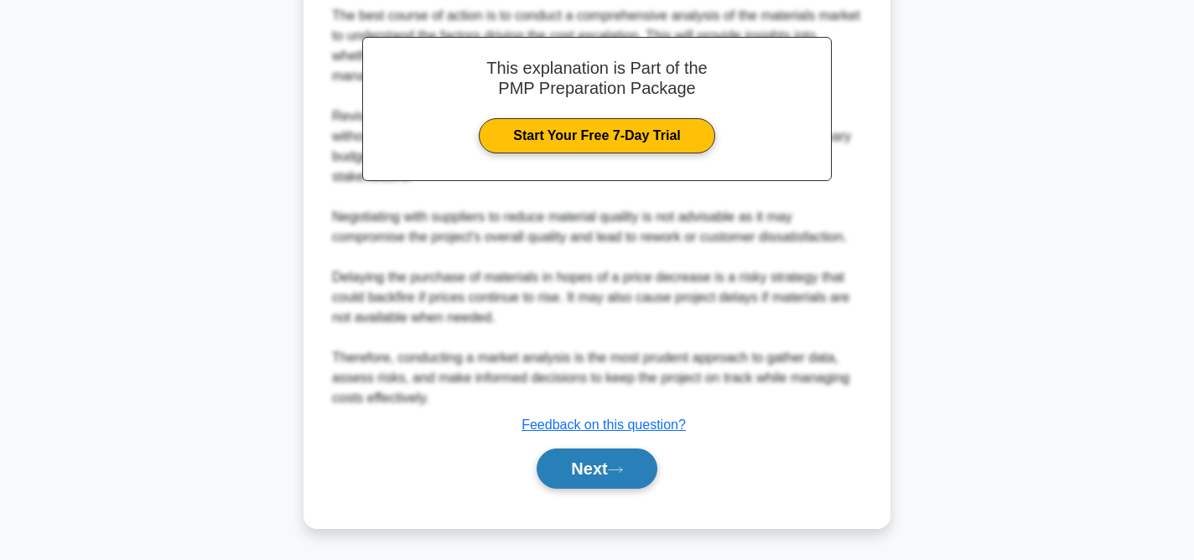
click at [614, 455] on button "Next" at bounding box center [597, 469] width 120 height 40
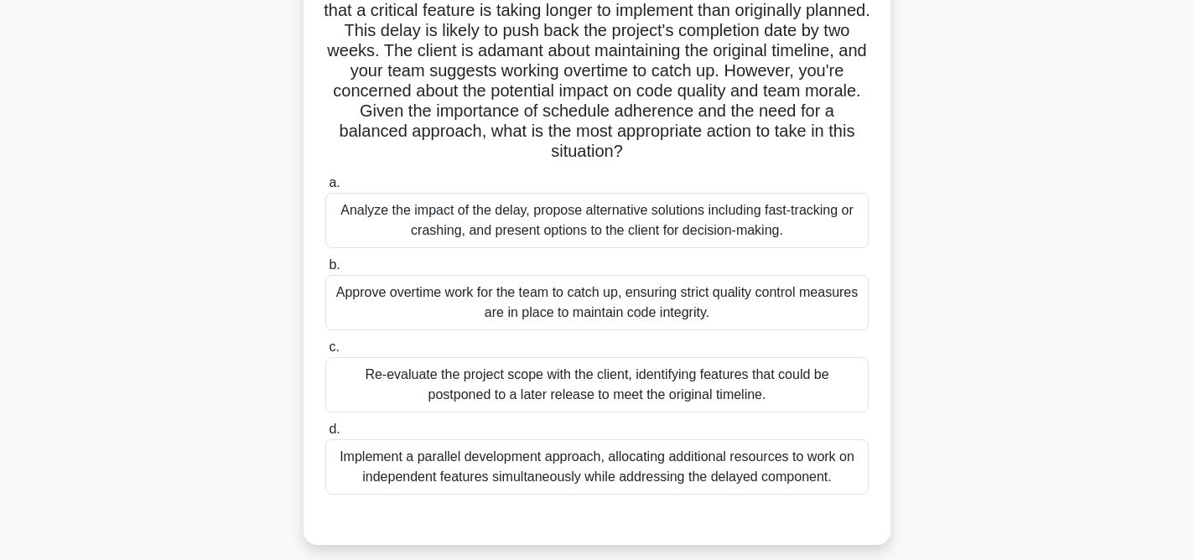
scroll to position [150, 0]
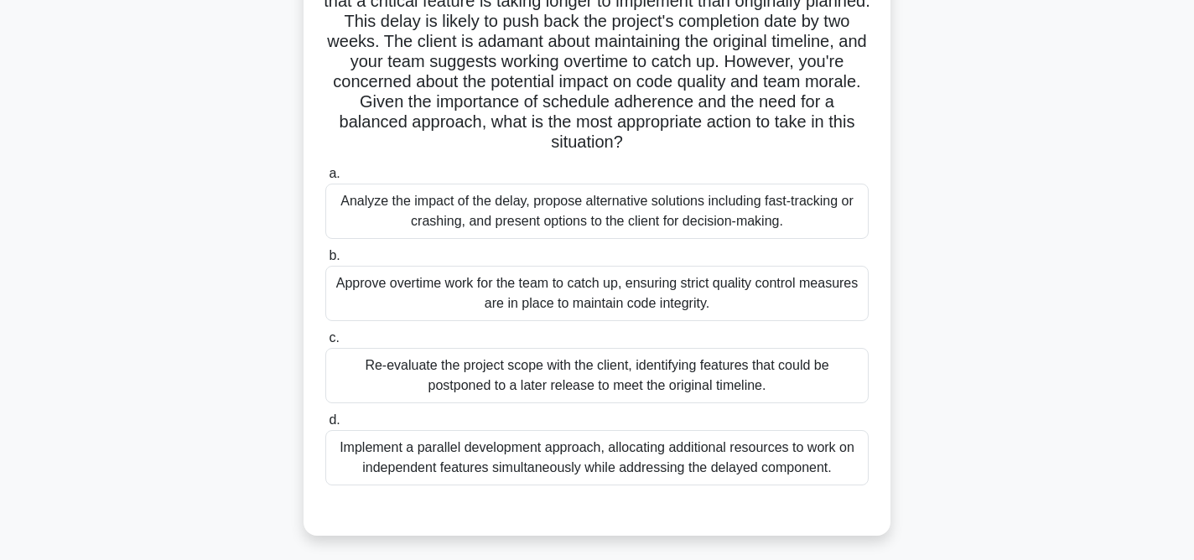
click at [628, 386] on div "Re-evaluate the project scope with the client, identifying features that could …" at bounding box center [596, 375] width 543 height 55
click at [325, 344] on input "c. Re-evaluate the project scope with the client, identifying features that cou…" at bounding box center [325, 338] width 0 height 11
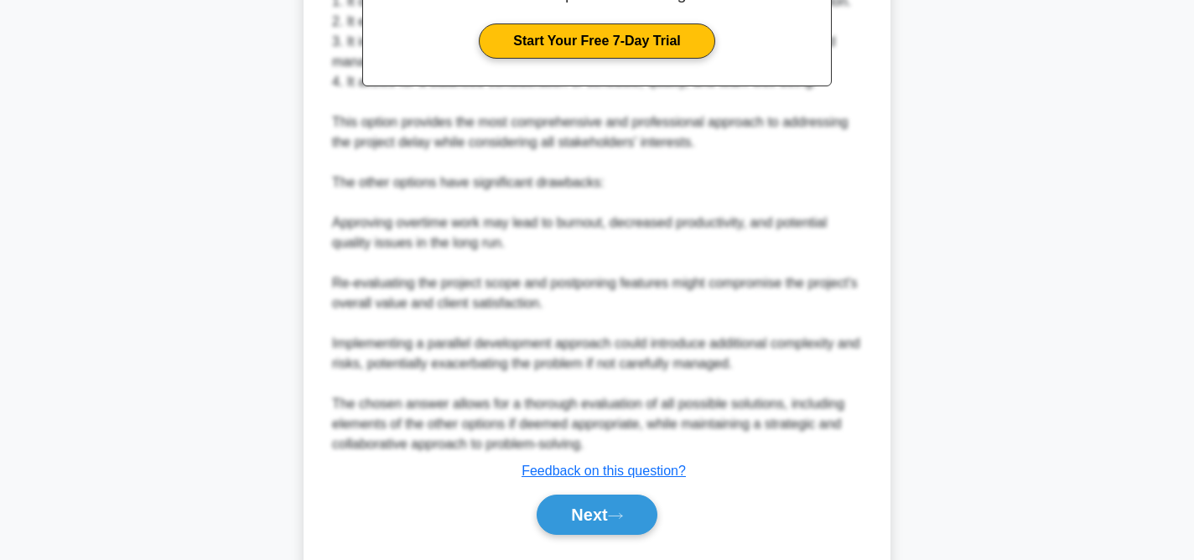
scroll to position [837, 0]
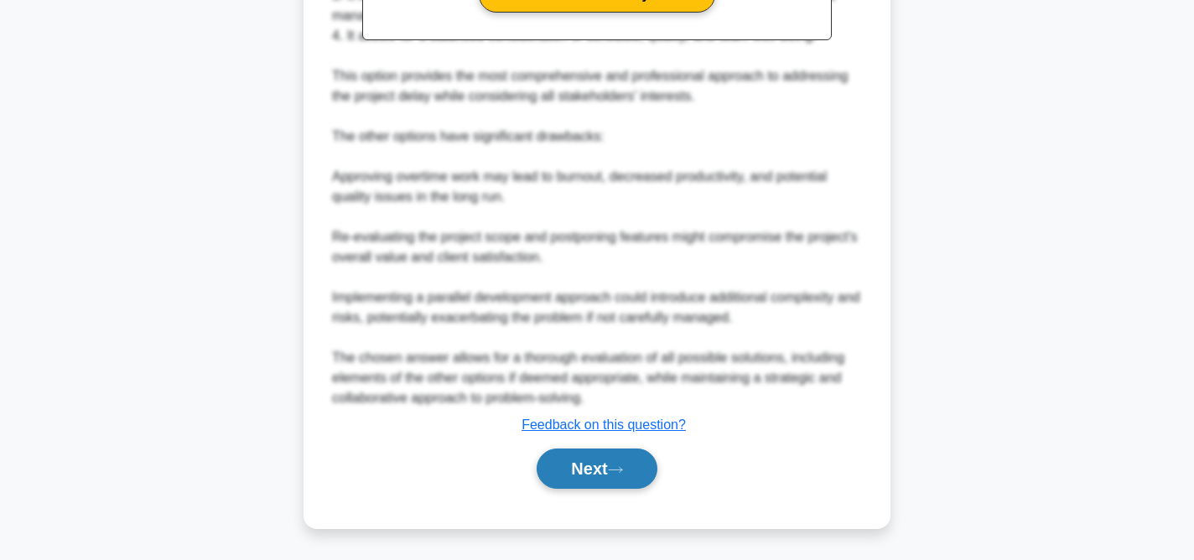
click at [595, 459] on button "Next" at bounding box center [597, 469] width 120 height 40
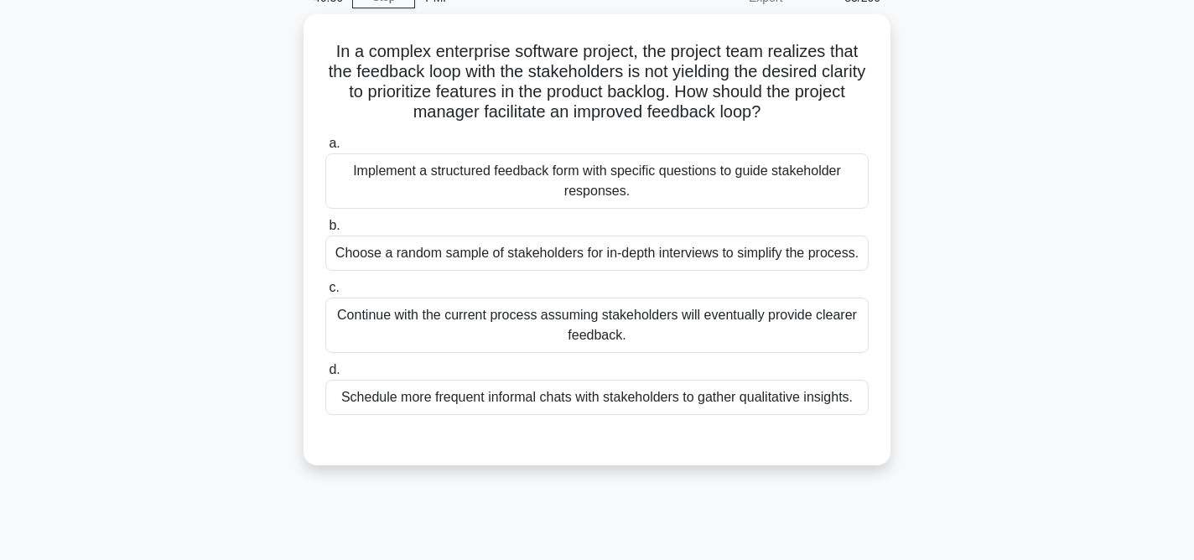
scroll to position [86, 0]
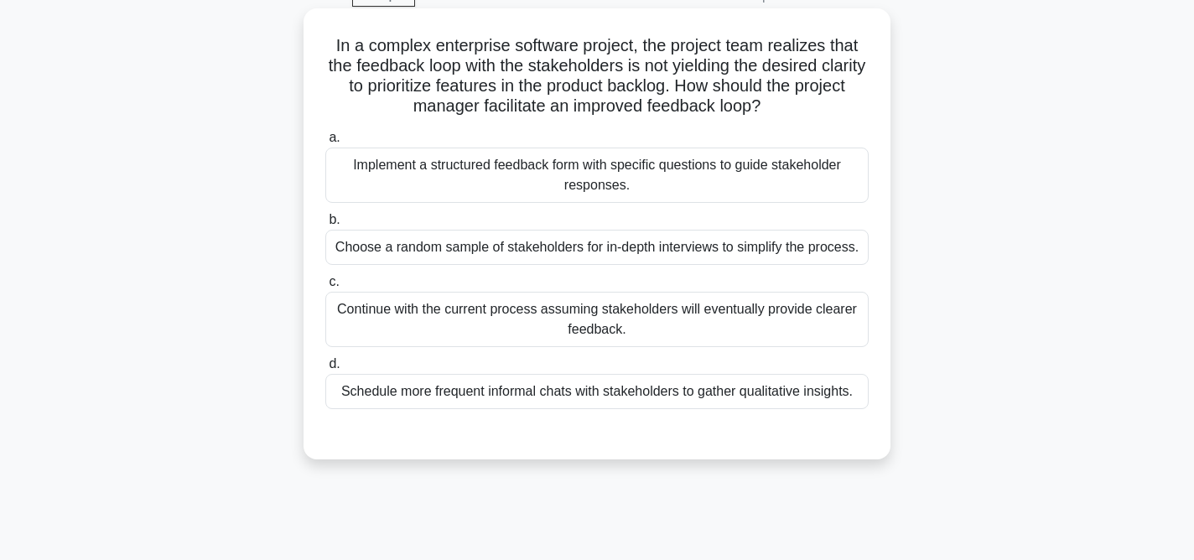
click at [648, 396] on div "Schedule more frequent informal chats with stakeholders to gather qualitative i…" at bounding box center [596, 391] width 543 height 35
click at [325, 370] on input "d. Schedule more frequent informal chats with stakeholders to gather qualitativ…" at bounding box center [325, 364] width 0 height 11
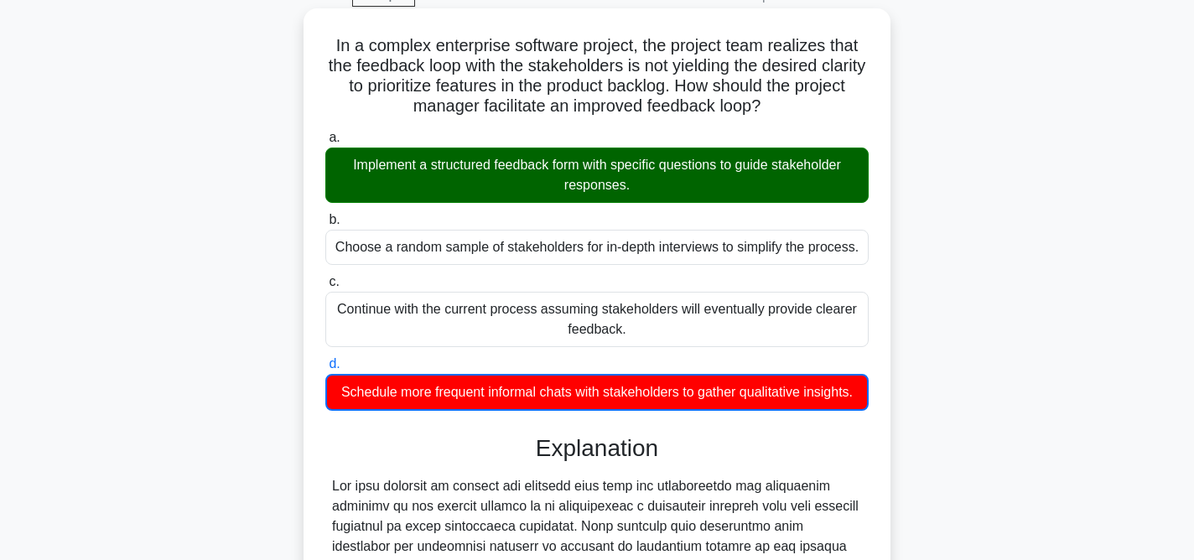
scroll to position [435, 0]
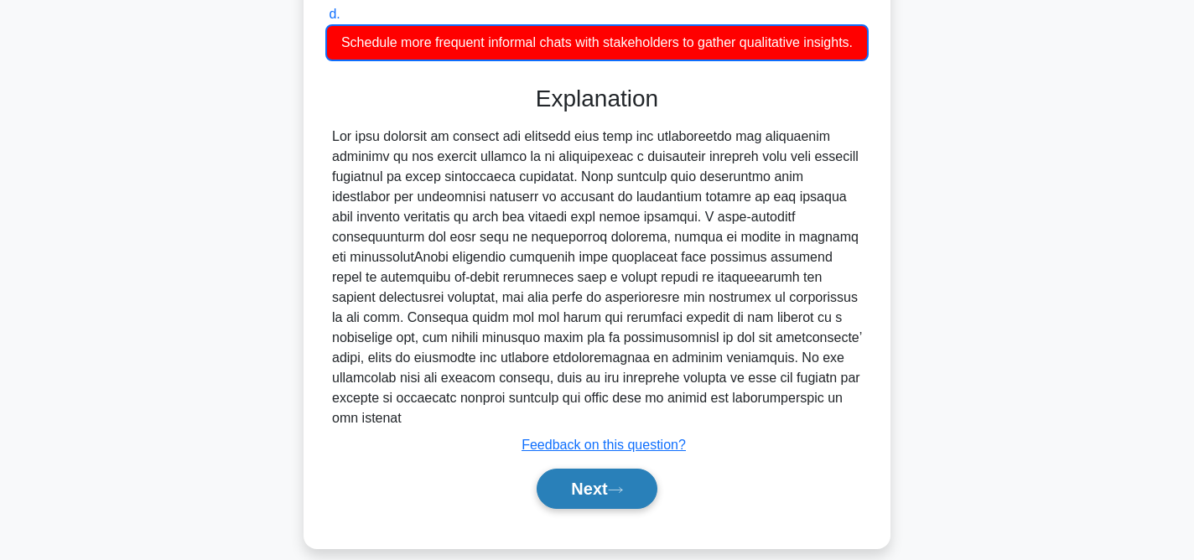
click at [604, 469] on button "Next" at bounding box center [597, 489] width 120 height 40
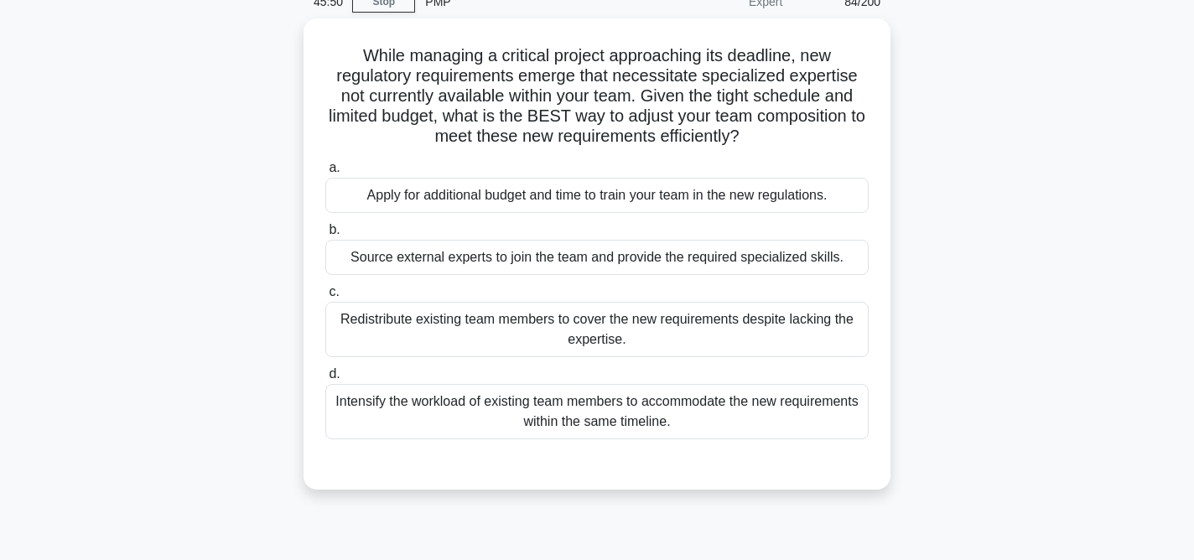
scroll to position [80, 0]
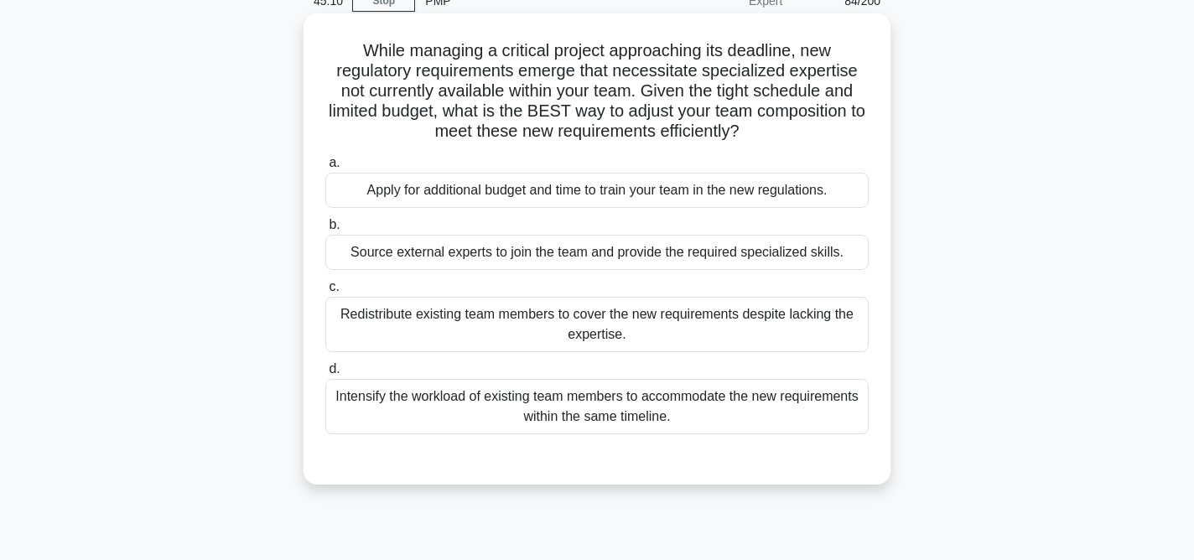
click at [741, 251] on div "Source external experts to join the team and provide the required specialized s…" at bounding box center [596, 252] width 543 height 35
click at [325, 231] on input "b. Source external experts to join the team and provide the required specialize…" at bounding box center [325, 225] width 0 height 11
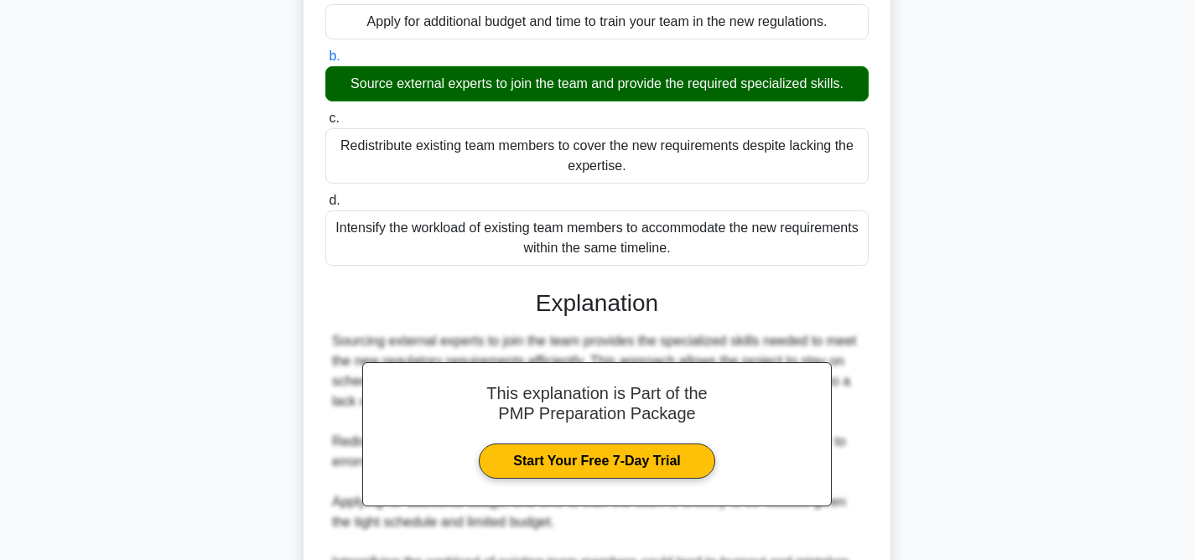
scroll to position [433, 0]
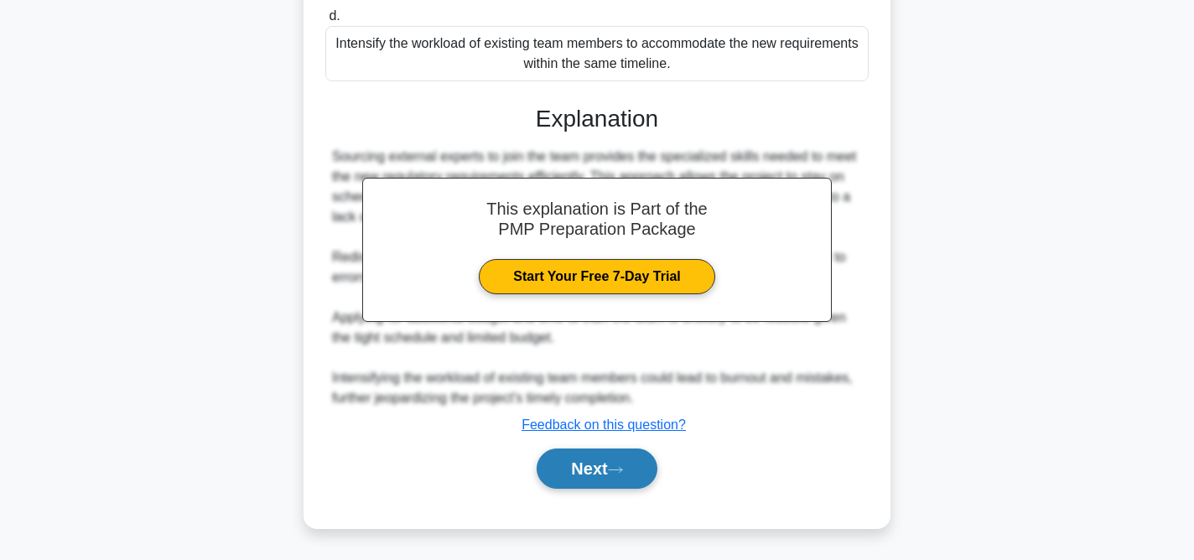
click at [614, 469] on icon at bounding box center [615, 469] width 15 height 9
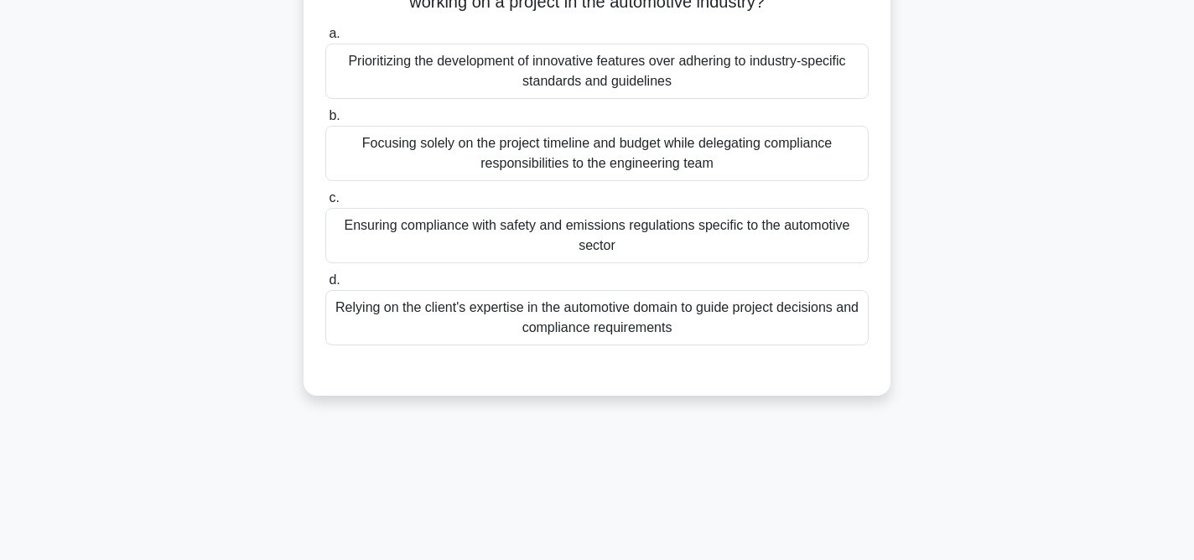
scroll to position [150, 0]
